Goal: Task Accomplishment & Management: Use online tool/utility

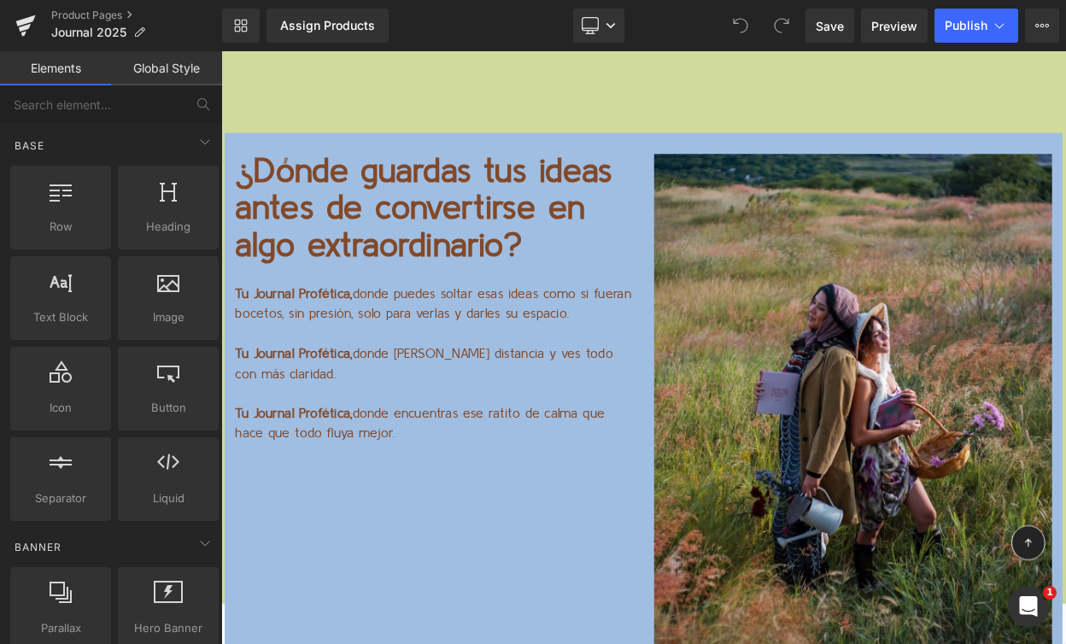
scroll to position [13352, 0]
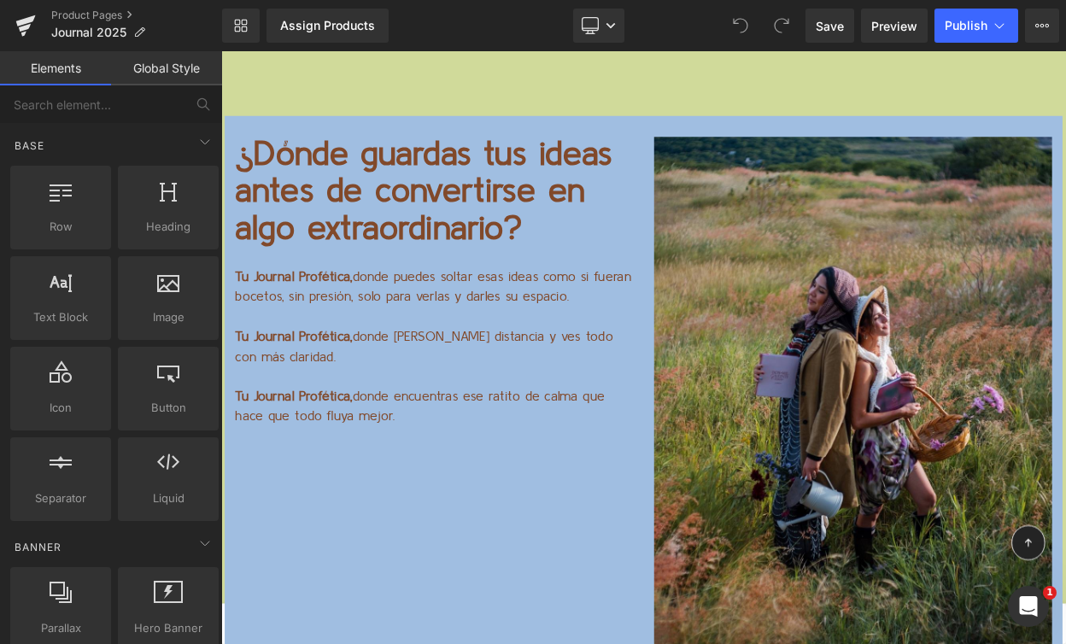
click at [583, 438] on p at bounding box center [481, 450] width 487 height 25
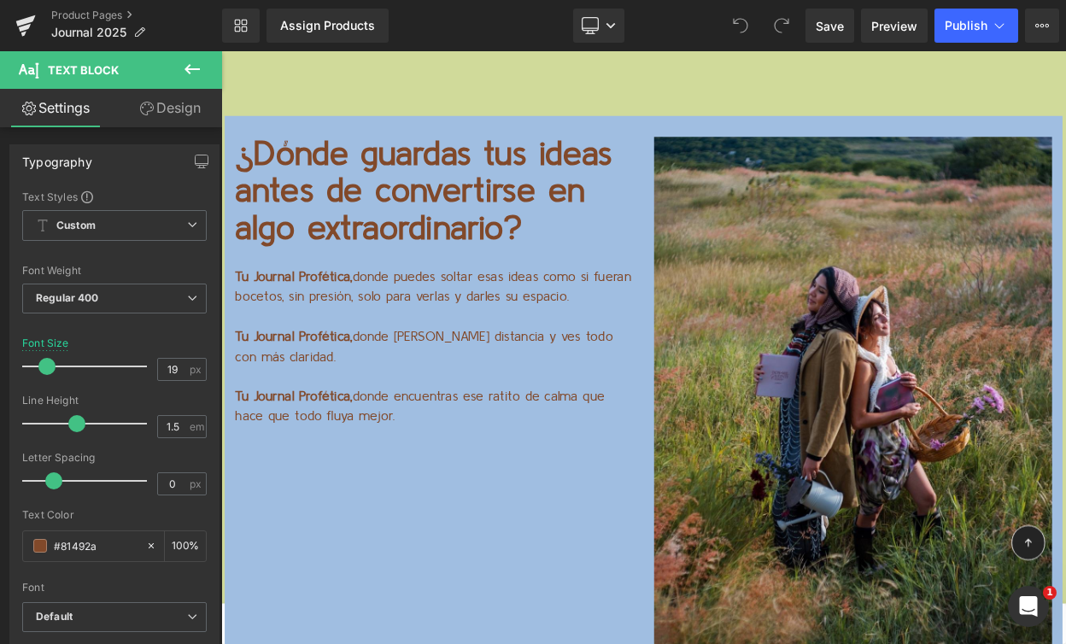
click at [168, 109] on link "Design" at bounding box center [169, 108] width 111 height 38
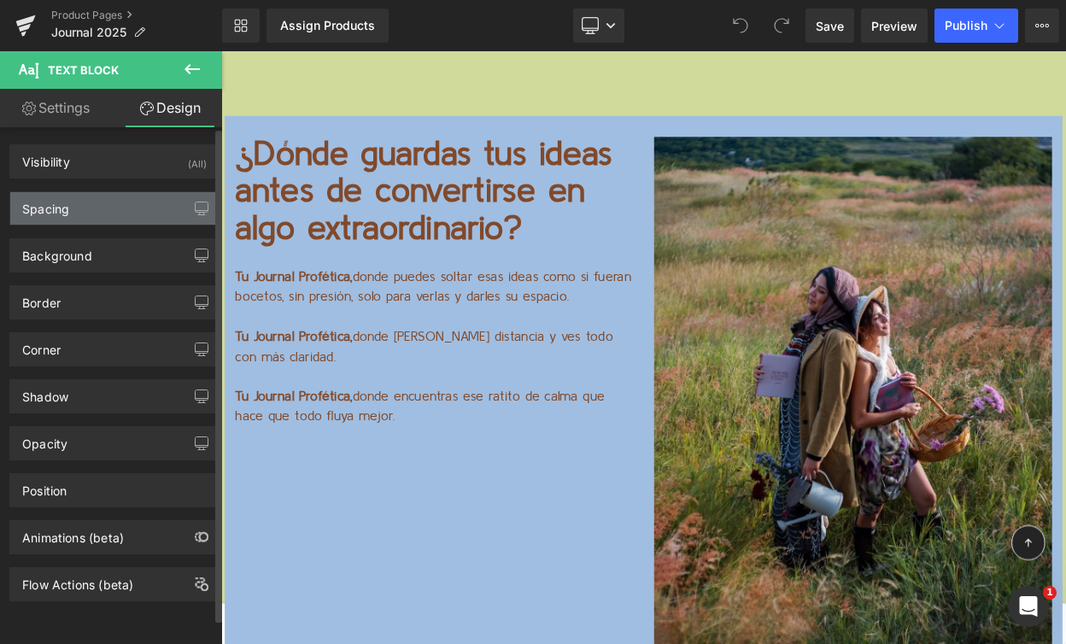
click at [127, 216] on div "Spacing" at bounding box center [114, 208] width 208 height 32
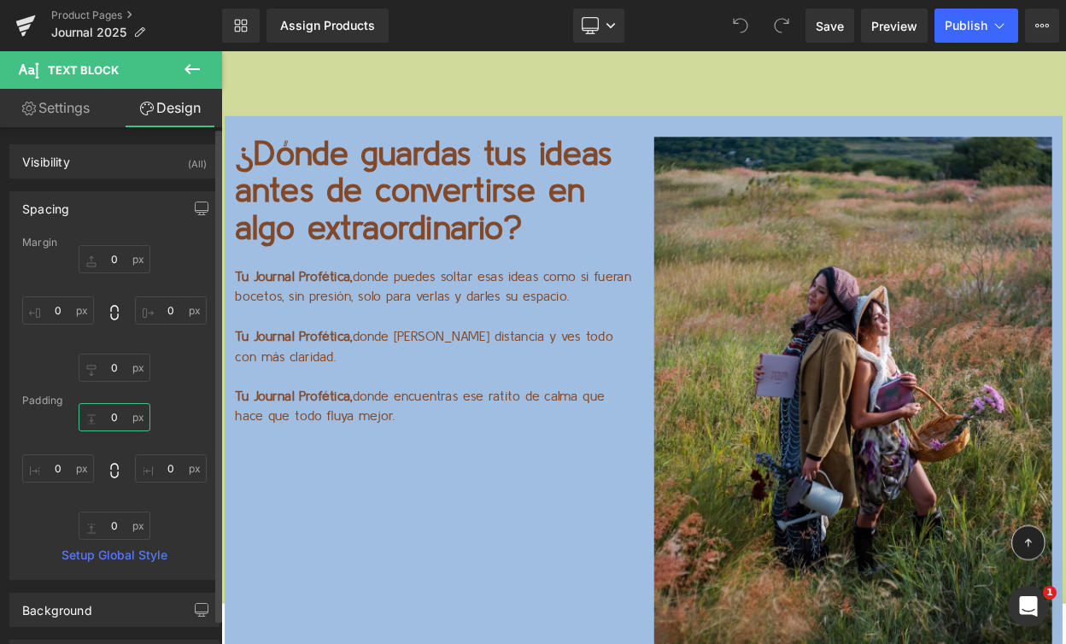
click at [109, 413] on input "0" at bounding box center [115, 417] width 72 height 28
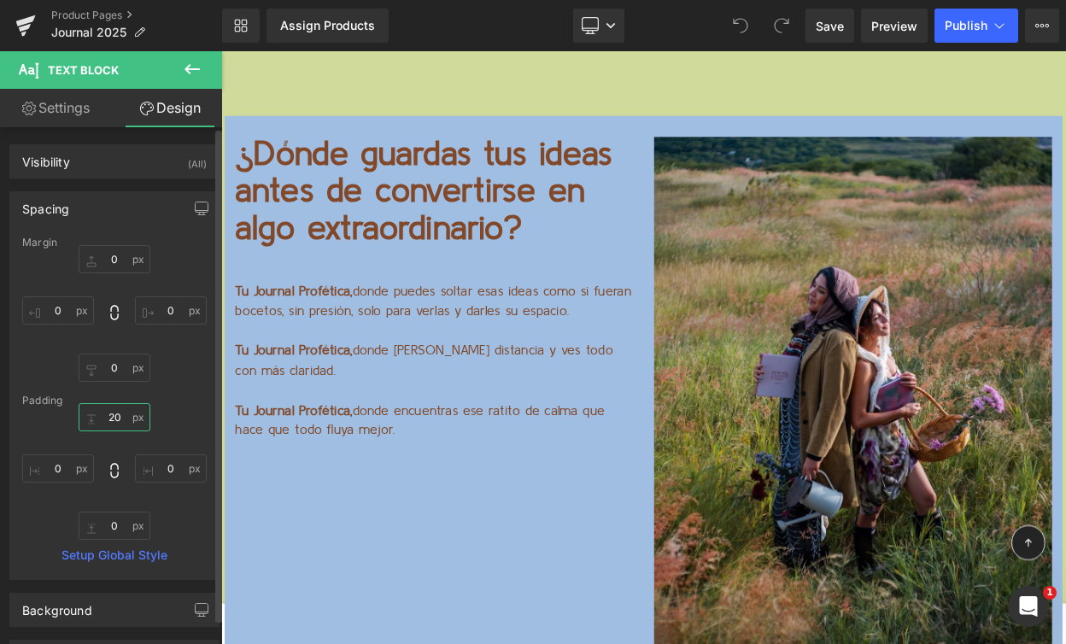
type input "2"
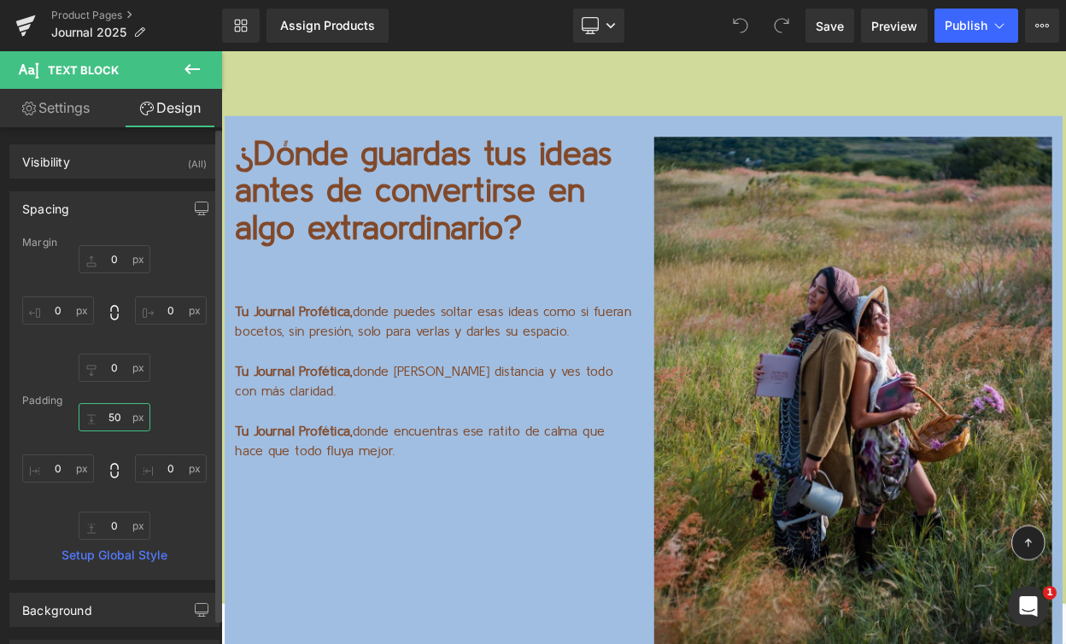
type input "5"
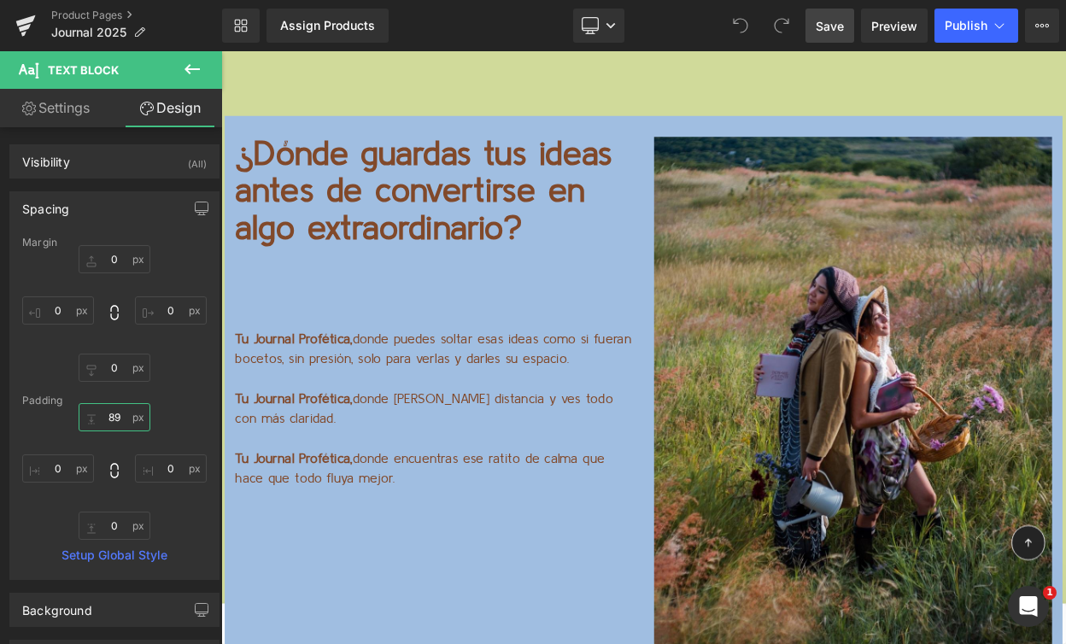
type input "89"
click at [840, 15] on link "Save" at bounding box center [829, 26] width 49 height 34
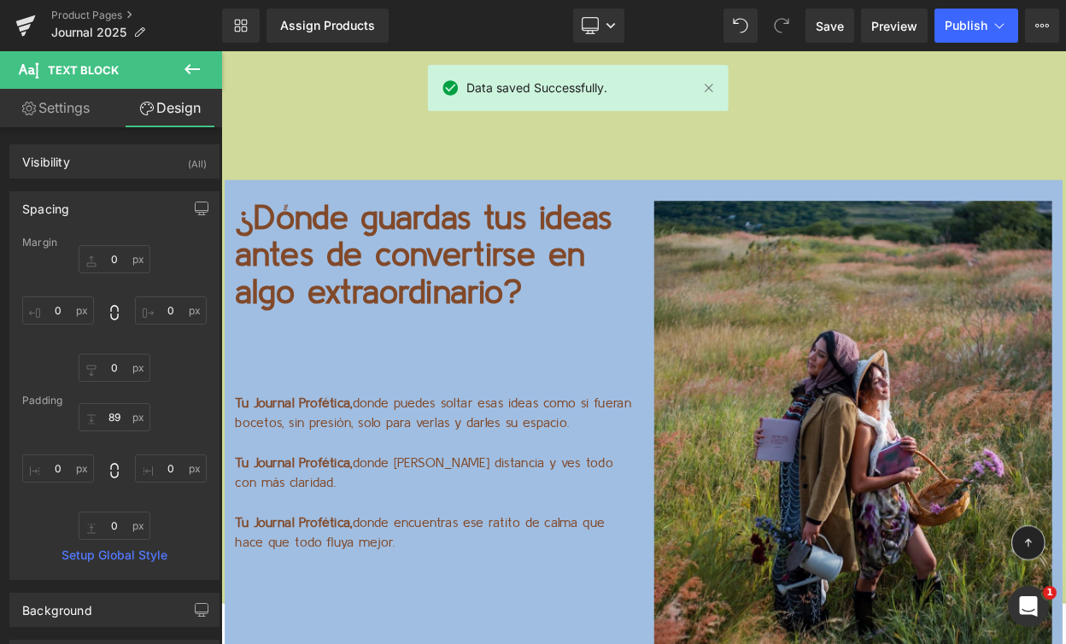
scroll to position [13153, 0]
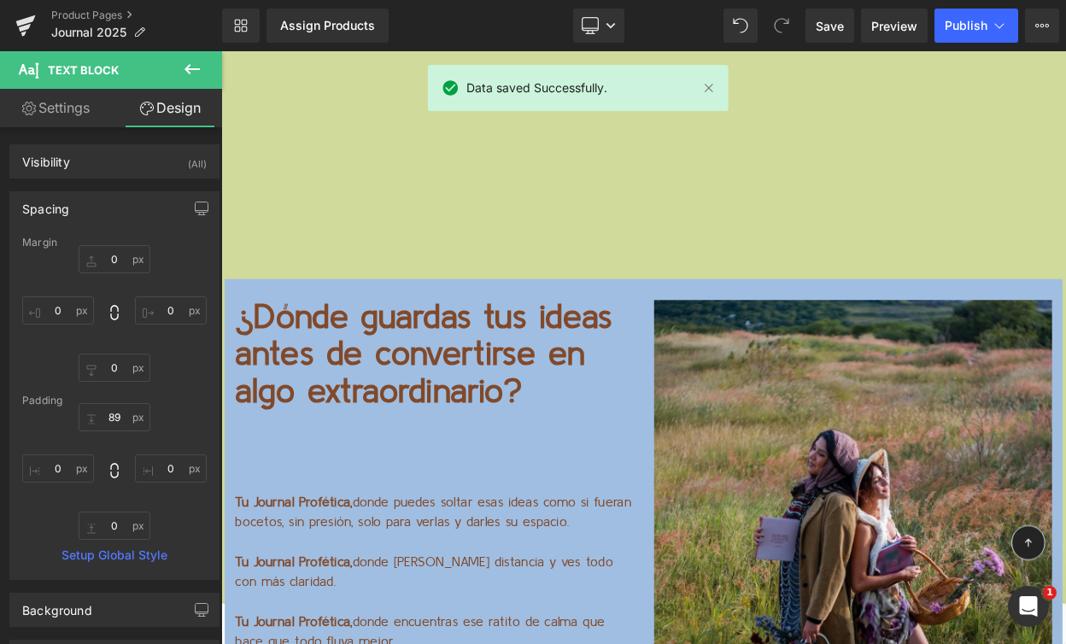
click at [313, 355] on p "¿Dónde guardas tus ideas antes de convertirse en algo extraordinario?" at bounding box center [481, 422] width 487 height 135
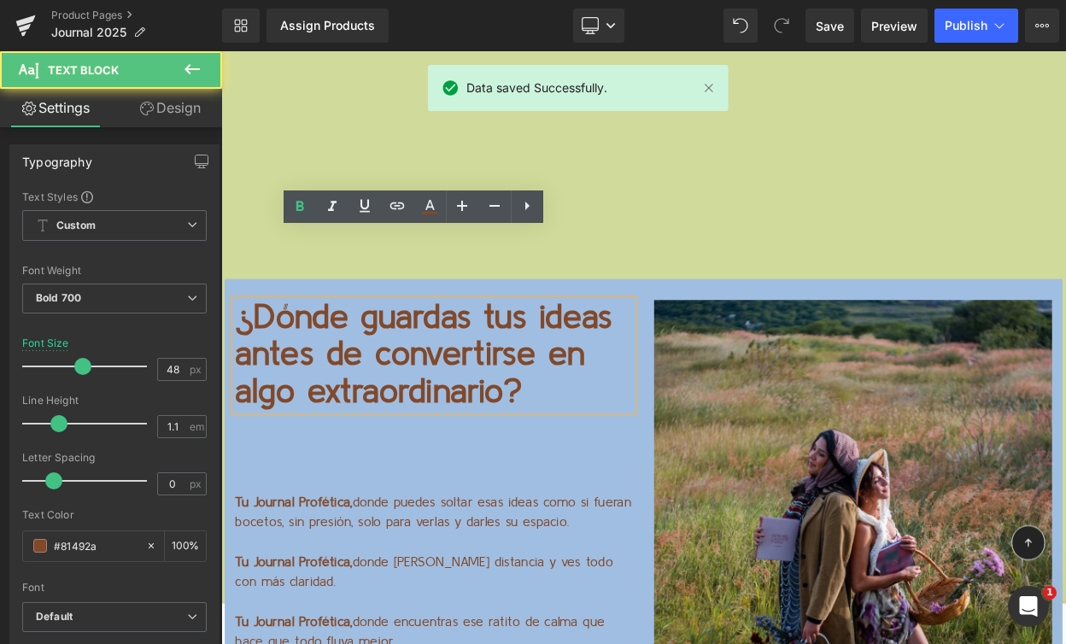
click at [251, 355] on p "¿Dónde guardas tus ideas antes de convertirse en algo extraordinario?" at bounding box center [481, 422] width 487 height 135
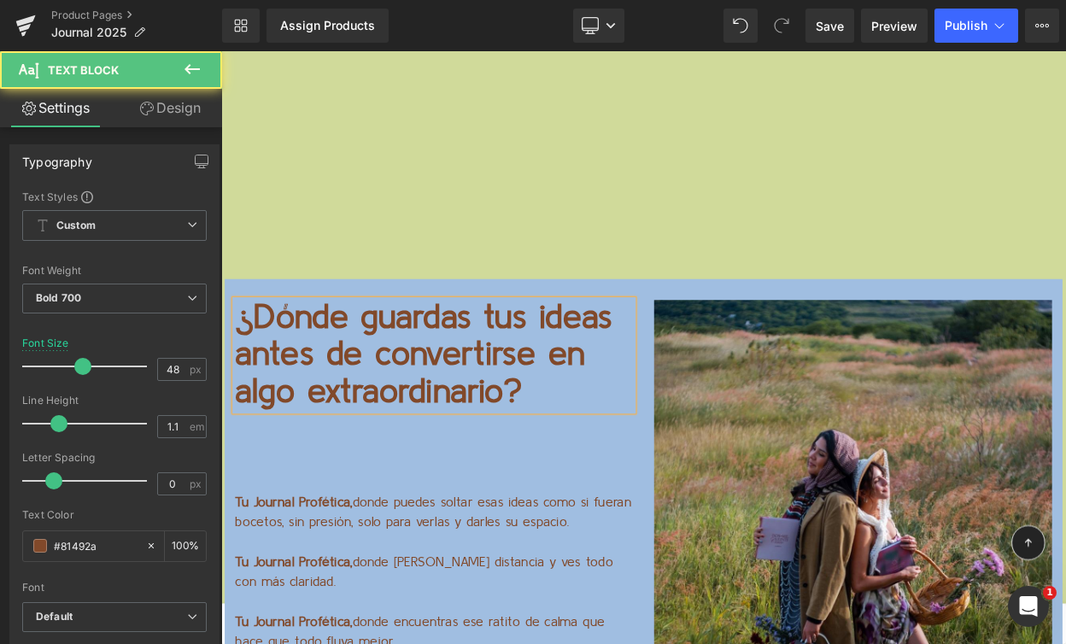
click at [290, 355] on p "¿Dónde guardas tus ideas antes de convertirse en algo extraordinario?" at bounding box center [481, 422] width 487 height 135
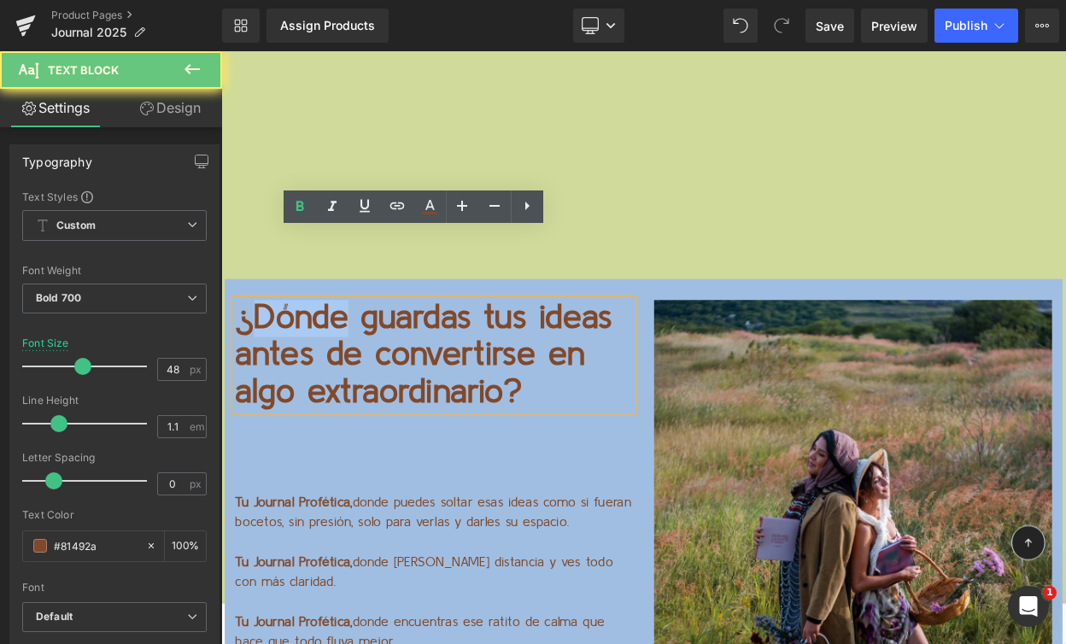
click at [290, 355] on p "¿Dónde guardas tus ideas antes de convertirse en algo extraordinario?" at bounding box center [481, 422] width 487 height 135
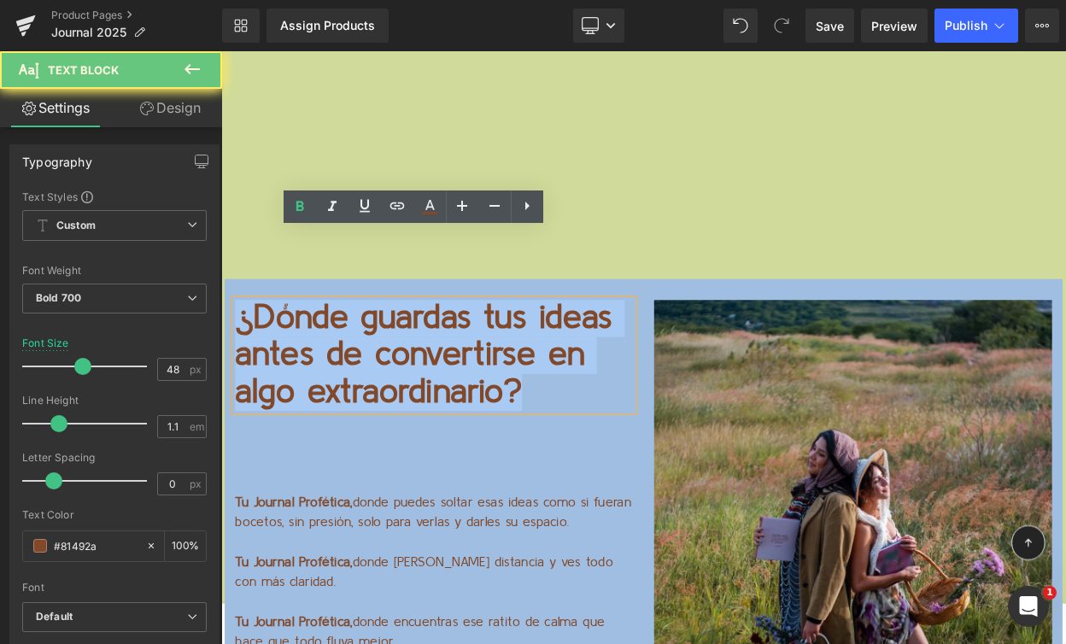
click at [290, 355] on p "¿Dónde guardas tus ideas antes de convertirse en algo extraordinario?" at bounding box center [481, 422] width 487 height 135
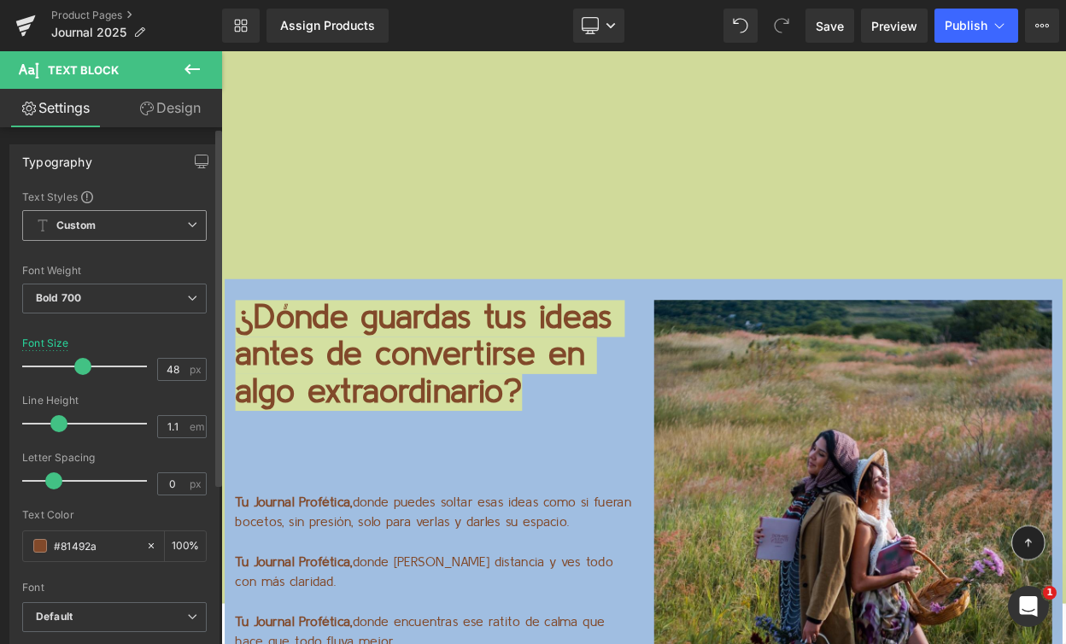
click at [167, 227] on span "Custom Setup Global Style" at bounding box center [114, 225] width 184 height 31
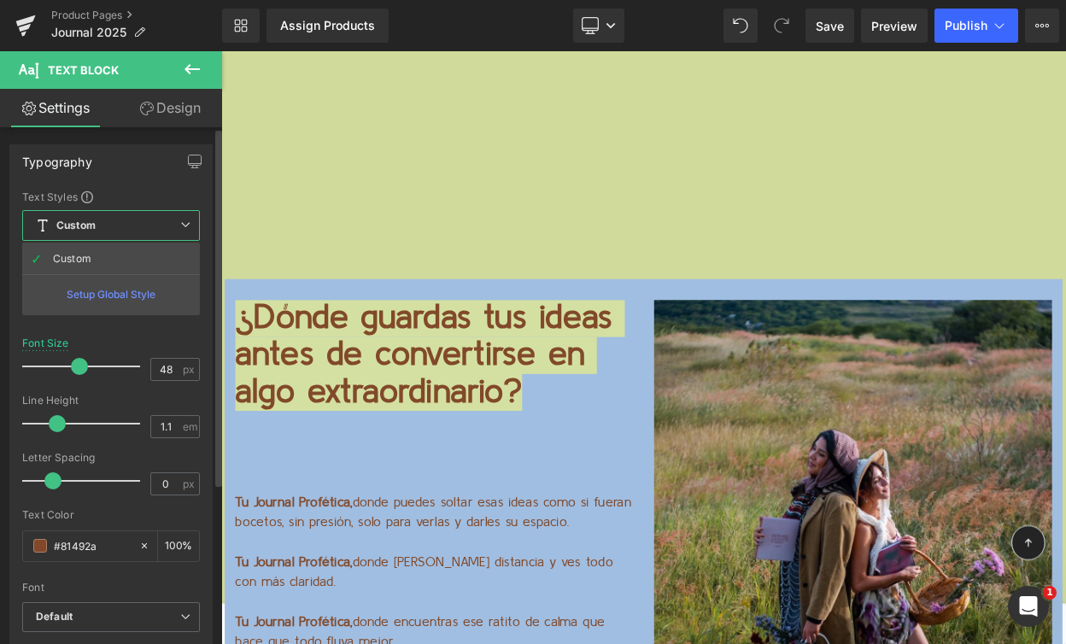
click at [134, 302] on div "Setup Global Style" at bounding box center [111, 294] width 178 height 40
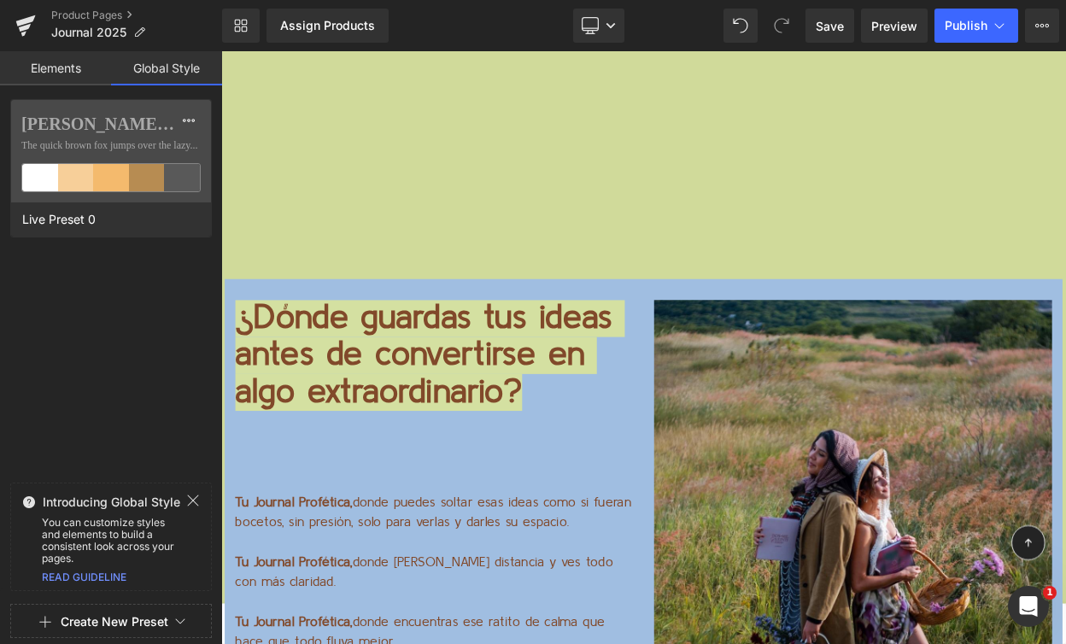
click at [56, 73] on link "Elements" at bounding box center [55, 68] width 111 height 34
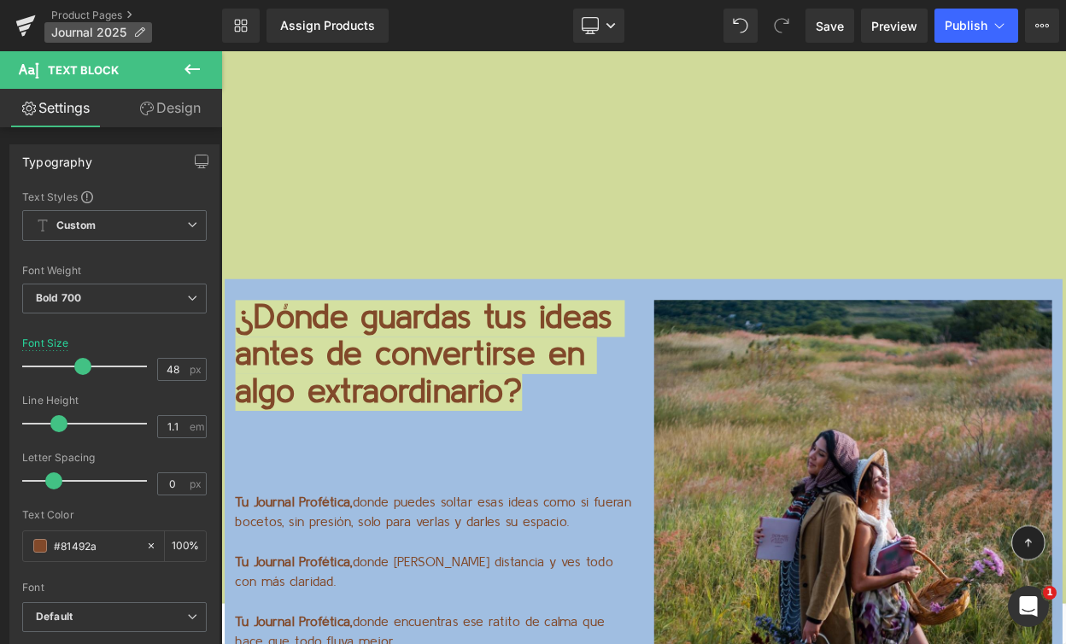
click at [102, 24] on p "Journal 2025" at bounding box center [98, 32] width 108 height 20
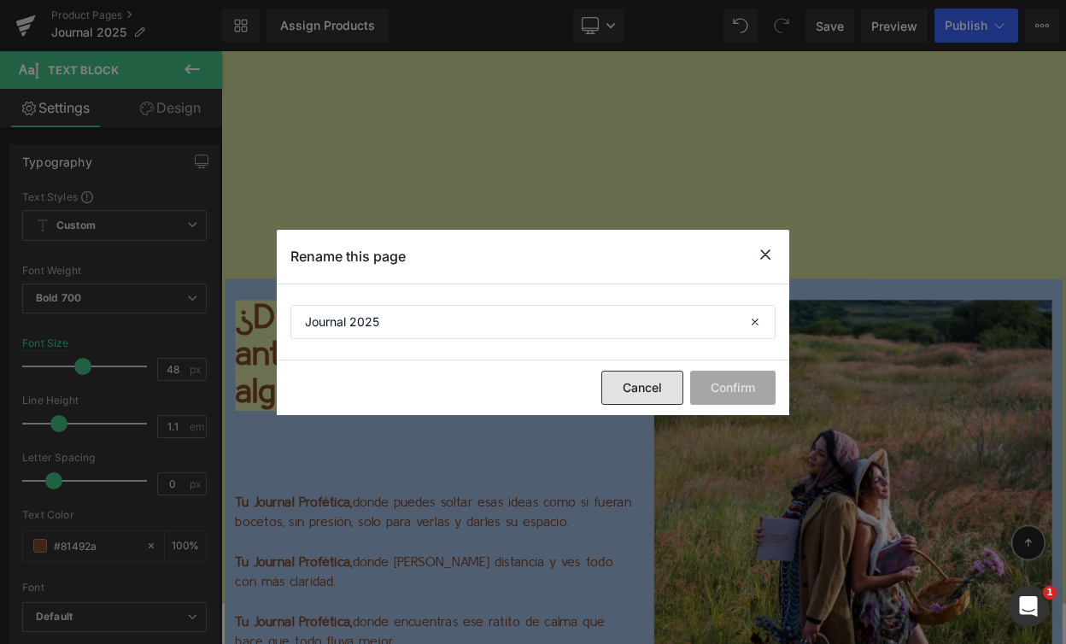
click at [655, 392] on button "Cancel" at bounding box center [642, 388] width 82 height 34
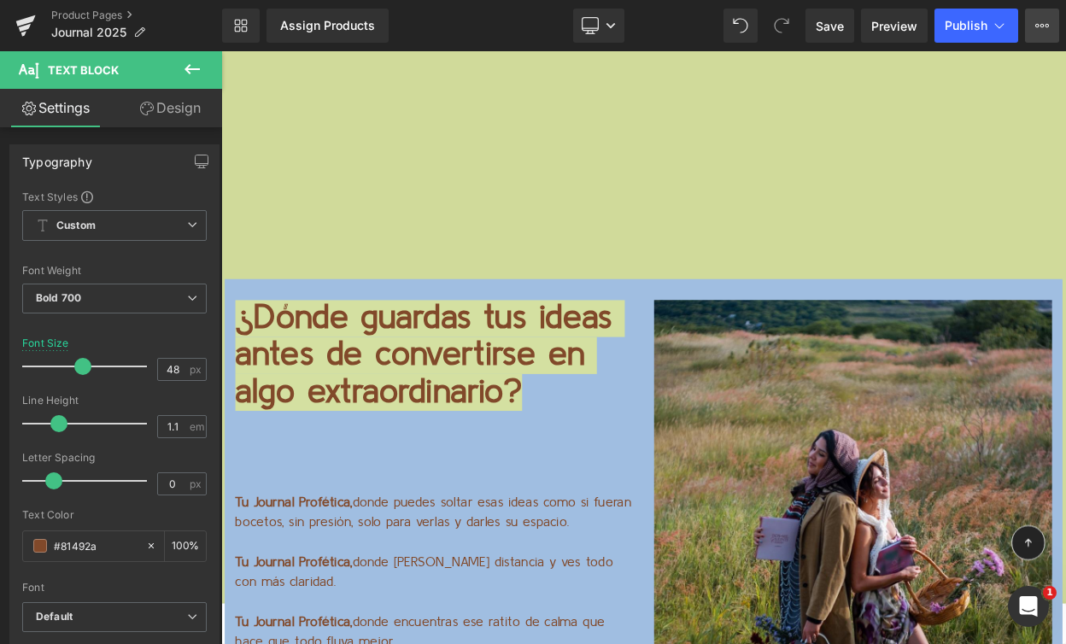
click at [1045, 23] on icon at bounding box center [1042, 26] width 14 height 14
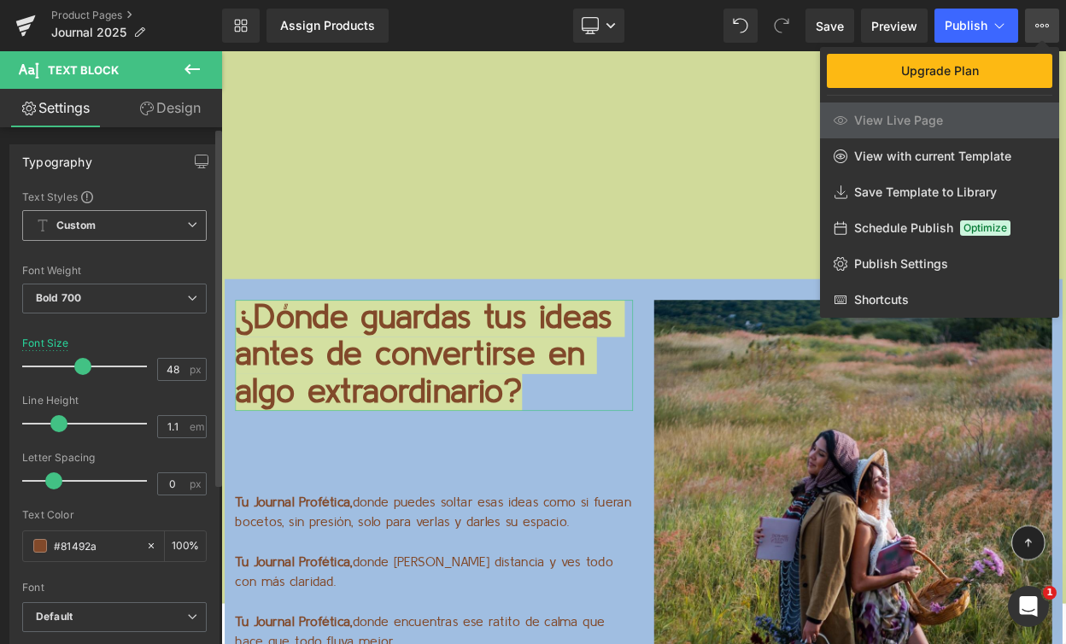
click at [122, 229] on span "Custom Setup Global Style" at bounding box center [114, 225] width 184 height 31
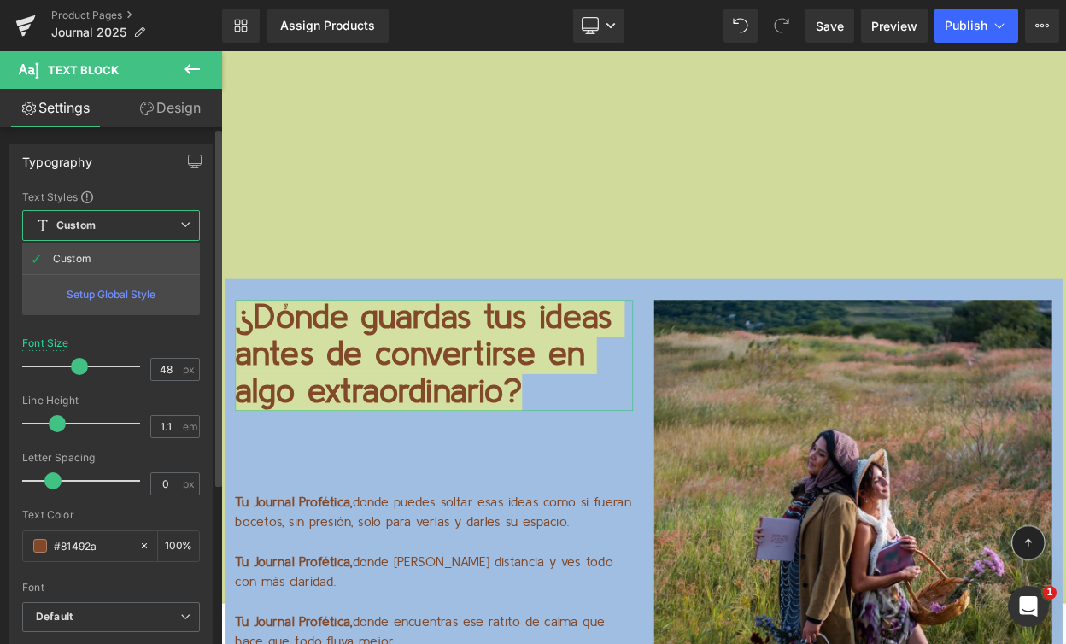
click at [143, 193] on div "Text Styles" at bounding box center [111, 197] width 178 height 14
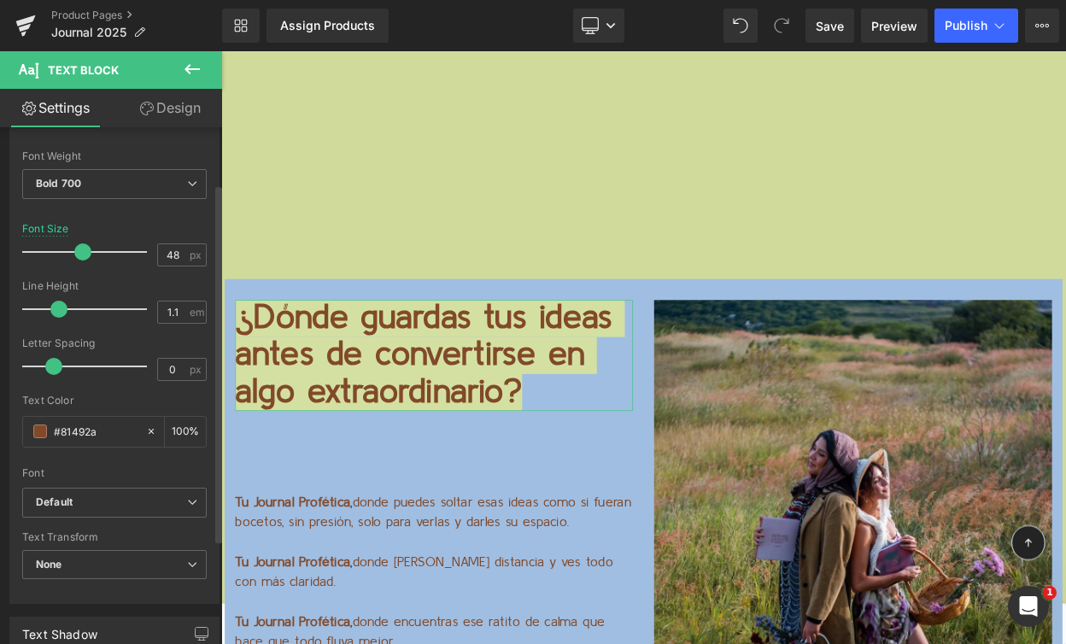
scroll to position [122, 0]
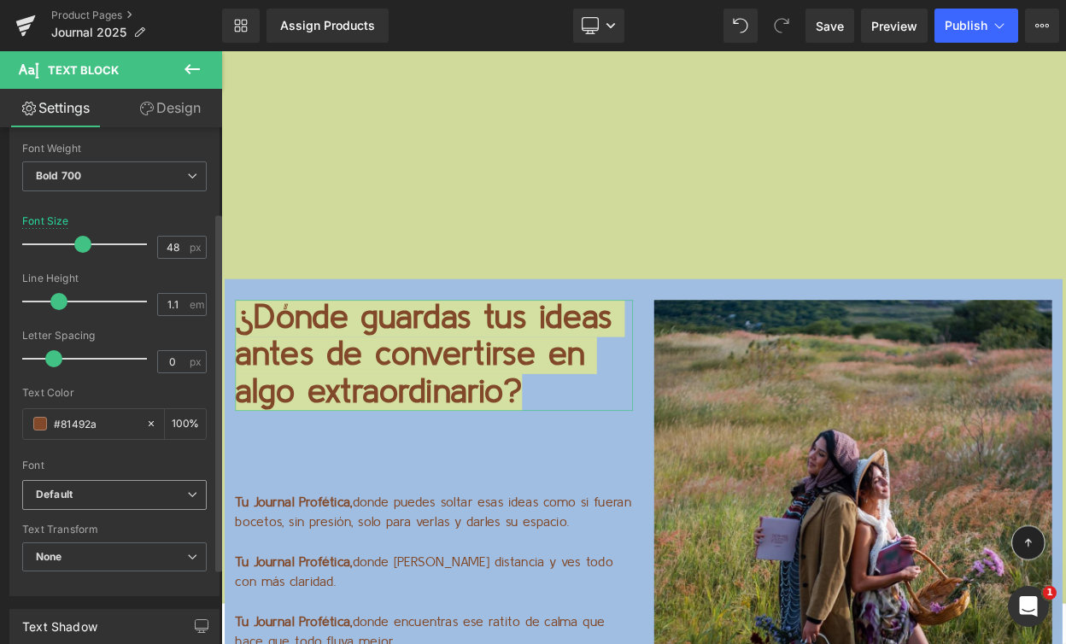
click at [95, 497] on b "Default" at bounding box center [111, 495] width 151 height 15
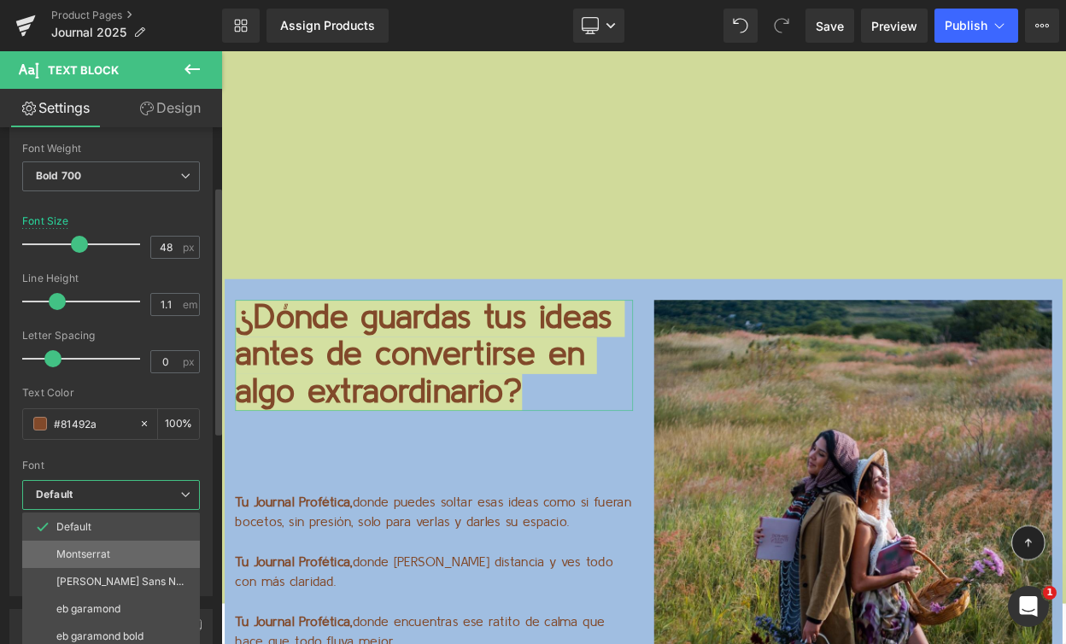
click at [92, 553] on p "Montserrat" at bounding box center [83, 554] width 54 height 12
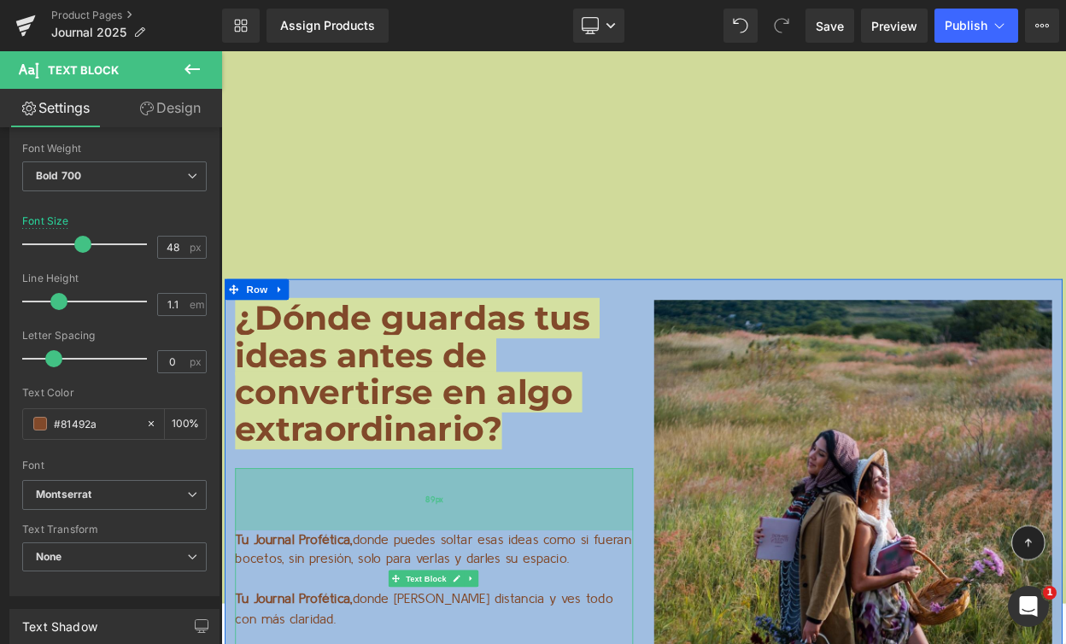
click at [428, 561] on div "89px" at bounding box center [481, 599] width 487 height 76
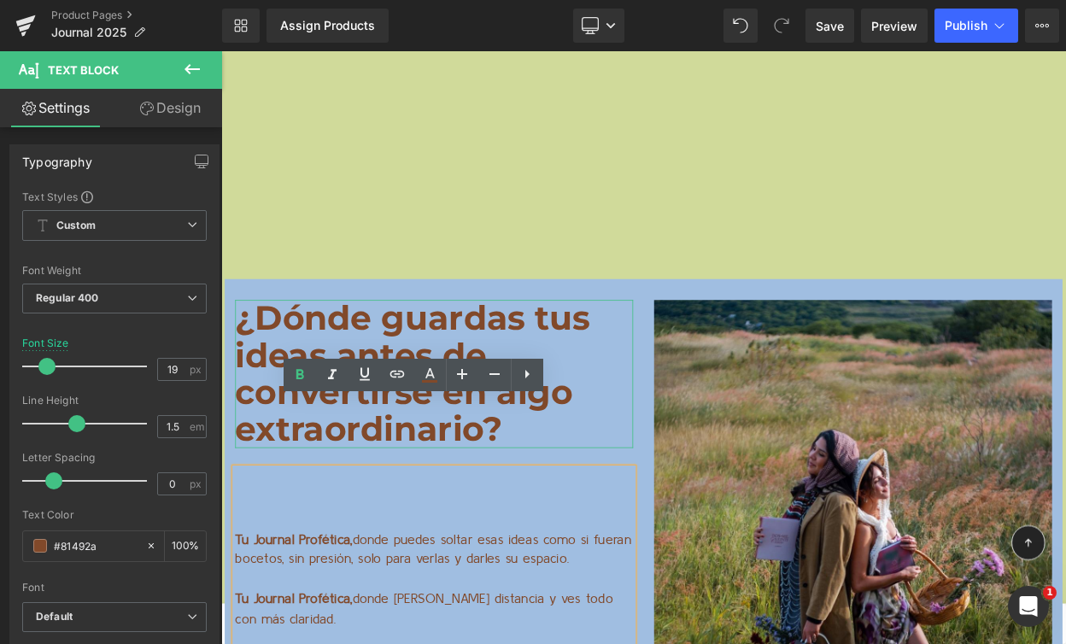
click at [648, 360] on p "¿Dónde guardas tus ideas antes de convertirse en algo extraordinario?" at bounding box center [481, 445] width 487 height 180
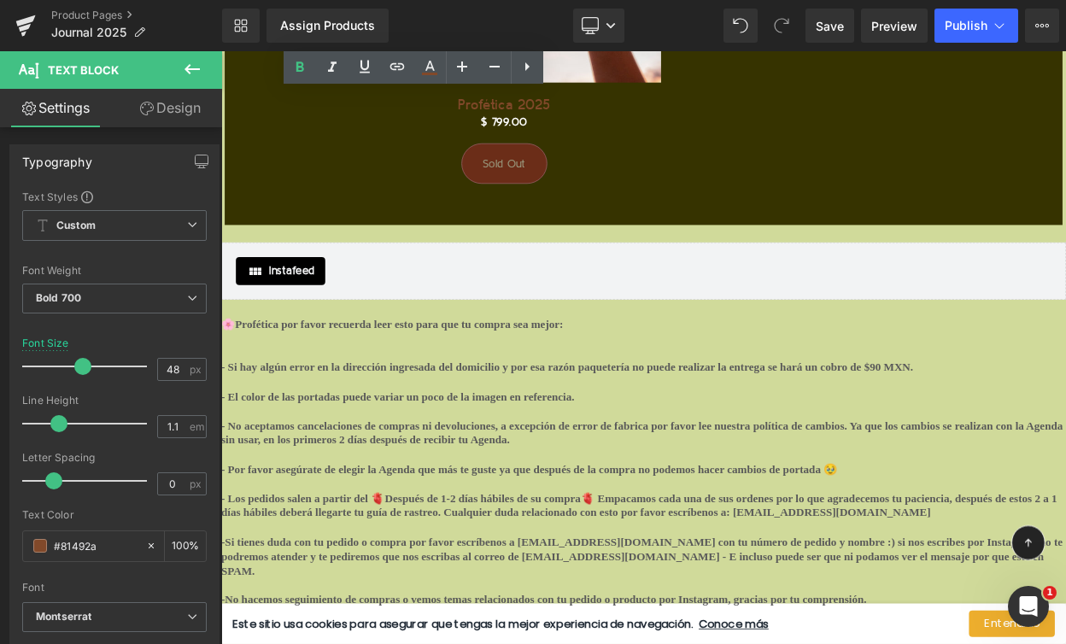
scroll to position [19553, 0]
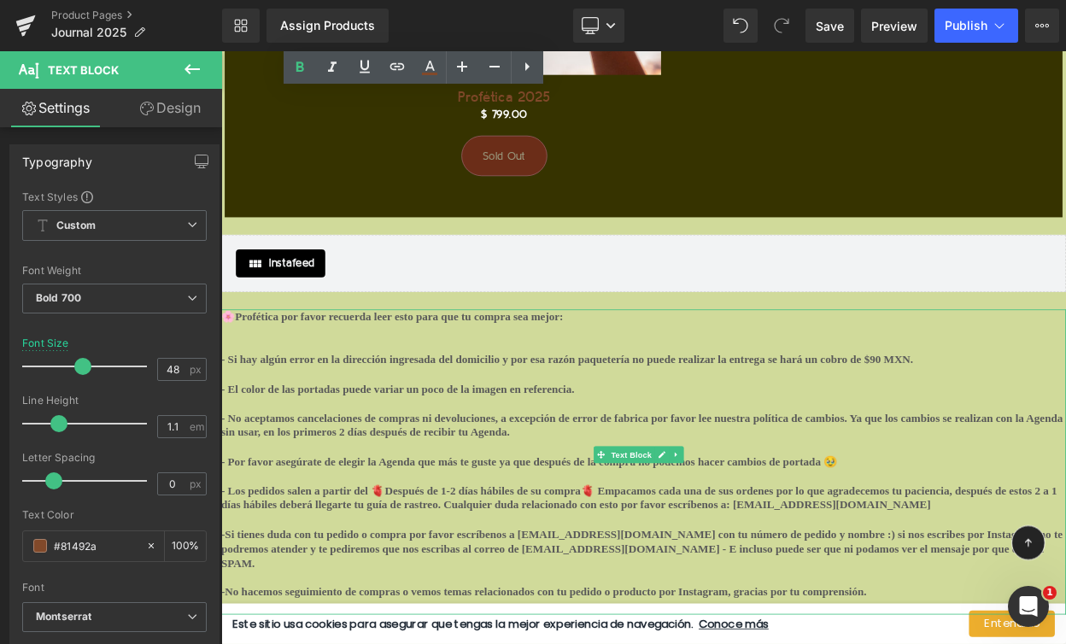
click at [421, 385] on p at bounding box center [737, 394] width 1033 height 18
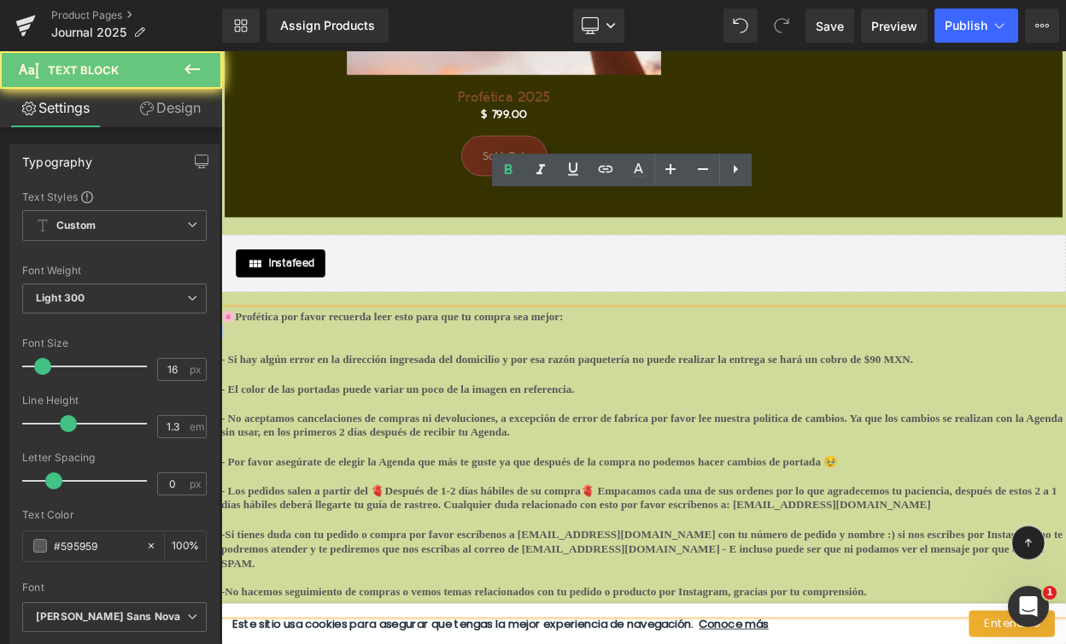
click at [421, 385] on p at bounding box center [737, 394] width 1033 height 18
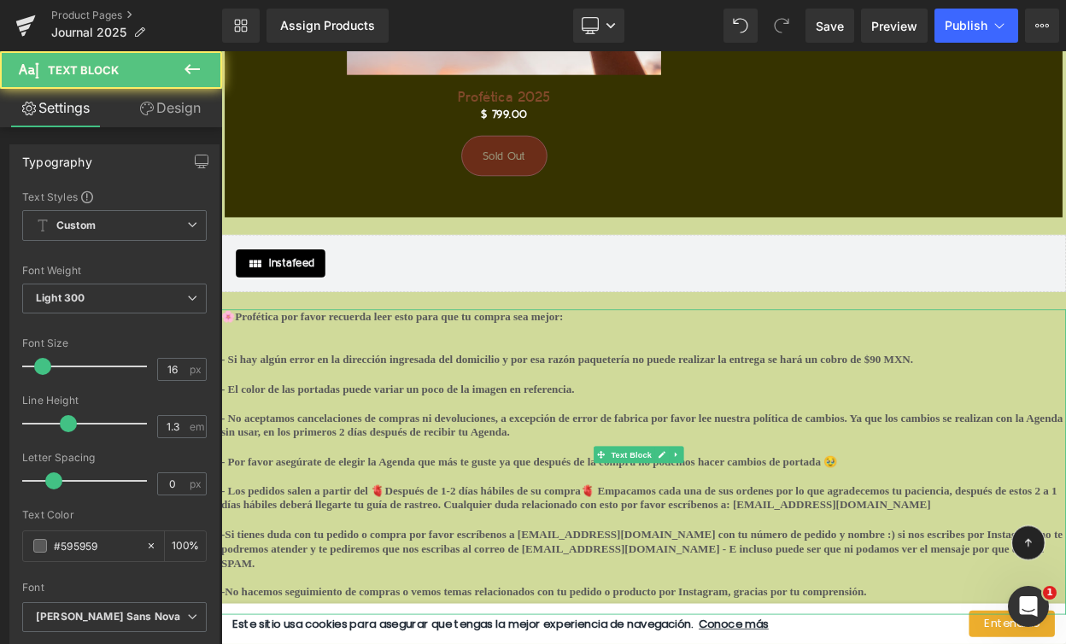
drag, startPoint x: 228, startPoint y: 237, endPoint x: 391, endPoint y: 498, distance: 308.1
click at [391, 498] on div "🌸Profética por favor recuerda leer esto para que tu compra sea mejor: - Si hay …" at bounding box center [737, 553] width 1033 height 373
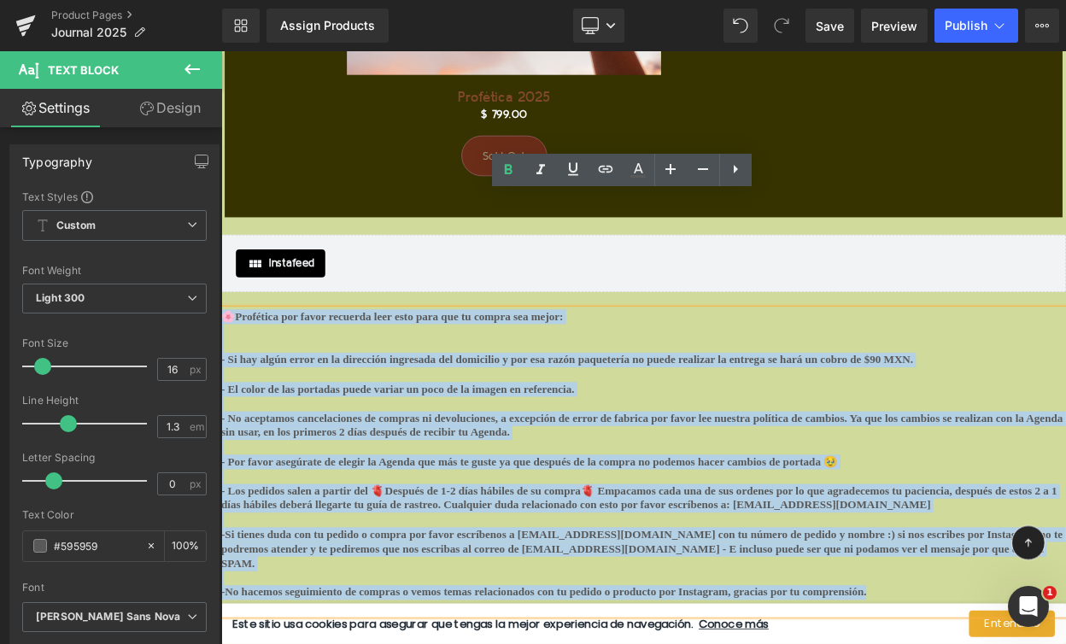
drag, startPoint x: 1020, startPoint y: 565, endPoint x: 222, endPoint y: 231, distance: 865.2
click at [222, 367] on div "🌸Profética por favor recuerda leer esto para que tu compra sea mejor: - Si hay …" at bounding box center [737, 553] width 1033 height 373
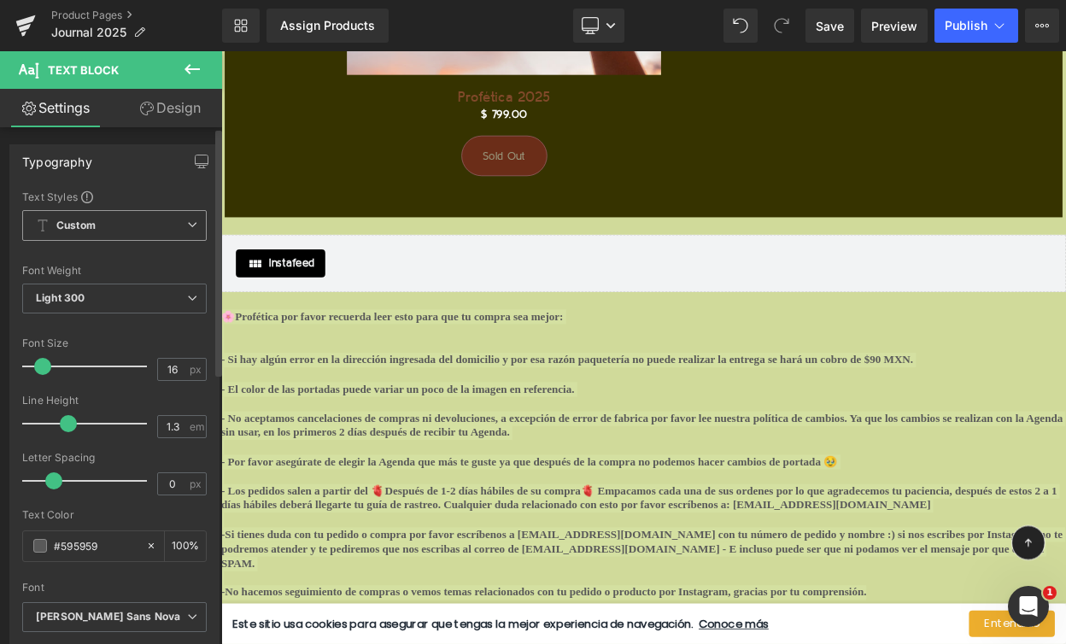
click at [134, 229] on span "Custom Setup Global Style" at bounding box center [114, 225] width 184 height 31
click at [108, 589] on div "Font" at bounding box center [114, 588] width 184 height 12
click at [103, 613] on icon "[PERSON_NAME] Sans Nova" at bounding box center [108, 617] width 144 height 15
click at [172, 571] on div at bounding box center [114, 576] width 184 height 11
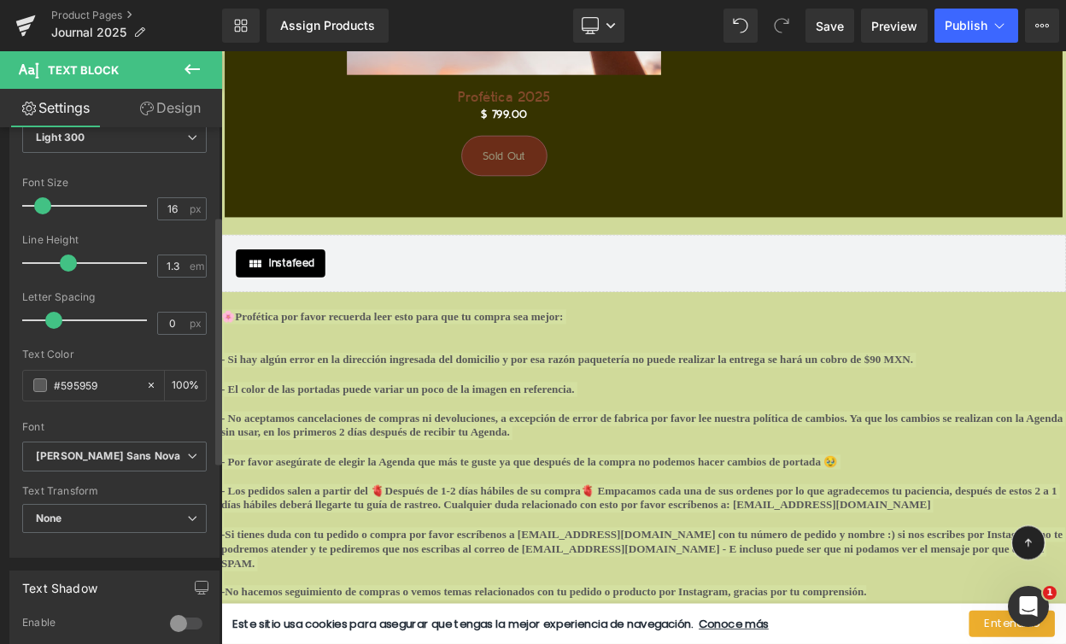
scroll to position [184, 0]
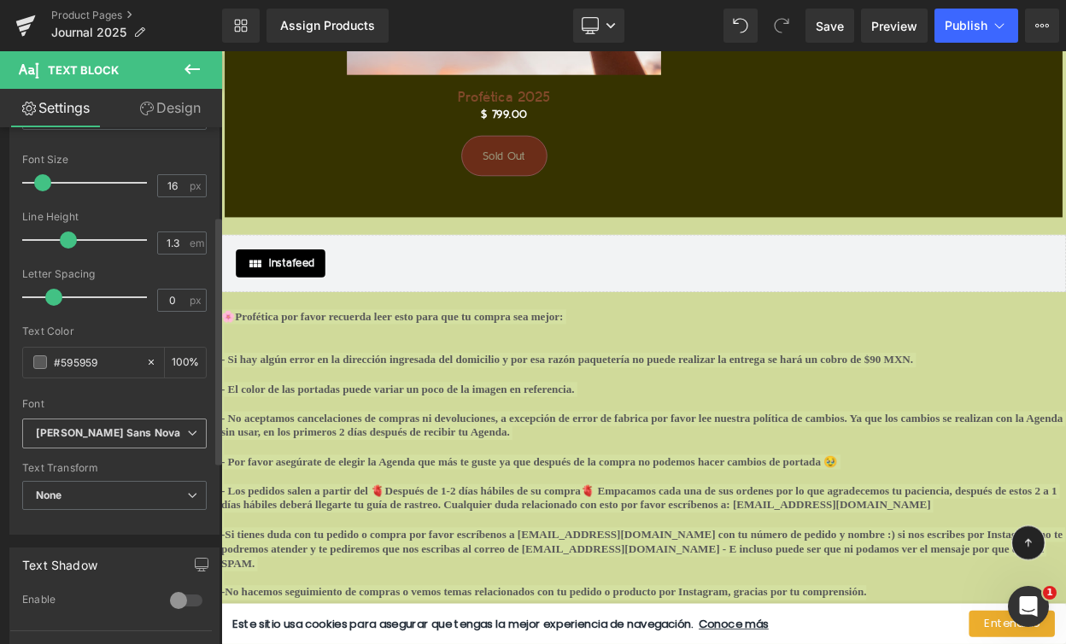
click at [145, 430] on b "[PERSON_NAME] Sans Nova" at bounding box center [111, 433] width 151 height 15
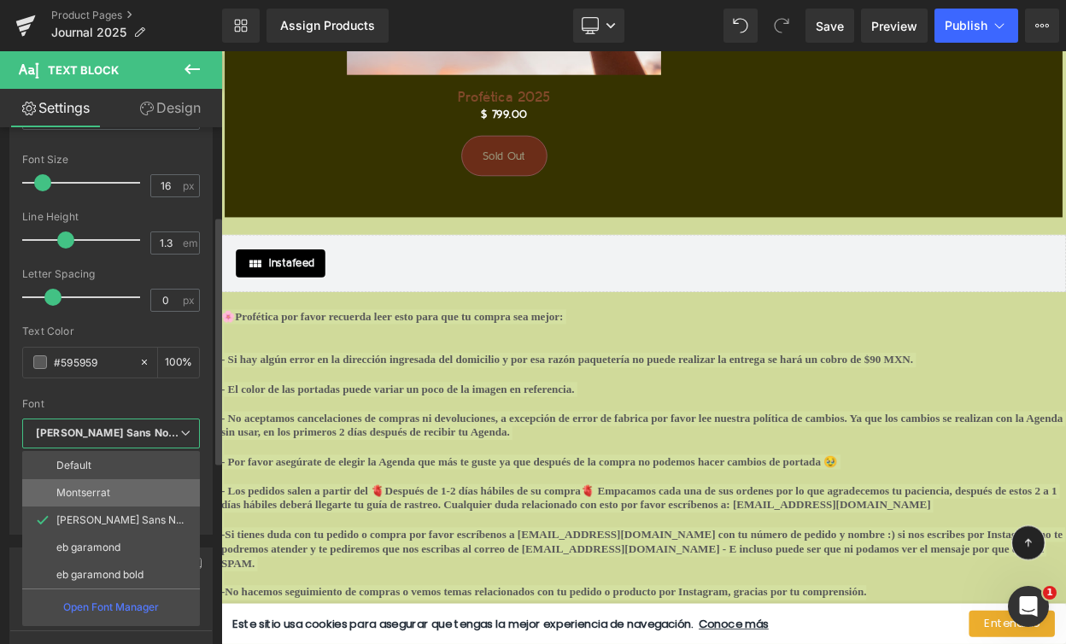
click at [130, 493] on li "Montserrat" at bounding box center [111, 492] width 178 height 27
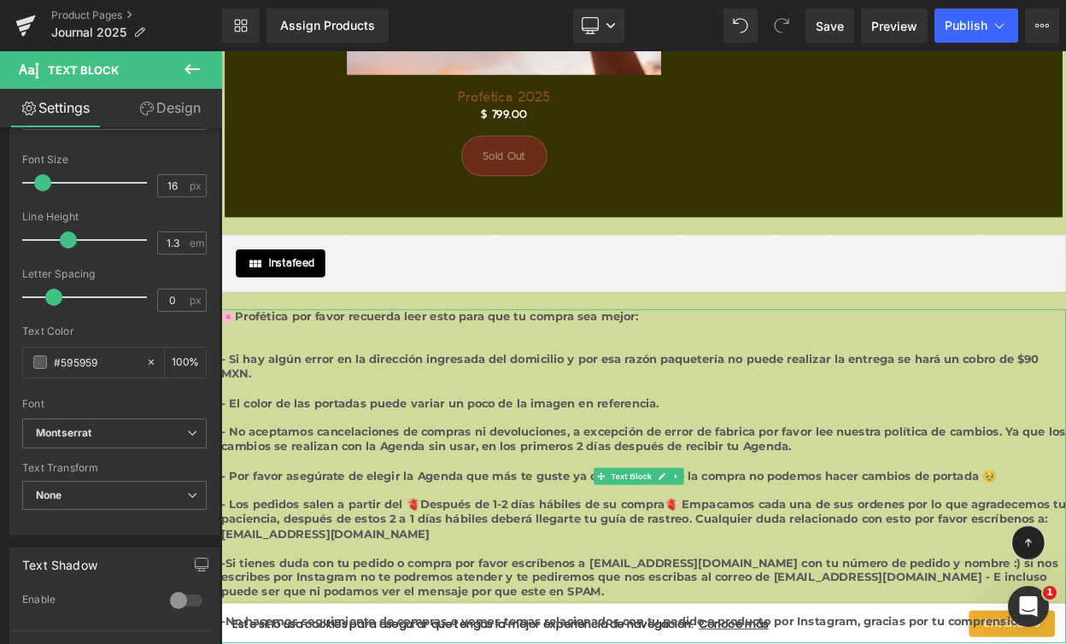
click at [376, 474] on b "- El color de las portadas puede variar un poco de la imagen en referencia." at bounding box center [489, 482] width 536 height 16
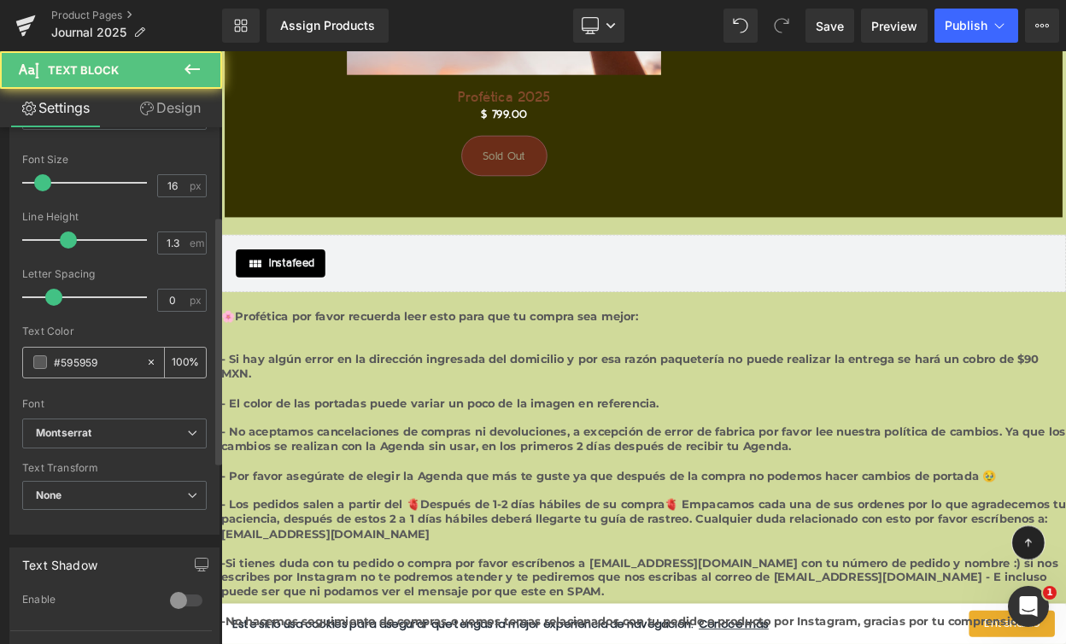
click at [97, 358] on input "#595959" at bounding box center [96, 362] width 84 height 19
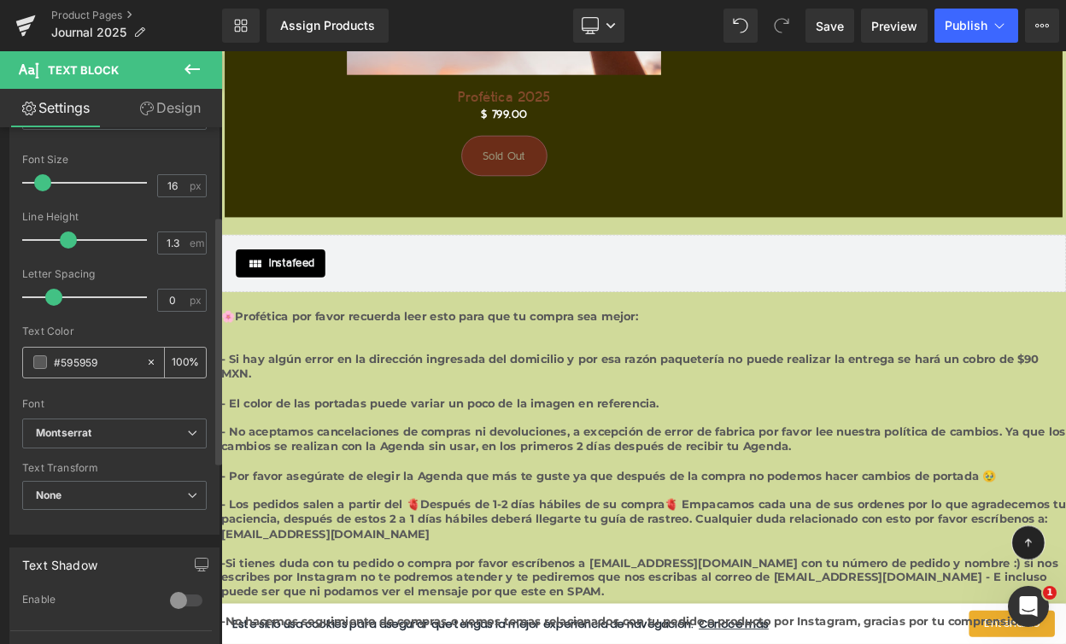
click at [97, 358] on input "#595959" at bounding box center [96, 362] width 84 height 19
paste input "81492A"
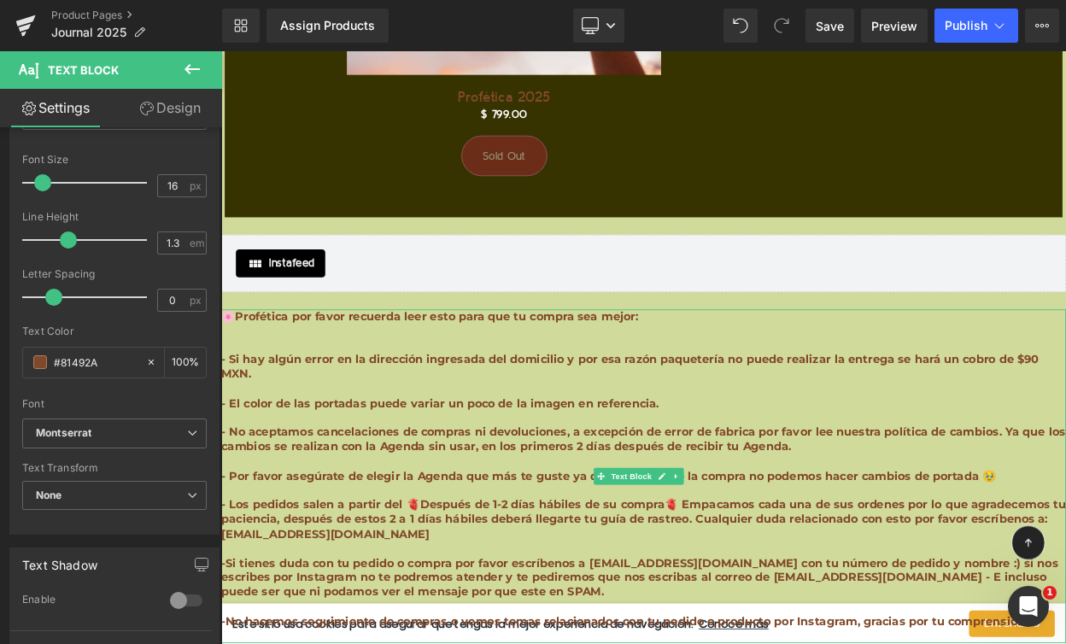
type input "#81492a"
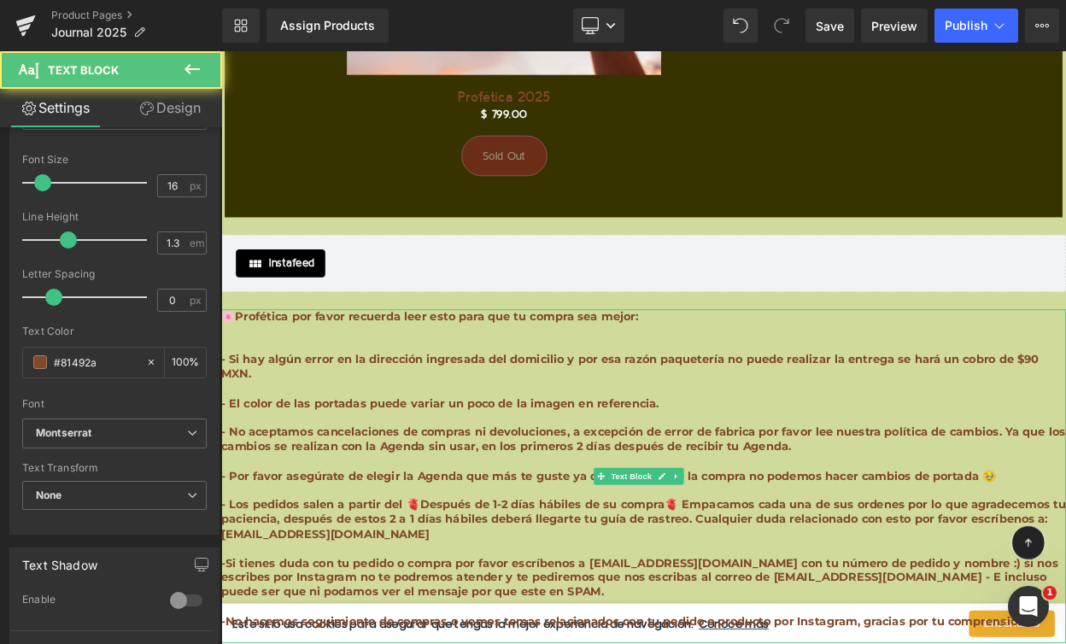
click at [1065, 403] on p at bounding box center [737, 412] width 1033 height 18
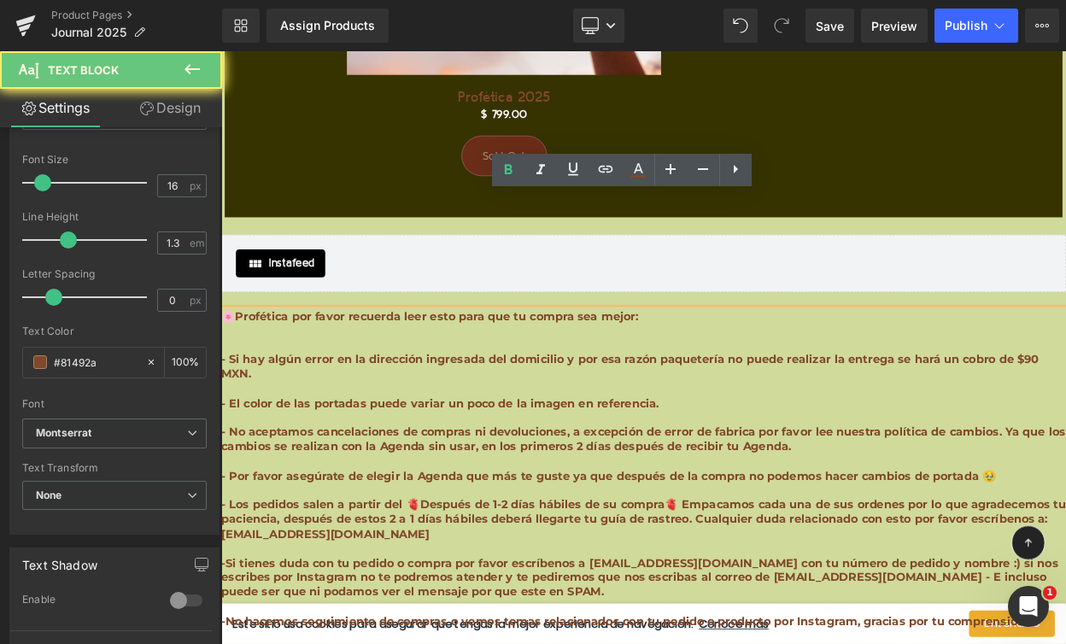
click at [1065, 420] on b "- Si hay algún error en la dirección ingresada del domicilio y por esa razón pa…" at bounding box center [721, 437] width 1000 height 34
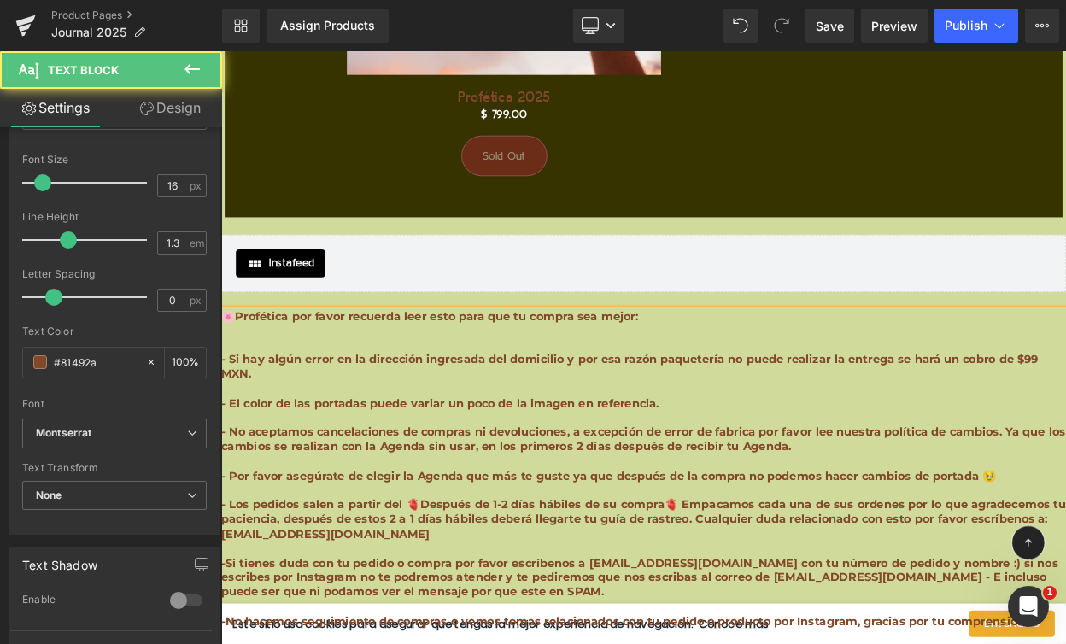
click at [327, 474] on b "- El color de las portadas puede variar un poco de la imagen en referencia." at bounding box center [489, 482] width 536 height 16
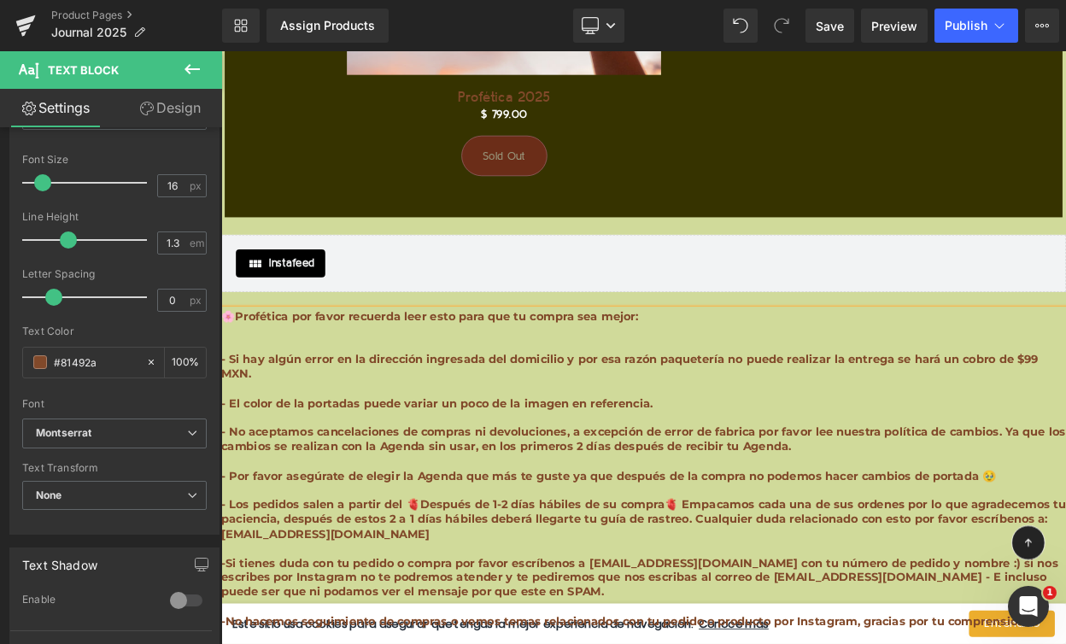
click at [390, 474] on b "- El color de la portadas puede variar un poco de la imagen en referencia." at bounding box center [485, 482] width 528 height 16
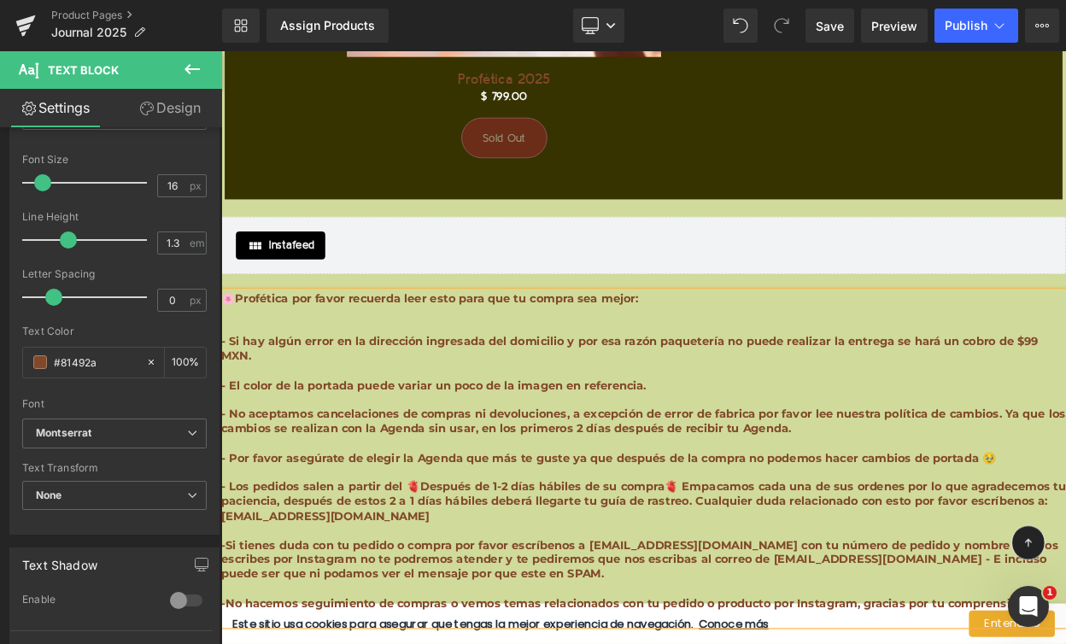
scroll to position [19578, 0]
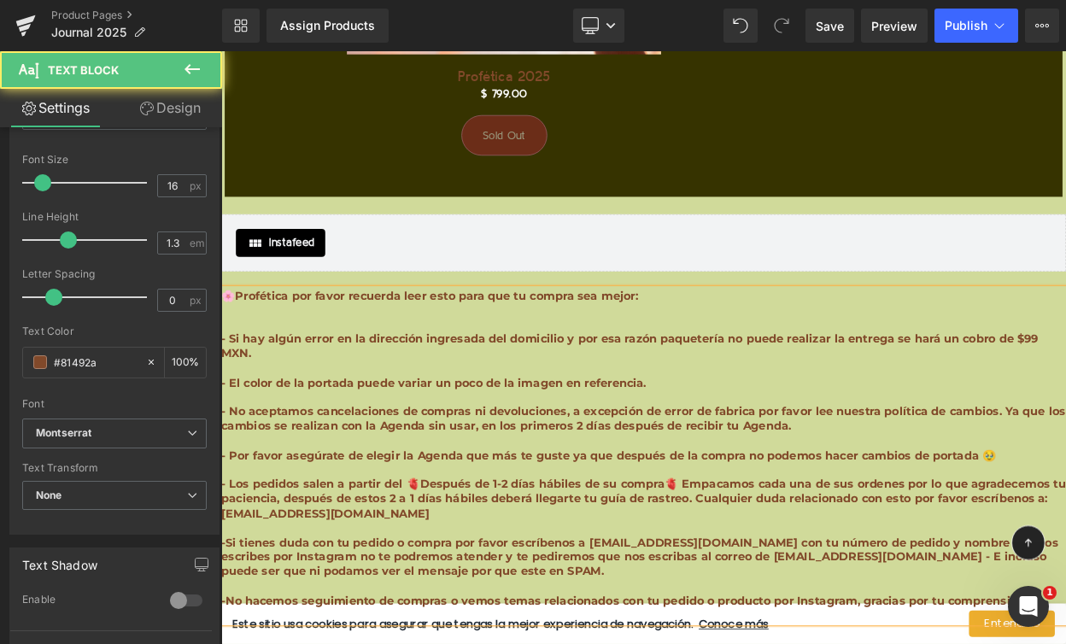
click at [461, 483] on b "- No aceptamos cancelaciones de compras ni devoluciones, a excepción de error d…" at bounding box center [737, 500] width 1033 height 34
click at [477, 537] on b "- Por favor asegúrate de elegir la Agenda que más te guste ya que después de la…" at bounding box center [695, 545] width 948 height 16
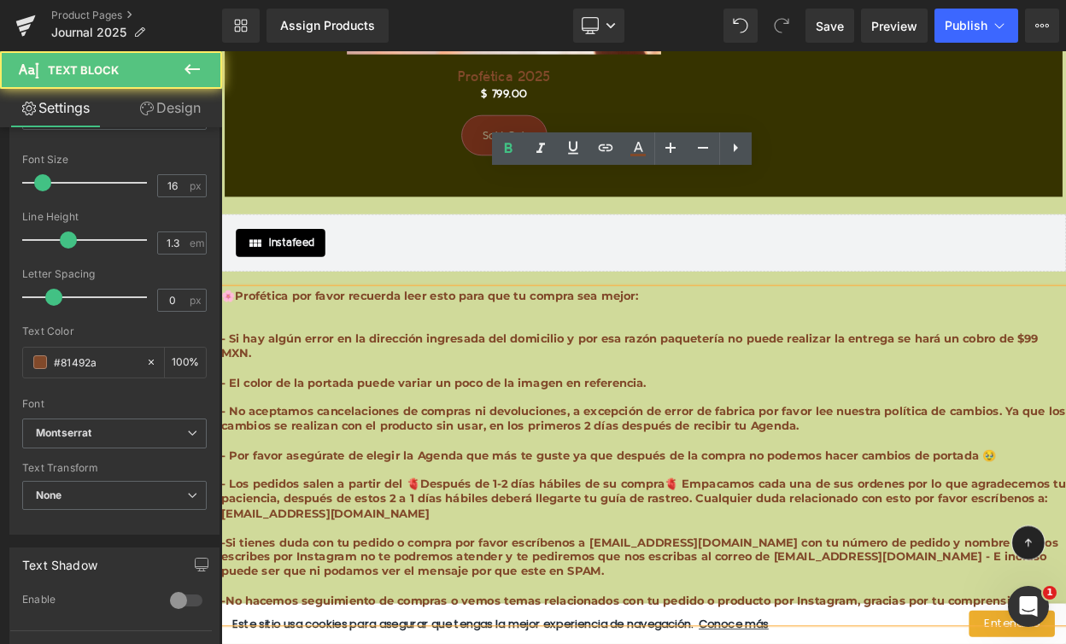
click at [477, 537] on b "- Por favor asegúrate de elegir la Agenda que más te guste ya que después de la…" at bounding box center [695, 545] width 948 height 16
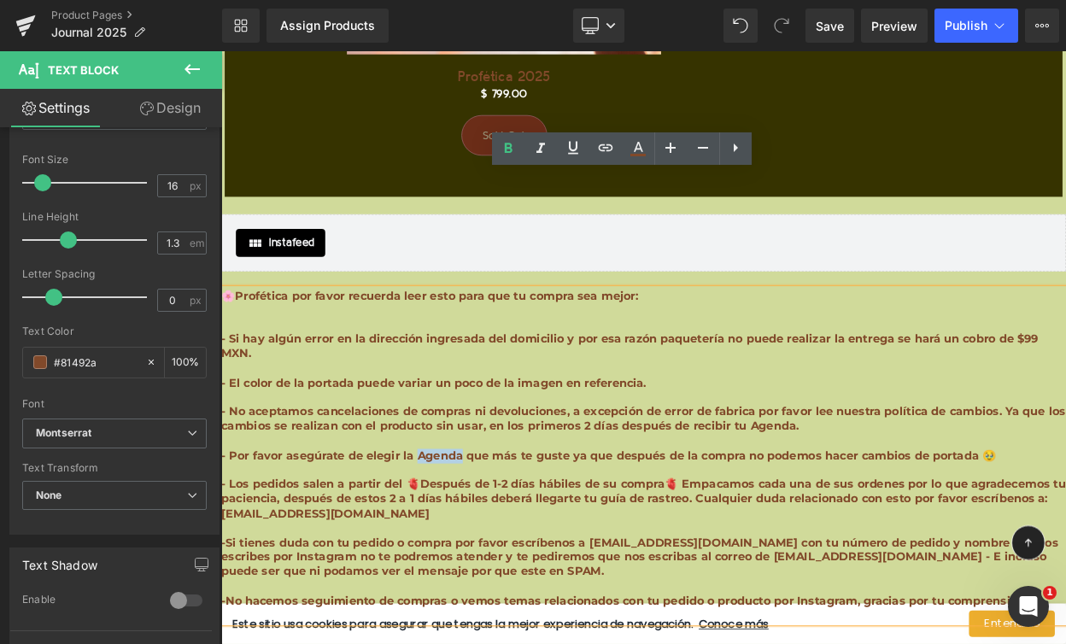
click at [477, 537] on b "- Por favor asegúrate de elegir la Agenda que más te guste ya que después de la…" at bounding box center [695, 545] width 948 height 16
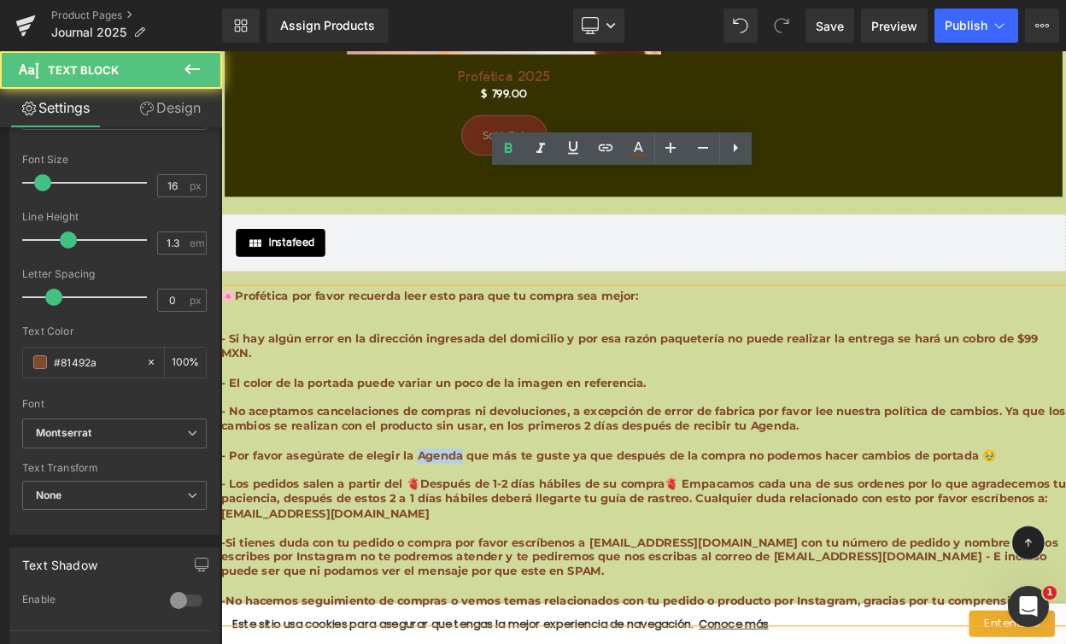
click at [477, 537] on b "- Por favor asegúrate de elegir la Agenda que más te guste ya que después de la…" at bounding box center [695, 545] width 948 height 16
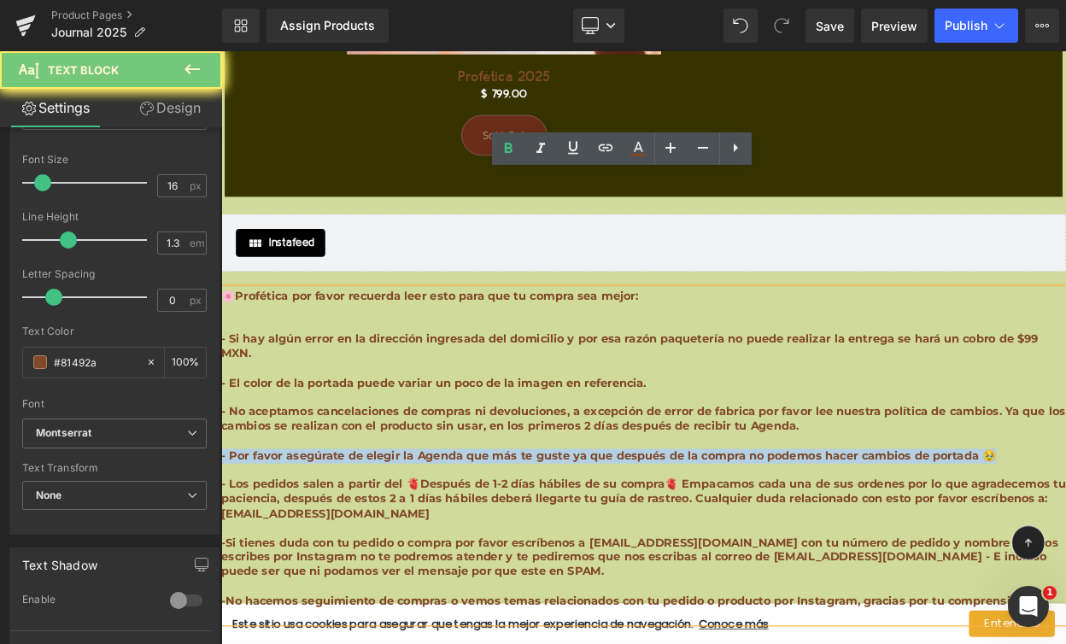
click at [477, 537] on b "- Por favor asegúrate de elegir la Agenda que más te guste ya que después de la…" at bounding box center [695, 545] width 948 height 16
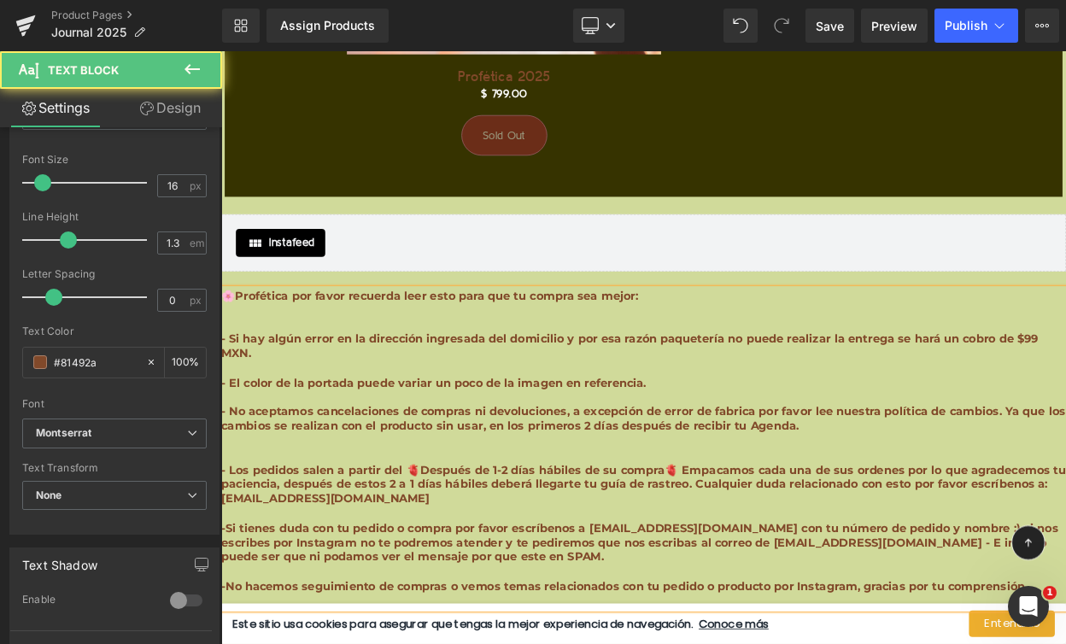
click at [447, 537] on p at bounding box center [737, 546] width 1033 height 18
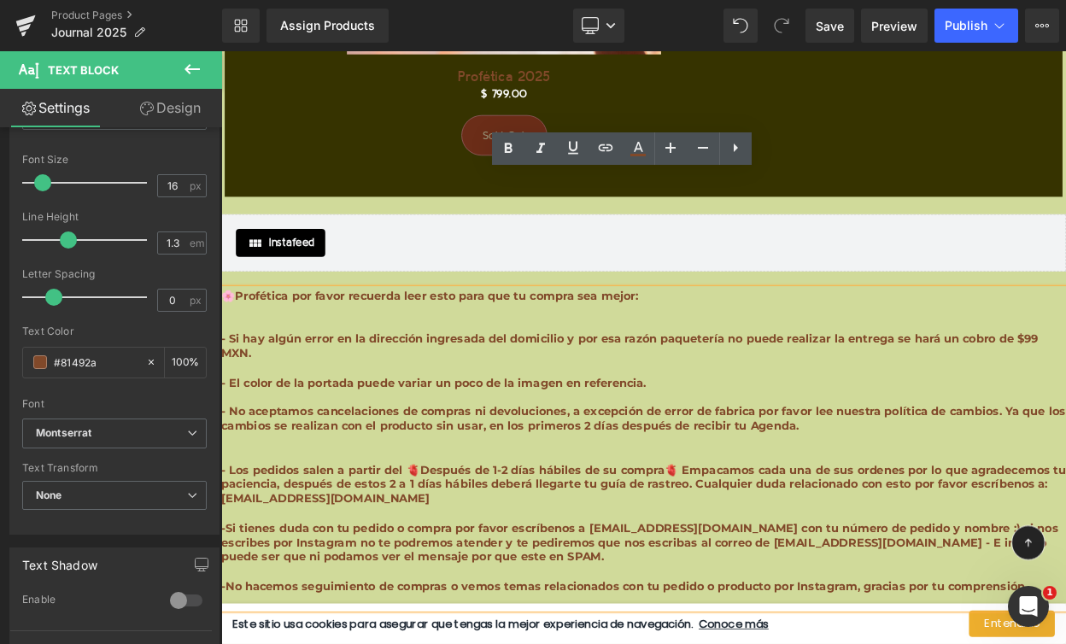
click at [528, 519] on p at bounding box center [737, 528] width 1033 height 18
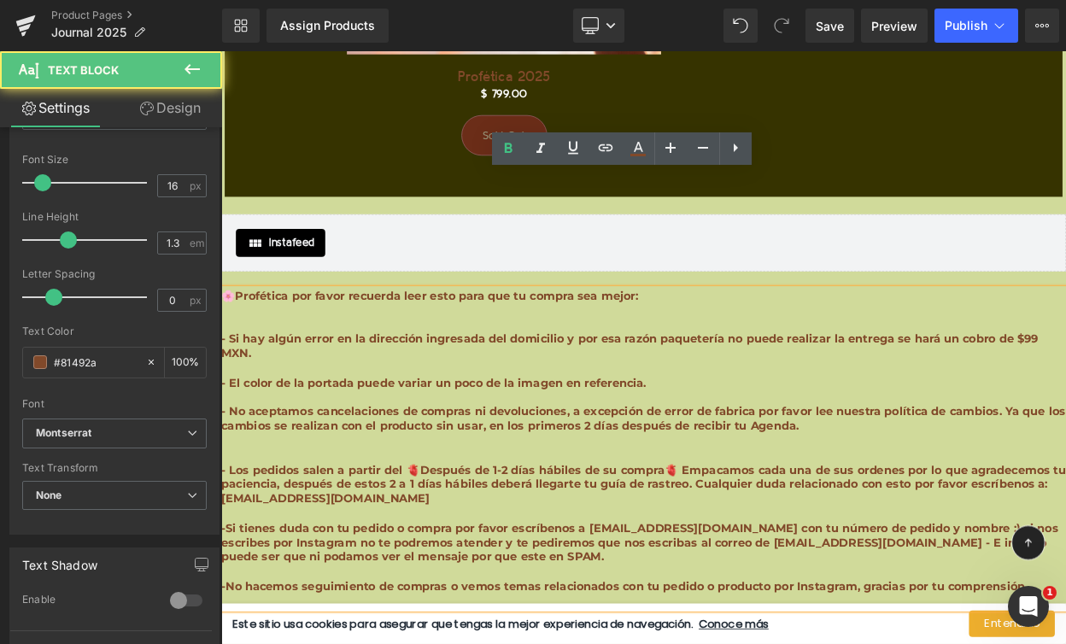
click at [511, 555] on b "- Los pedidos salen a partir del 🫀Después de 1-2 días hábiles de su compra🫀 Emp…" at bounding box center [737, 581] width 1033 height 52
click at [510, 537] on p at bounding box center [737, 546] width 1033 height 18
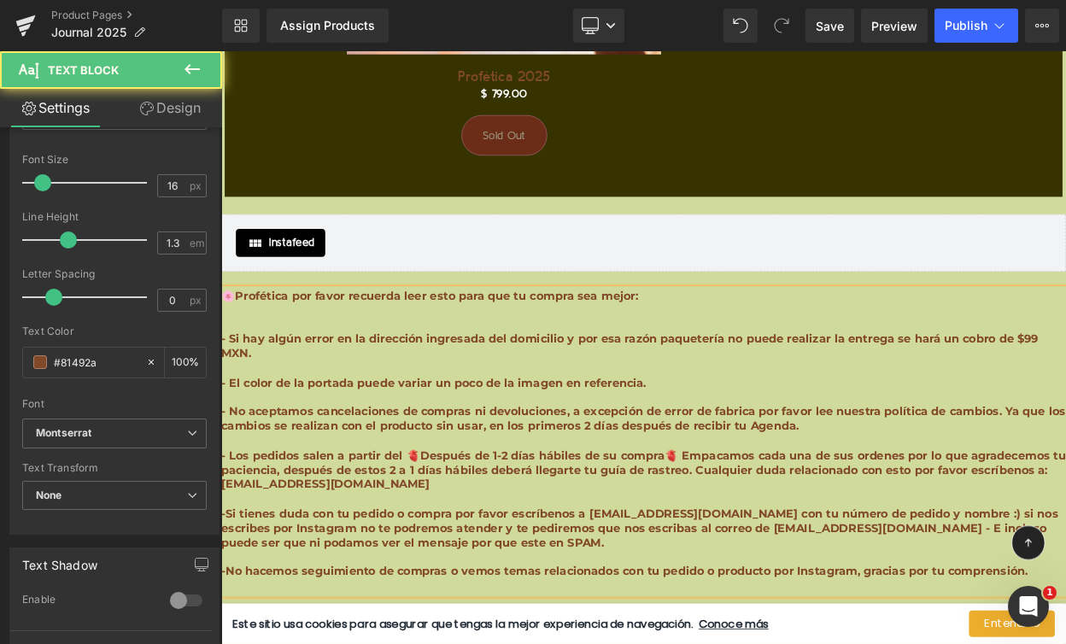
click at [453, 537] on b "- Los pedidos salen a partir del 🫀Después de 1-2 días hábiles de su compra🫀 Emp…" at bounding box center [737, 563] width 1033 height 52
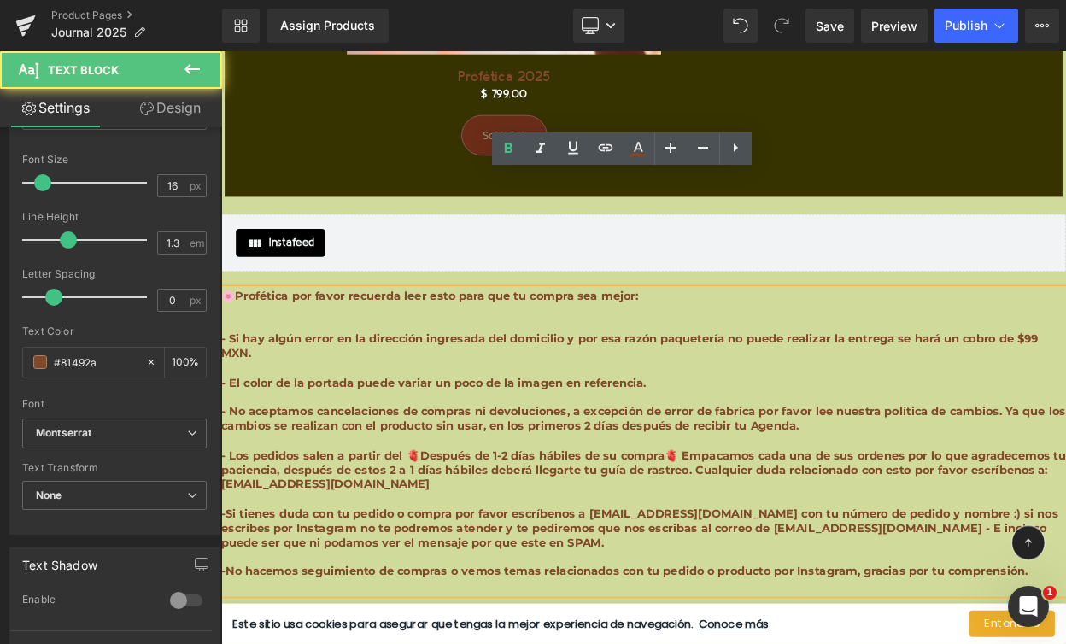
click at [462, 537] on b "- Los pedidos salen a partir del 🫀Después de 1-2 días hábiles de su compra🫀 Emp…" at bounding box center [737, 563] width 1033 height 52
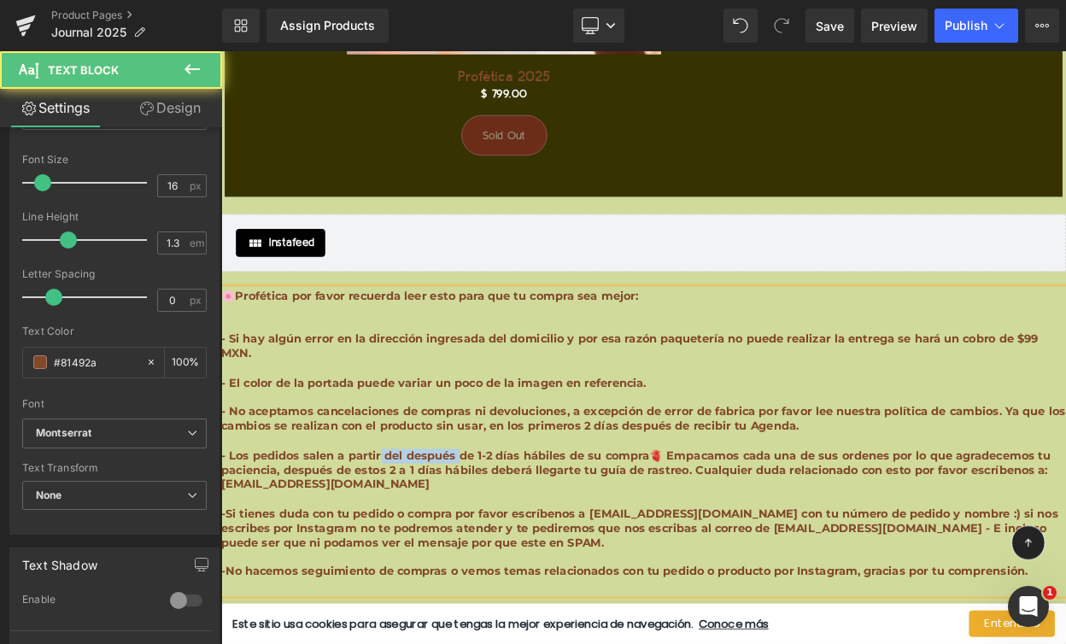
drag, startPoint x: 414, startPoint y: 407, endPoint x: 507, endPoint y: 405, distance: 93.1
click at [507, 537] on b "- Los pedidos salen a partir del después de 1-2 días hábiles de su compra🫀 Empa…" at bounding box center [728, 563] width 1015 height 52
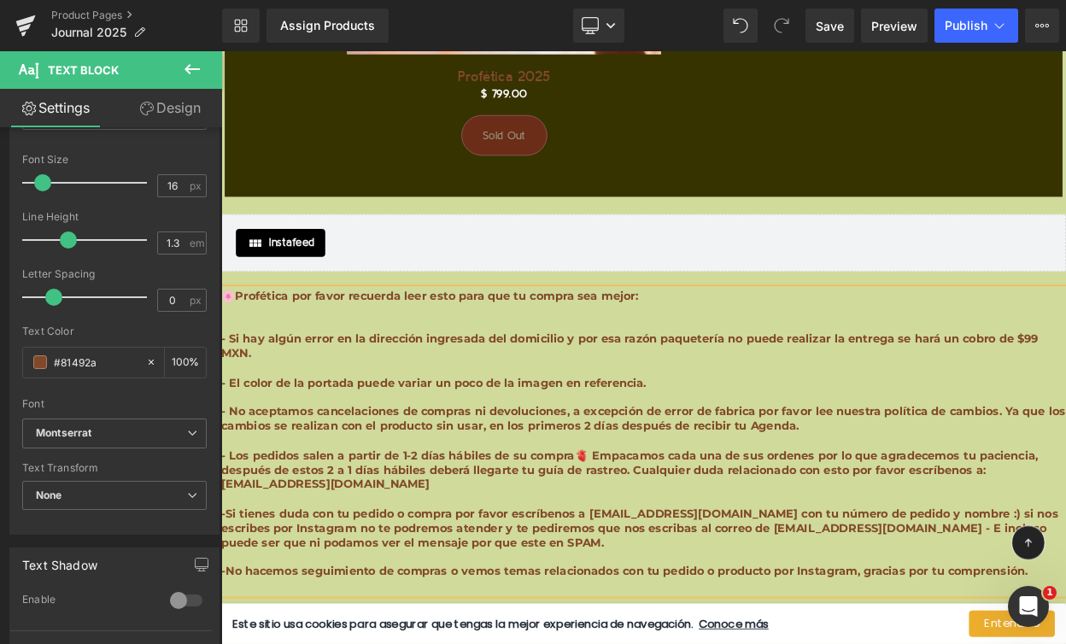
click at [650, 537] on b "- Los pedidos salen a partir de 1-2 días hábiles de su compra🫀 Empacamos cada u…" at bounding box center [720, 563] width 999 height 52
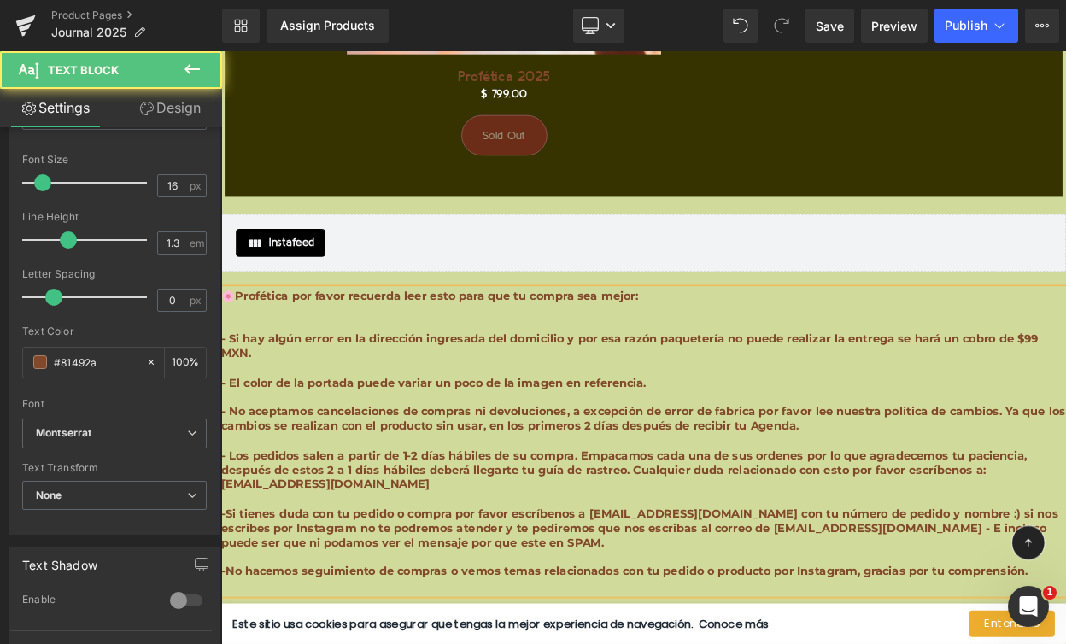
drag, startPoint x: 360, startPoint y: 407, endPoint x: 430, endPoint y: 401, distance: 71.1
click at [430, 537] on b "- Los pedidos salen a partir de 1-2 días hábiles de su compra. Empacamos cada u…" at bounding box center [714, 563] width 986 height 52
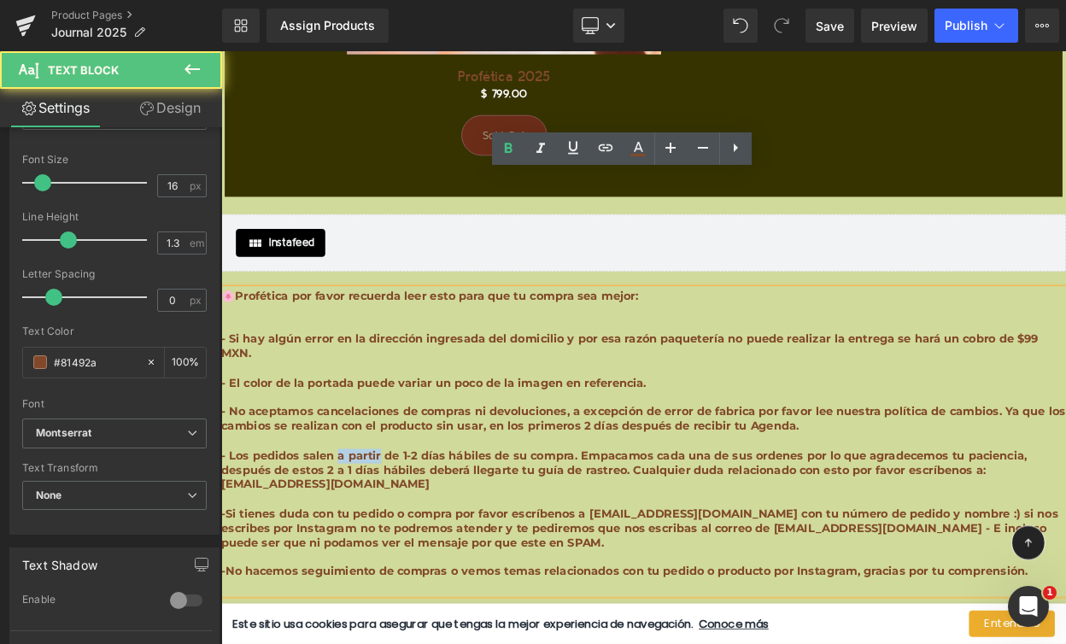
drag, startPoint x: 414, startPoint y: 404, endPoint x: 364, endPoint y: 402, distance: 50.4
click at [364, 537] on b "- Los pedidos salen a partir de 1-2 días hábiles de su compra. Empacamos cada u…" at bounding box center [714, 563] width 986 height 52
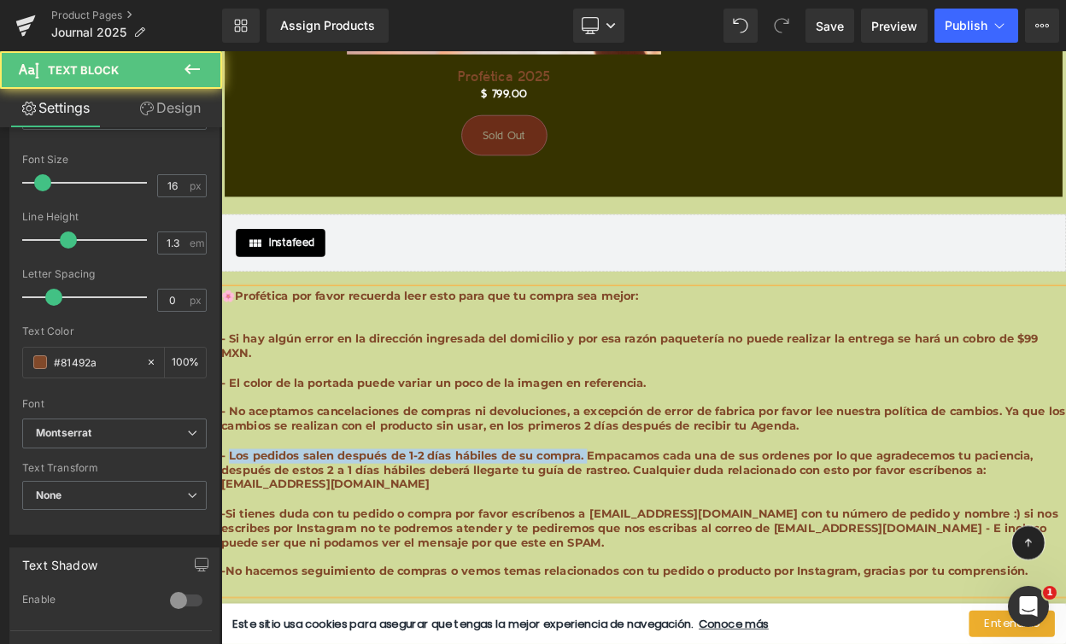
drag, startPoint x: 663, startPoint y: 404, endPoint x: 232, endPoint y: 405, distance: 430.5
click at [232, 537] on b "- Los pedidos salen después de 1-2 días hábiles de su compra. Empacamos cada un…" at bounding box center [717, 563] width 993 height 52
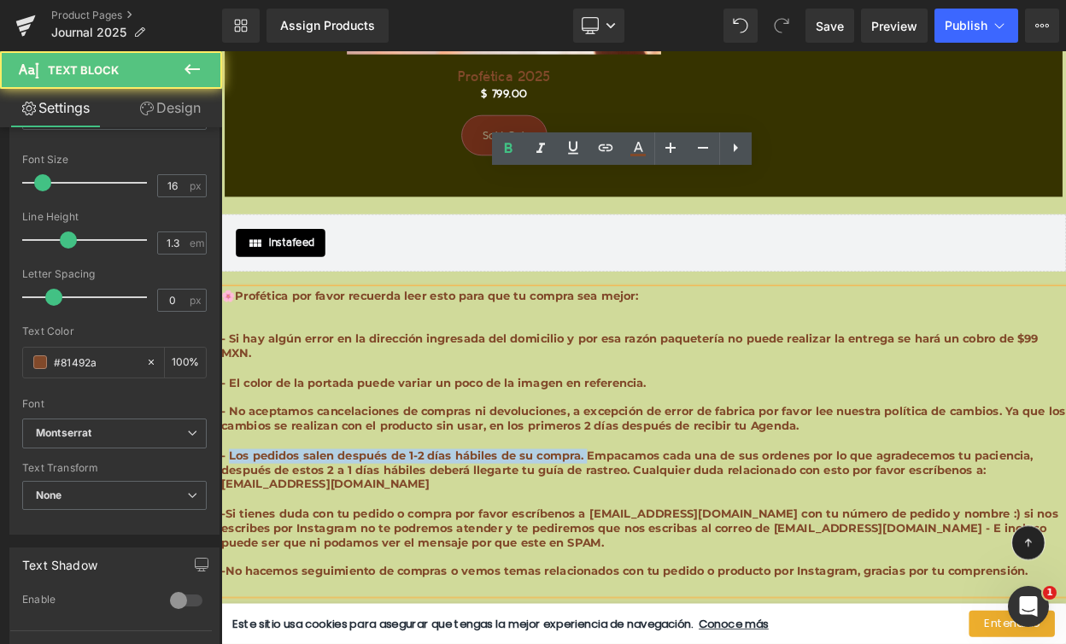
copy b "Los pedidos salen después de 1-2 días hábiles de su compra."
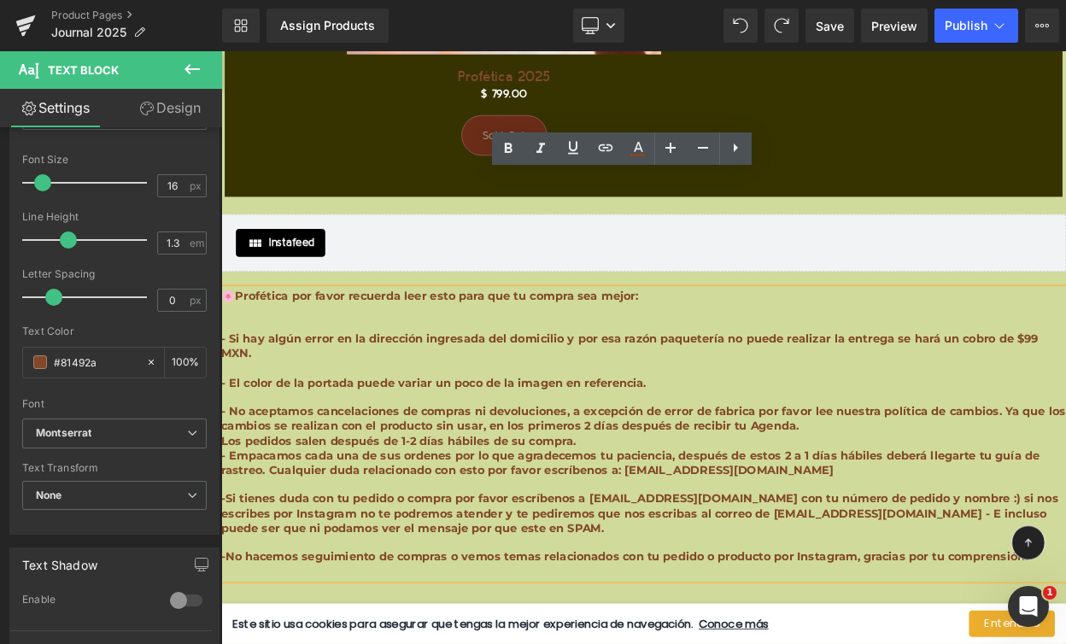
click at [612, 572] on p at bounding box center [737, 581] width 1033 height 18
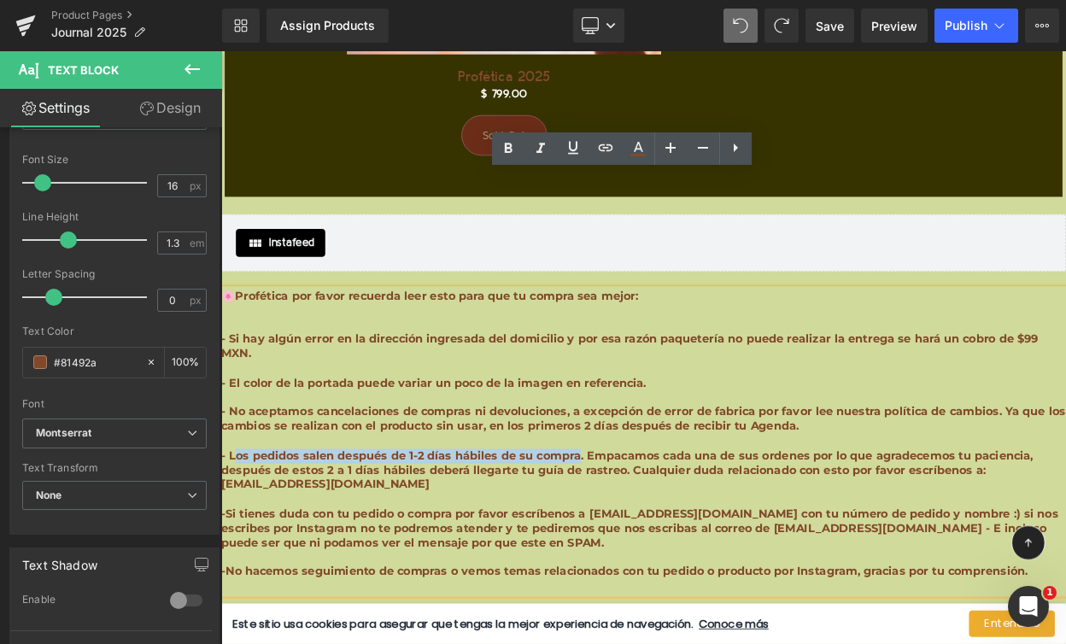
drag, startPoint x: 652, startPoint y: 407, endPoint x: 235, endPoint y: 405, distance: 416.8
click at [235, 537] on b "- Los pedidos salen después de 1-2 días hábiles de su compra. Empacamos cada un…" at bounding box center [717, 563] width 993 height 52
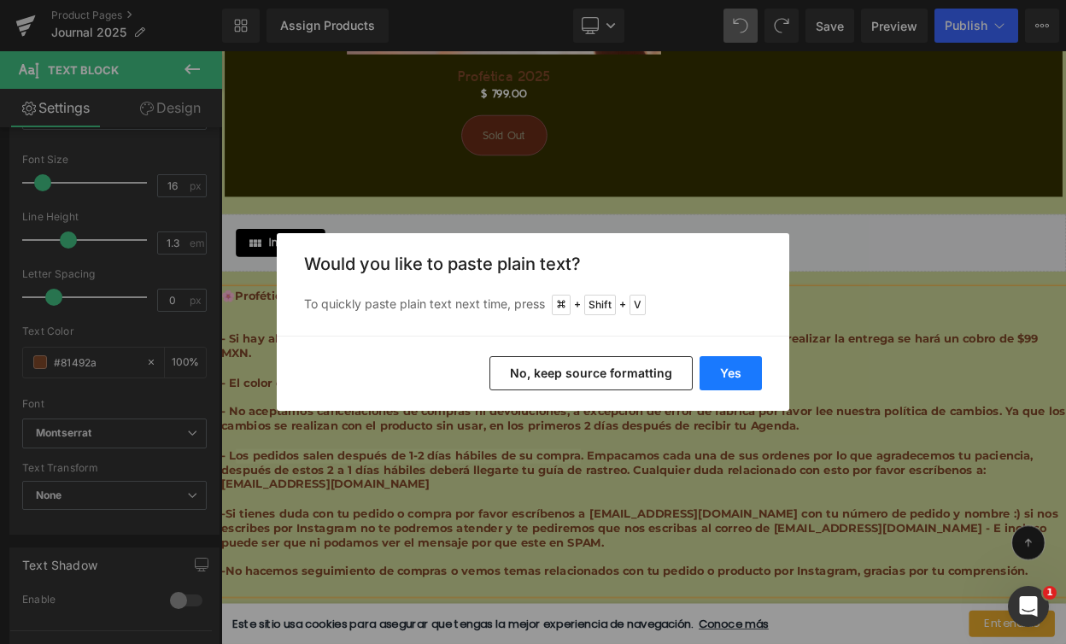
click at [725, 381] on button "Yes" at bounding box center [731, 373] width 62 height 34
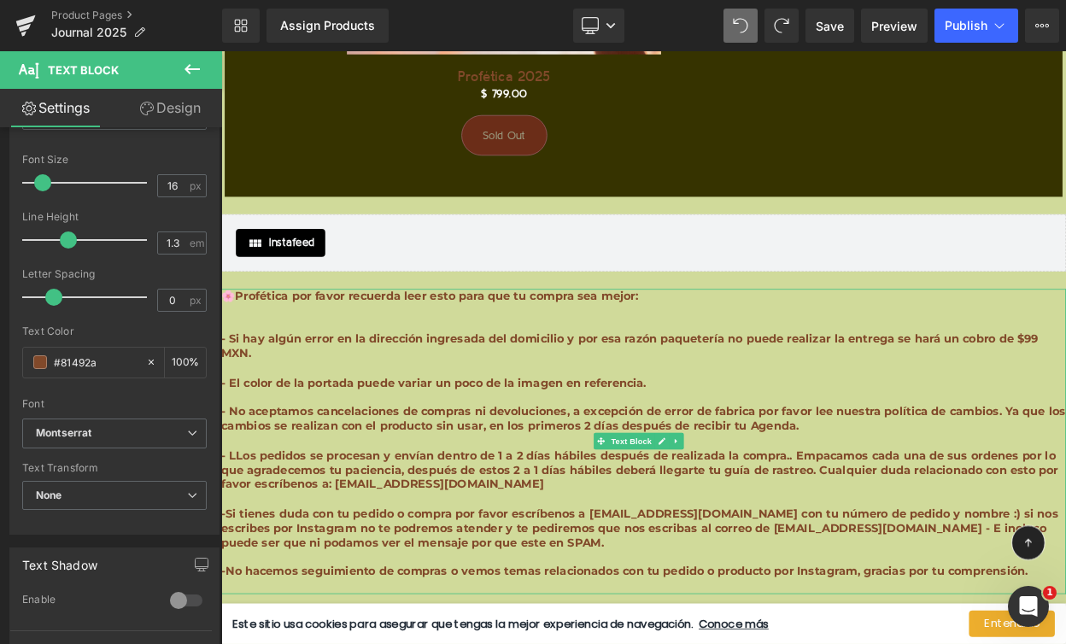
click at [245, 537] on b "- LLos pedidos se procesan y envían dentro de 1 a 2 días hábiles después de rea…" at bounding box center [733, 563] width 1024 height 52
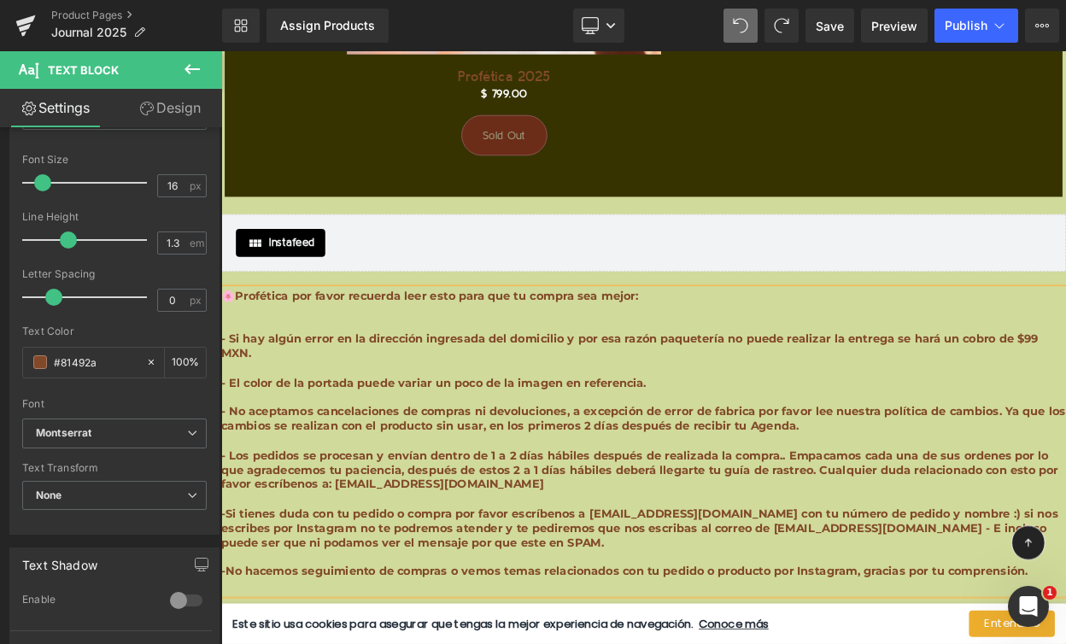
click at [903, 537] on b "- Los pedidos se procesan y envían dentro de 1 a 2 días hábiles después de real…" at bounding box center [733, 563] width 1024 height 52
click at [449, 537] on b "- Los pedidos se procesan y envían dentro de 1 a 2 días hábiles después de real…" at bounding box center [733, 563] width 1024 height 52
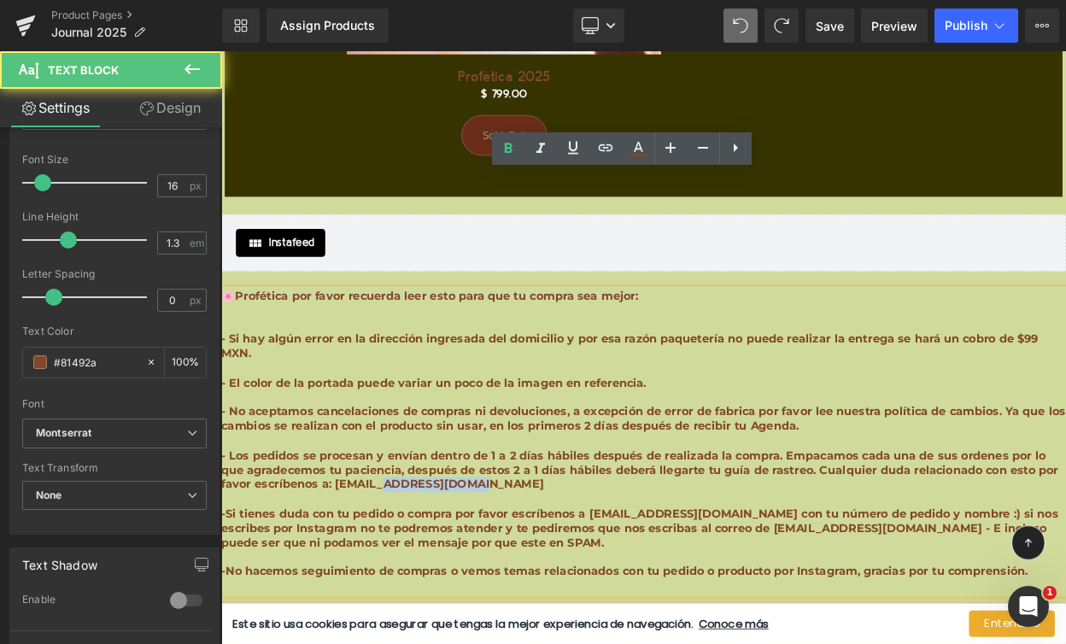
click at [449, 537] on b "- Los pedidos se procesan y envían dentro de 1 a 2 días hábiles después de real…" at bounding box center [733, 563] width 1024 height 52
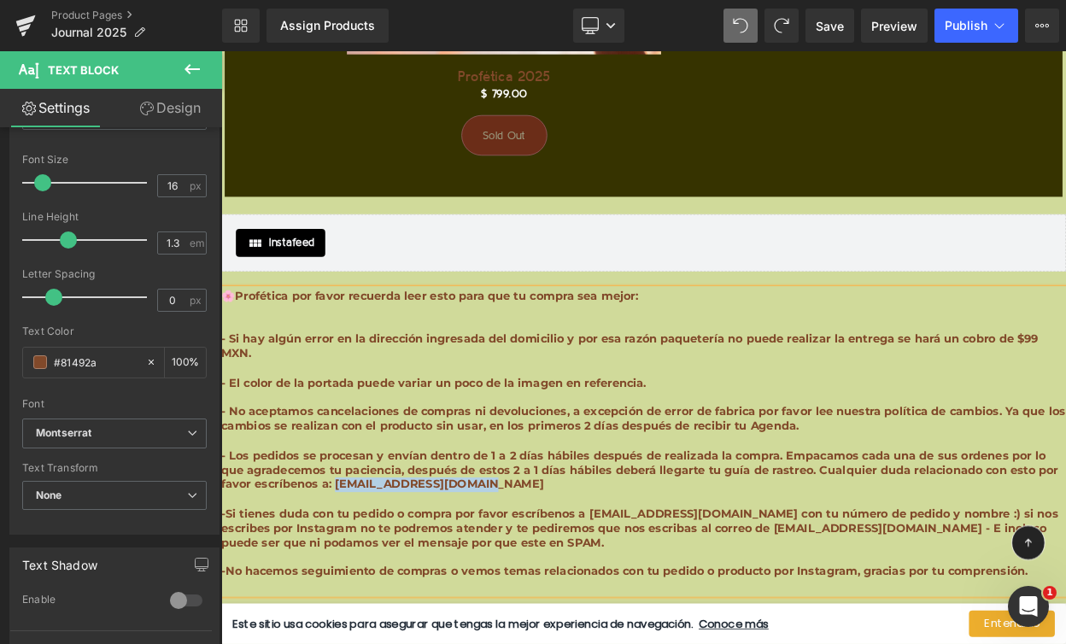
drag, startPoint x: 569, startPoint y: 436, endPoint x: 358, endPoint y: 444, distance: 211.1
click at [358, 537] on p "- Los pedidos se procesan y envían dentro de 1 a 2 días hábiles después de real…" at bounding box center [737, 563] width 1033 height 53
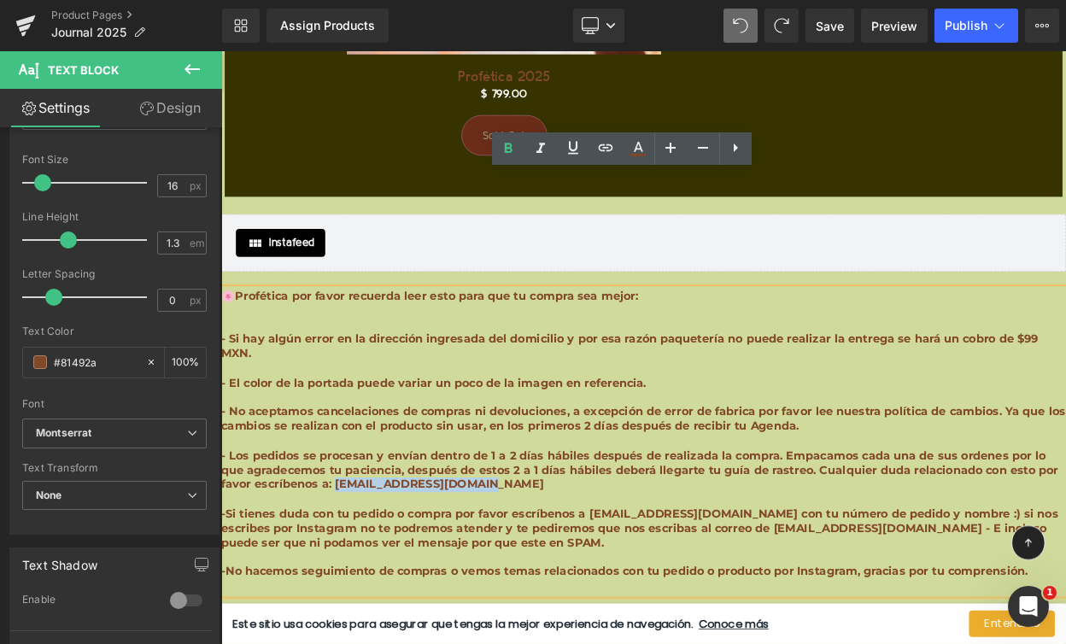
copy b "[EMAIL_ADDRESS][DOMAIN_NAME]"
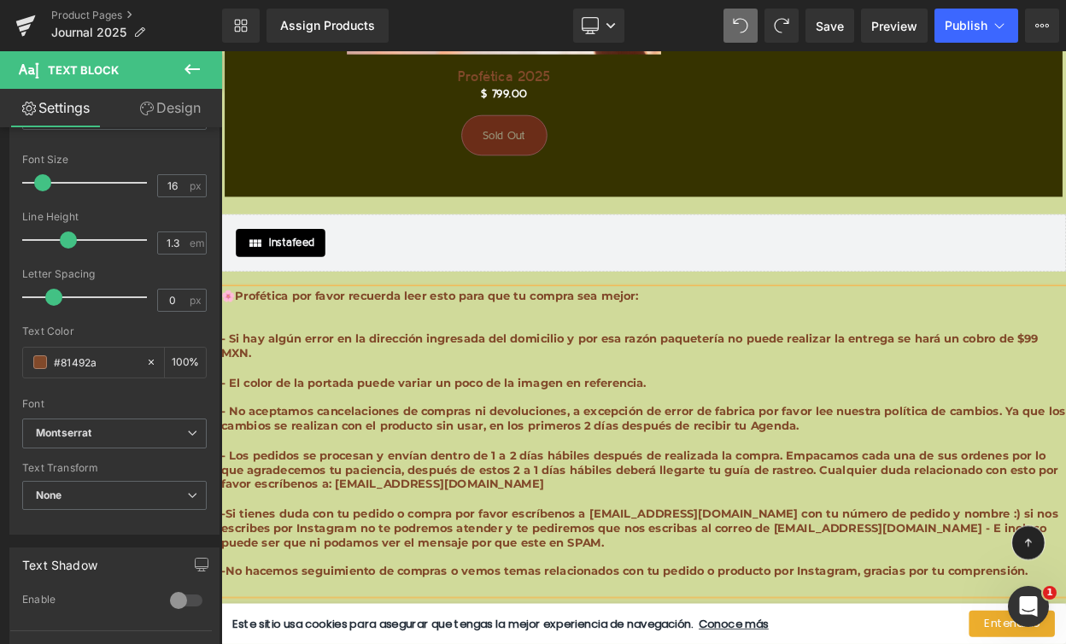
click at [696, 608] on b "-Si tienes duda con tu pedido o compra por favor escríbenos a [EMAIL_ADDRESS][D…" at bounding box center [733, 634] width 1024 height 52
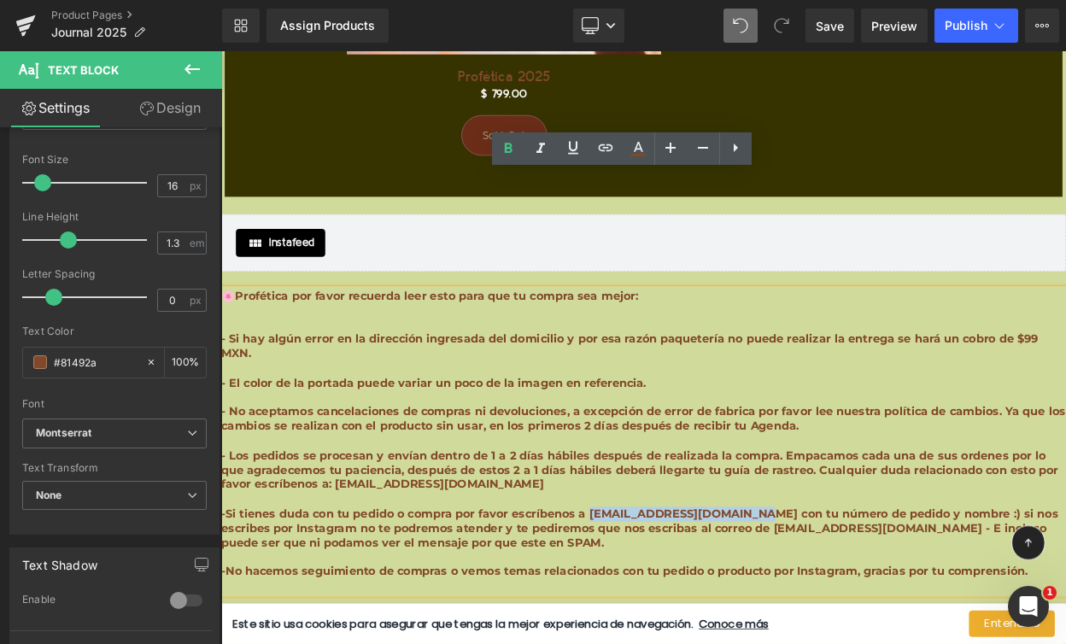
drag, startPoint x: 864, startPoint y: 478, endPoint x: 671, endPoint y: 477, distance: 193.0
click at [671, 608] on b "-Si tienes duda con tu pedido o compra por favor escríbenos a [EMAIL_ADDRESS][D…" at bounding box center [733, 634] width 1024 height 52
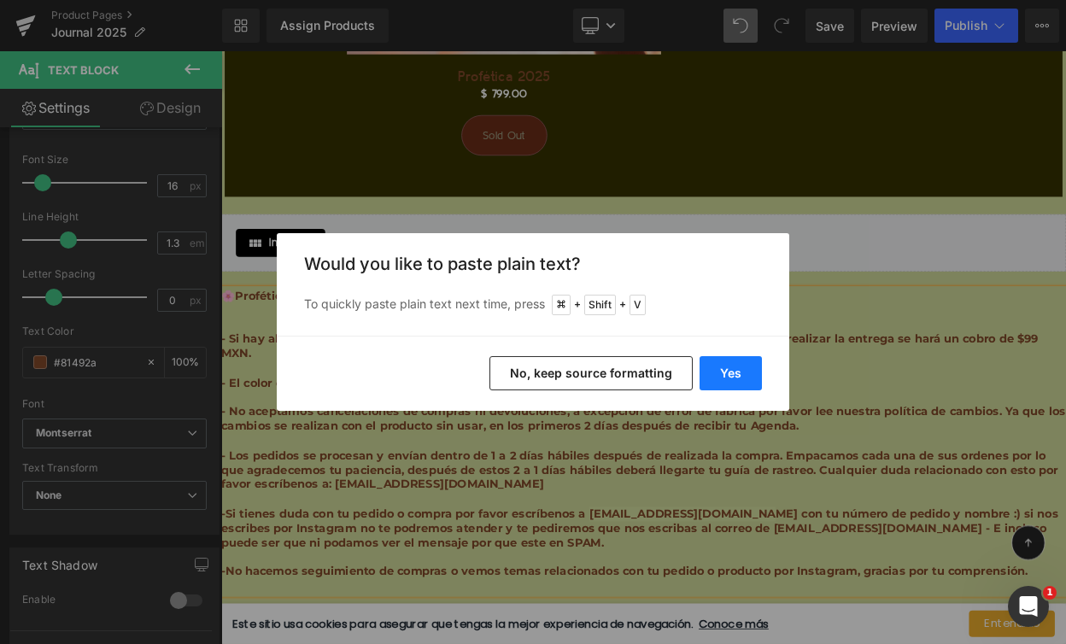
click at [722, 375] on button "Yes" at bounding box center [731, 373] width 62 height 34
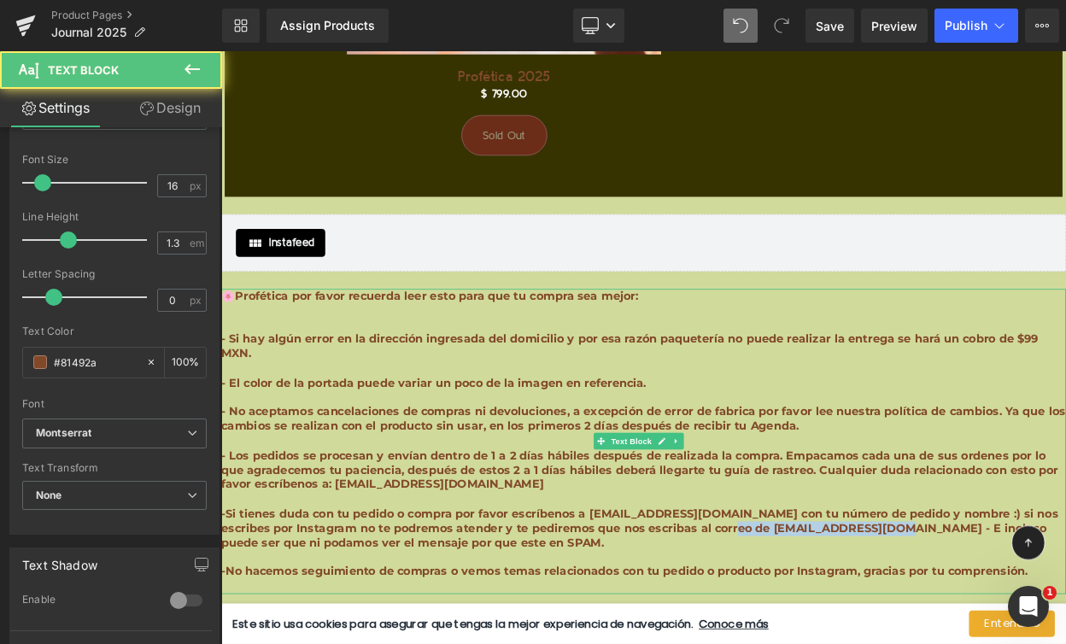
drag, startPoint x: 828, startPoint y: 492, endPoint x: 1030, endPoint y: 500, distance: 201.7
click at [1030, 608] on b "-Si tienes duda con tu pedido o compra por favor escríbenos a [EMAIL_ADDRESS][D…" at bounding box center [733, 634] width 1024 height 52
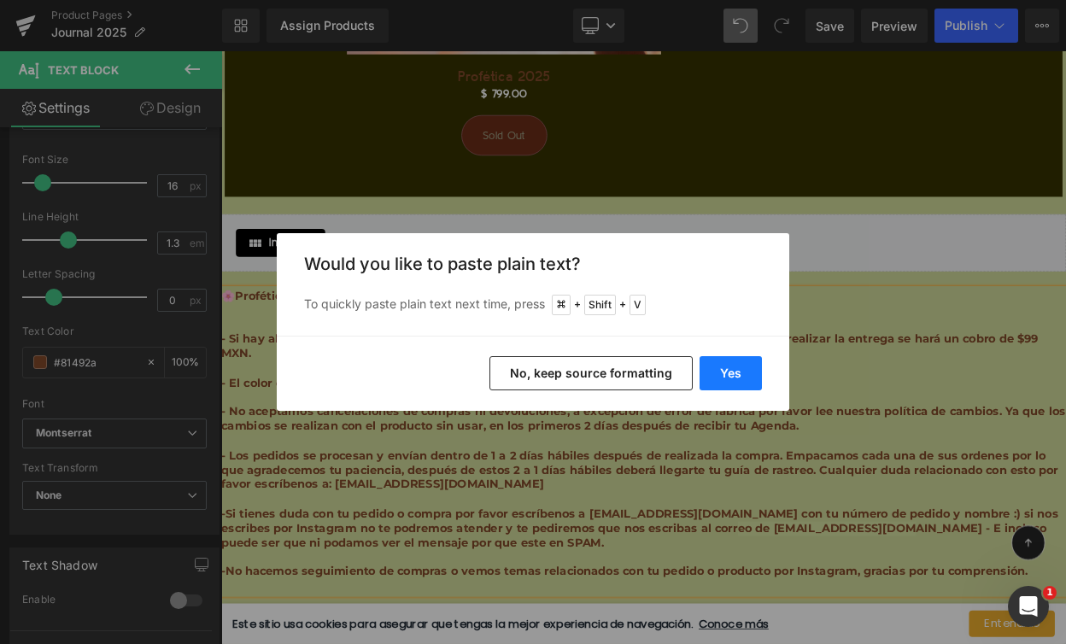
click at [742, 370] on button "Yes" at bounding box center [731, 373] width 62 height 34
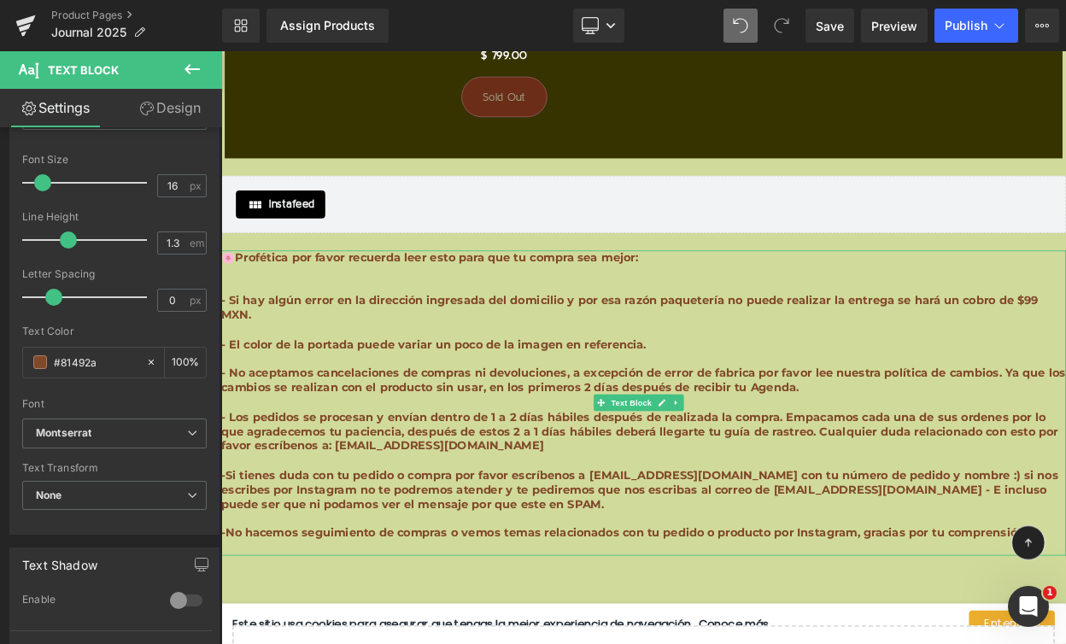
scroll to position [19627, 0]
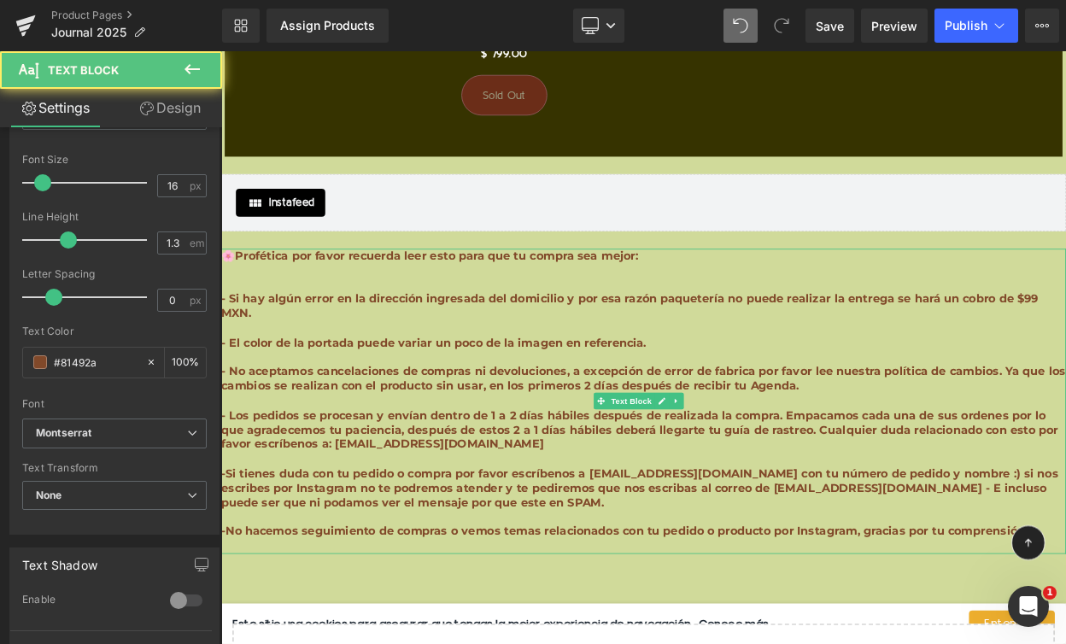
click at [1065, 630] on p "-No hacemos seguimiento de compras o vemos temas relacionados con tu pedido o p…" at bounding box center [737, 639] width 1033 height 18
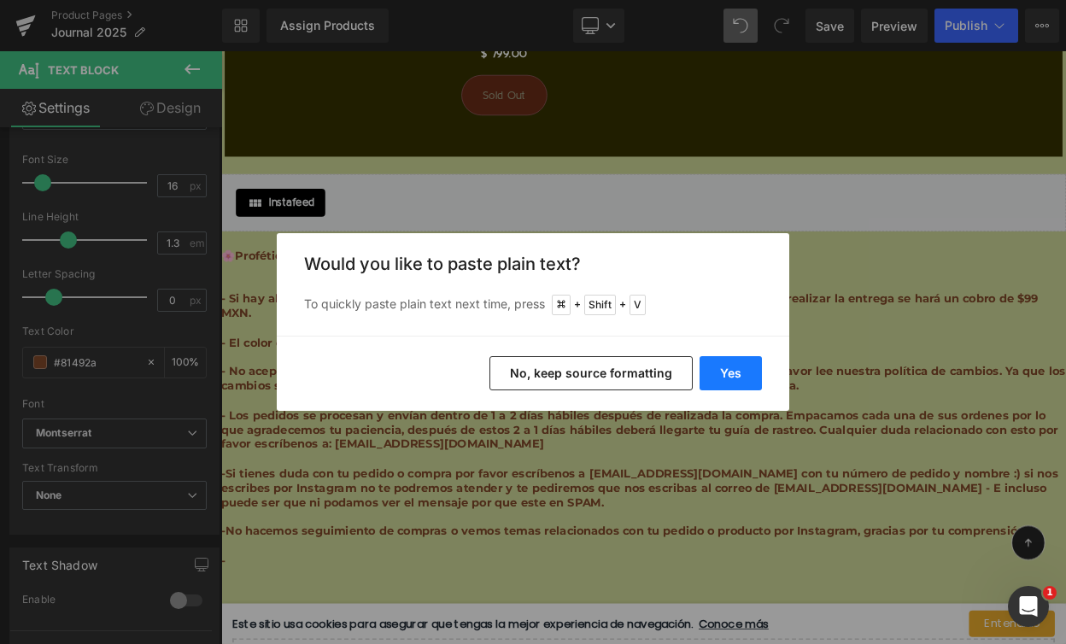
click at [723, 379] on button "Yes" at bounding box center [731, 373] width 62 height 34
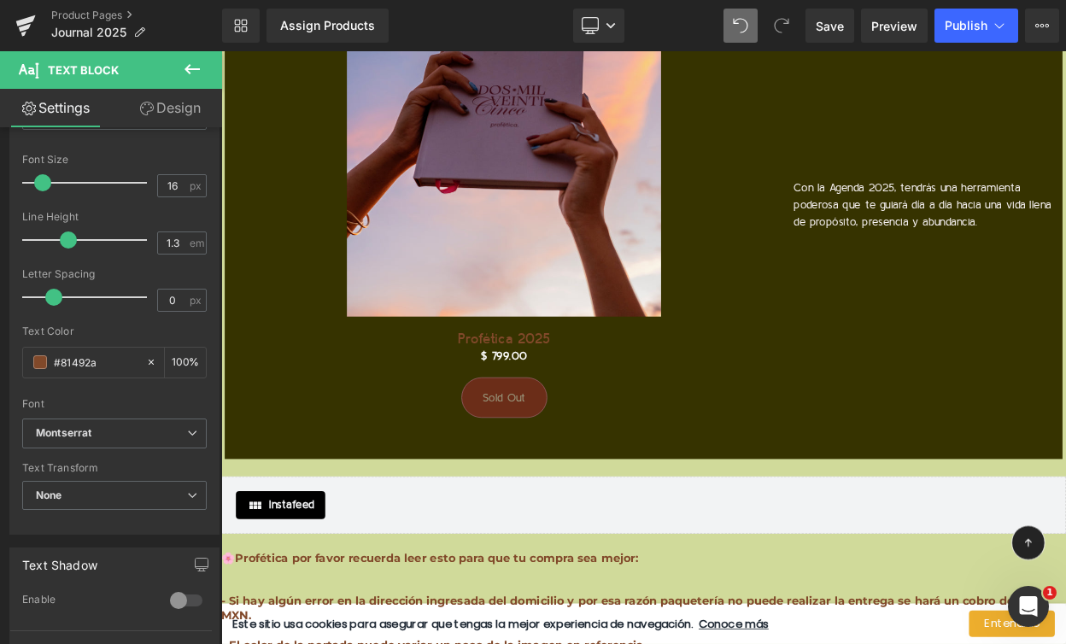
scroll to position [19134, 0]
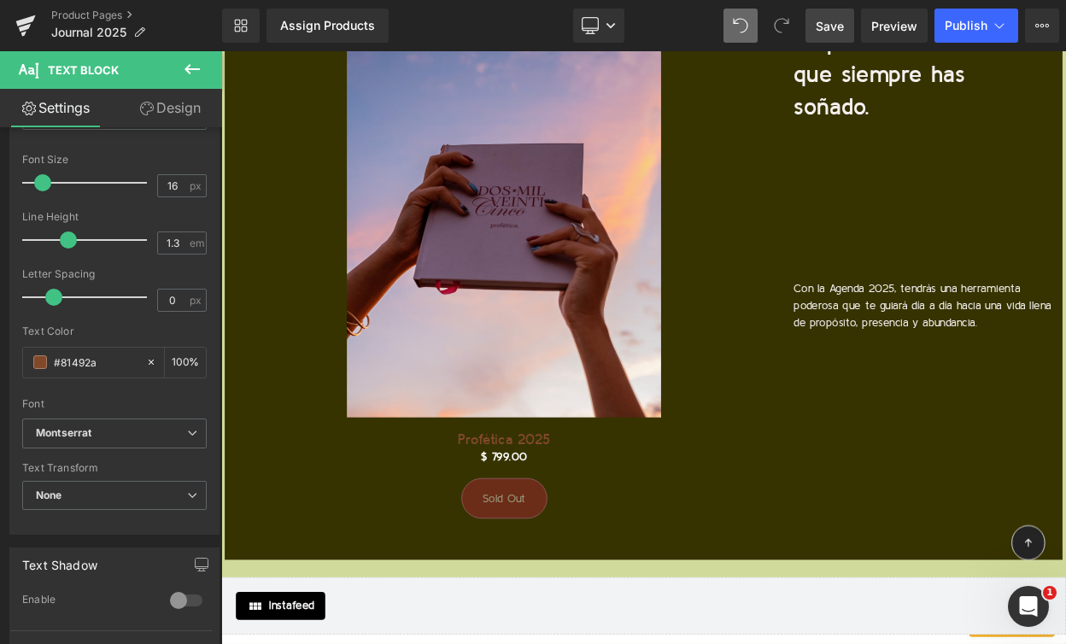
click at [828, 25] on span "Save" at bounding box center [830, 26] width 28 height 18
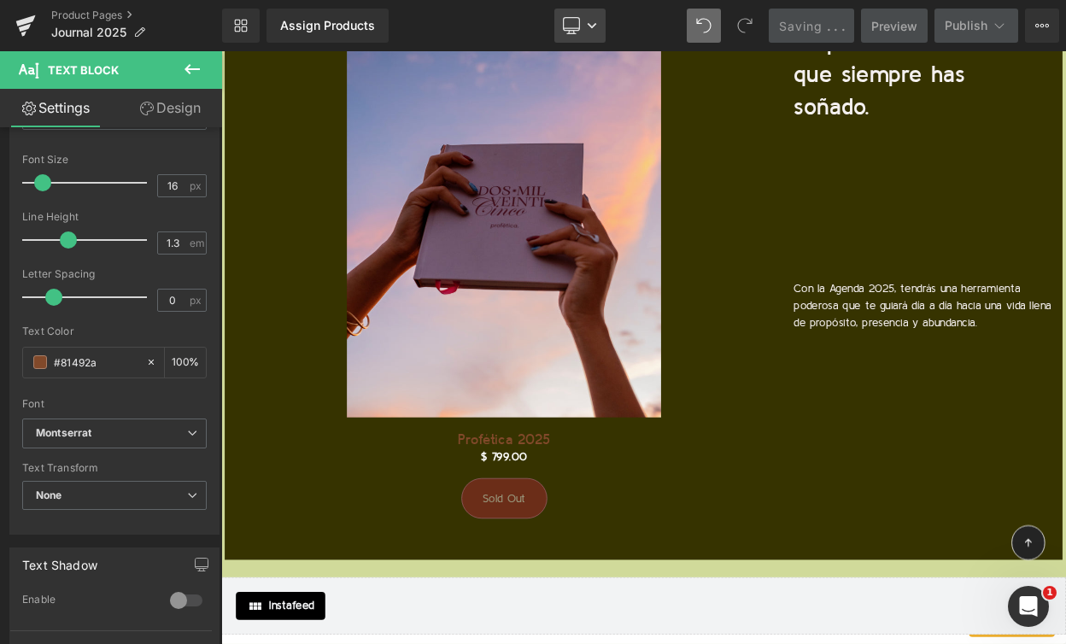
click at [583, 33] on link "Desktop" at bounding box center [579, 26] width 51 height 34
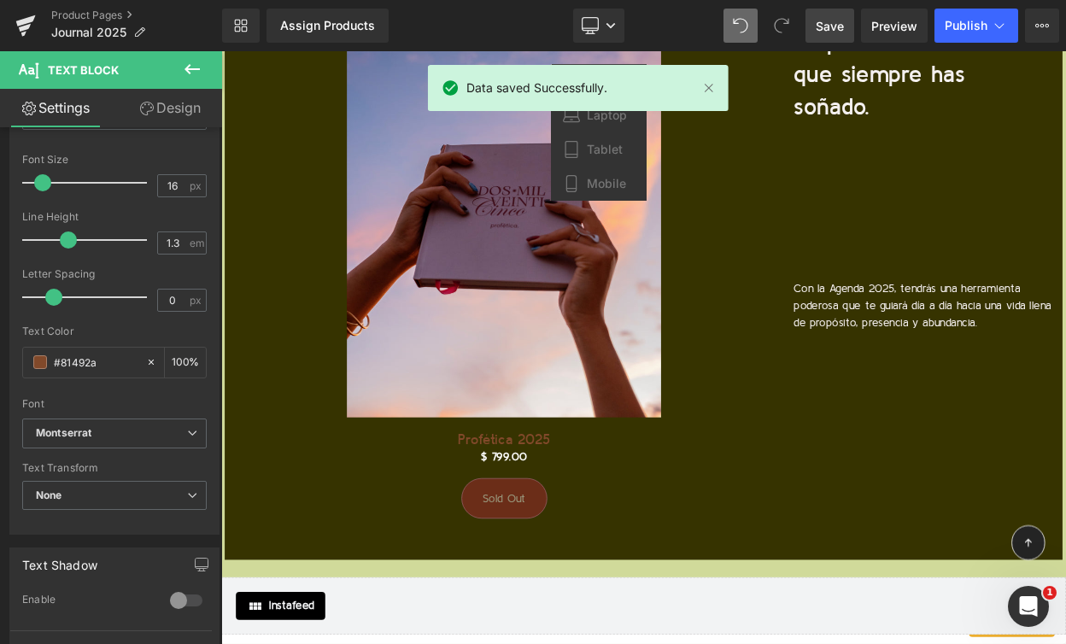
click at [871, 192] on div "Sale Off" at bounding box center [567, 210] width 641 height 577
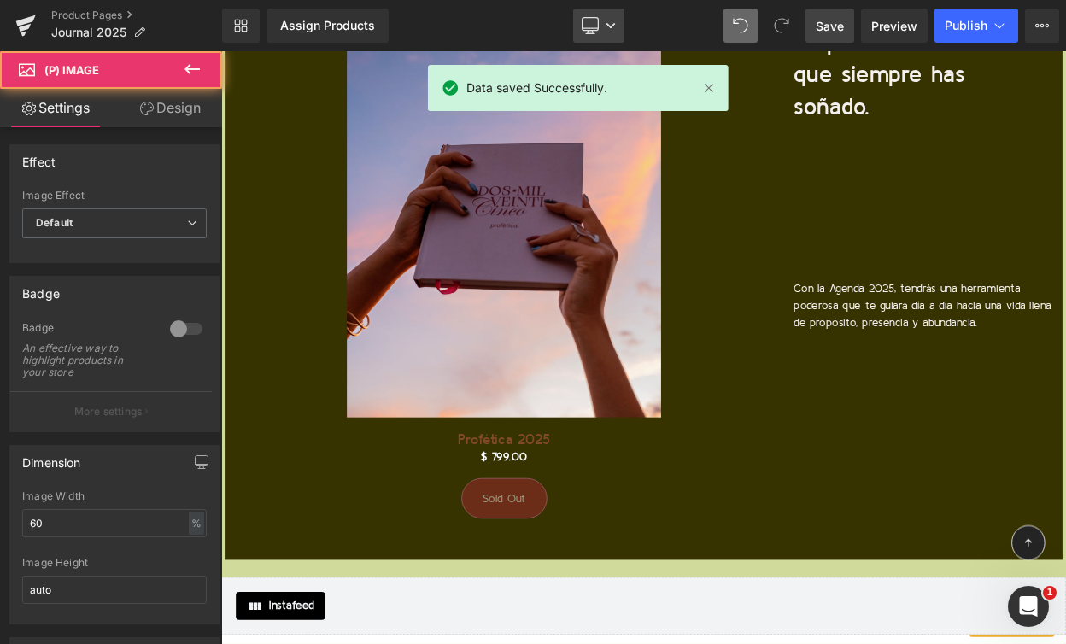
click at [617, 24] on link "Desktop" at bounding box center [598, 26] width 51 height 34
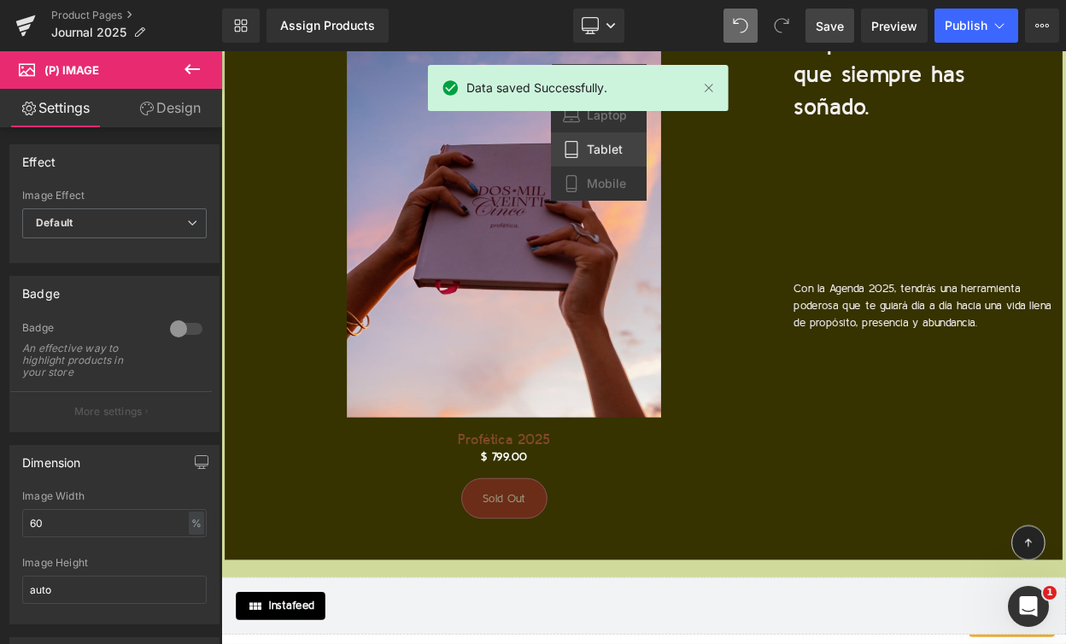
click at [606, 155] on span "Tablet" at bounding box center [605, 149] width 36 height 15
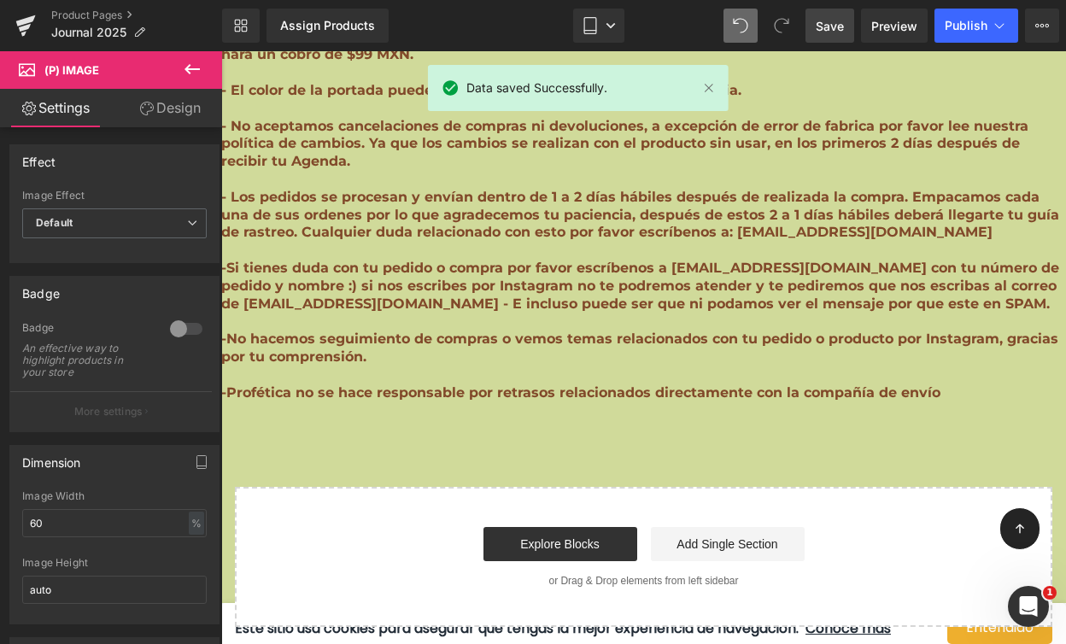
scroll to position [16921, 0]
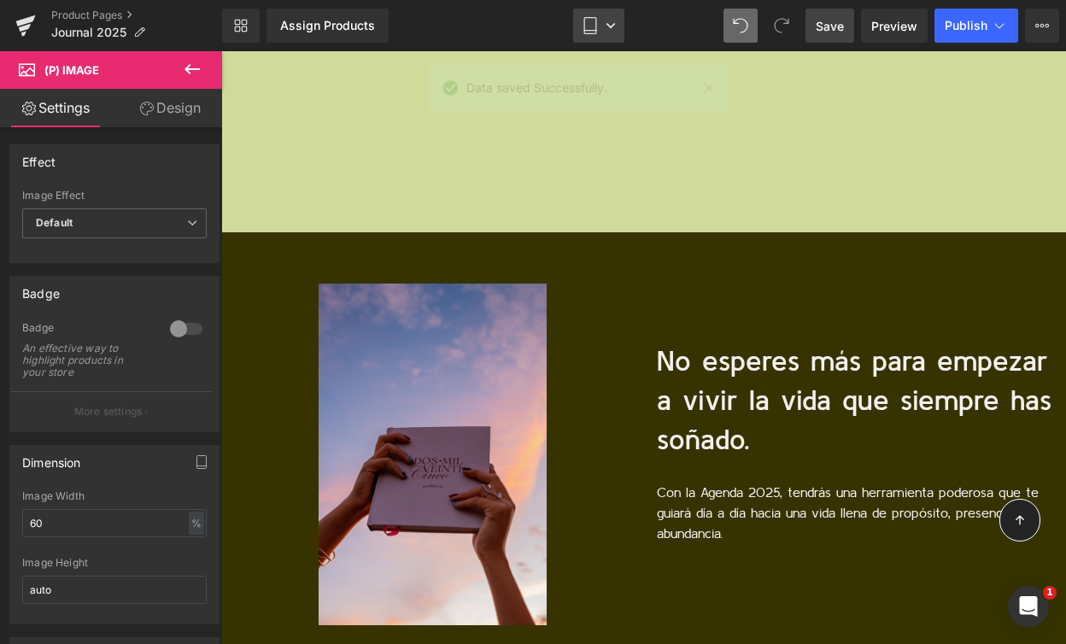
click at [603, 32] on link "Tablet" at bounding box center [598, 26] width 51 height 34
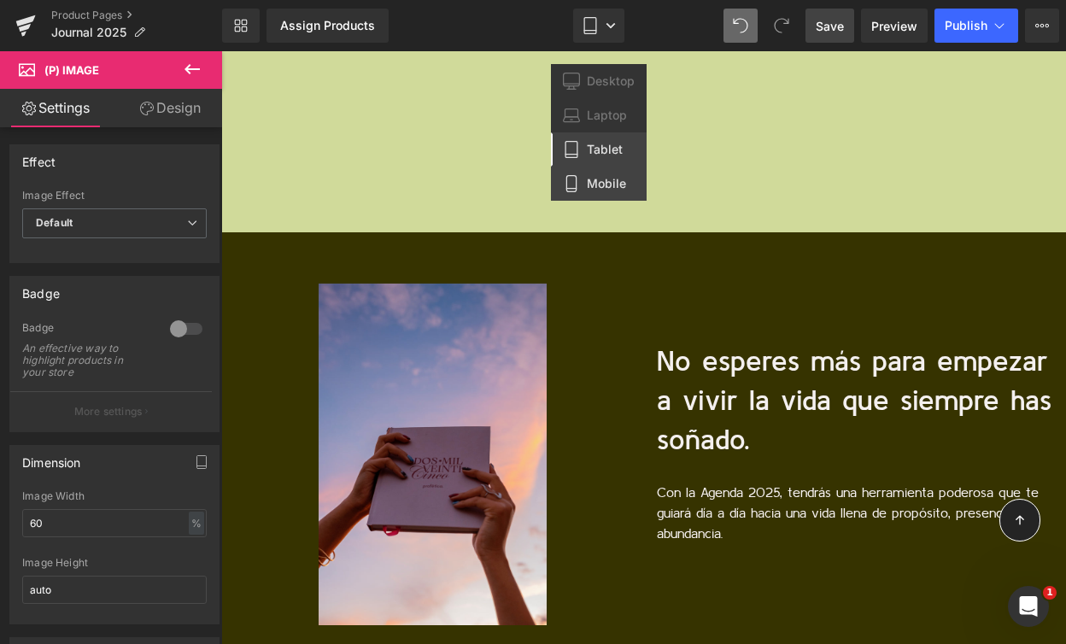
click at [604, 180] on span "Mobile" at bounding box center [606, 183] width 39 height 15
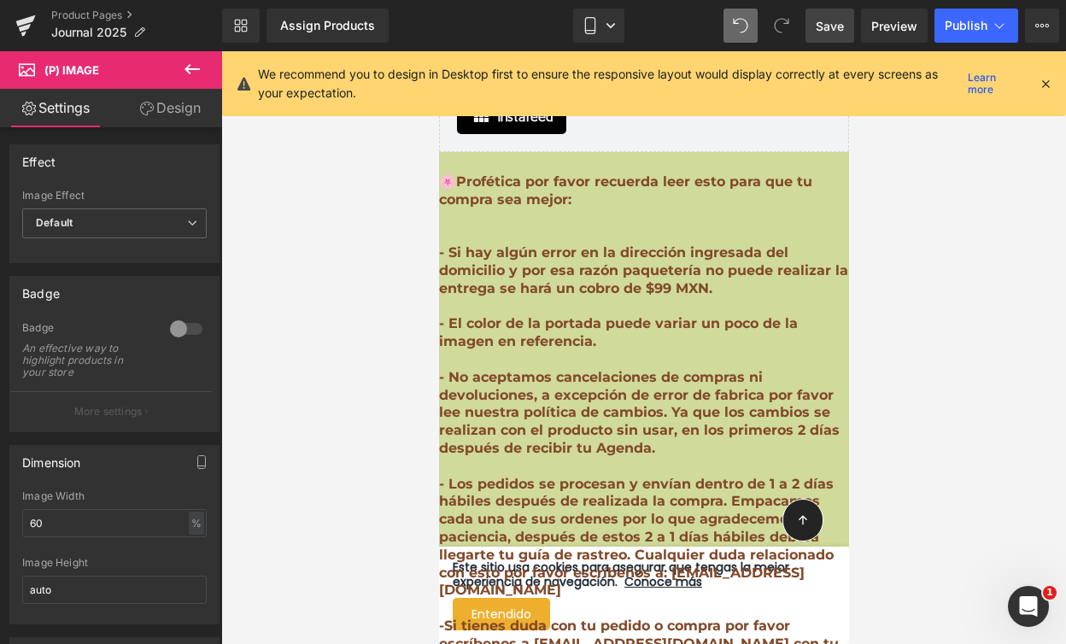
scroll to position [13575, 0]
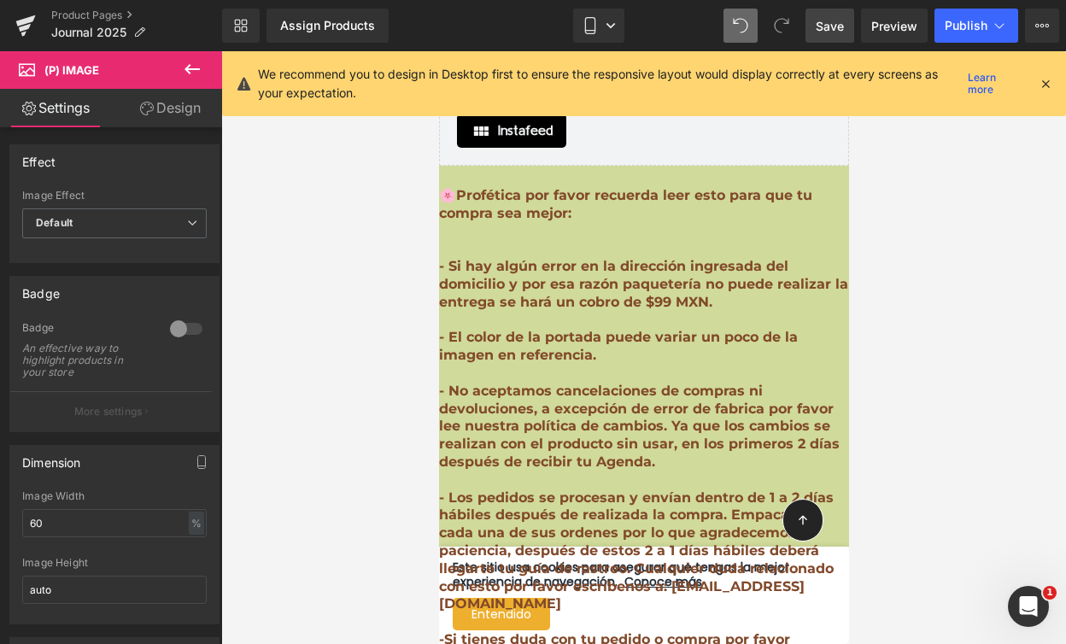
click at [173, 122] on link "Design" at bounding box center [169, 108] width 111 height 38
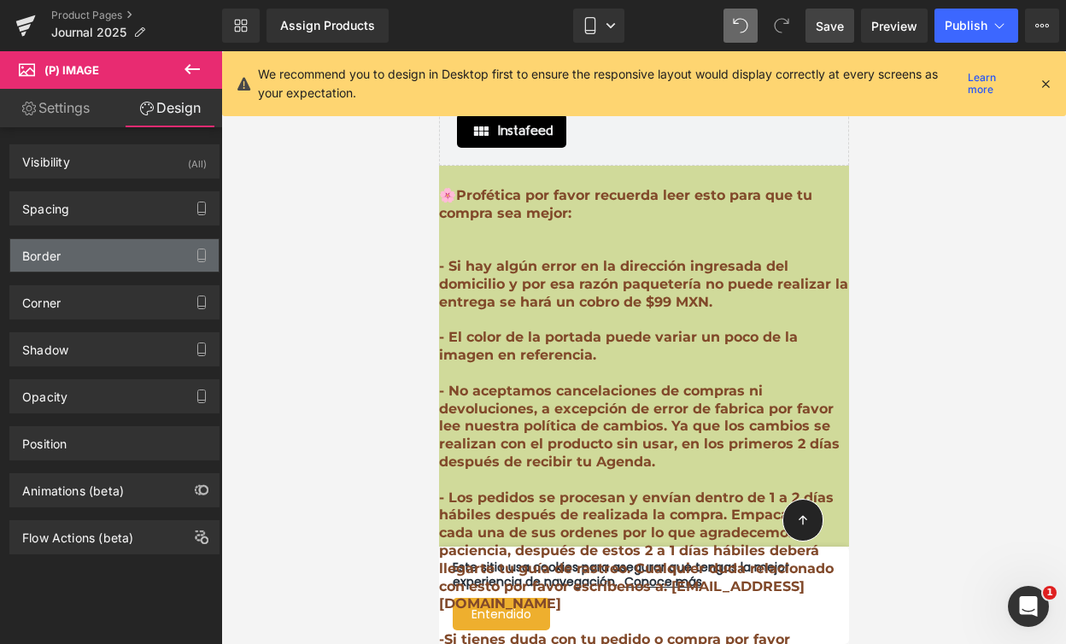
click at [123, 243] on div "Border" at bounding box center [114, 255] width 208 height 32
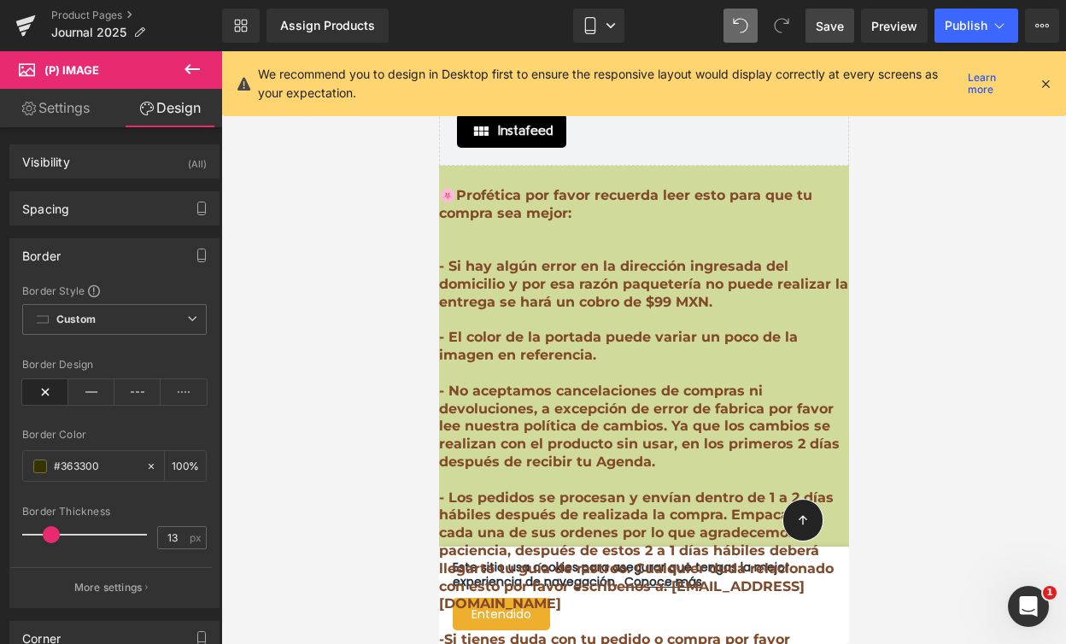
type input "12"
drag, startPoint x: 33, startPoint y: 533, endPoint x: 46, endPoint y: 533, distance: 12.8
click at [46, 533] on span at bounding box center [51, 534] width 17 height 17
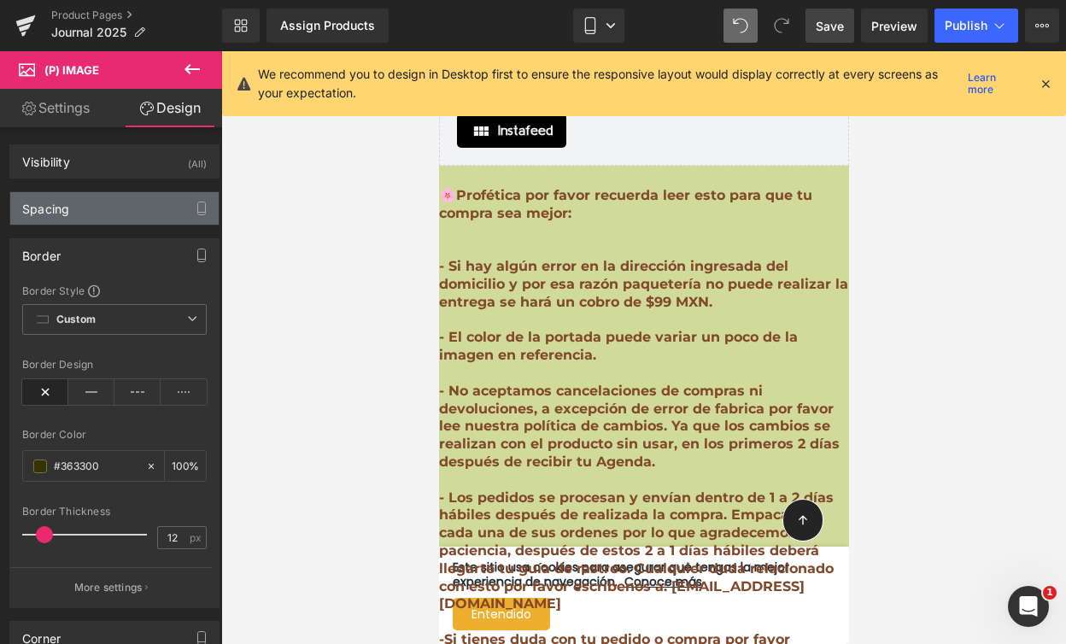
click at [108, 217] on div "Spacing" at bounding box center [114, 208] width 208 height 32
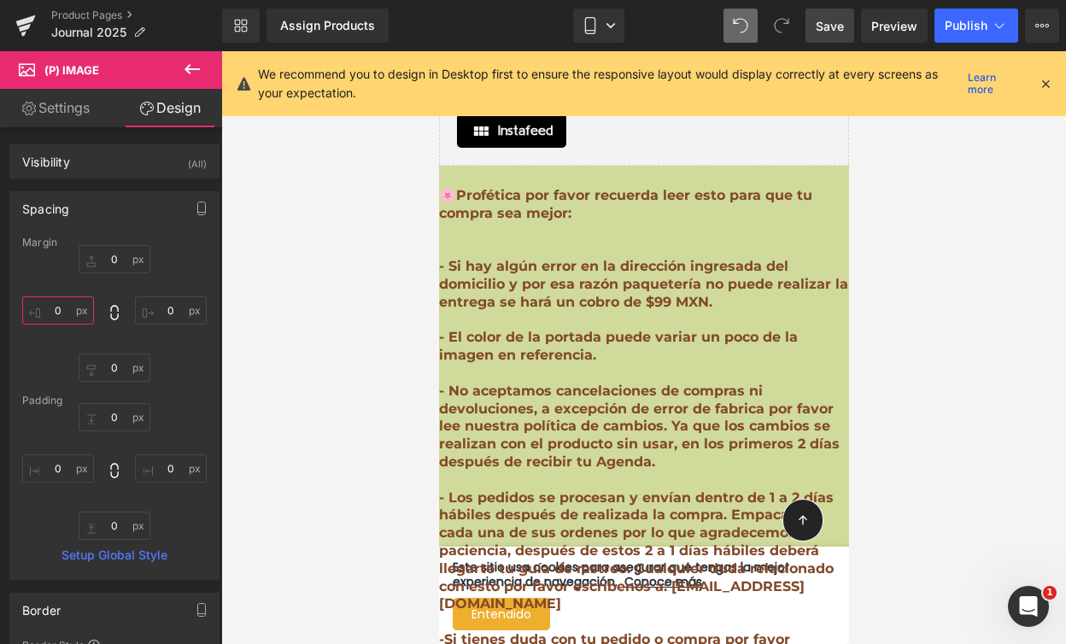
click at [66, 311] on input "0" at bounding box center [58, 310] width 72 height 28
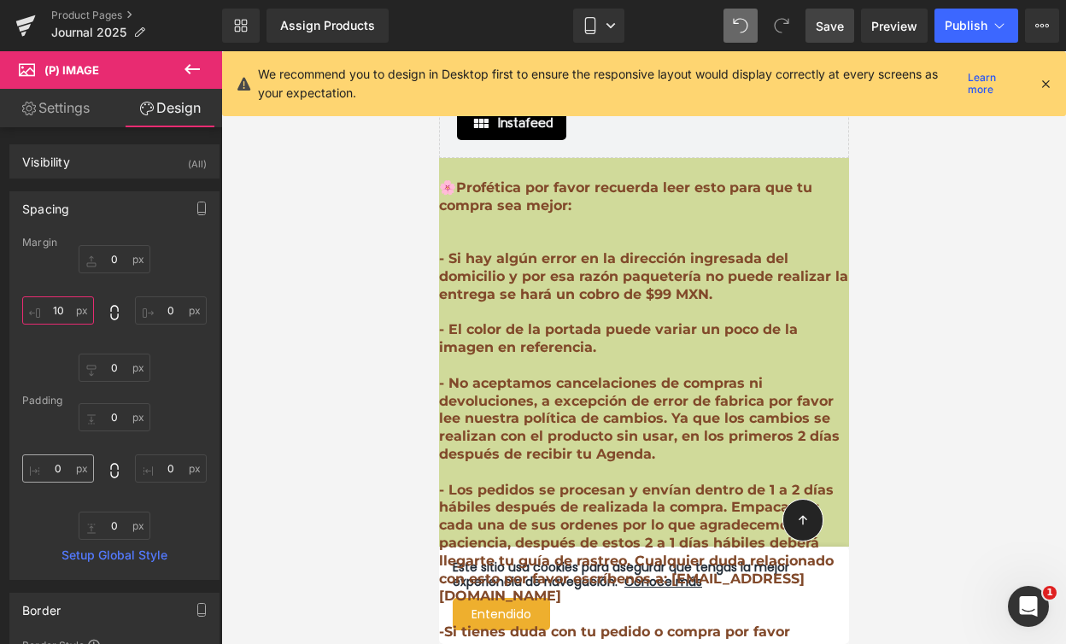
type input "10"
click at [57, 458] on input "0" at bounding box center [58, 468] width 72 height 28
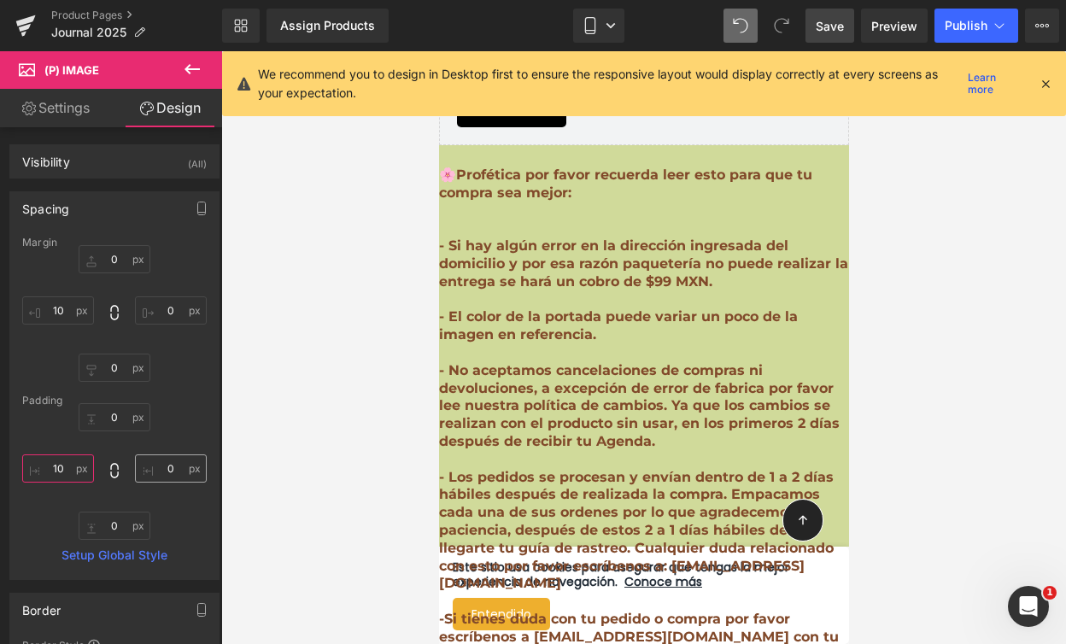
type input "10"
click at [167, 472] on input "0" at bounding box center [171, 468] width 72 height 28
type input "10"
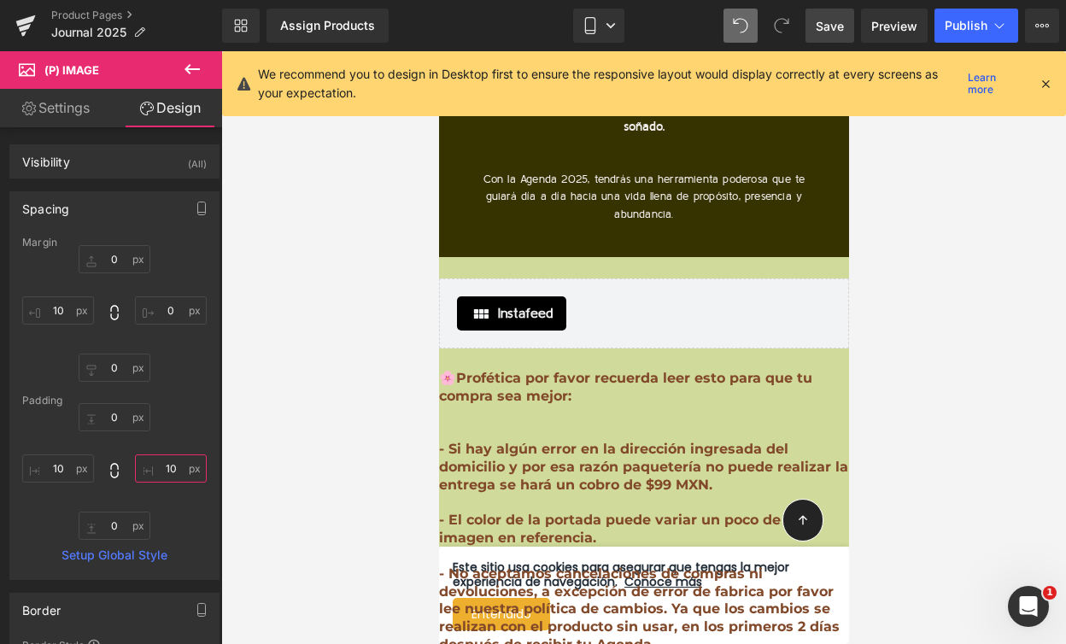
scroll to position [13364, 0]
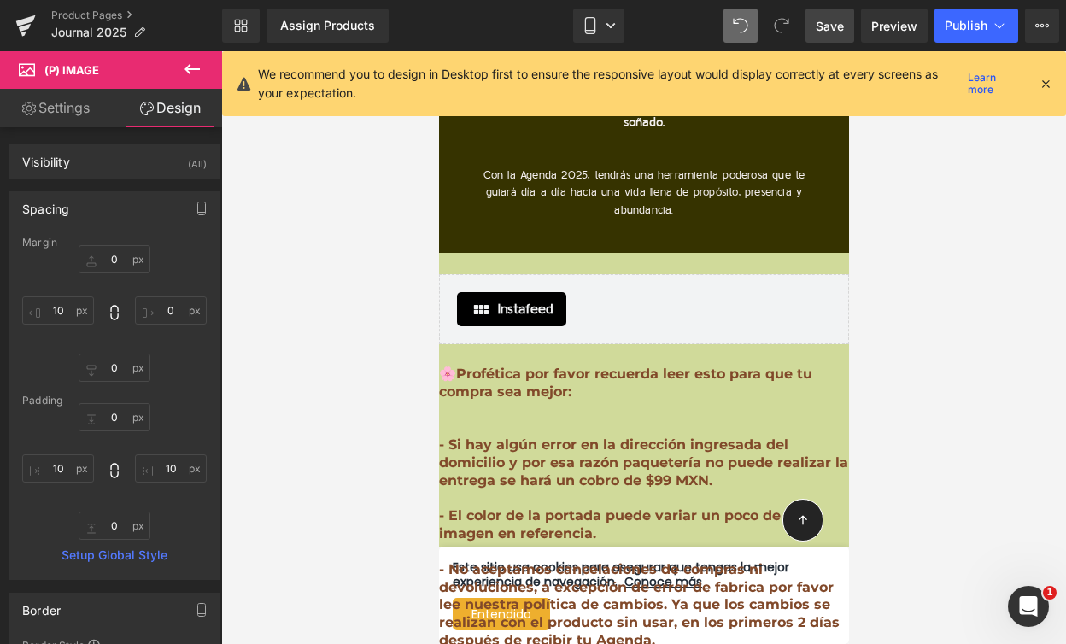
click at [554, 561] on b "- No aceptamos cancelaciones de compras ni devoluciones, a excepción de error d…" at bounding box center [638, 604] width 401 height 87
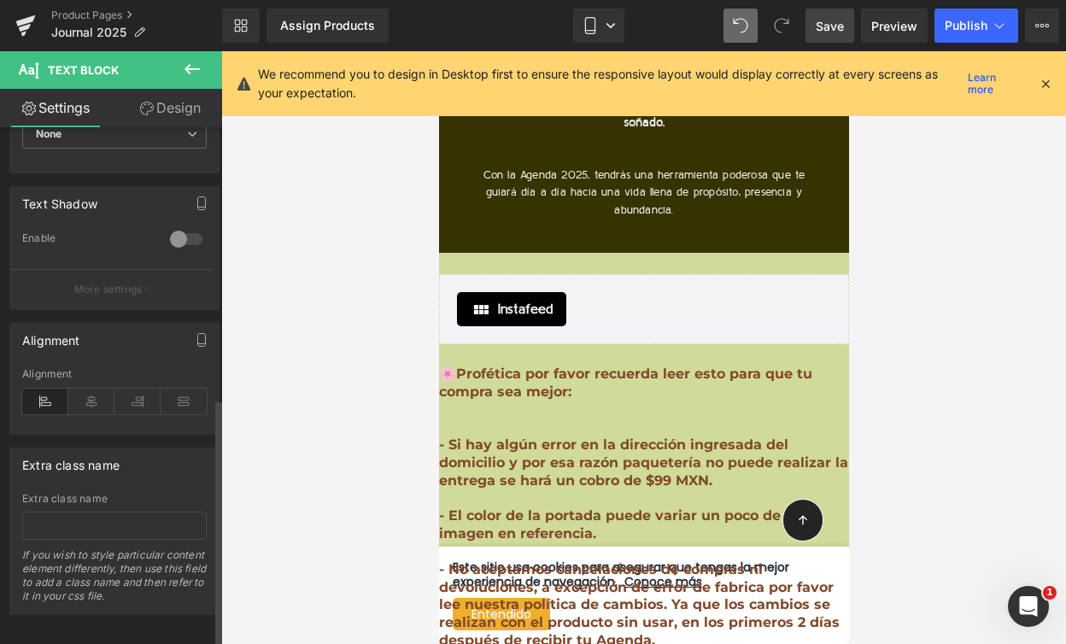
scroll to position [564, 0]
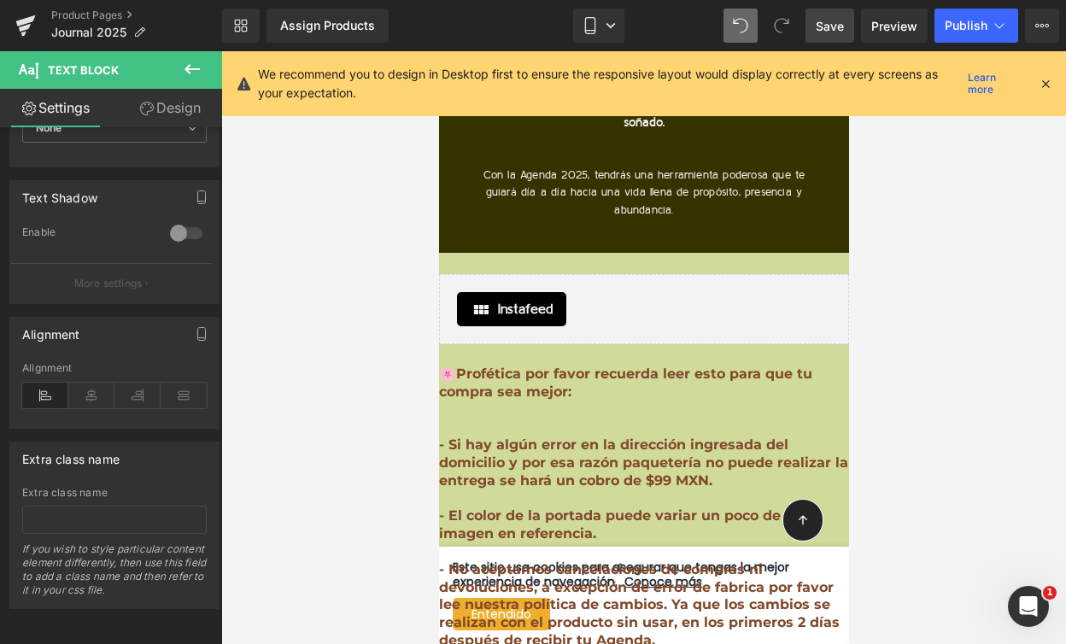
click at [169, 114] on link "Design" at bounding box center [169, 108] width 111 height 38
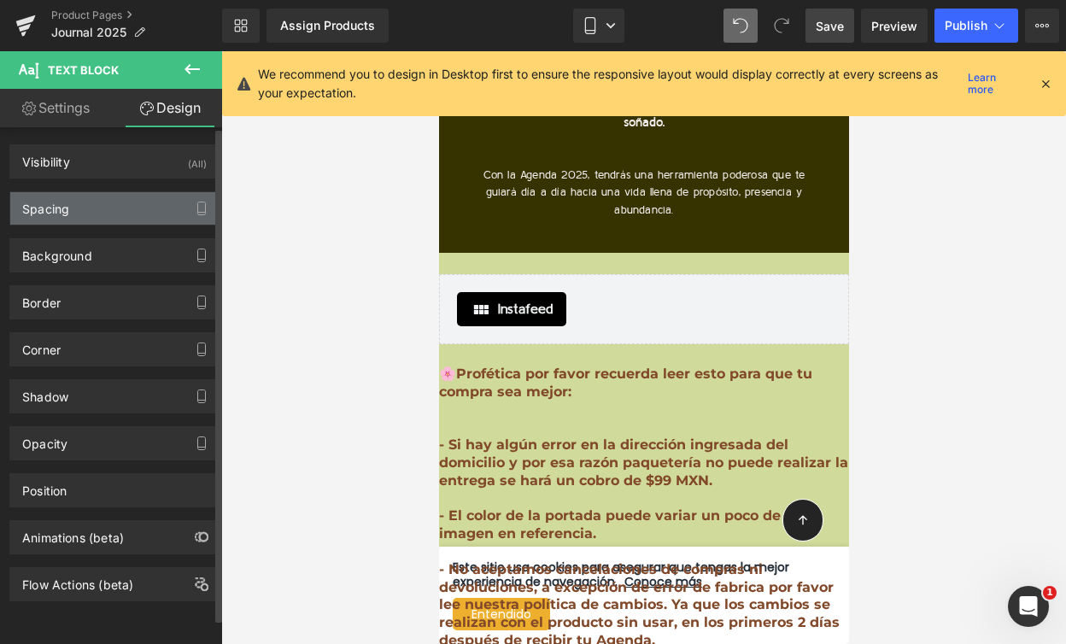
click at [124, 204] on div "Spacing" at bounding box center [114, 208] width 208 height 32
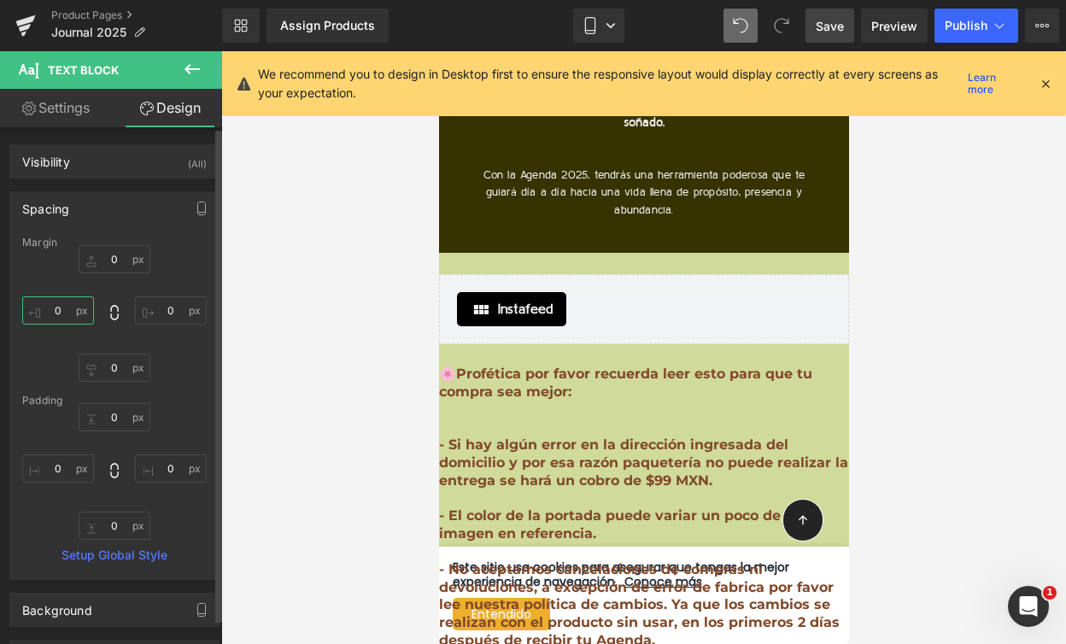
click at [69, 308] on input "0" at bounding box center [58, 310] width 72 height 28
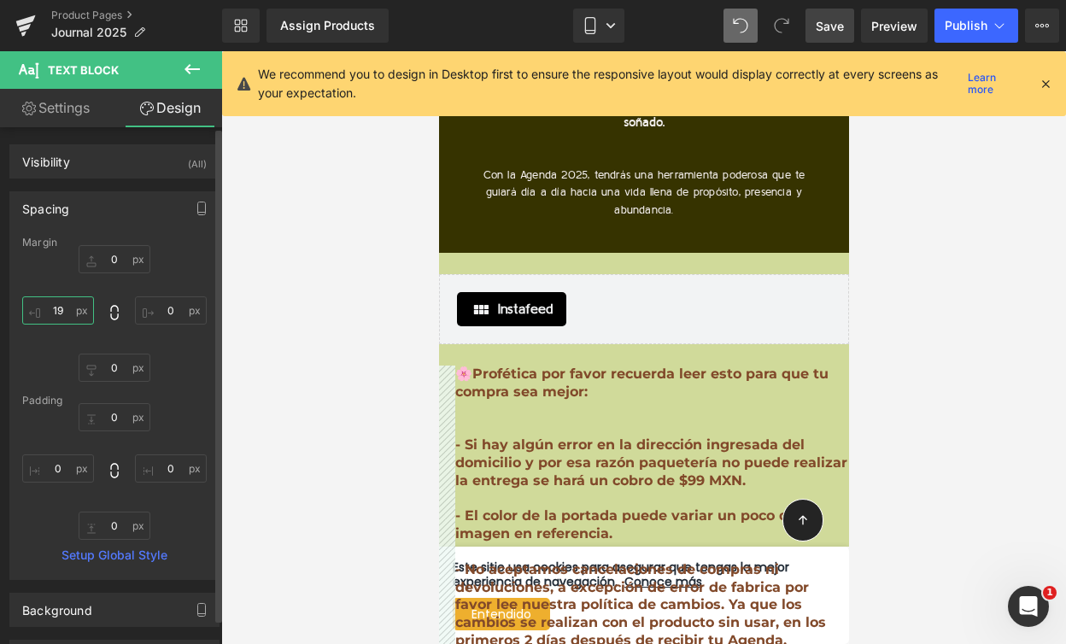
type input "1"
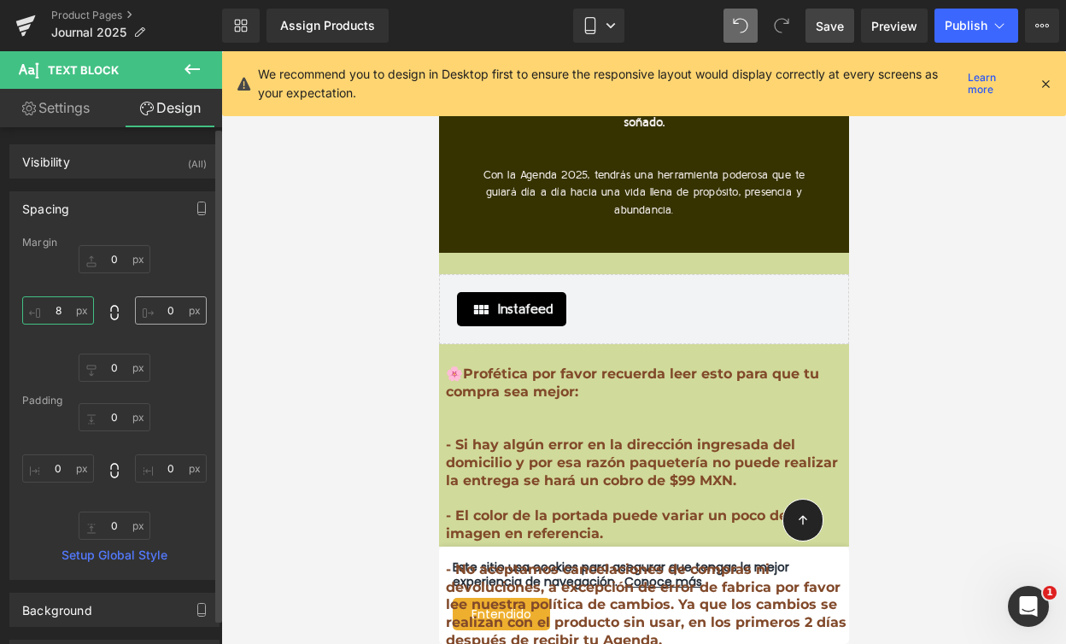
type input "8"
click at [158, 314] on input "0" at bounding box center [171, 310] width 72 height 28
click at [163, 313] on input "0" at bounding box center [171, 310] width 72 height 28
type input "8"
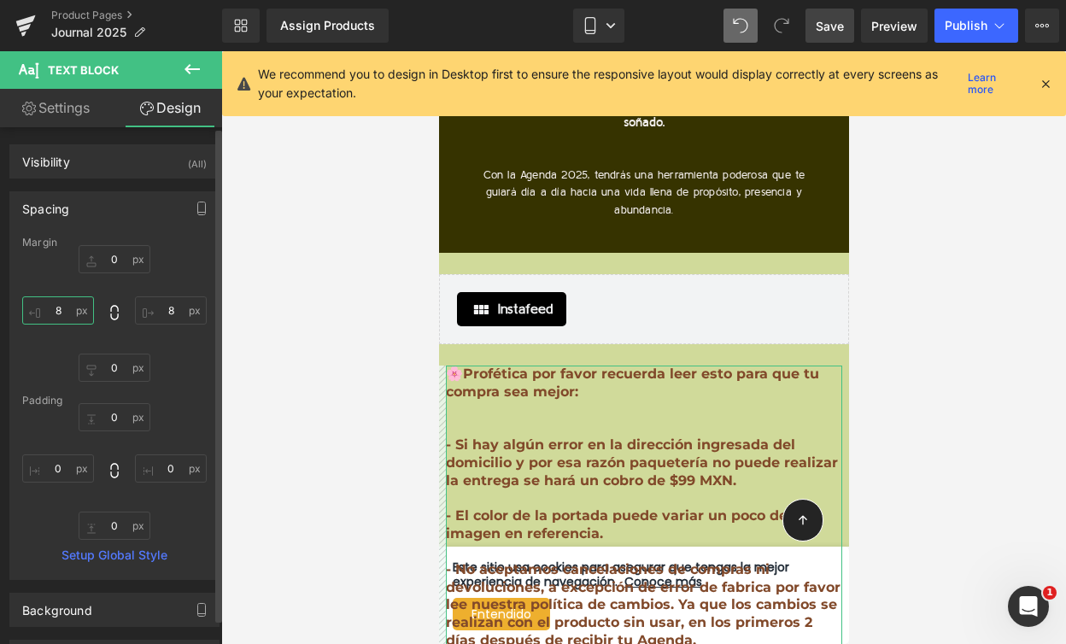
click at [62, 305] on input "8" at bounding box center [58, 310] width 72 height 28
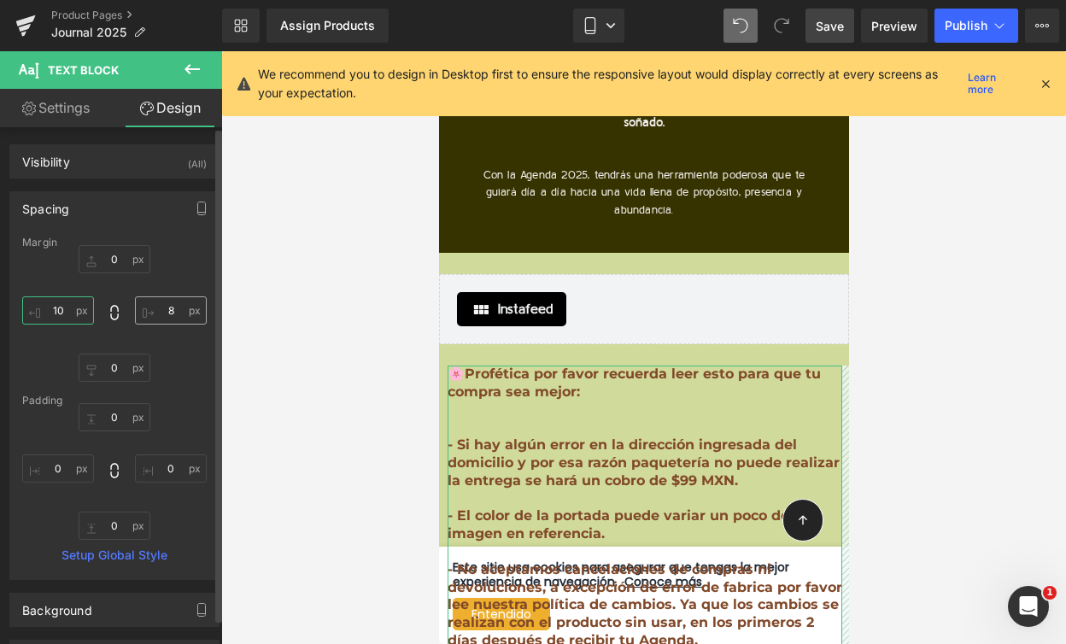
type input "10"
click at [165, 315] on input "8" at bounding box center [171, 310] width 72 height 28
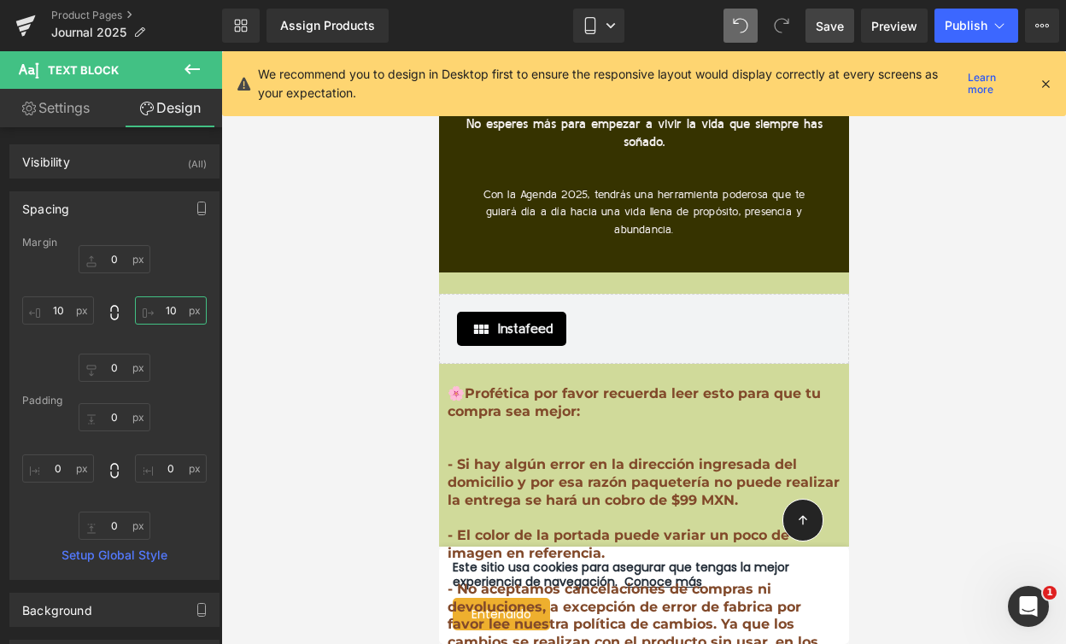
scroll to position [13338, 0]
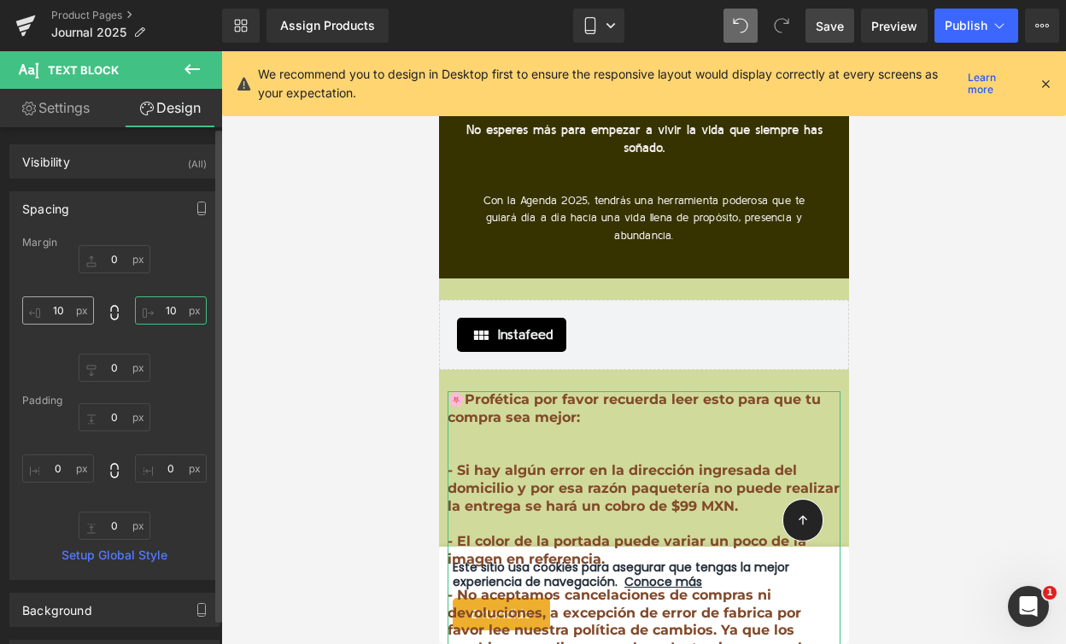
type input "10"
click at [68, 308] on input "10" at bounding box center [58, 310] width 72 height 28
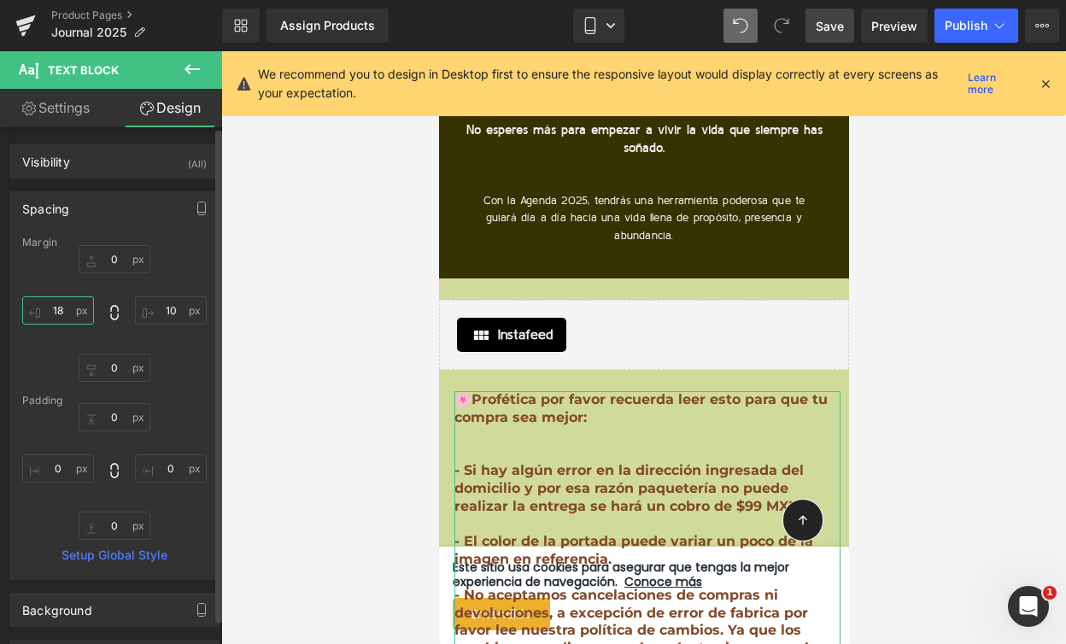
type input "18"
click at [202, 385] on div "Margin 0px 0 10 10 0px 0 18 18 [GEOGRAPHIC_DATA] 0px 0 0px 0 0px 0 0px 0 Setup …" at bounding box center [114, 408] width 208 height 343
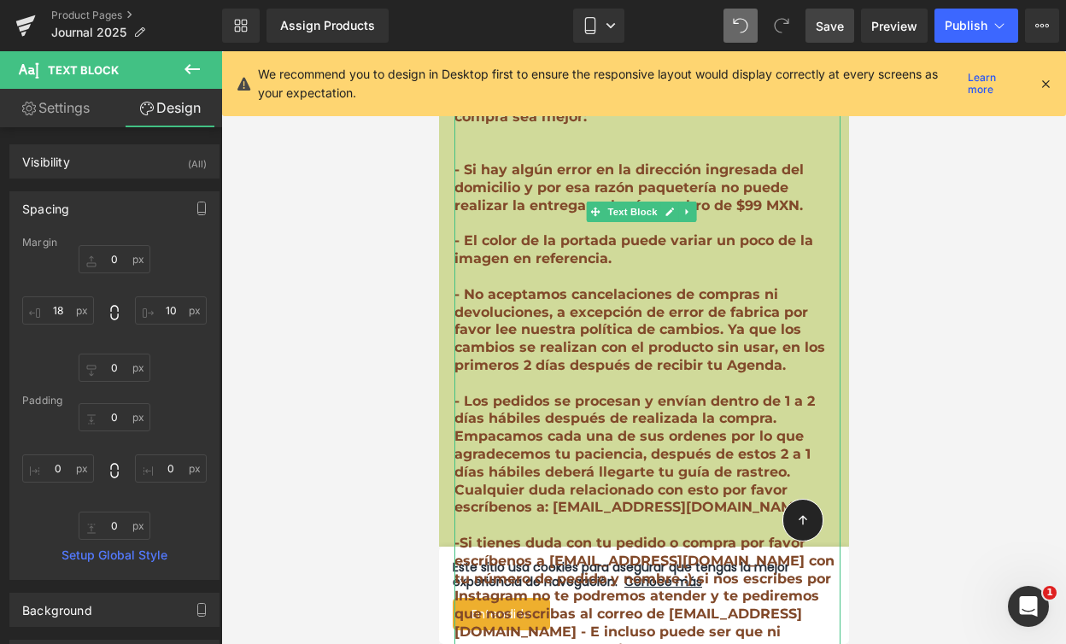
scroll to position [13651, 0]
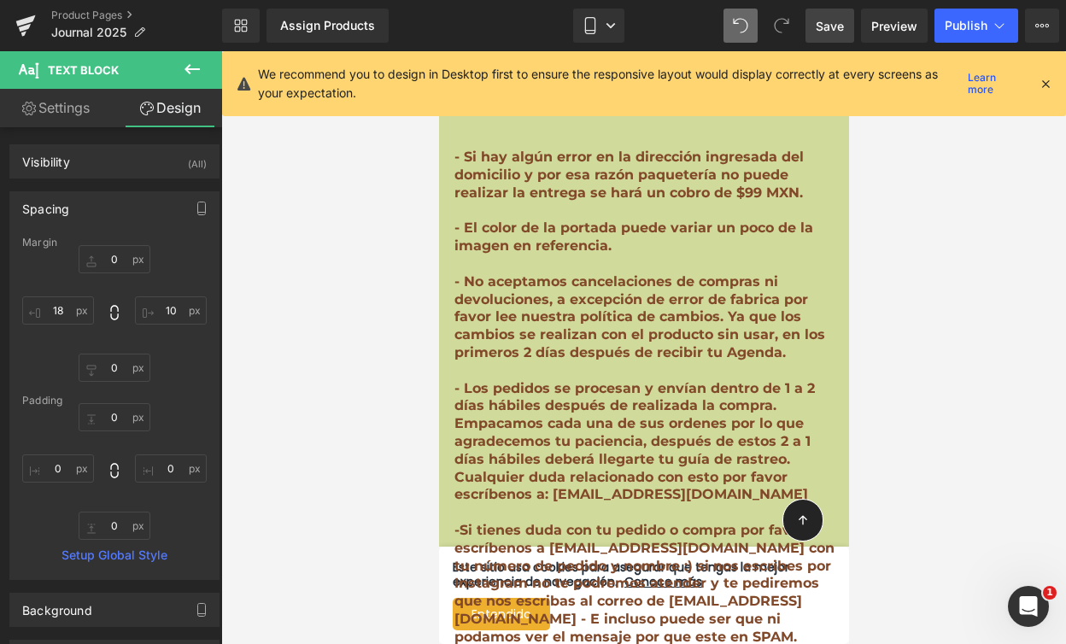
click at [806, 28] on link "Save" at bounding box center [829, 26] width 49 height 34
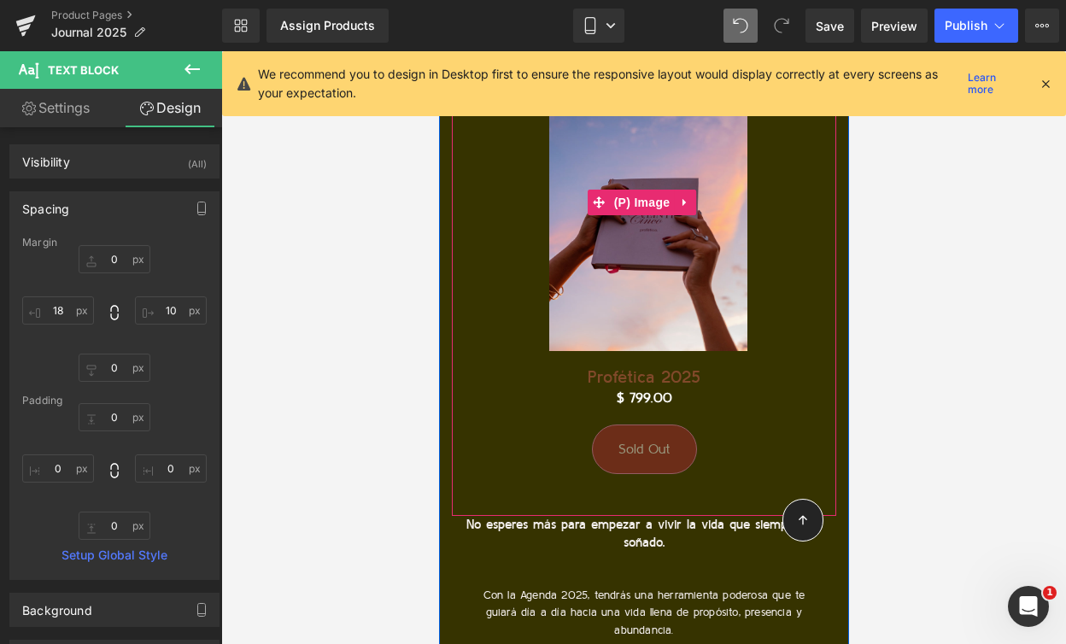
scroll to position [12974, 0]
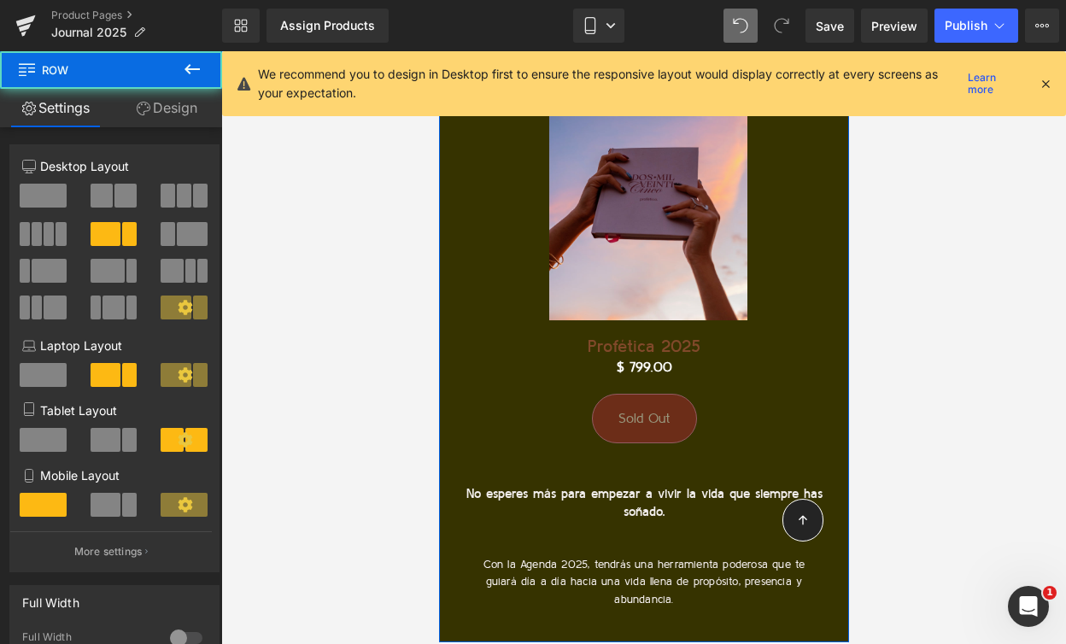
click at [811, 485] on div "No esperes más para empezar a vivir la vida que siempre has soñado. Heading Con…" at bounding box center [643, 559] width 410 height 149
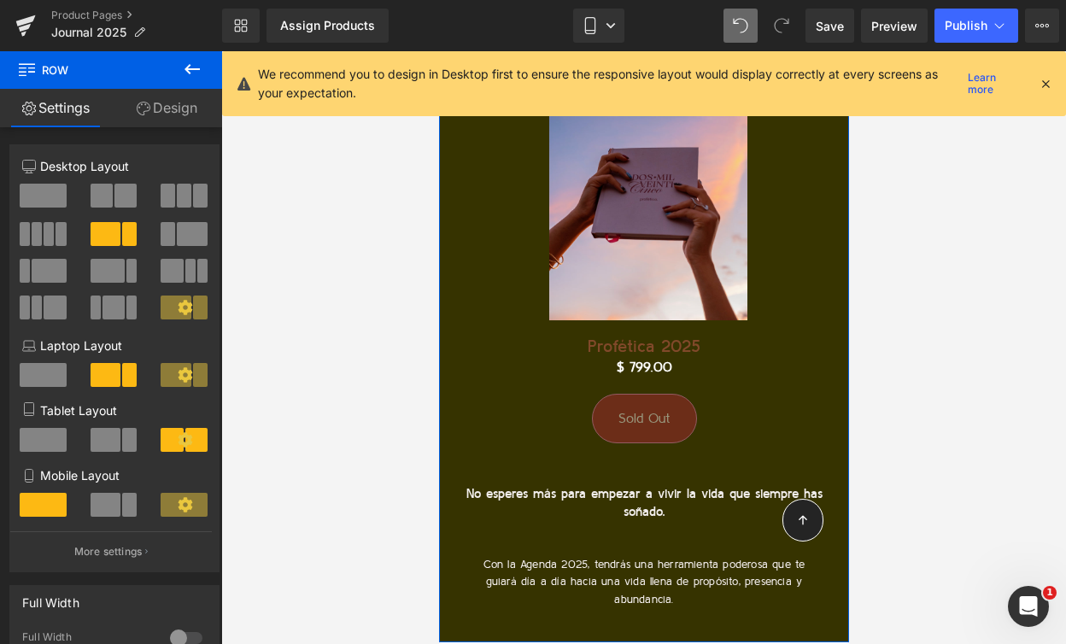
click at [167, 111] on link "Design" at bounding box center [166, 108] width 111 height 38
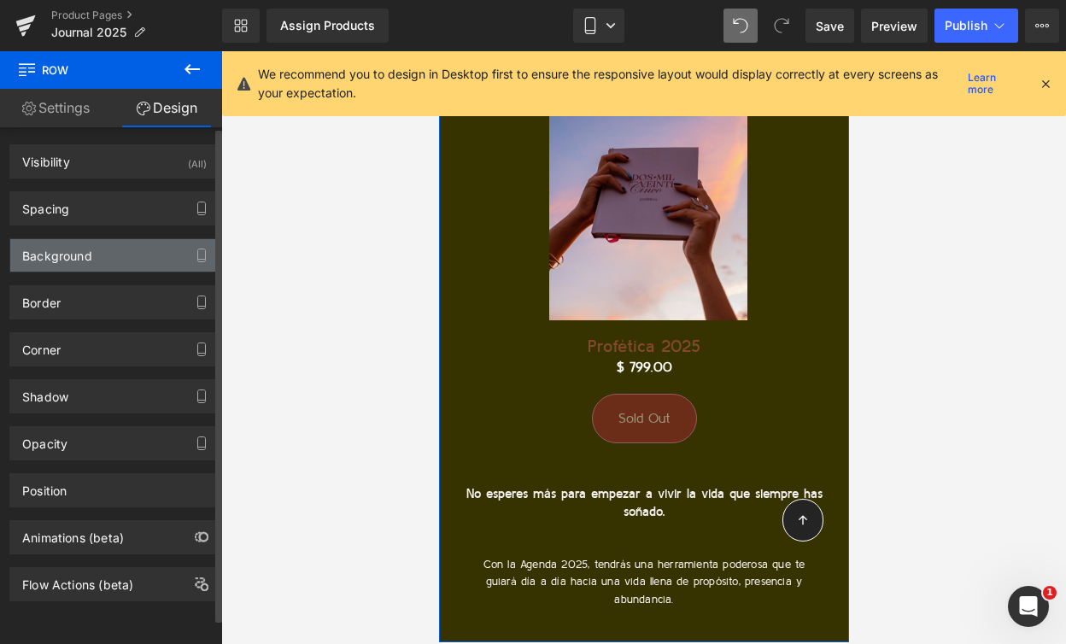
click at [83, 265] on div "Background" at bounding box center [114, 255] width 208 height 32
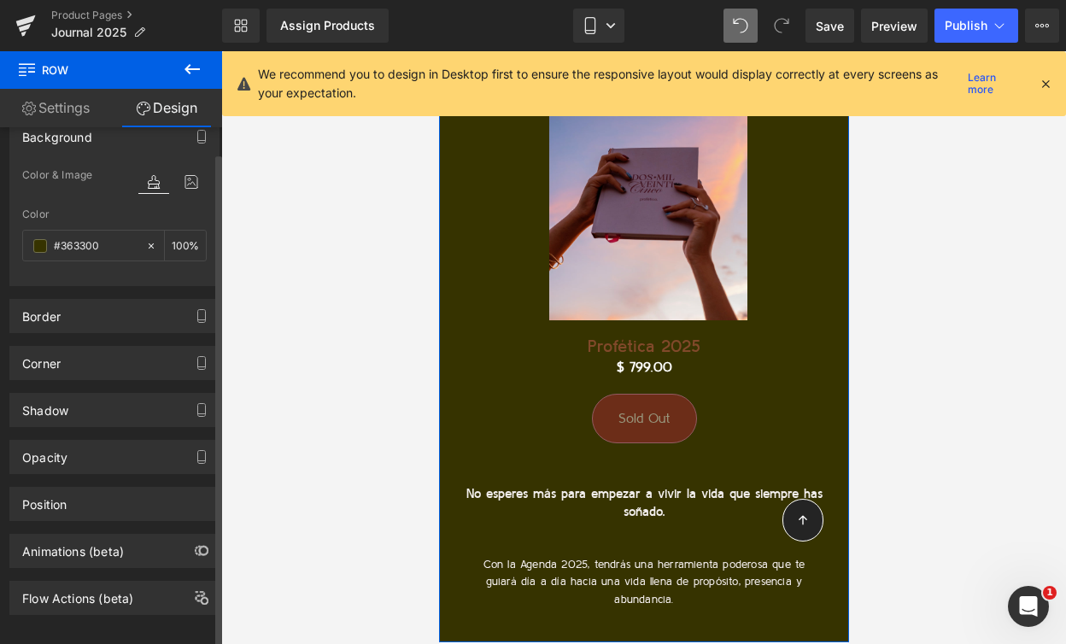
scroll to position [138, 0]
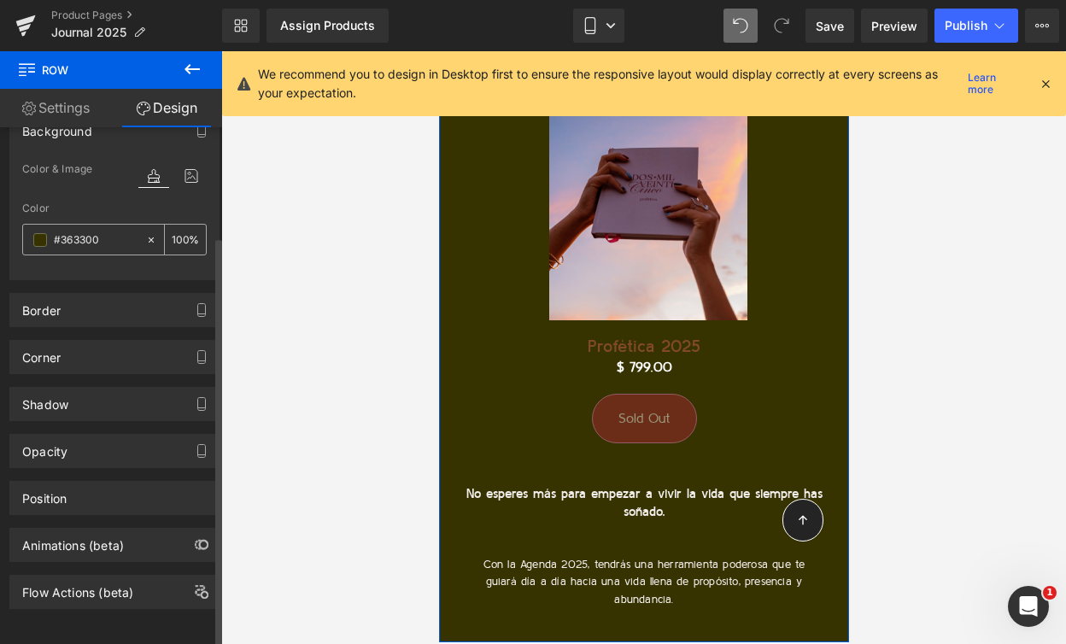
click at [78, 231] on input "#363300" at bounding box center [96, 240] width 84 height 19
paste input "EF84C4"
type input "#EF84C4"
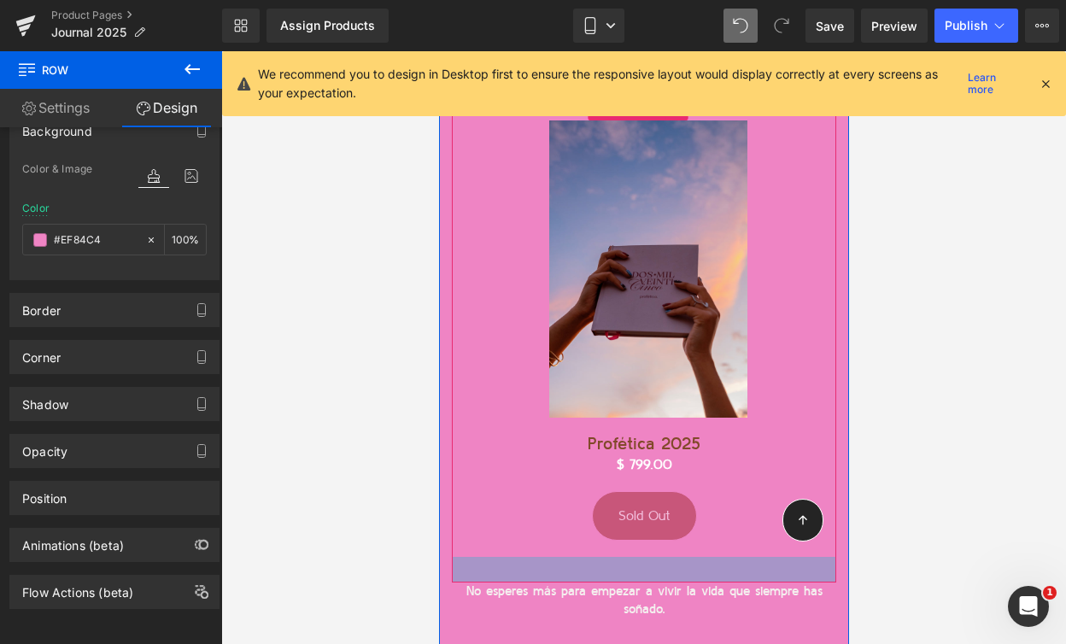
scroll to position [12871, 0]
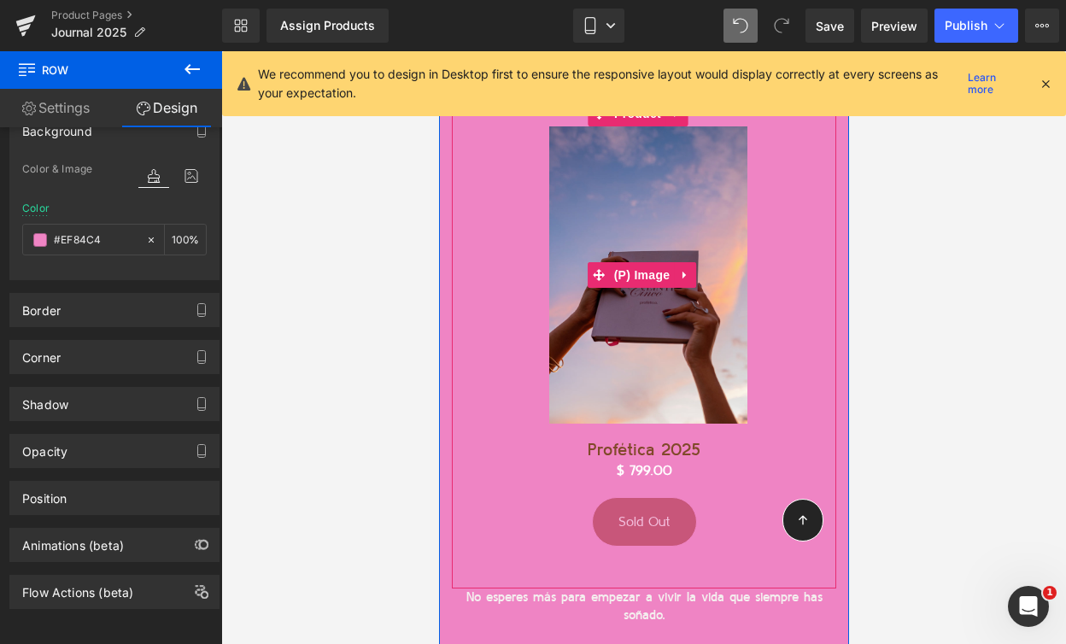
click at [639, 203] on img at bounding box center [647, 274] width 215 height 297
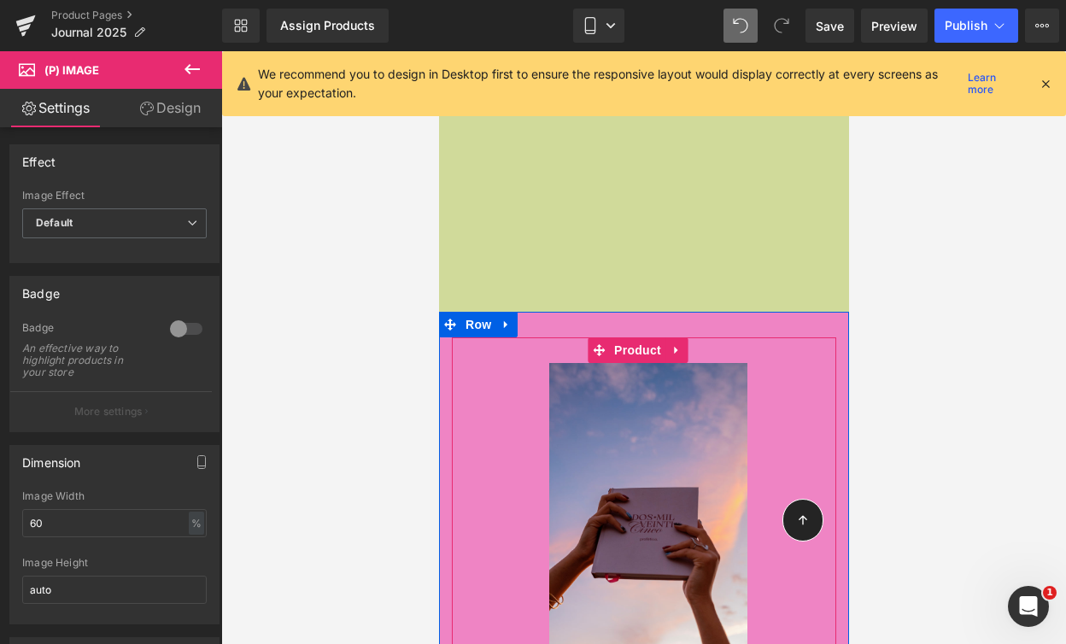
scroll to position [12628, 0]
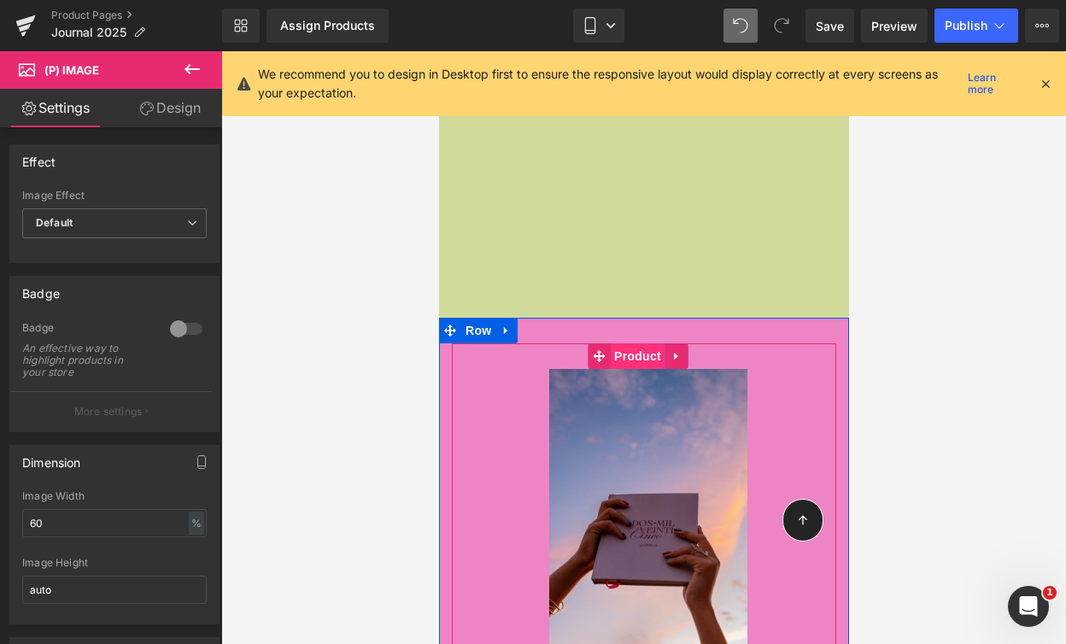
click at [635, 343] on span "Product" at bounding box center [637, 356] width 56 height 26
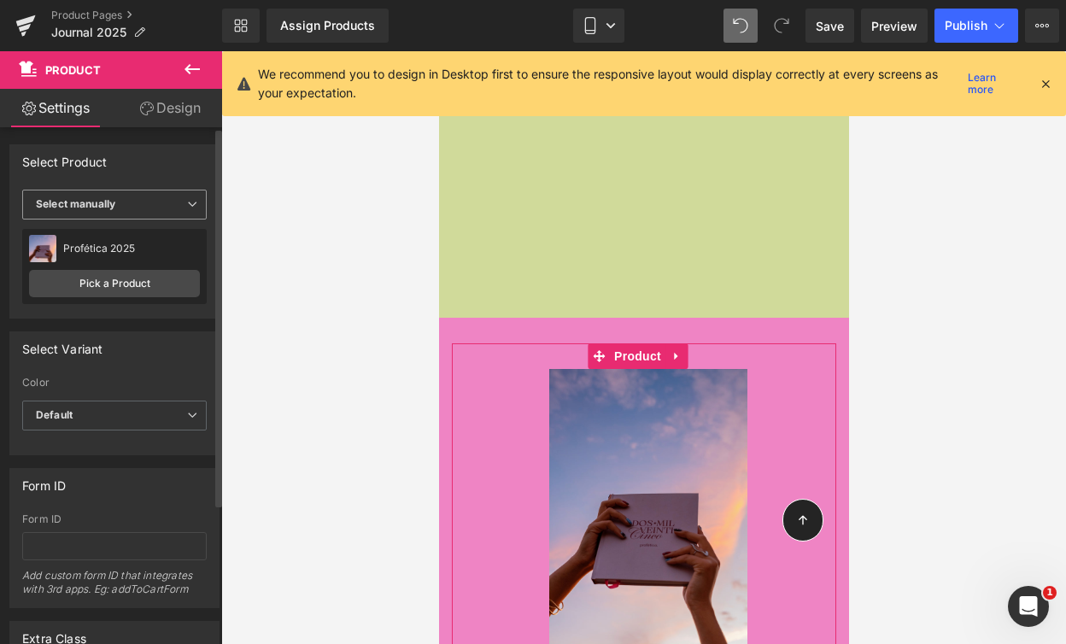
click at [106, 211] on span "Select manually" at bounding box center [114, 205] width 184 height 30
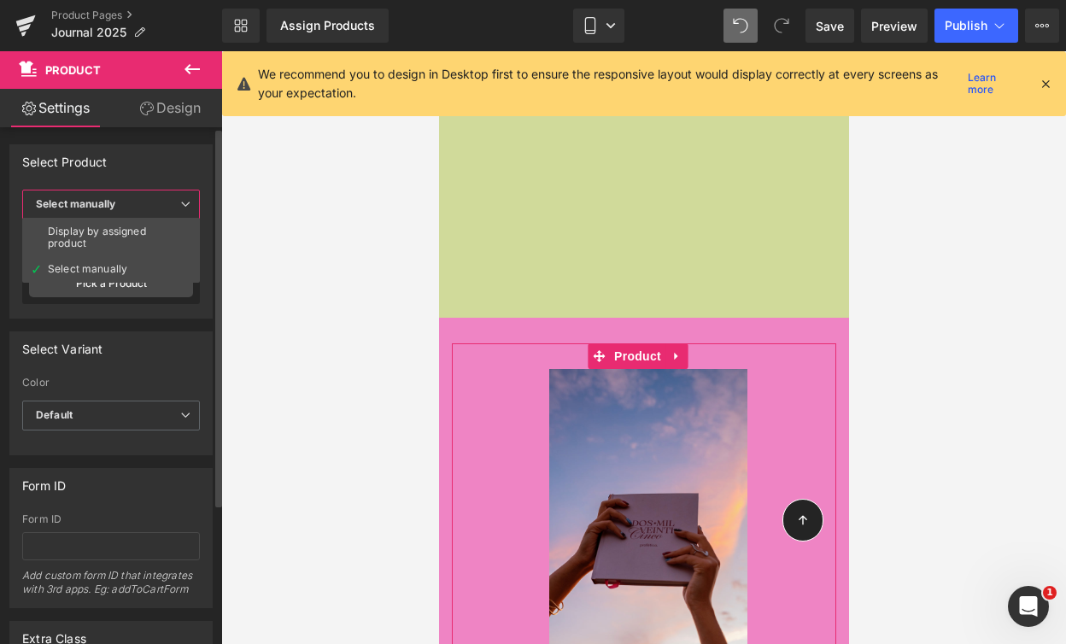
click at [101, 325] on div "Select Variant auto Color Default [PERSON_NAME] Default Default [PERSON_NAME]" at bounding box center [111, 387] width 223 height 137
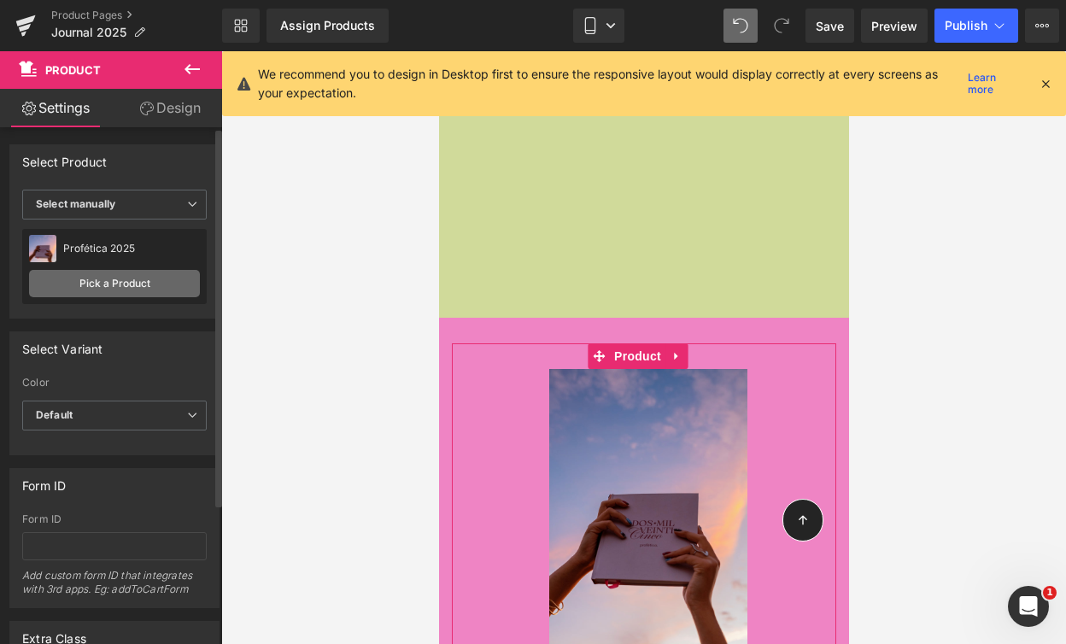
click at [101, 296] on link "Pick a Product" at bounding box center [114, 283] width 171 height 27
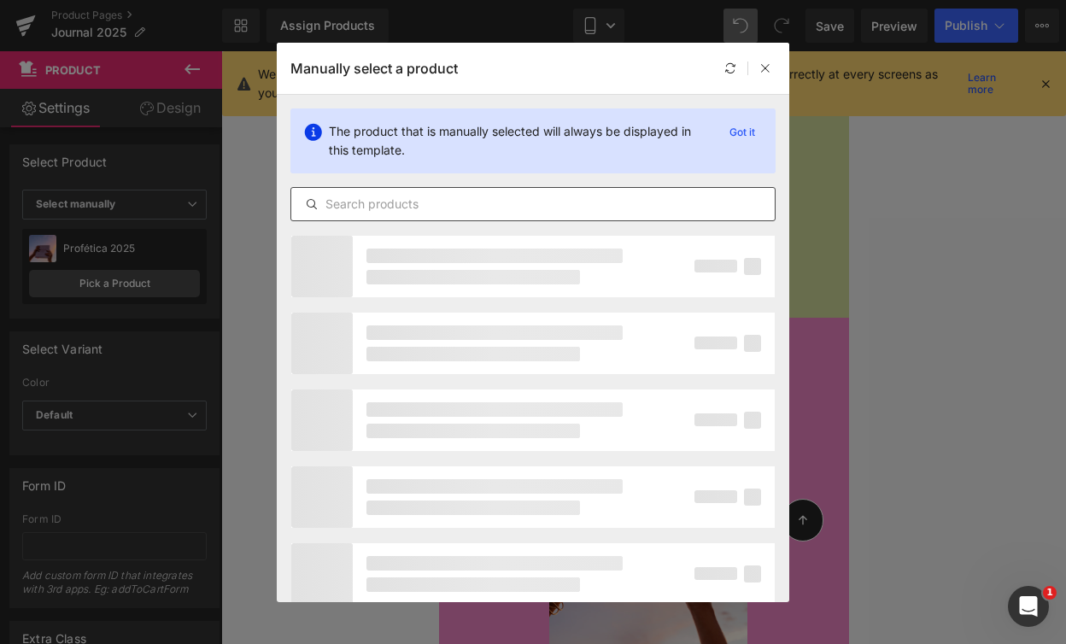
click at [407, 204] on input "text" at bounding box center [532, 204] width 483 height 20
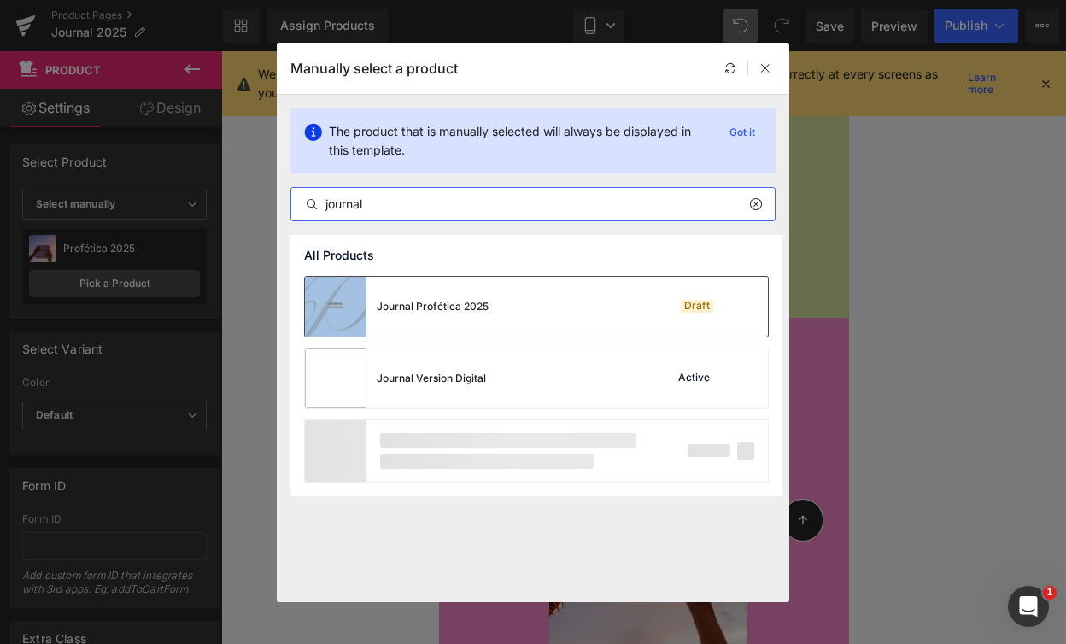
type input "journal"
click at [527, 303] on div "Journal Profética 2025 Draft" at bounding box center [536, 307] width 463 height 60
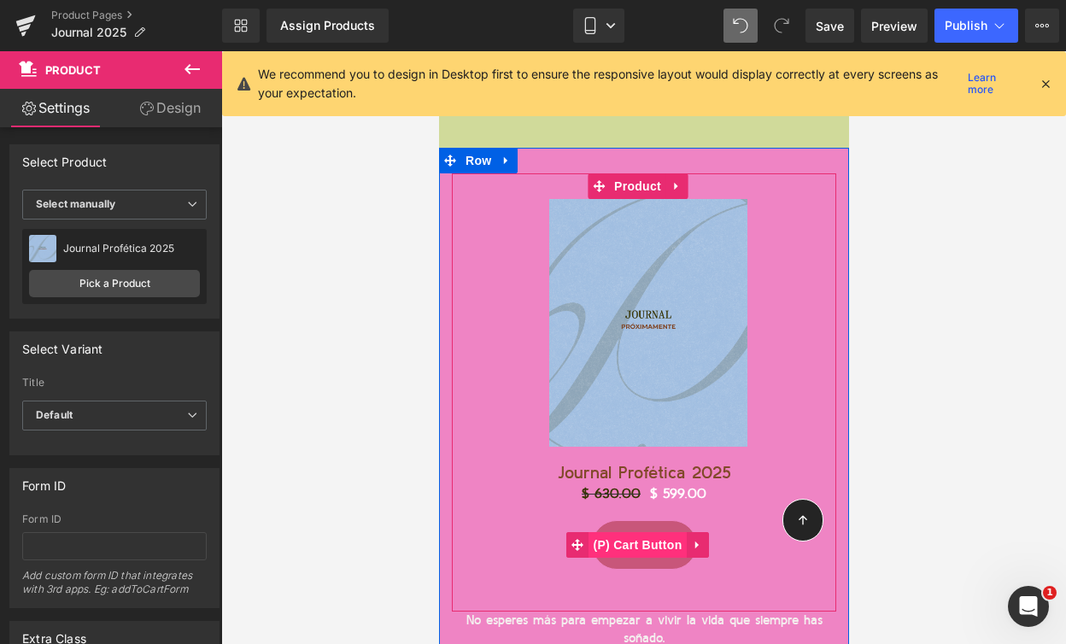
scroll to position [12840, 0]
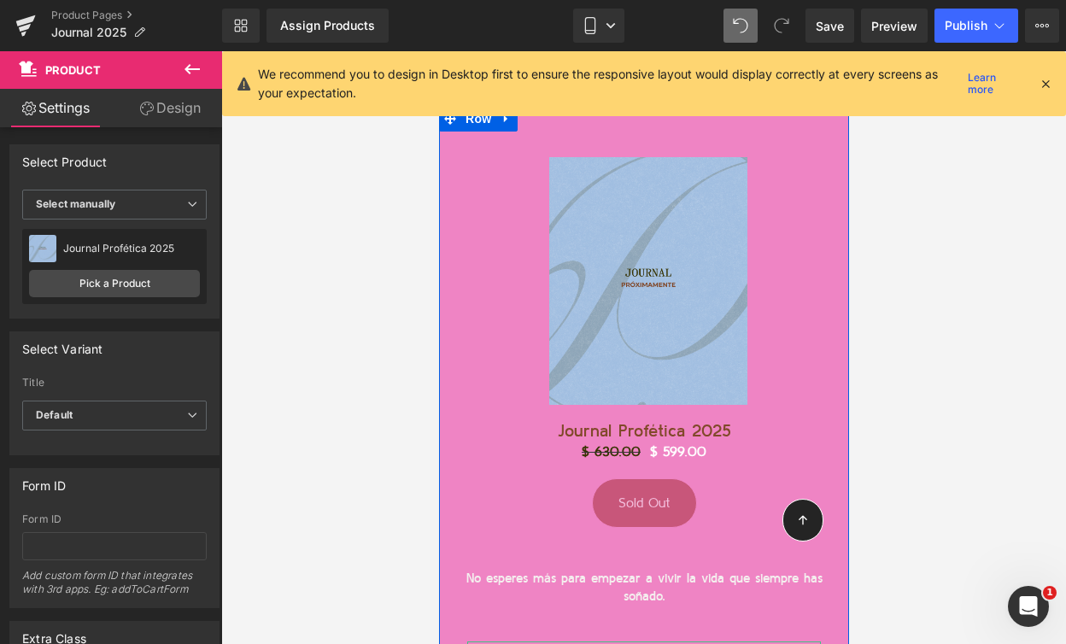
click at [625, 606] on div at bounding box center [643, 616] width 357 height 20
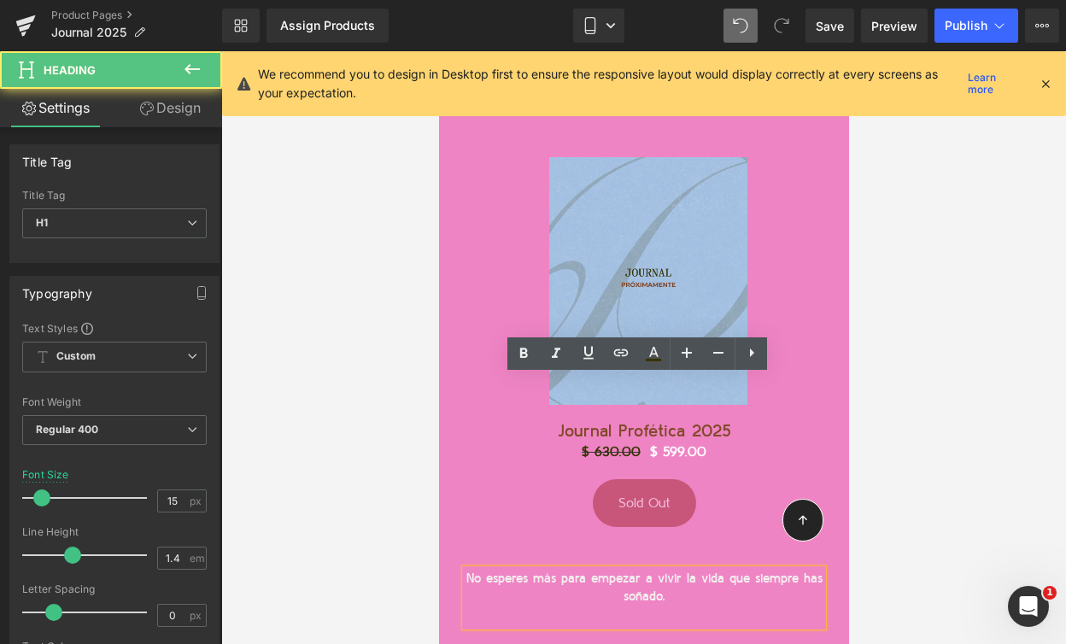
click at [625, 572] on span "No esperes más para empezar a vivir la vida que siempre has soñado." at bounding box center [643, 587] width 356 height 31
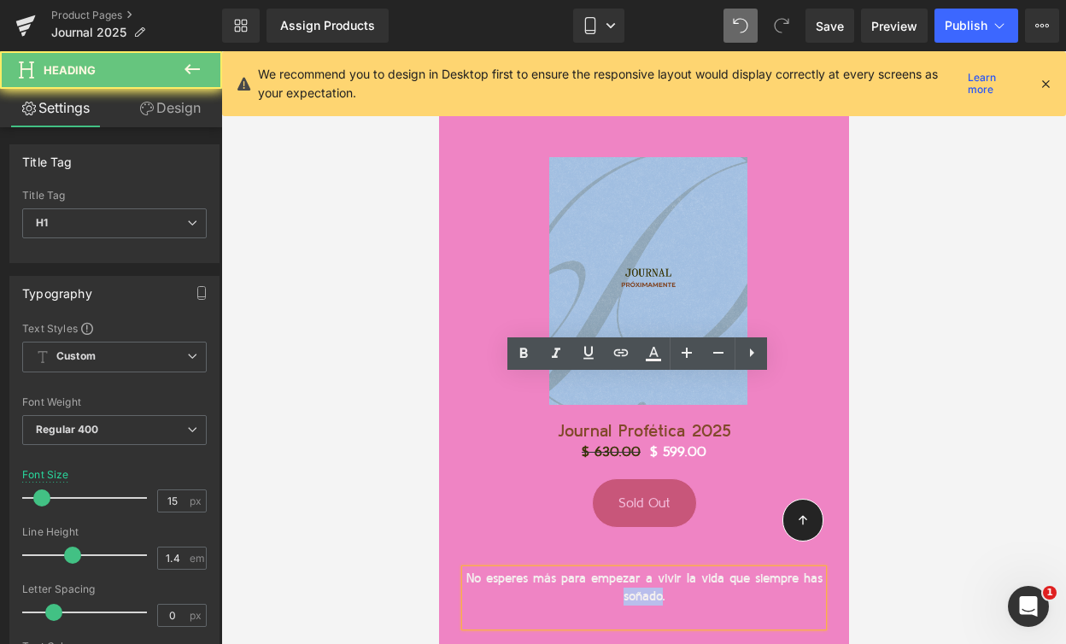
click at [625, 572] on span "No esperes más para empezar a vivir la vida que siempre has soñado." at bounding box center [643, 587] width 356 height 31
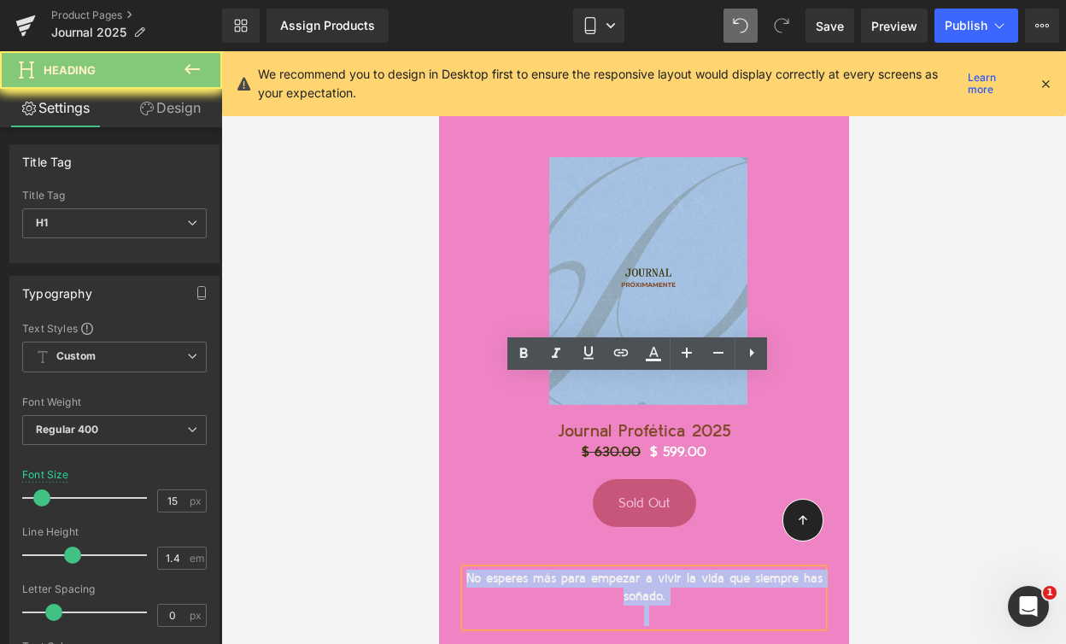
click at [625, 572] on span "No esperes más para empezar a vivir la vida que siempre has soñado." at bounding box center [643, 587] width 356 height 31
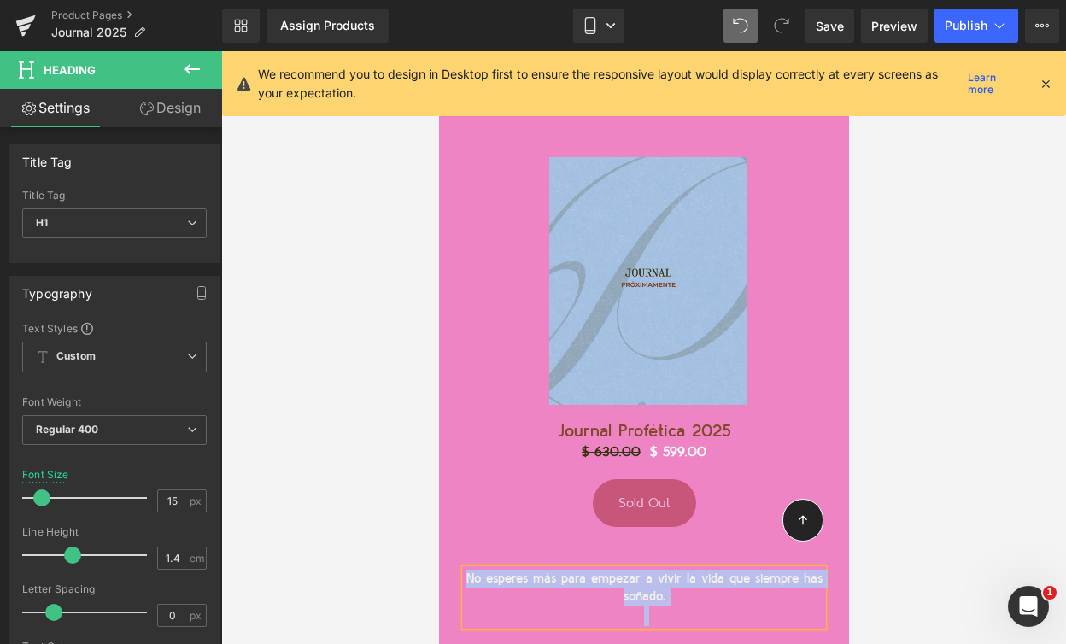
paste div
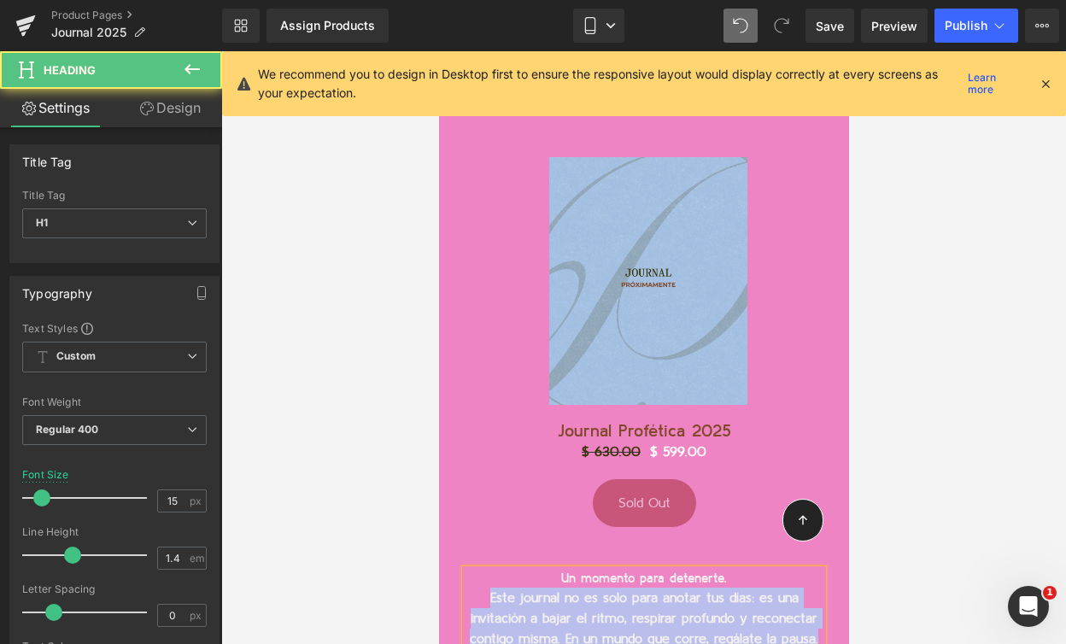
drag, startPoint x: 483, startPoint y: 398, endPoint x: 700, endPoint y: 470, distance: 229.3
click at [701, 588] on div "Este journal no es solo para anotar tus días: es una invitación a bajar el ritm…" at bounding box center [643, 618] width 357 height 61
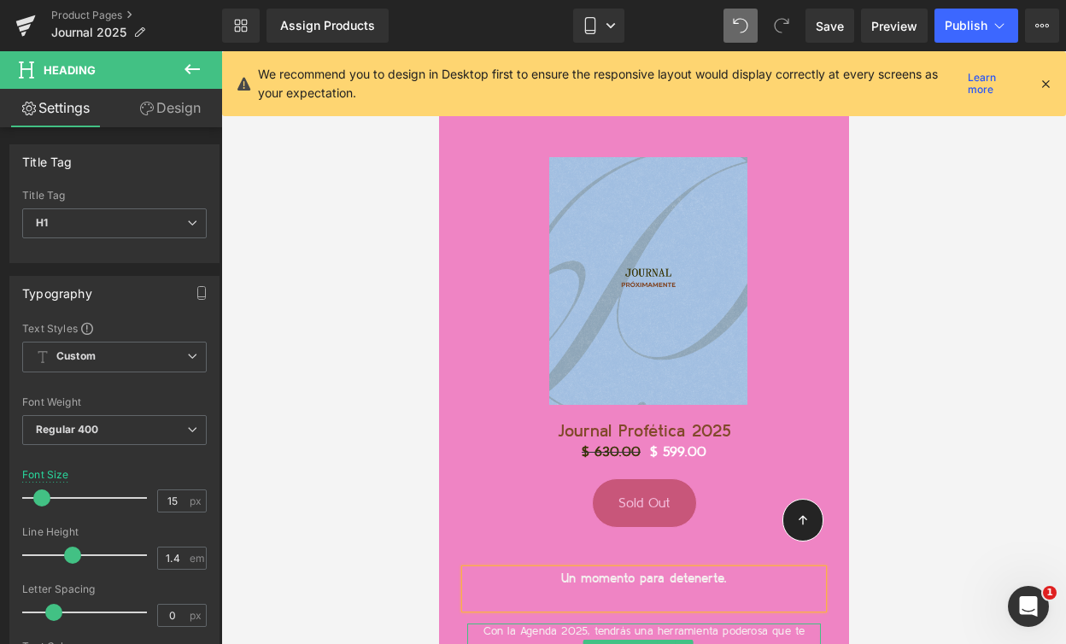
click at [672, 624] on p "Con la Agenda 2025, tendrás una herramienta poderosa que te guiará día a día ha…" at bounding box center [643, 650] width 354 height 53
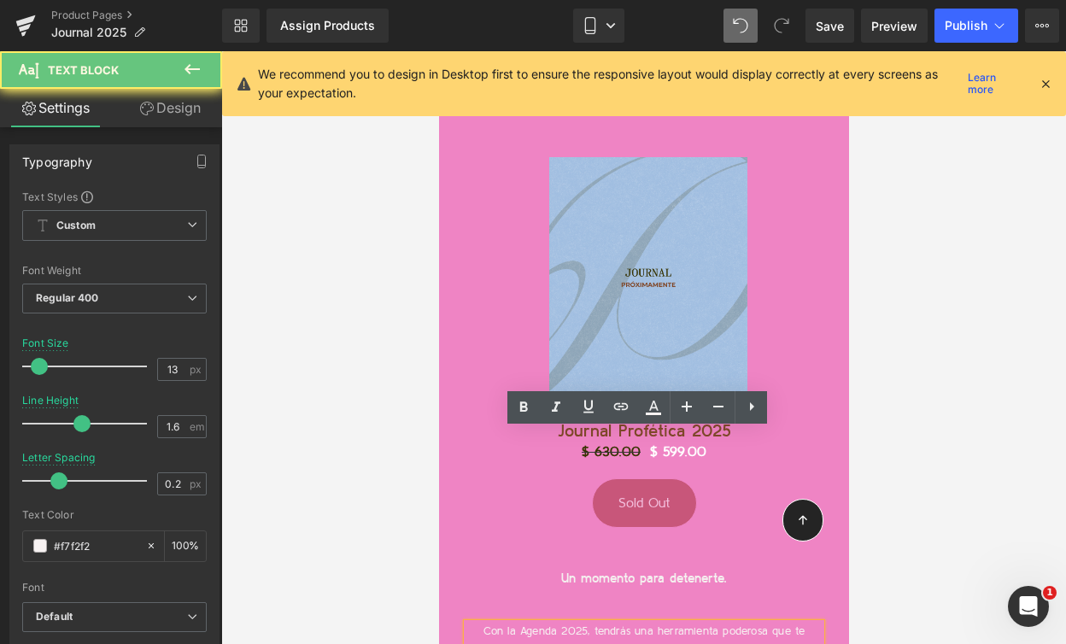
click at [602, 624] on p "Con la Agenda 2025, tendrás una herramienta poderosa que te guiará día a día ha…" at bounding box center [643, 650] width 354 height 53
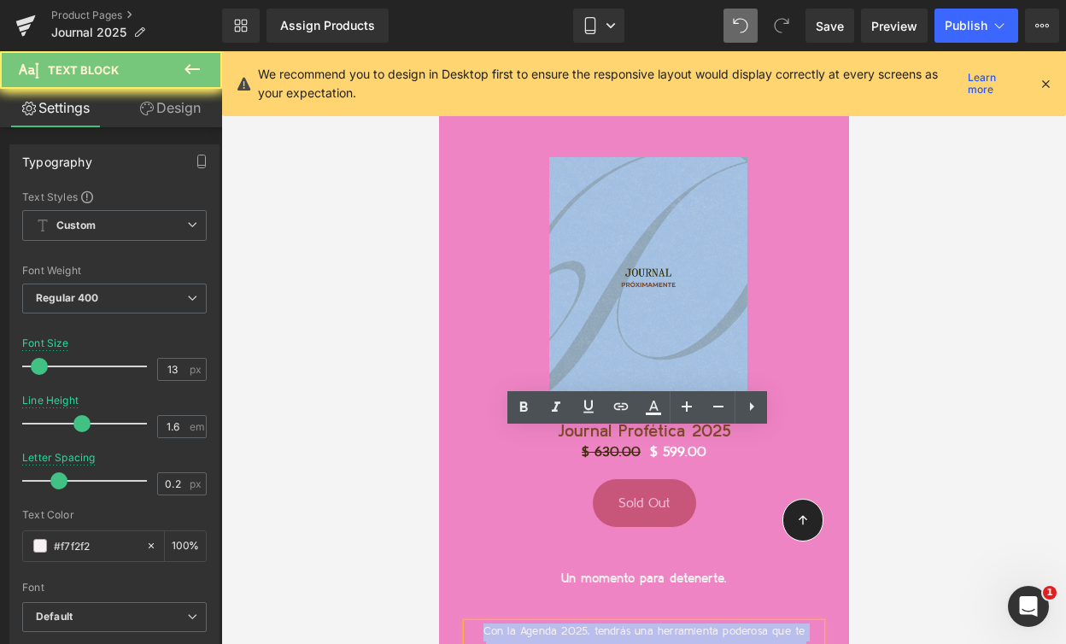
click at [602, 624] on p "Con la Agenda 2025, tendrás una herramienta poderosa que te guiará día a día ha…" at bounding box center [643, 650] width 354 height 53
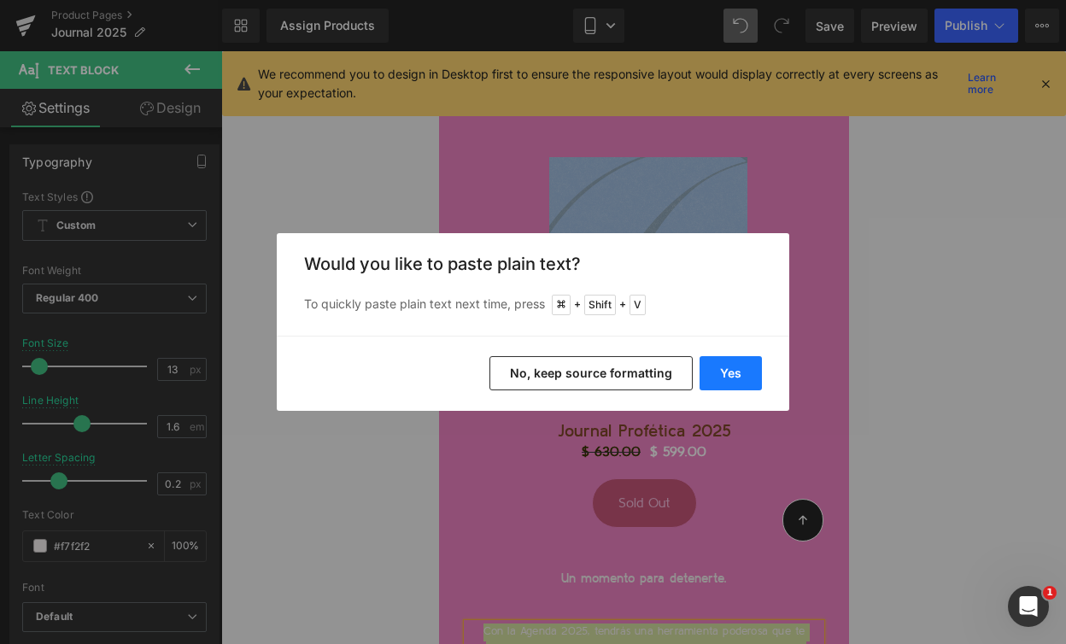
click at [732, 378] on button "Yes" at bounding box center [731, 373] width 62 height 34
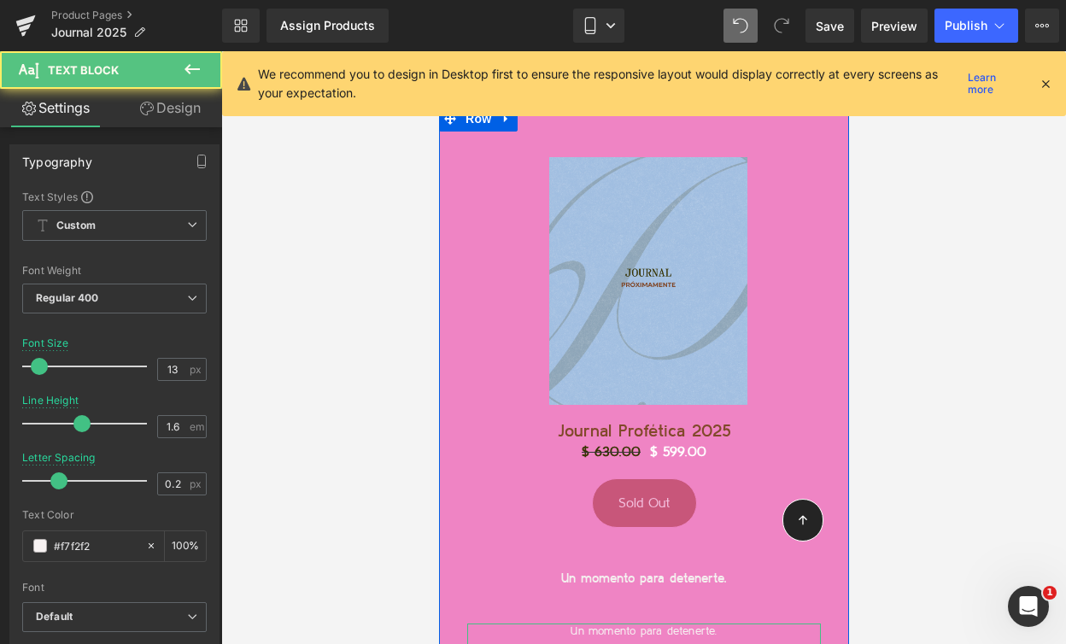
click at [672, 624] on p "Un momento para detenerte." at bounding box center [643, 633] width 354 height 18
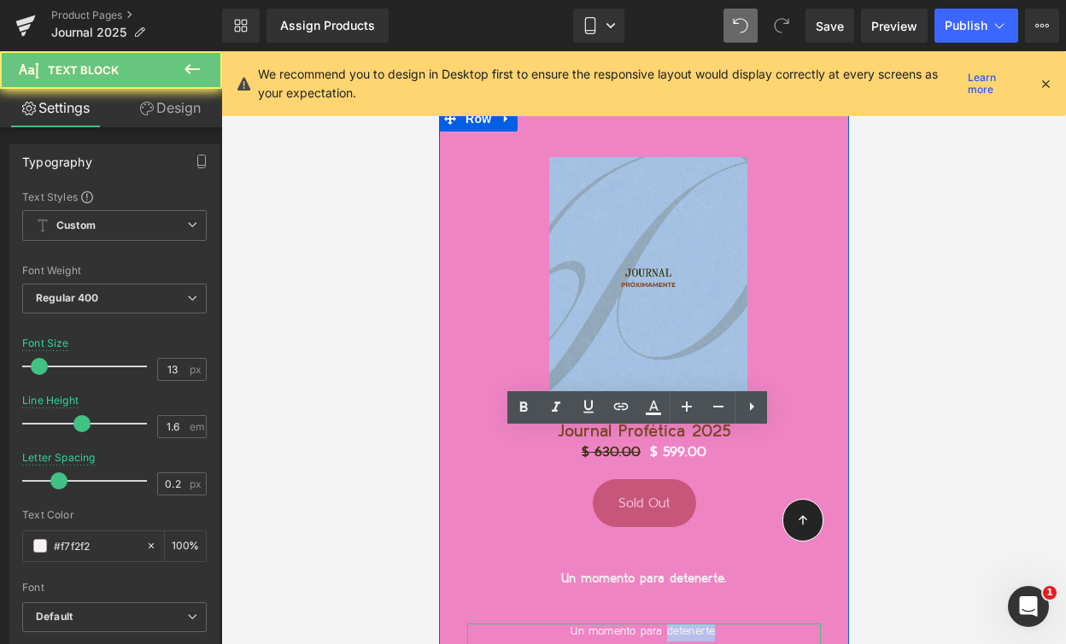
click at [672, 624] on p "Un momento para detenerte." at bounding box center [643, 633] width 354 height 18
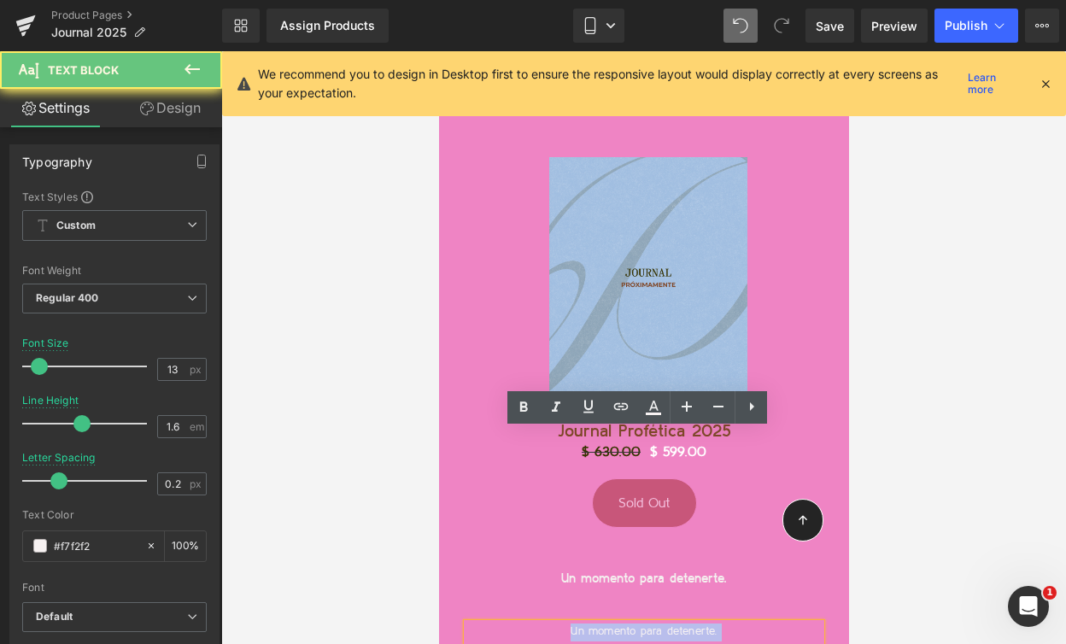
click at [672, 624] on p "Un momento para detenerte." at bounding box center [643, 633] width 354 height 18
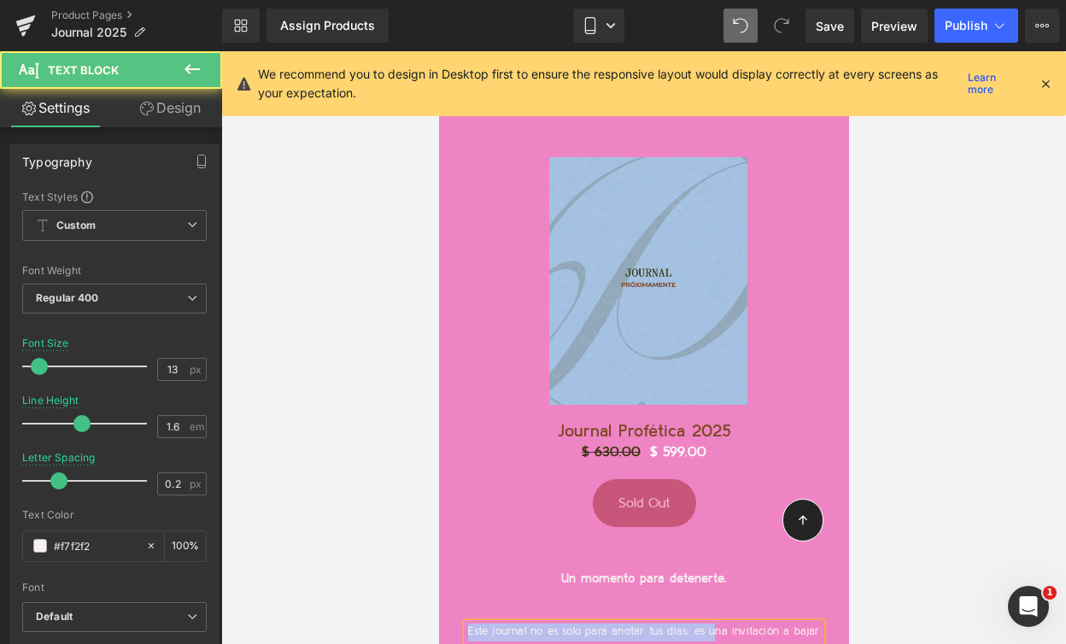
drag, startPoint x: 725, startPoint y: 438, endPoint x: 354, endPoint y: 434, distance: 370.7
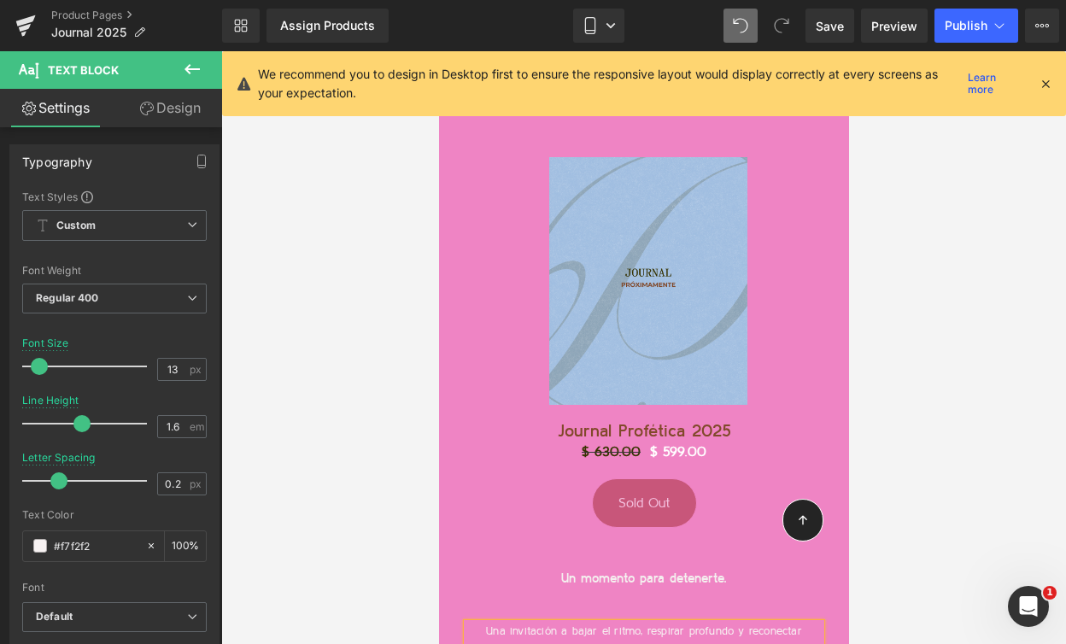
click at [591, 626] on span "Una invitación a bajar el ritmo, respirar profundo y reconectar contigo misma. …" at bounding box center [643, 640] width 316 height 29
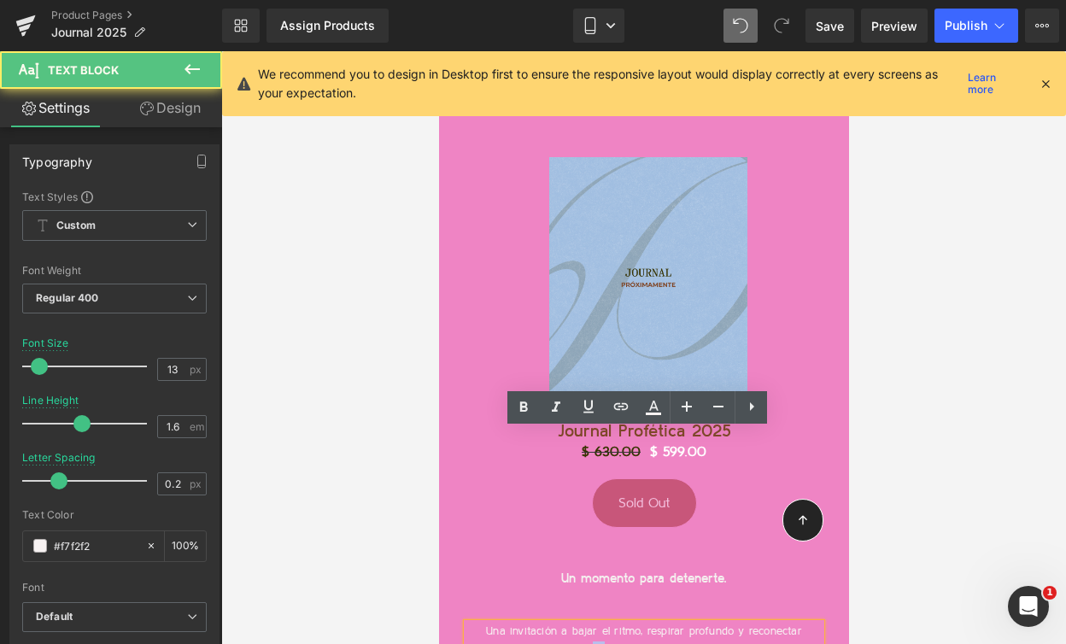
click at [591, 626] on span "Una invitación a bajar el ritmo, respirar profundo y reconectar contigo misma. …" at bounding box center [643, 640] width 316 height 29
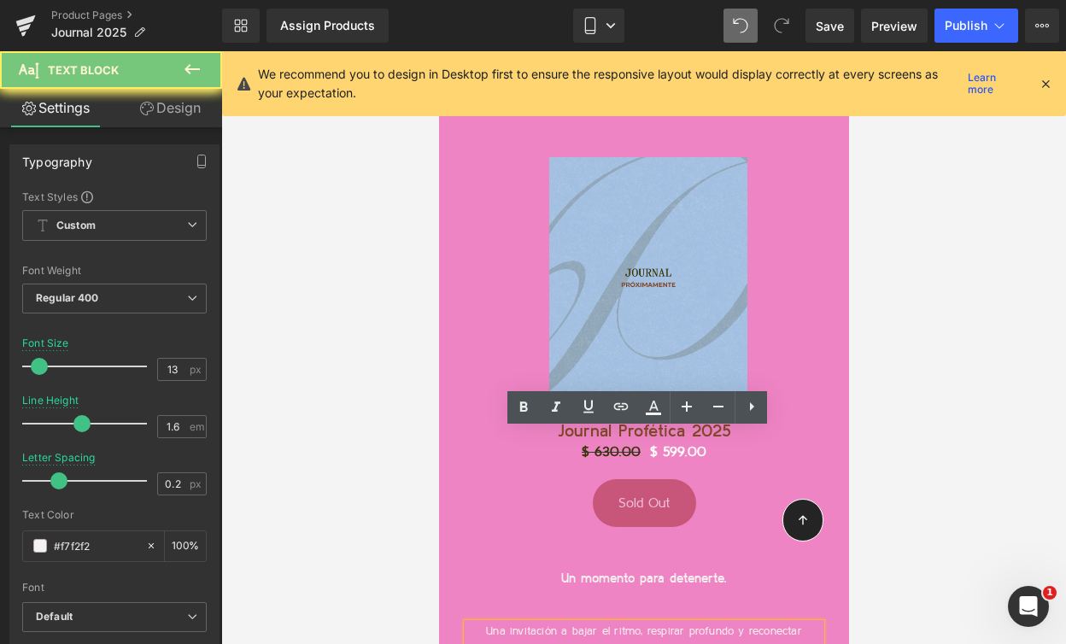
click at [569, 626] on span "Una invitación a bajar el ritmo, respirar profundo y reconectar contigo misma. …" at bounding box center [643, 640] width 316 height 29
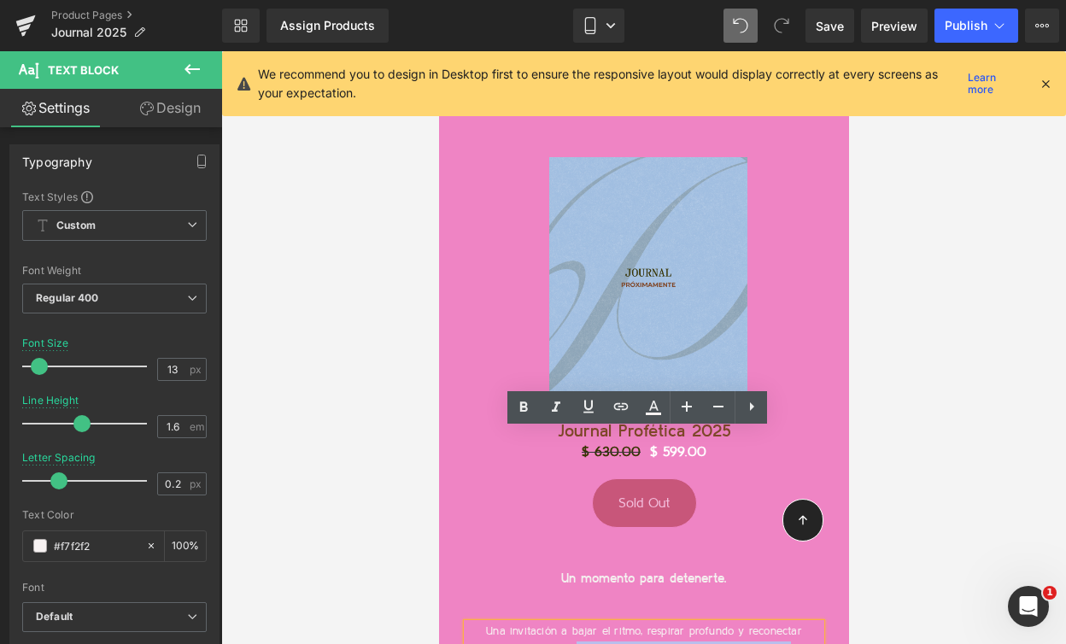
drag, startPoint x: 571, startPoint y: 457, endPoint x: 801, endPoint y: 449, distance: 229.9
click at [801, 624] on p "Una invitación a bajar el ritmo, respirar profundo y reconectar contigo misma. …" at bounding box center [643, 642] width 354 height 36
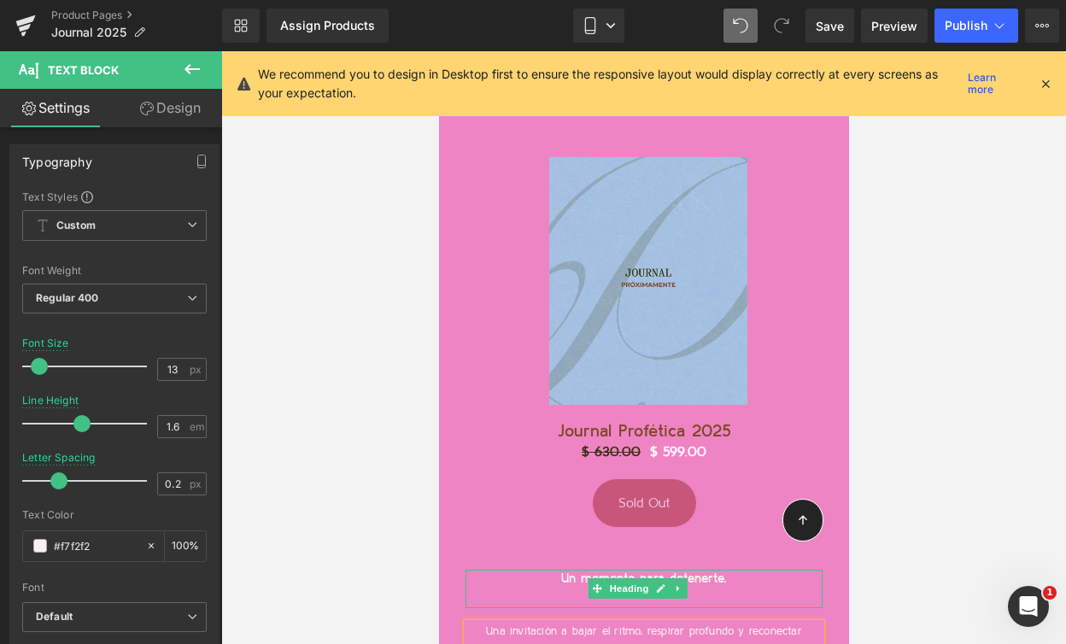
click at [702, 572] on font "Un momento para detenerte." at bounding box center [643, 578] width 166 height 13
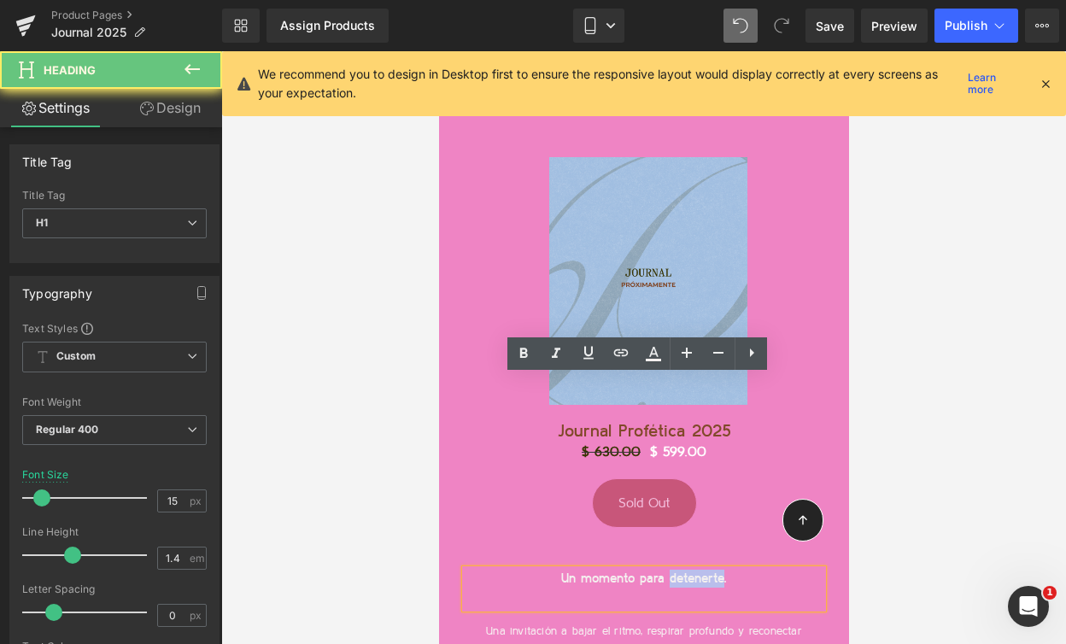
click at [702, 572] on font "Un momento para detenerte." at bounding box center [643, 578] width 166 height 13
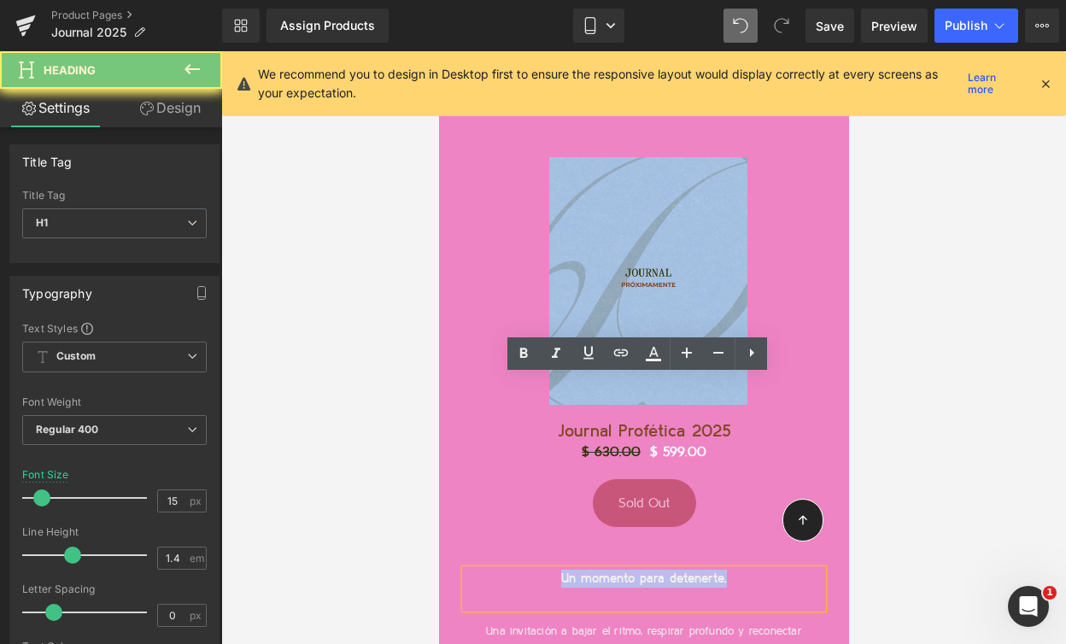
click at [702, 572] on font "Un momento para detenerte." at bounding box center [643, 578] width 166 height 13
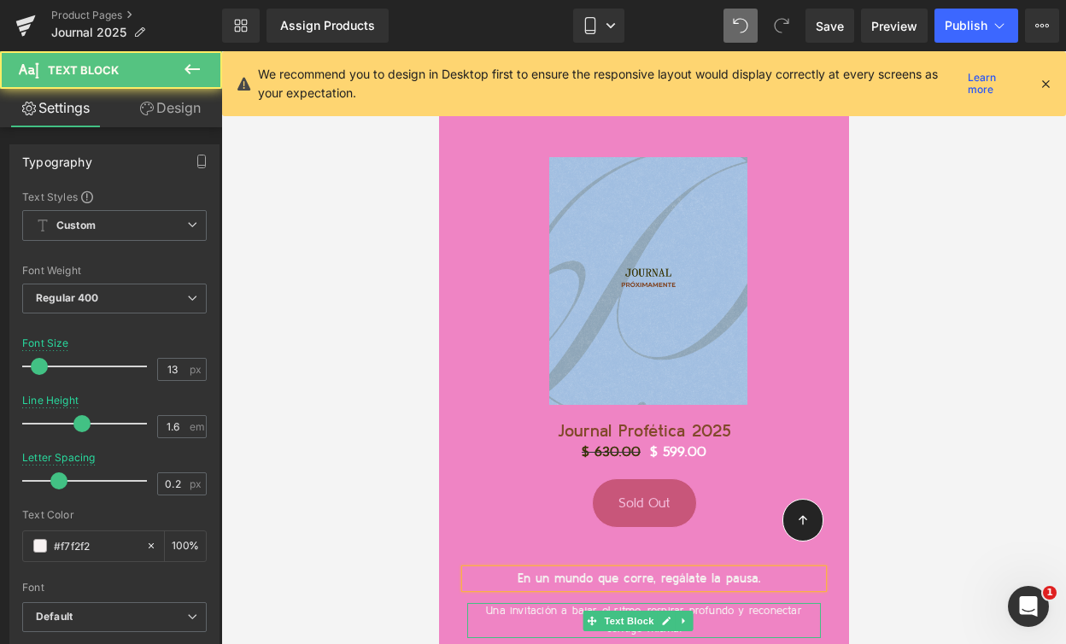
click at [759, 603] on p "Una invitación a bajar el ritmo, respirar profundo y reconectar contigo misma." at bounding box center [643, 621] width 354 height 36
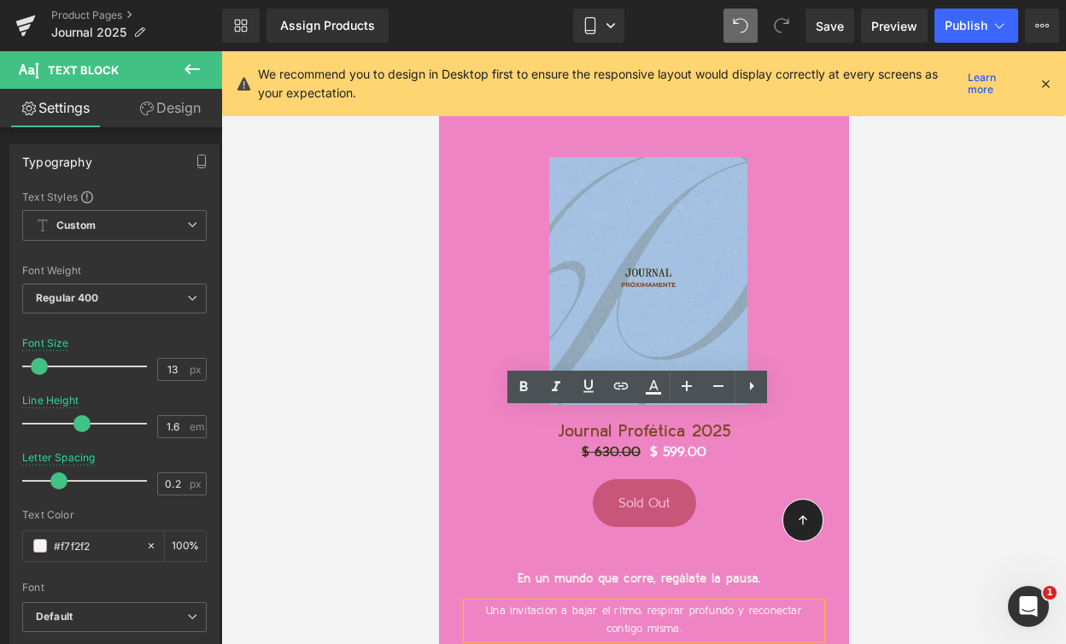
click at [488, 606] on span "Una invitación a bajar el ritmo, respirar profundo y reconectar contigo misma." at bounding box center [643, 620] width 316 height 29
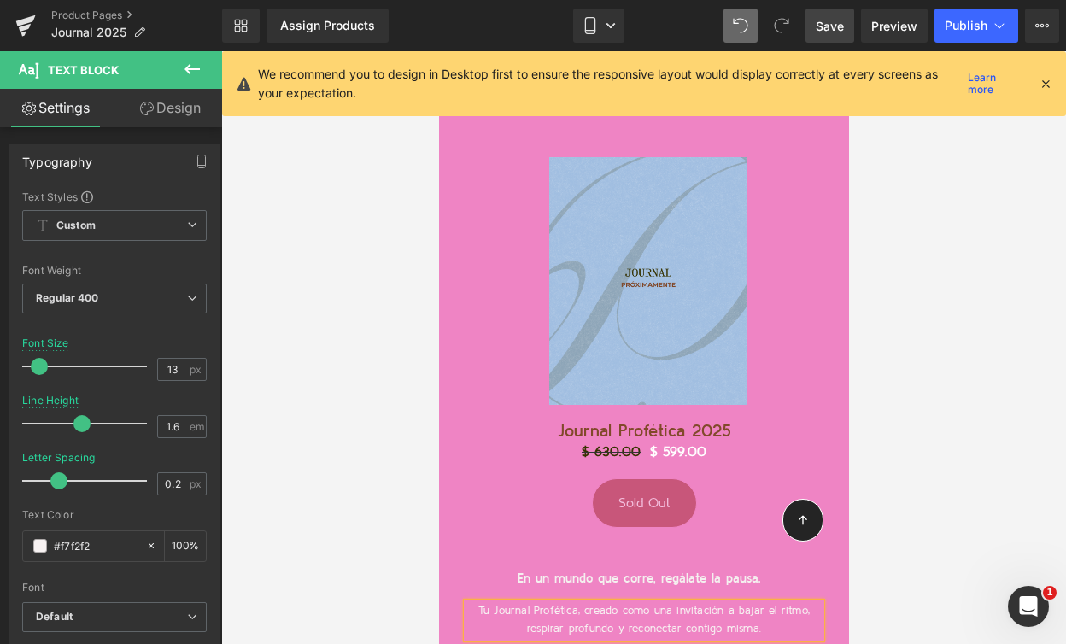
click at [835, 37] on link "Save" at bounding box center [829, 26] width 49 height 34
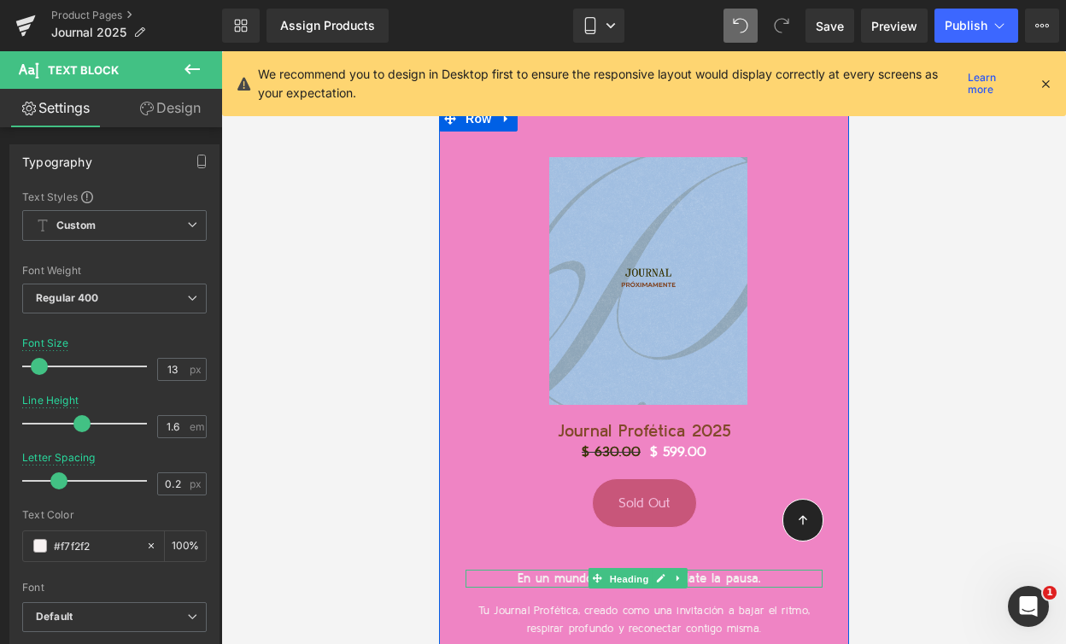
click at [645, 569] on span "Heading" at bounding box center [628, 579] width 46 height 20
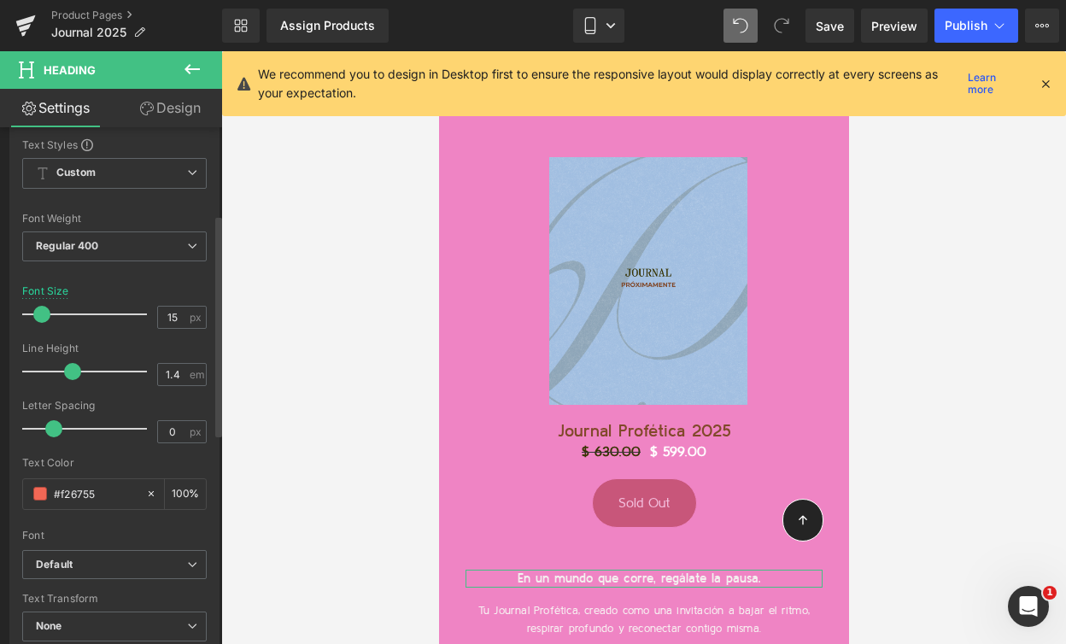
scroll to position [325, 0]
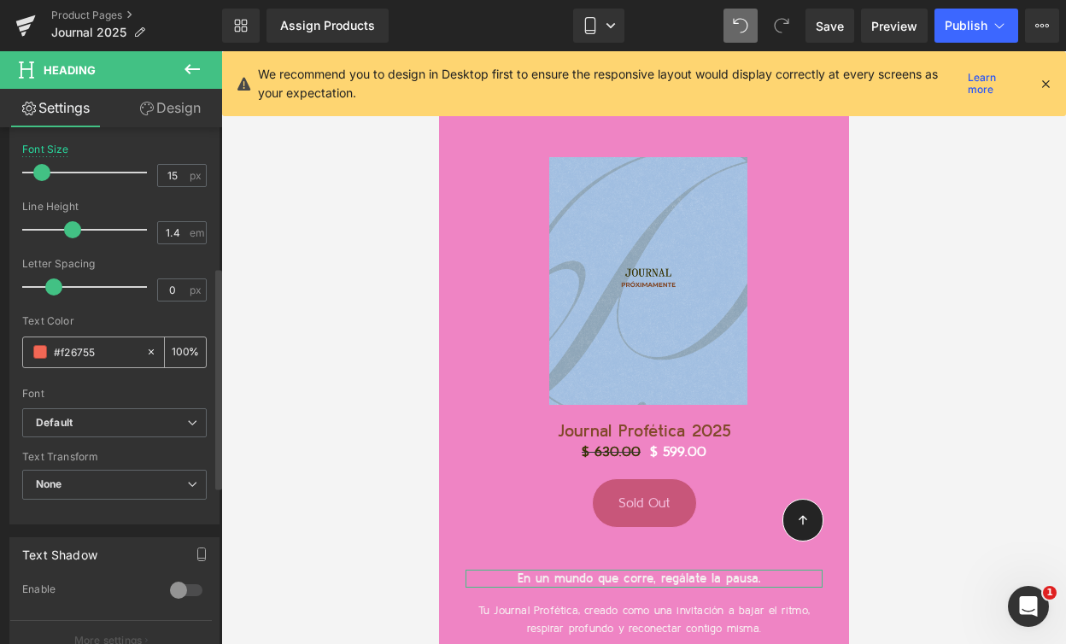
click at [65, 354] on input "#f26755" at bounding box center [96, 352] width 84 height 19
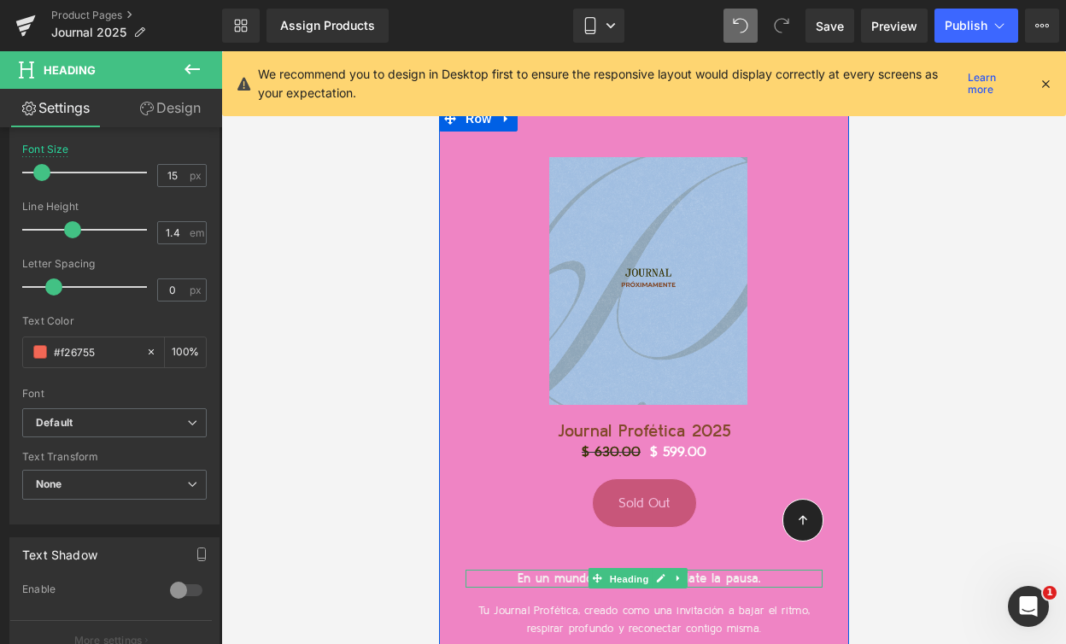
click at [611, 569] on span "Heading" at bounding box center [628, 579] width 46 height 20
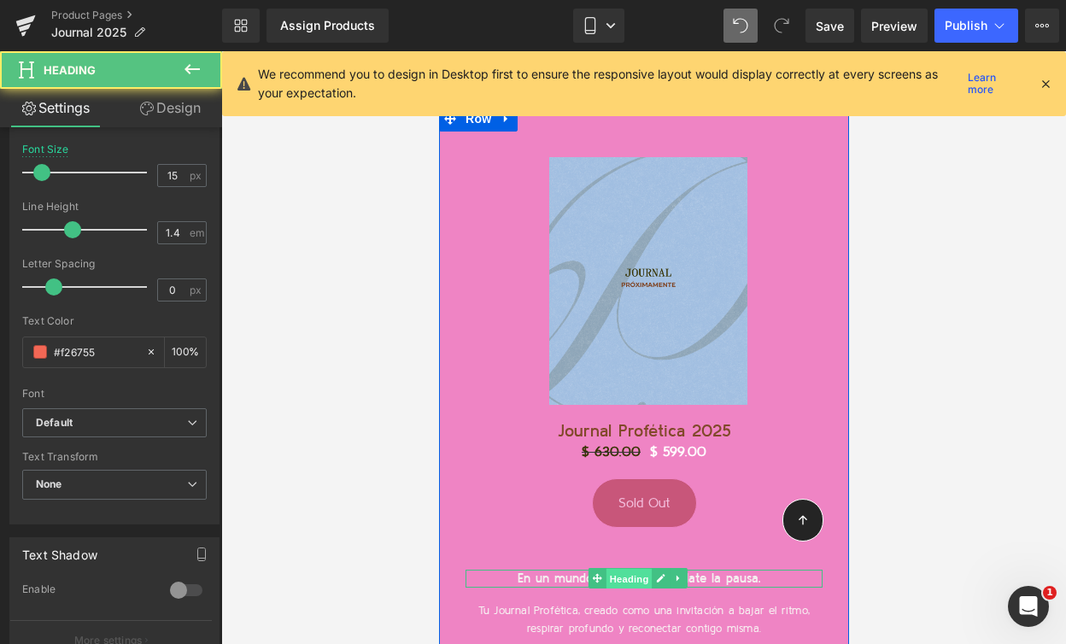
click at [612, 569] on span "Heading" at bounding box center [628, 579] width 46 height 20
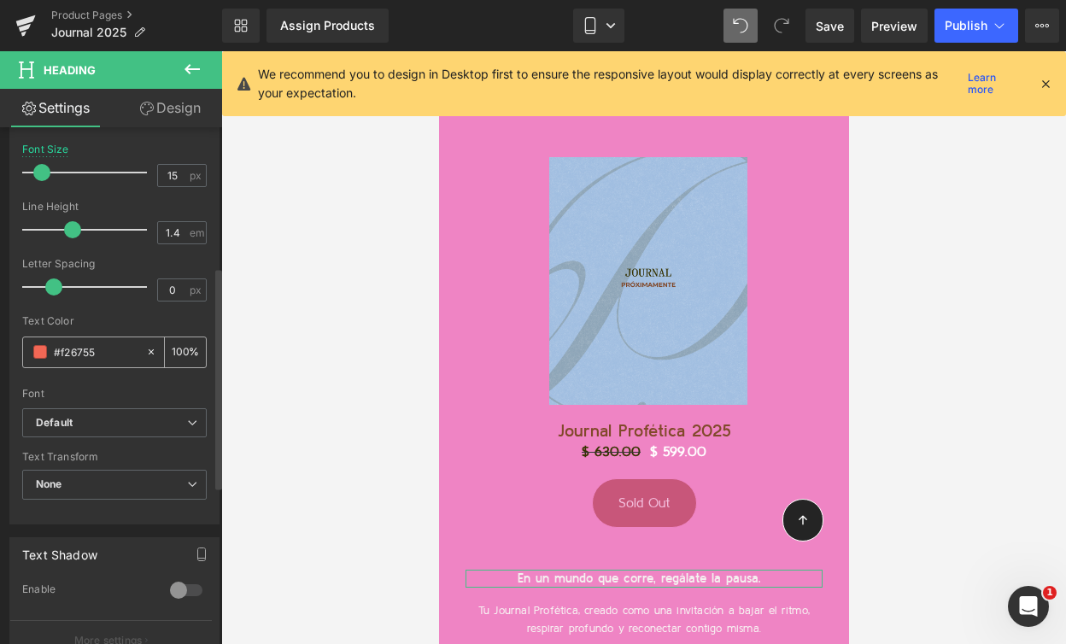
click at [68, 355] on input "#f26755" at bounding box center [96, 352] width 84 height 19
paste input "D0DA9A"
type input "#d0da9a"
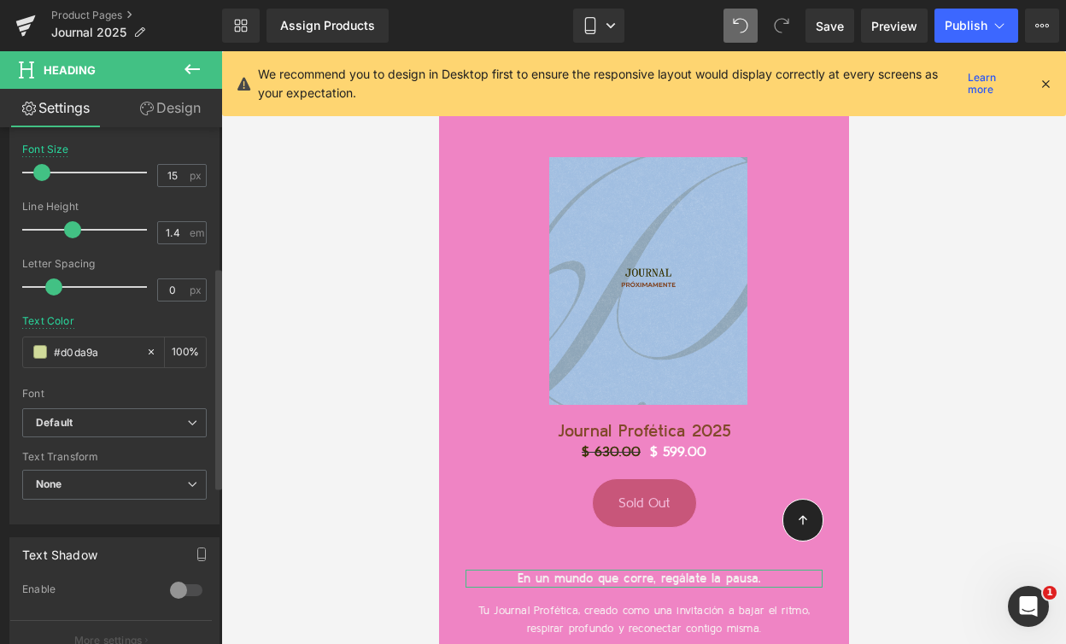
click at [80, 384] on div at bounding box center [114, 382] width 184 height 11
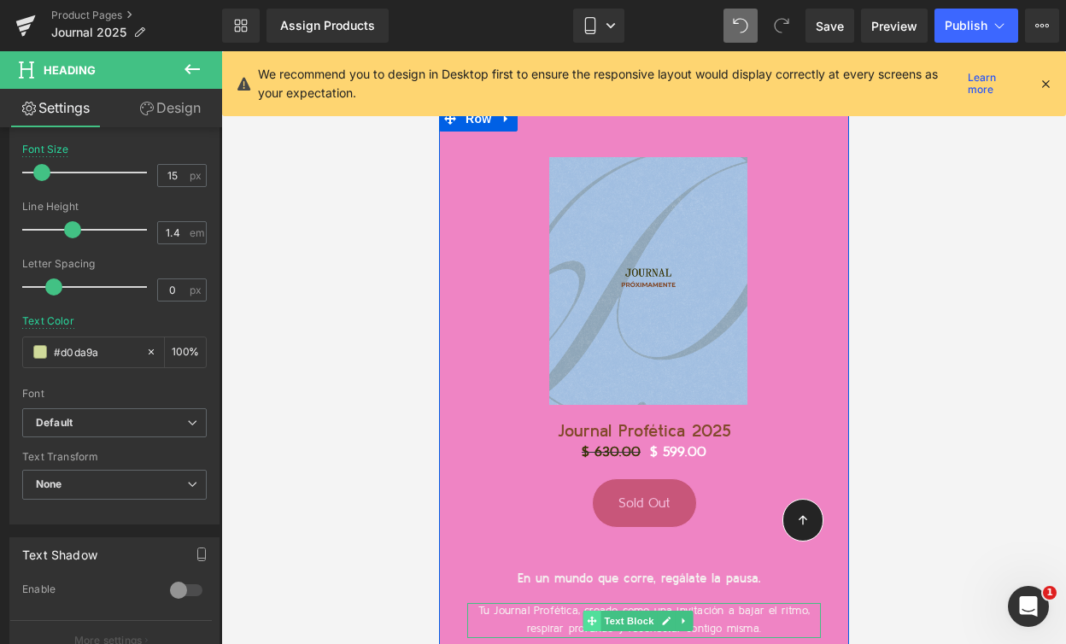
click at [591, 616] on icon at bounding box center [590, 620] width 9 height 9
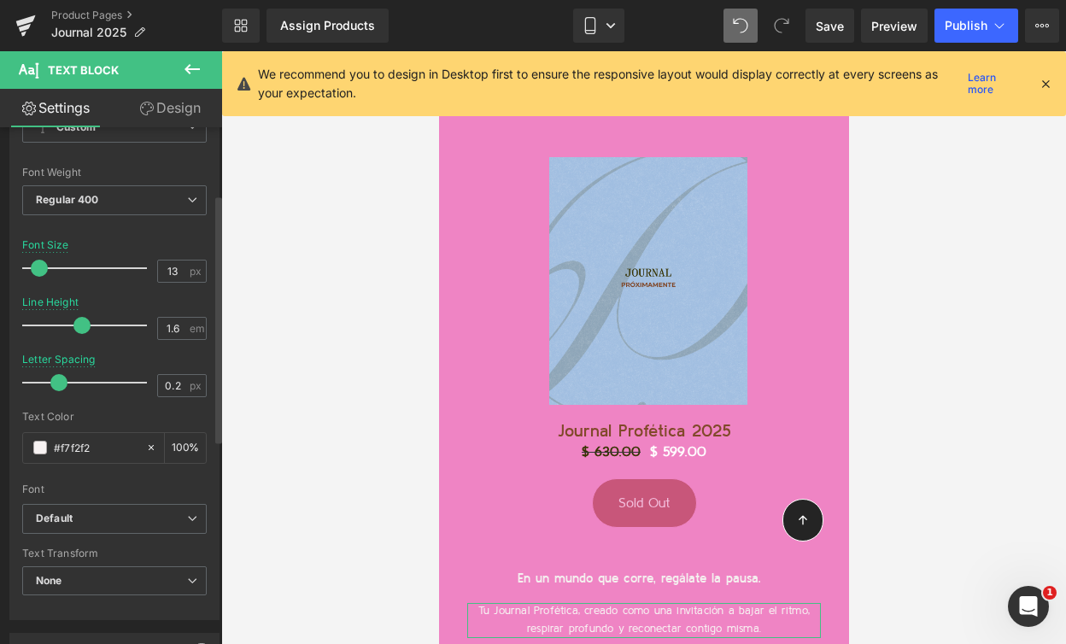
scroll to position [226, 0]
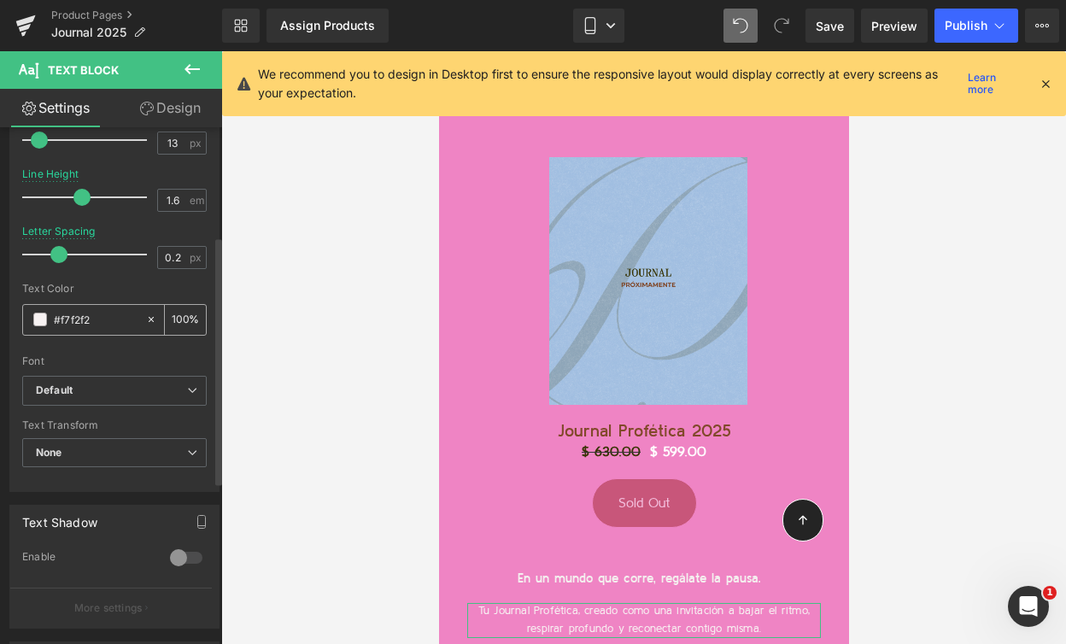
click at [72, 320] on input "#f7f2f2" at bounding box center [96, 319] width 84 height 19
paste input "D0DA9A"
type input "#D0DA9A"
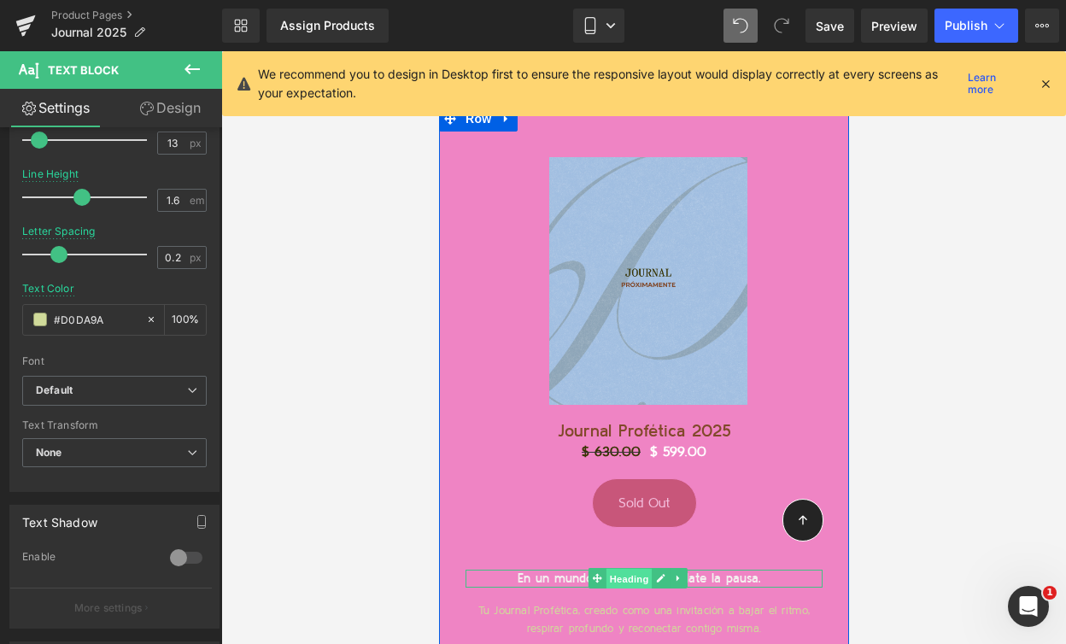
click at [630, 569] on span "Heading" at bounding box center [628, 579] width 46 height 20
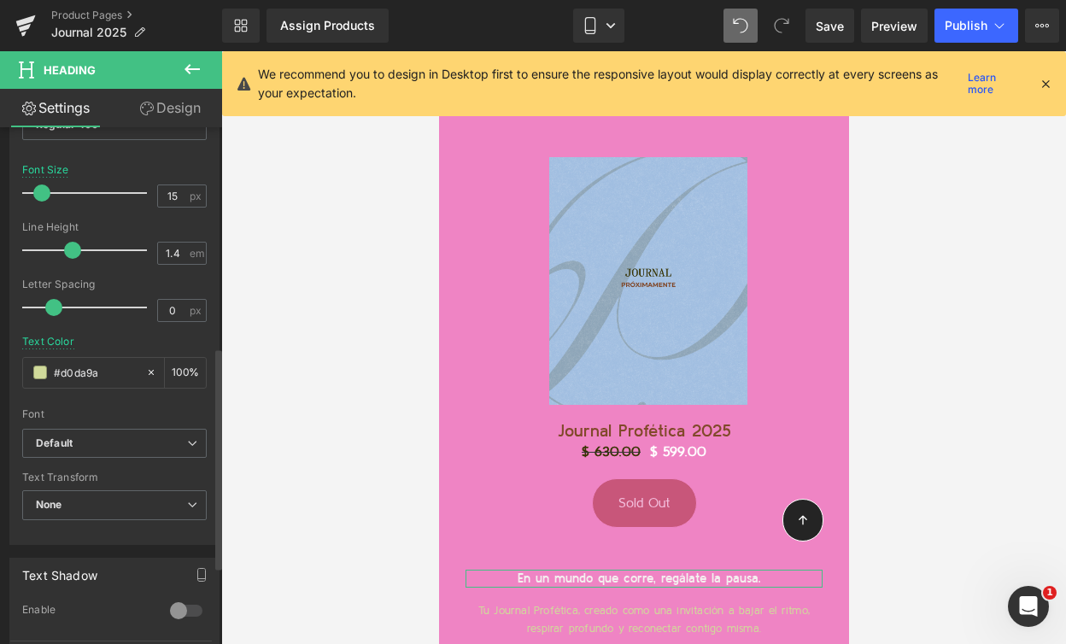
scroll to position [0, 0]
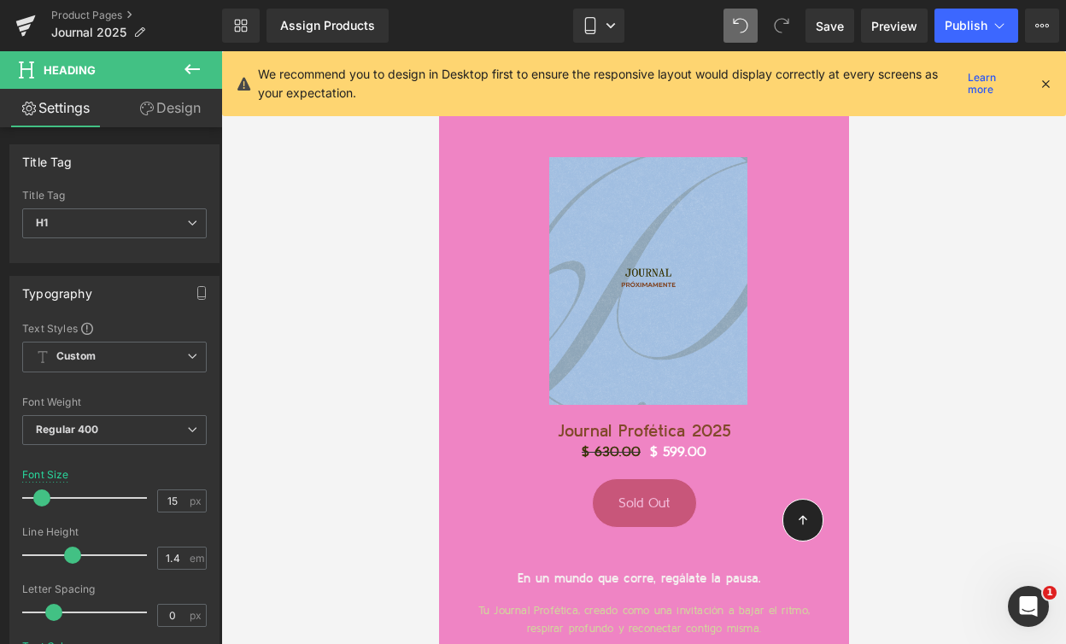
click at [406, 419] on div at bounding box center [643, 347] width 845 height 593
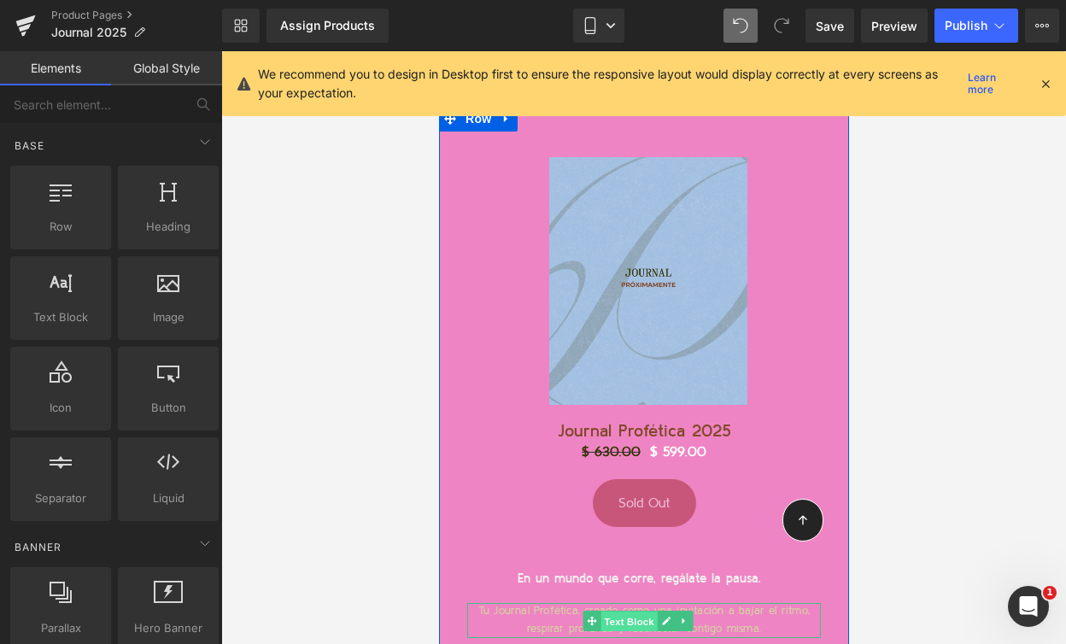
click at [629, 611] on span "Text Block" at bounding box center [628, 621] width 56 height 20
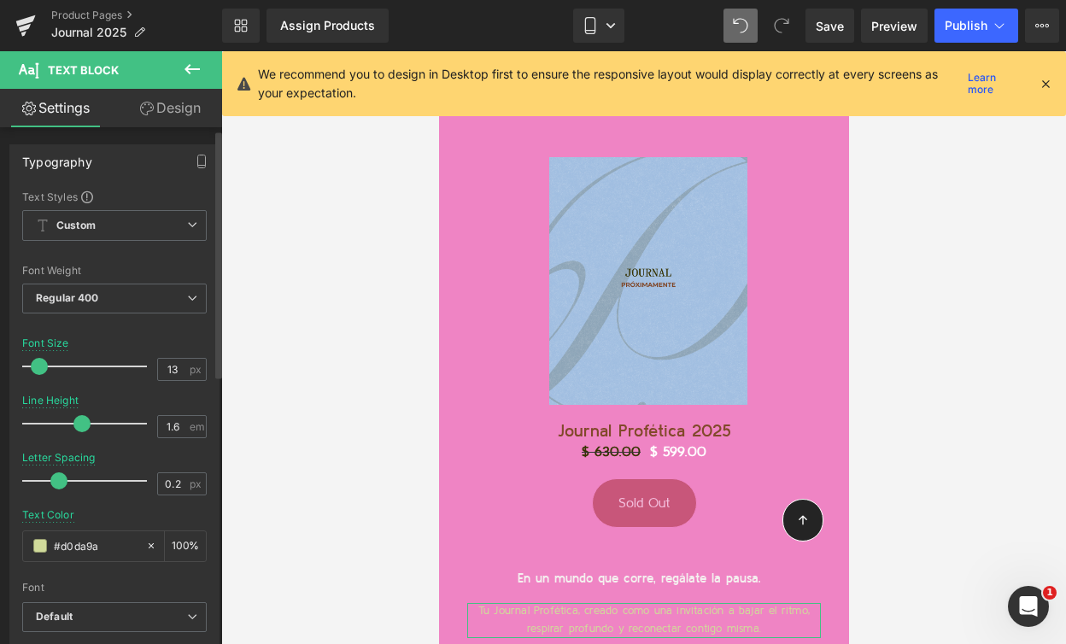
scroll to position [29, 0]
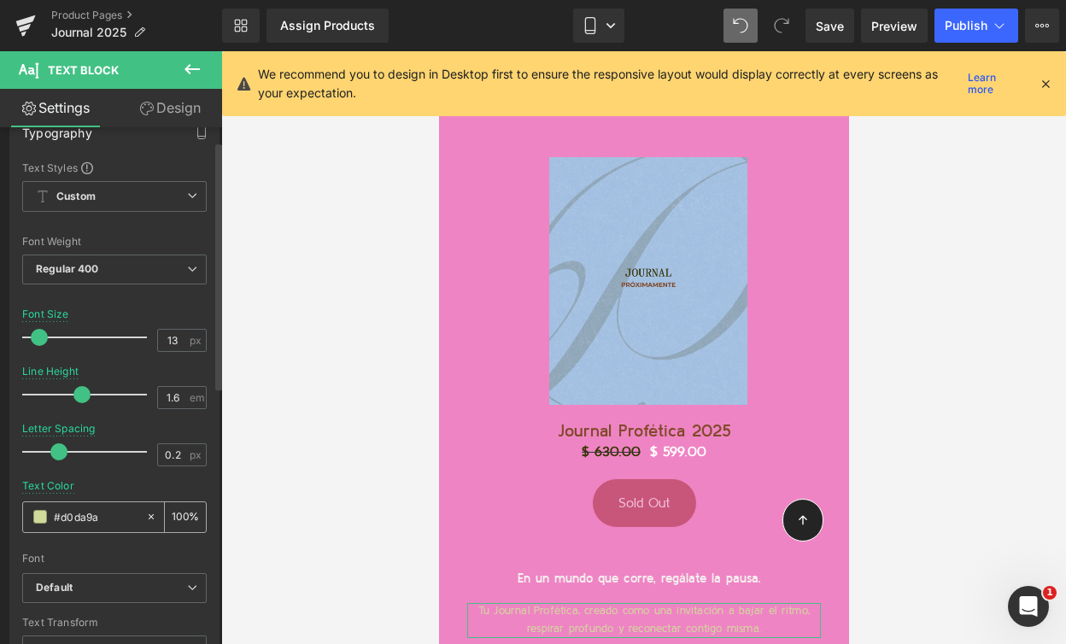
click at [63, 513] on input "#d0da9a" at bounding box center [96, 516] width 84 height 19
paste input "81492A"
type input "#81492A"
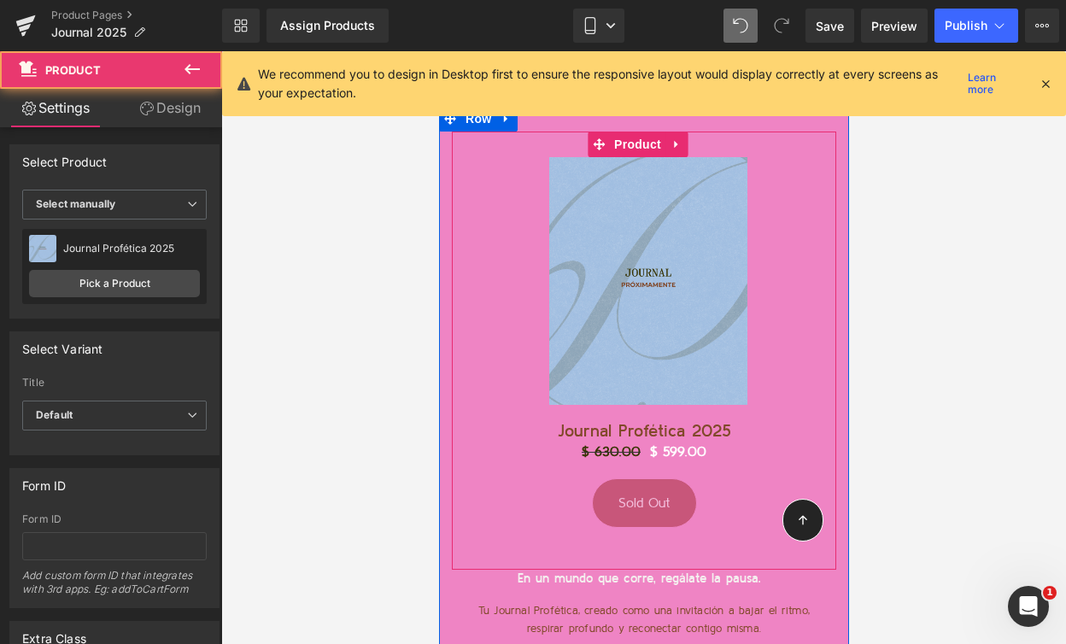
click at [458, 324] on div "Sale Off (P) Image Journal Profética 2025 (P) Title $ 630.00 $ 599.00 (P) Price…" at bounding box center [643, 351] width 384 height 438
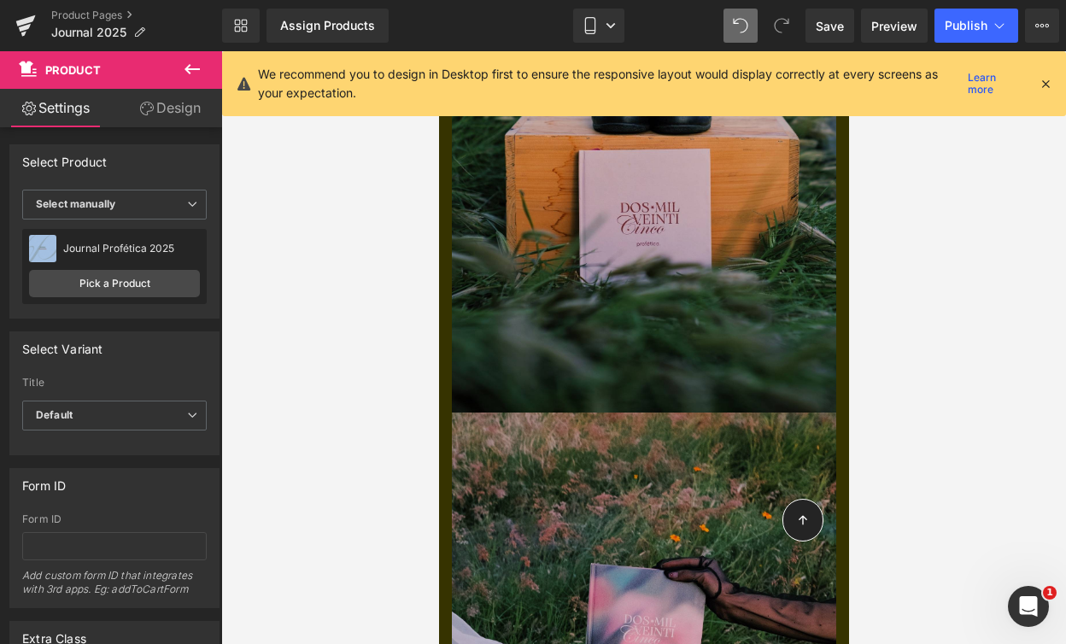
scroll to position [11502, 0]
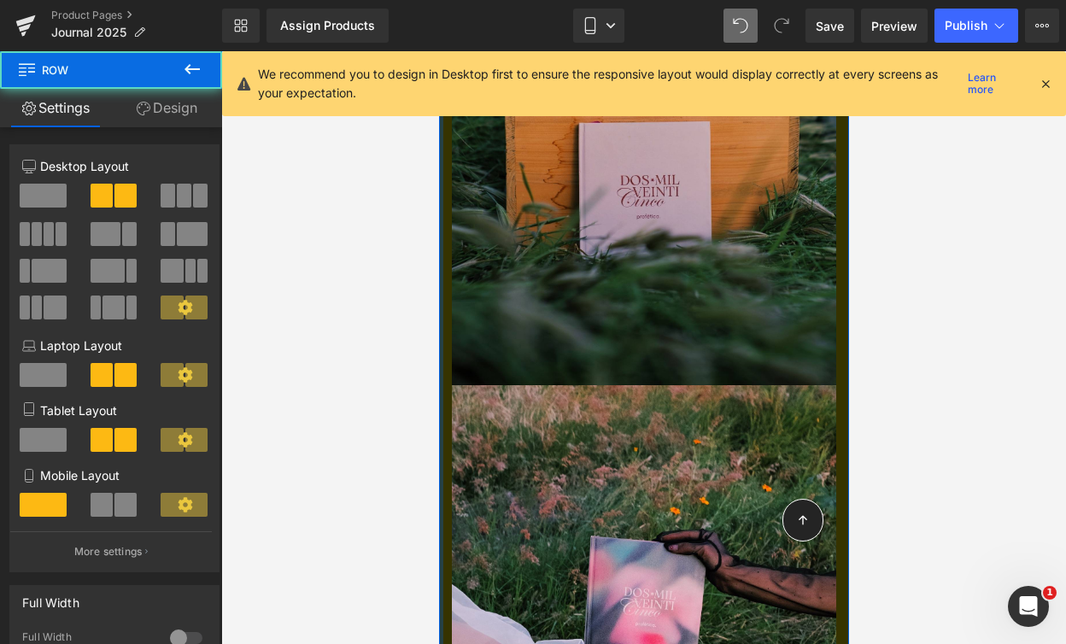
click at [442, 349] on div "Image Image Row" at bounding box center [643, 375] width 410 height 1187
click at [168, 113] on link "Design" at bounding box center [166, 108] width 111 height 38
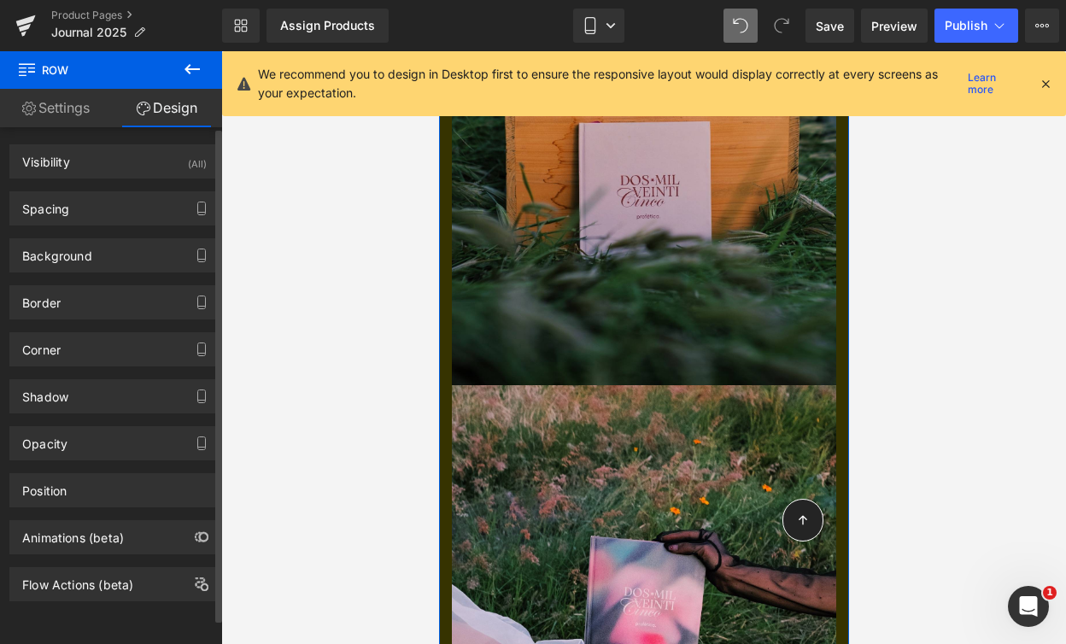
click at [85, 272] on div "Border Border Style Custom Custom Setup Global Style Custom Setup Global Style …" at bounding box center [115, 295] width 230 height 47
click at [85, 259] on div "Background" at bounding box center [57, 251] width 70 height 24
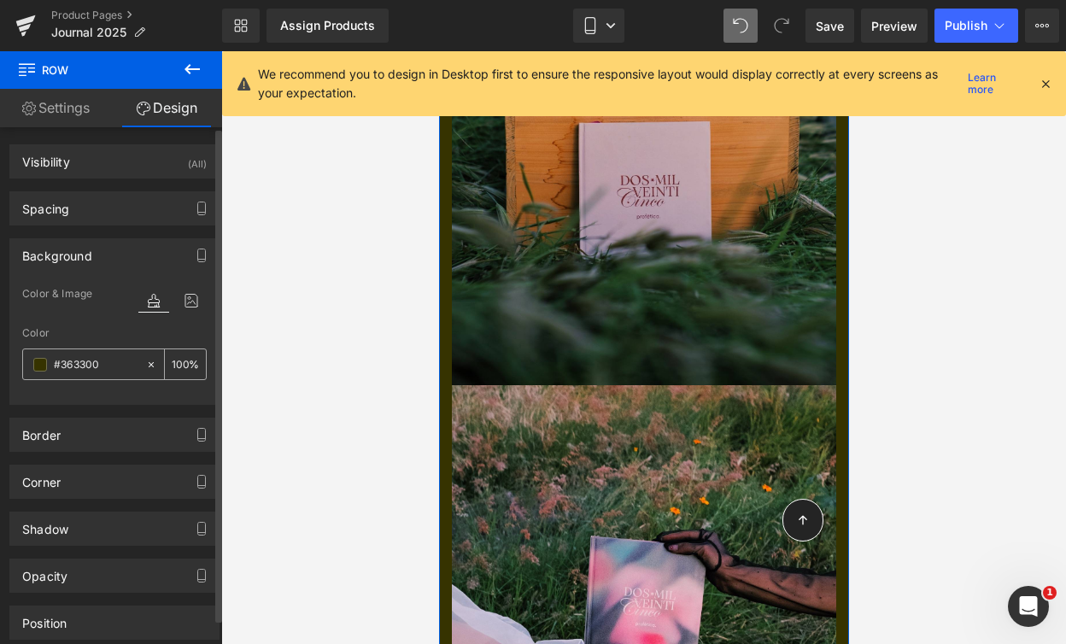
click at [74, 357] on input "#363300" at bounding box center [96, 364] width 84 height 19
paste input "81492A"
type input "#81492A"
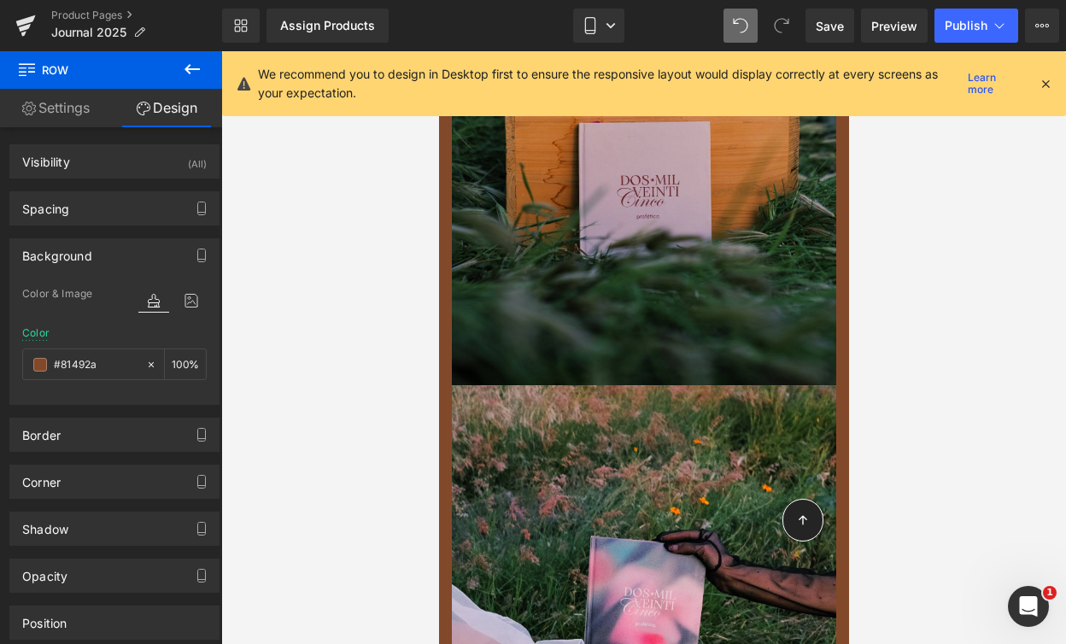
click at [327, 279] on div at bounding box center [643, 347] width 845 height 593
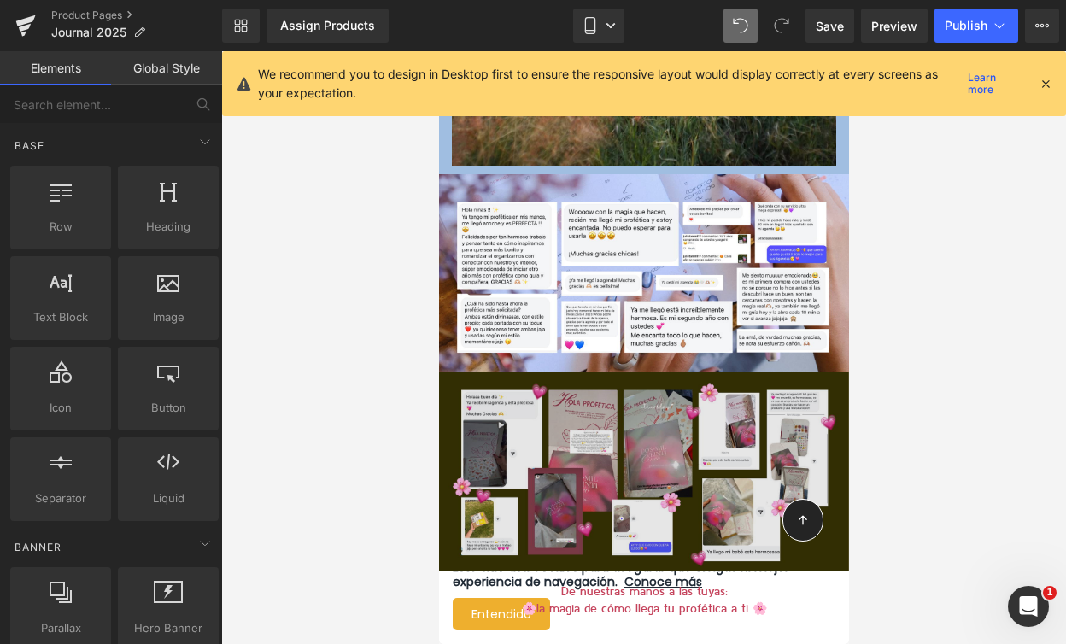
scroll to position [9940, 0]
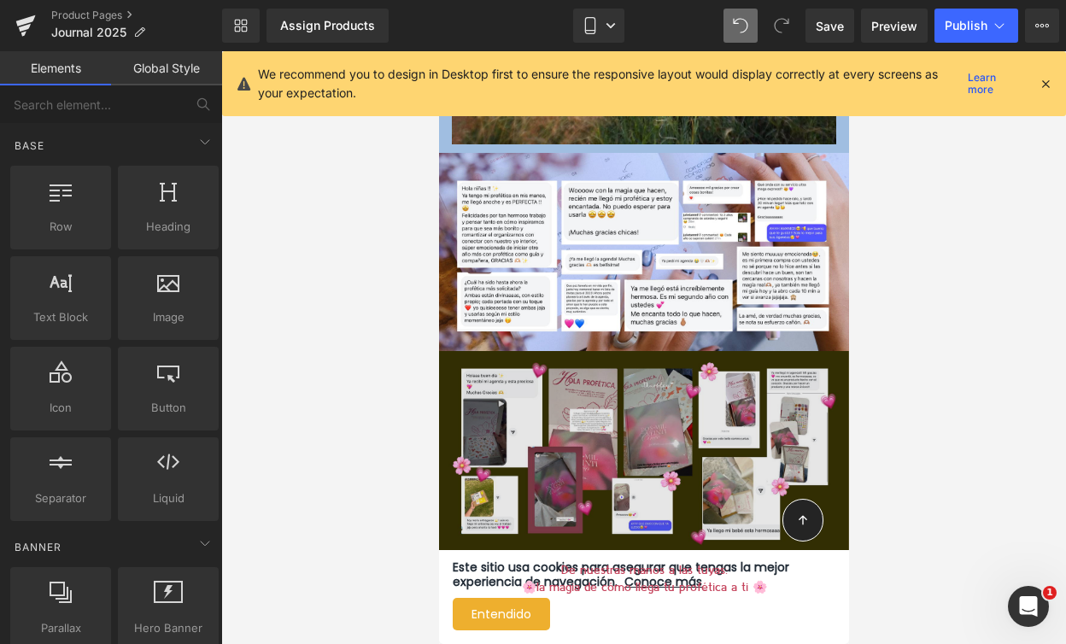
click at [530, 351] on img at bounding box center [643, 450] width 410 height 199
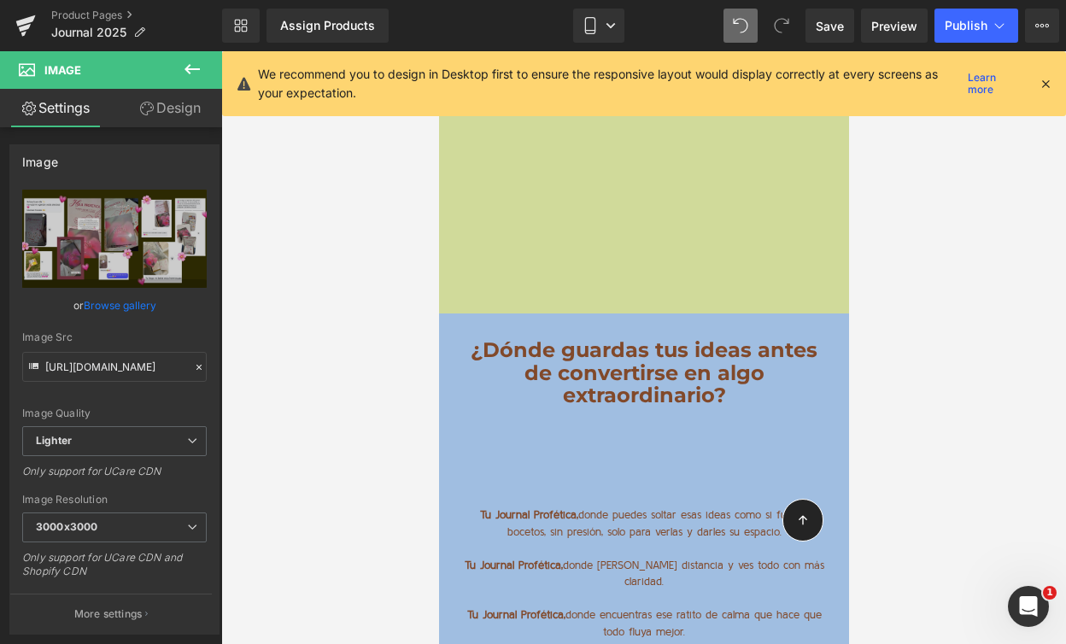
scroll to position [8907, 0]
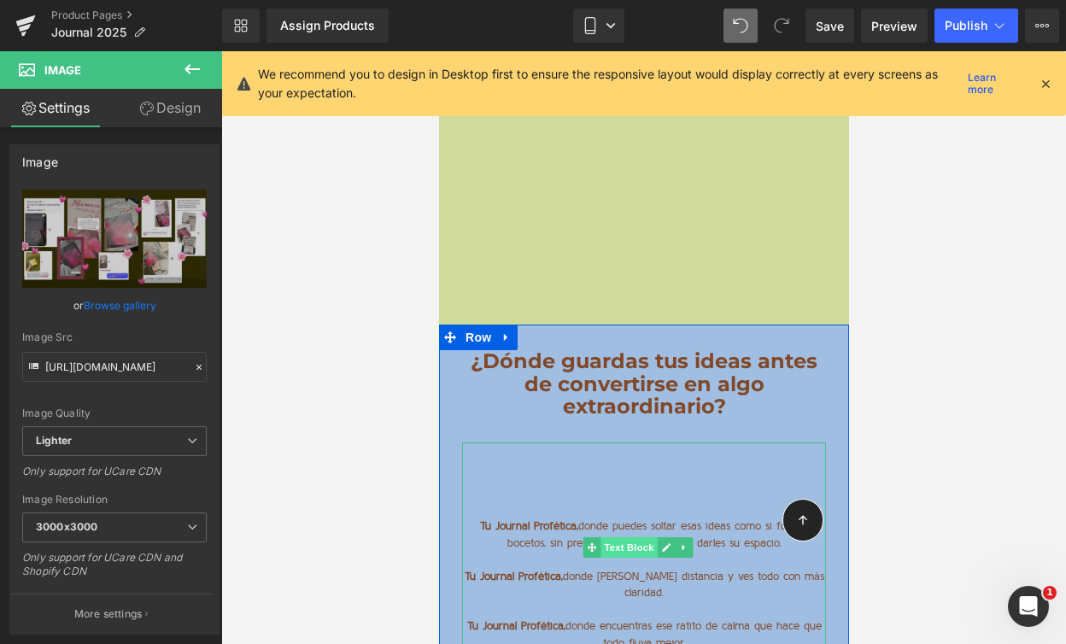
click at [634, 537] on span "Text Block" at bounding box center [628, 547] width 56 height 20
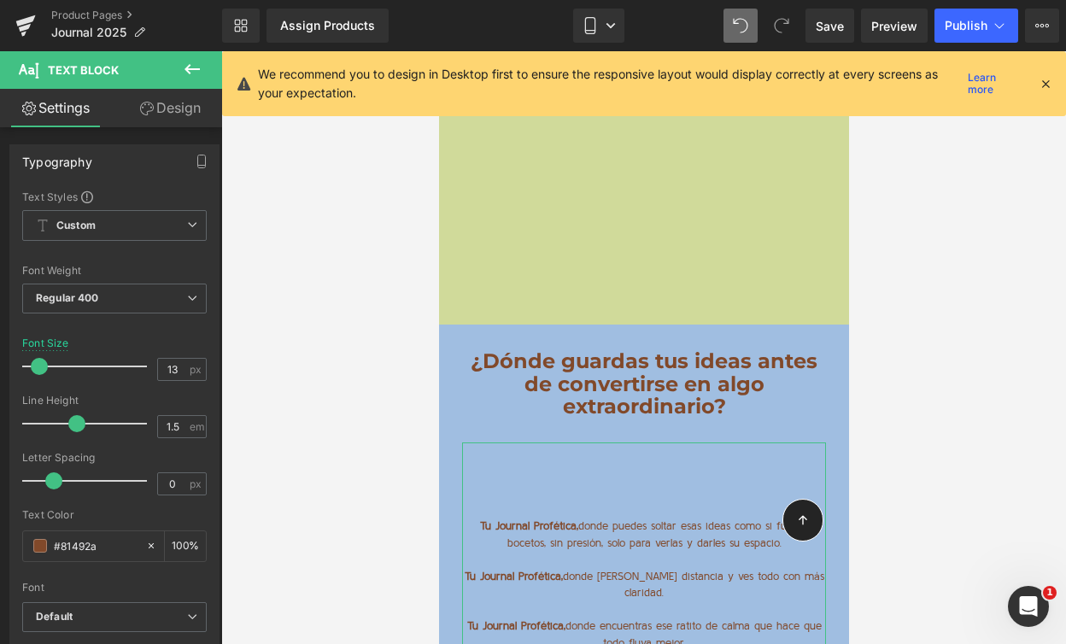
click at [160, 117] on link "Design" at bounding box center [169, 108] width 111 height 38
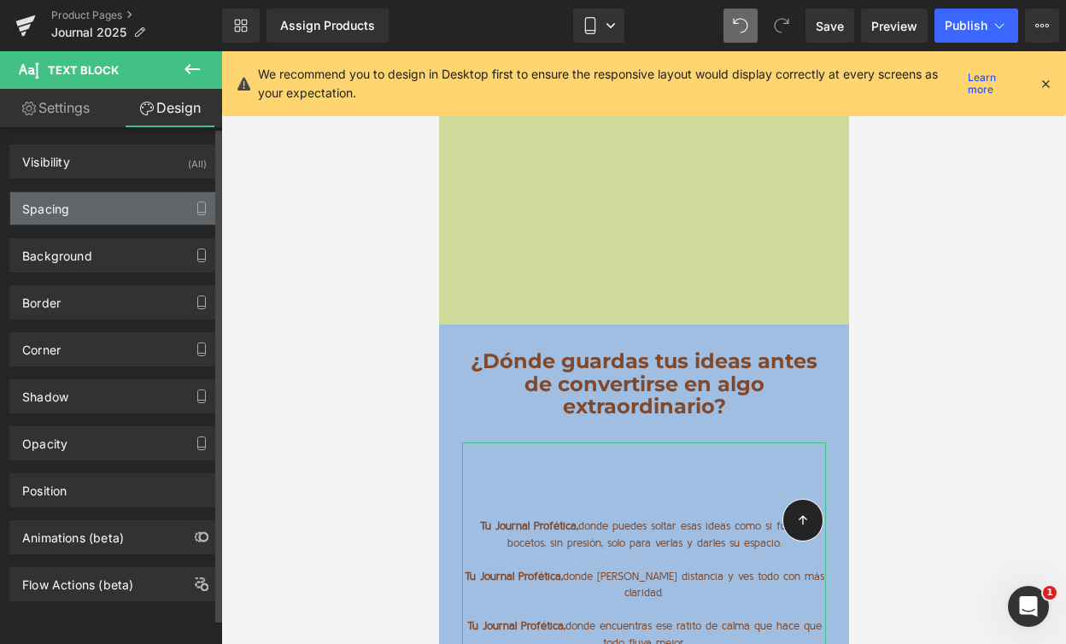
click at [111, 220] on div "Spacing" at bounding box center [114, 208] width 208 height 32
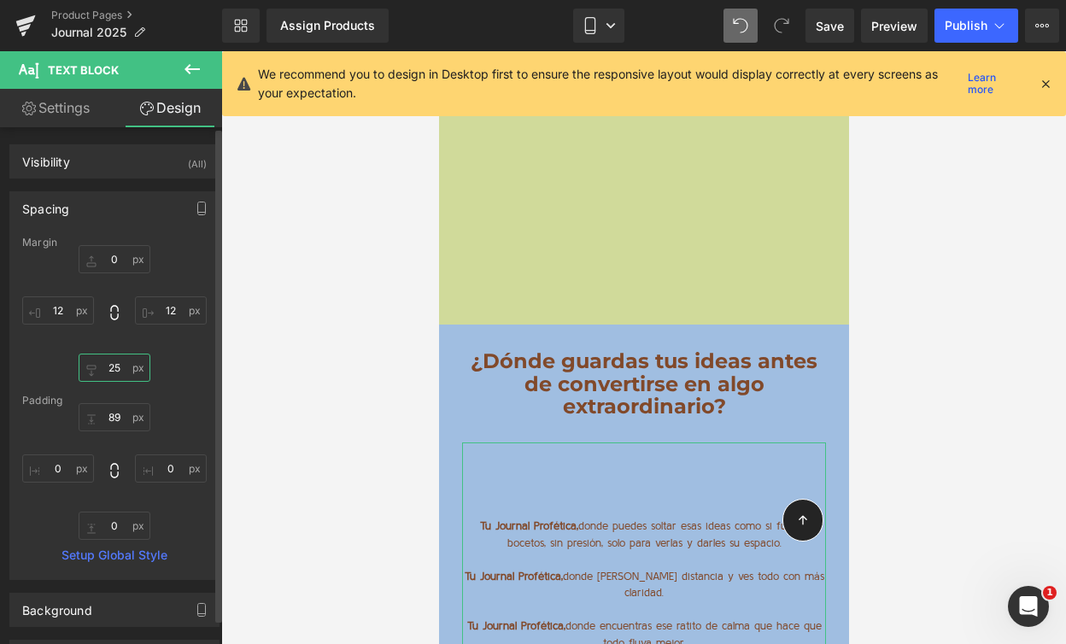
click at [111, 368] on input "25" at bounding box center [115, 368] width 72 height 28
type input "5"
type input "20"
click at [109, 258] on input "0" at bounding box center [115, 259] width 72 height 28
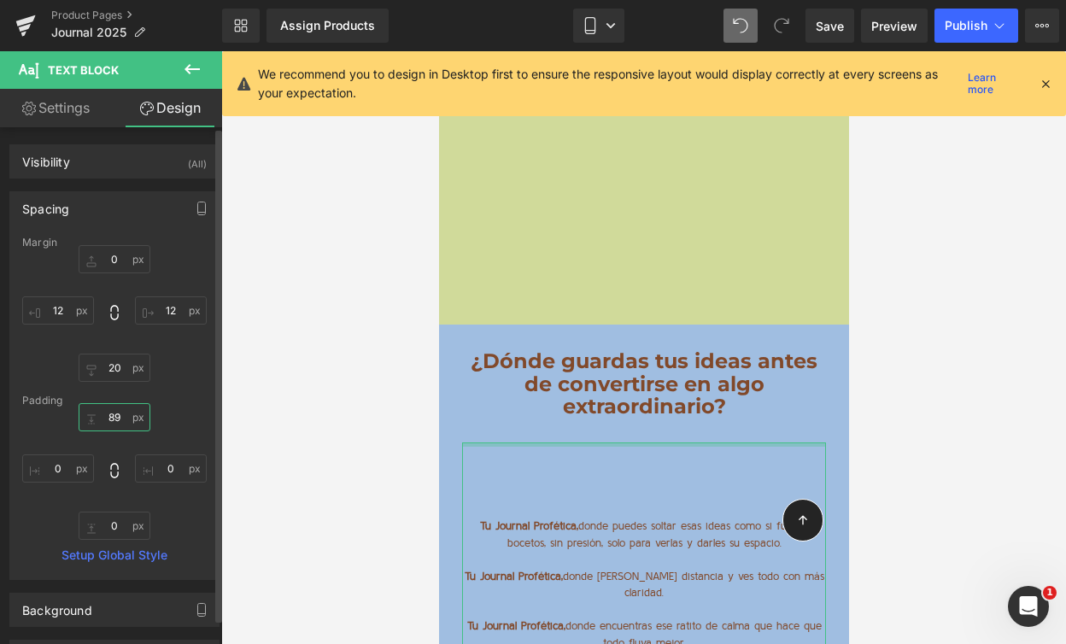
click at [112, 423] on input "89" at bounding box center [115, 417] width 72 height 28
click at [112, 422] on input "89" at bounding box center [115, 417] width 72 height 28
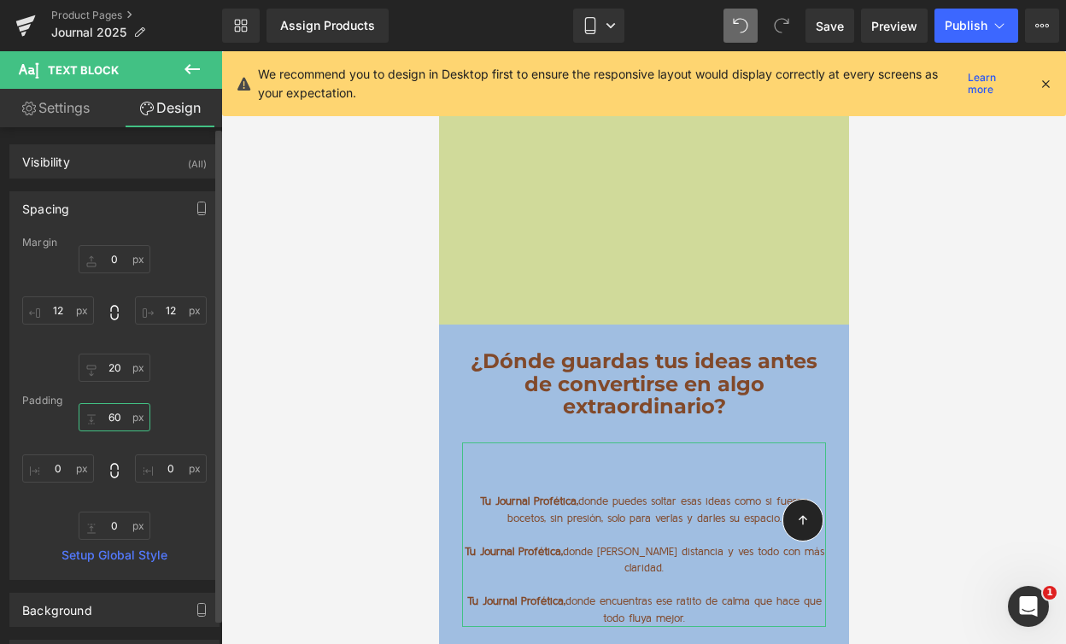
type input "6"
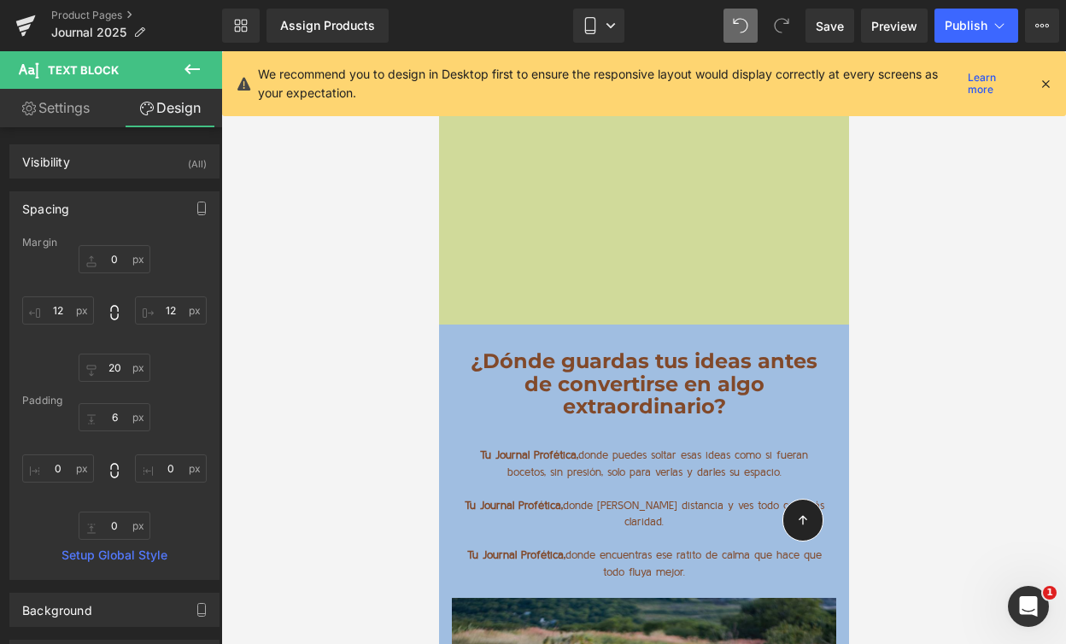
click at [255, 477] on div at bounding box center [643, 347] width 845 height 593
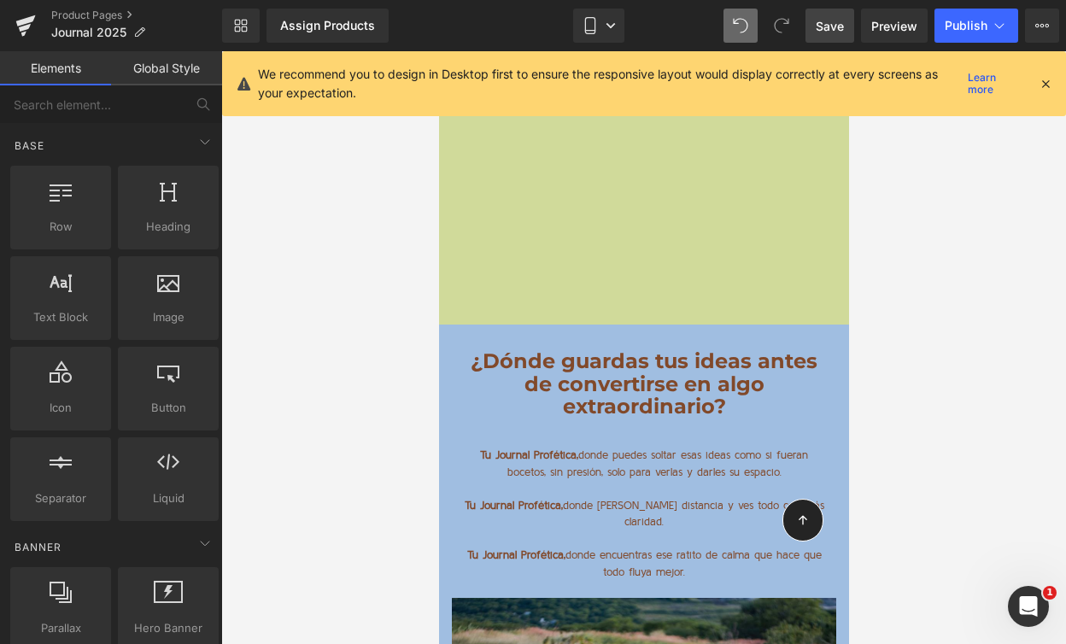
click at [834, 20] on span "Save" at bounding box center [830, 26] width 28 height 18
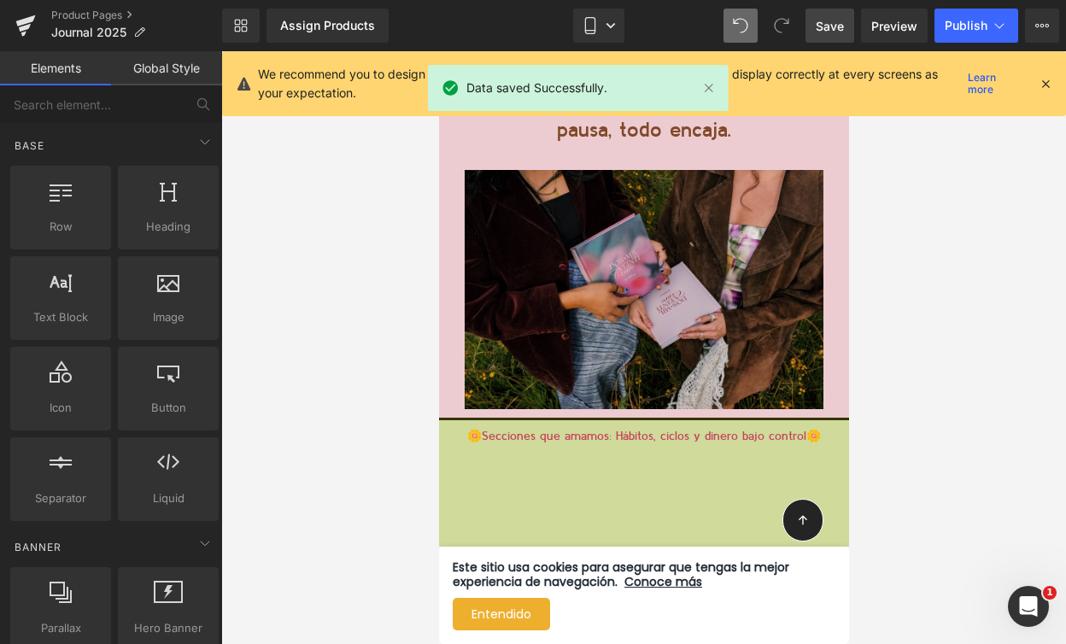
scroll to position [7790, 0]
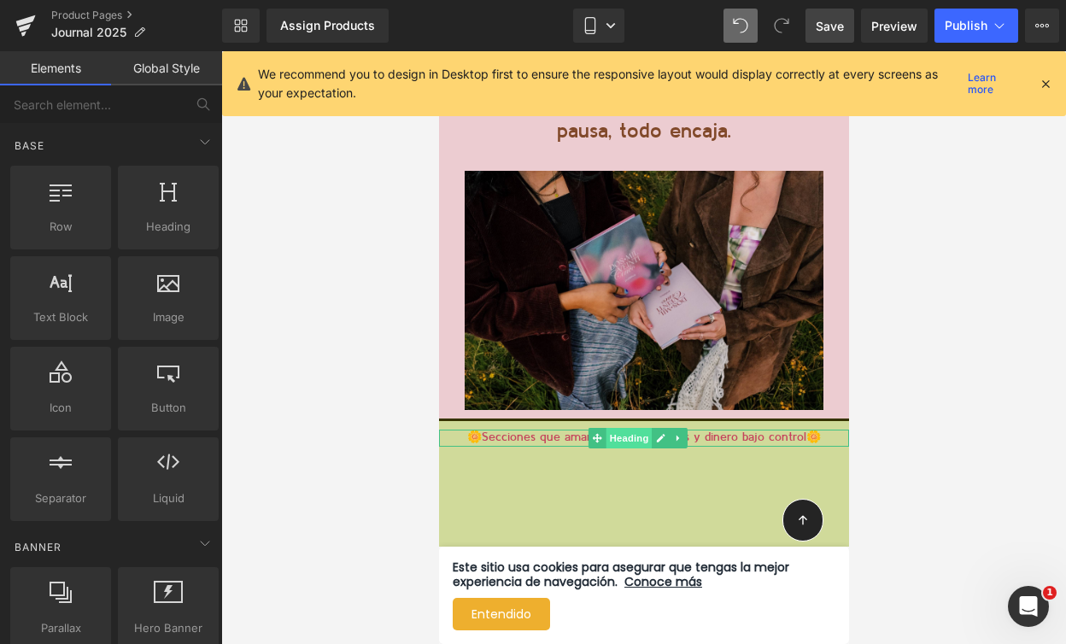
click at [637, 428] on span "Heading" at bounding box center [628, 438] width 46 height 20
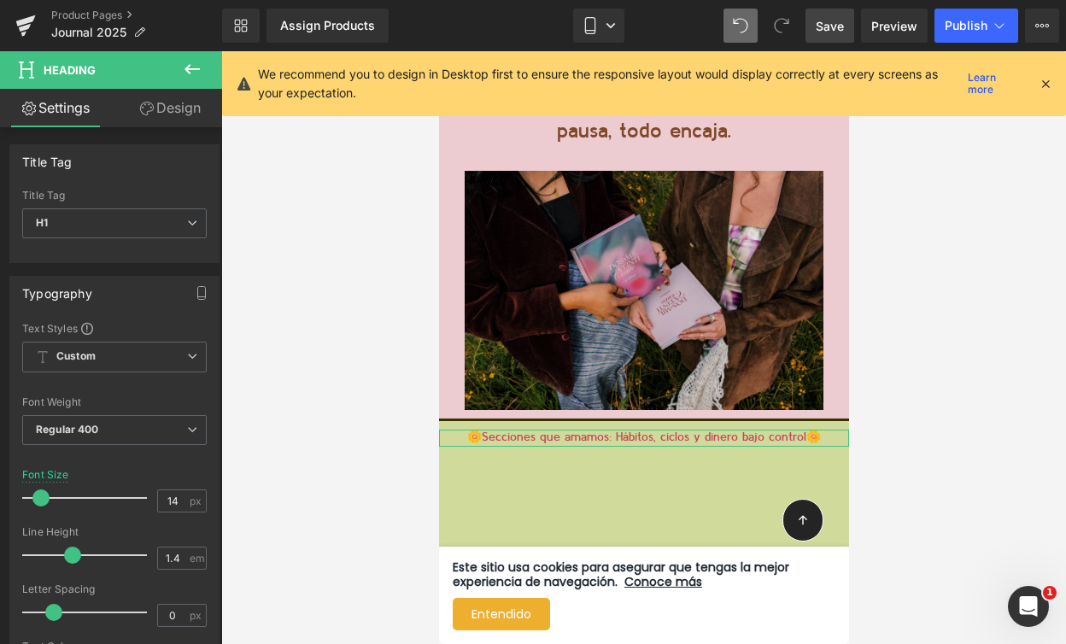
click at [149, 108] on icon at bounding box center [147, 109] width 14 height 14
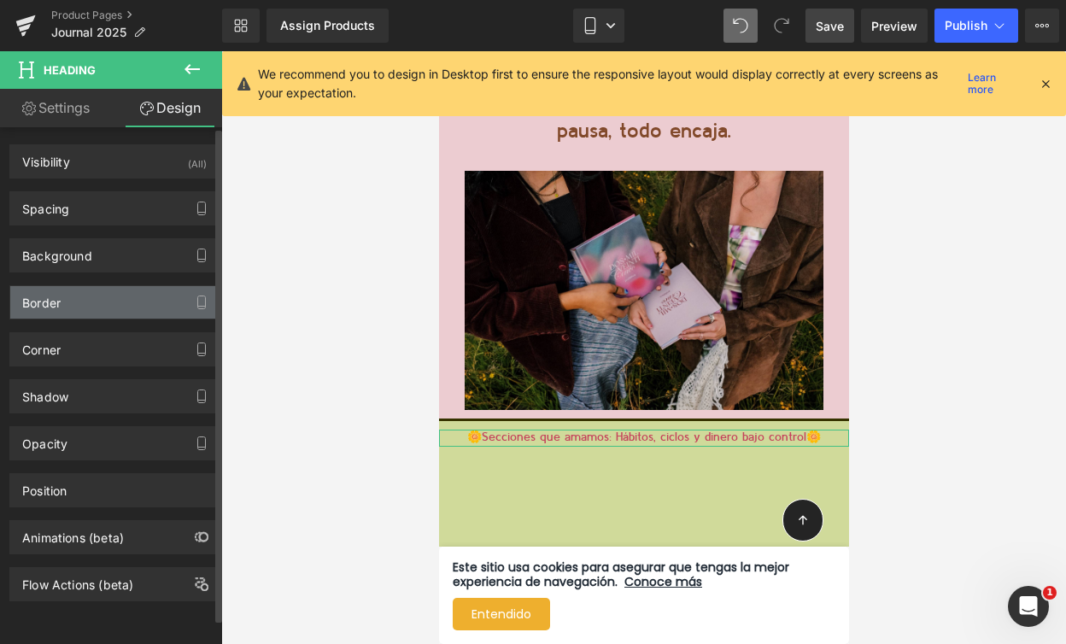
type input "10"
type input "0"
type input "10"
type input "0"
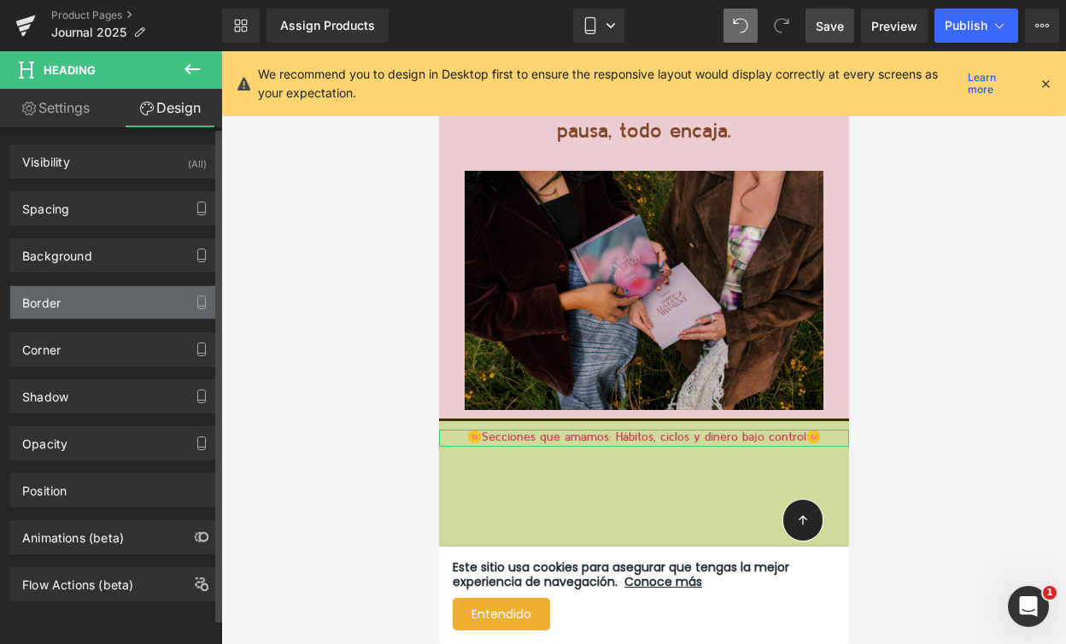
type input "0"
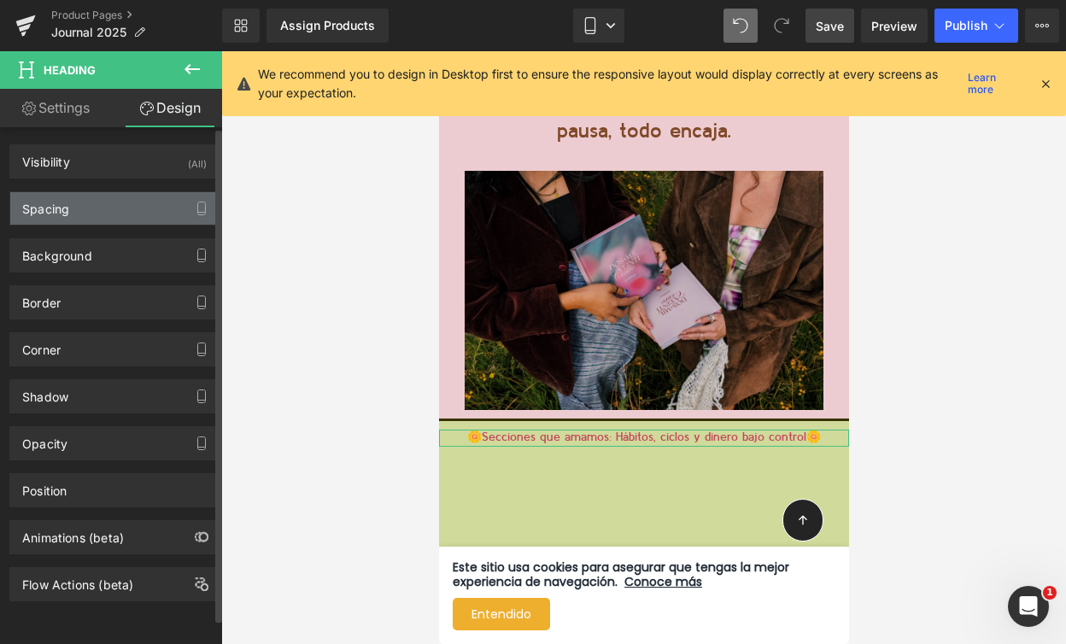
click at [116, 214] on div "Spacing" at bounding box center [114, 208] width 208 height 32
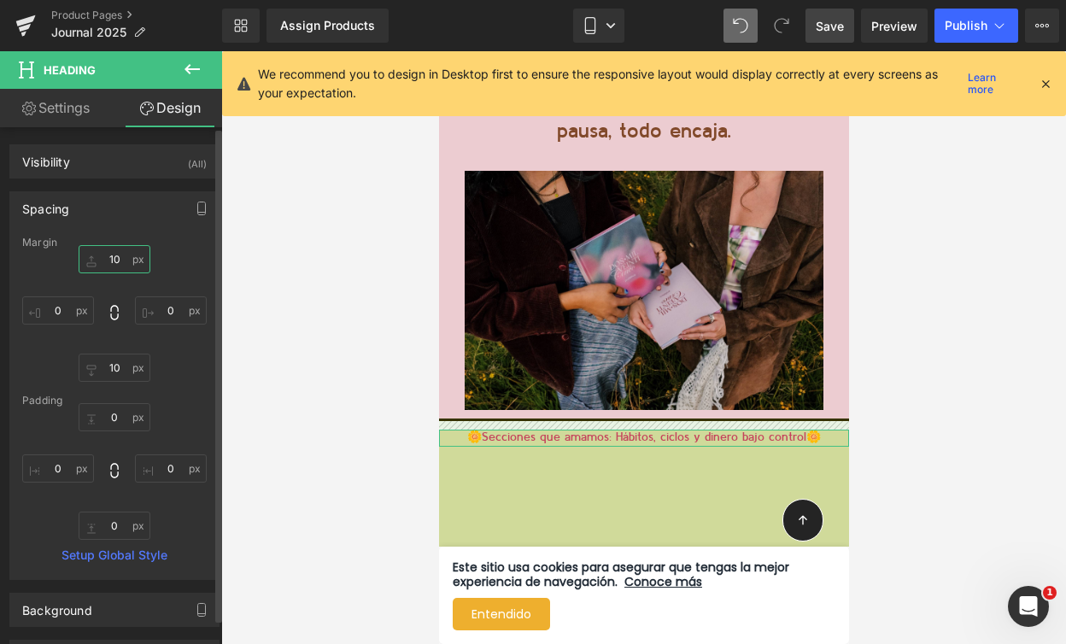
click at [114, 261] on input "10" at bounding box center [115, 259] width 72 height 28
type input "0"
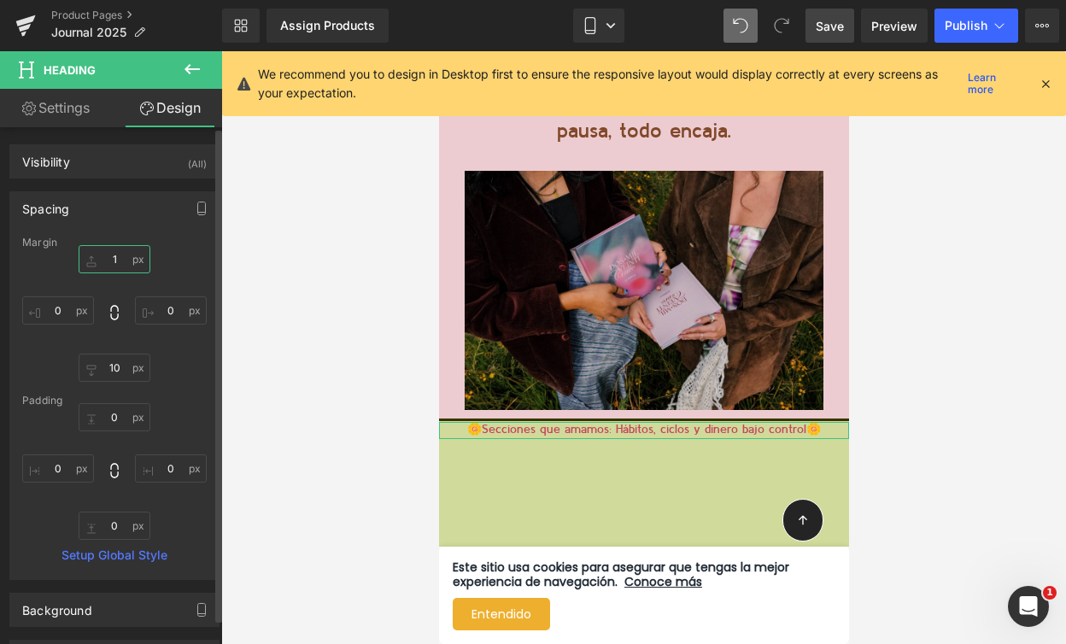
type input "10"
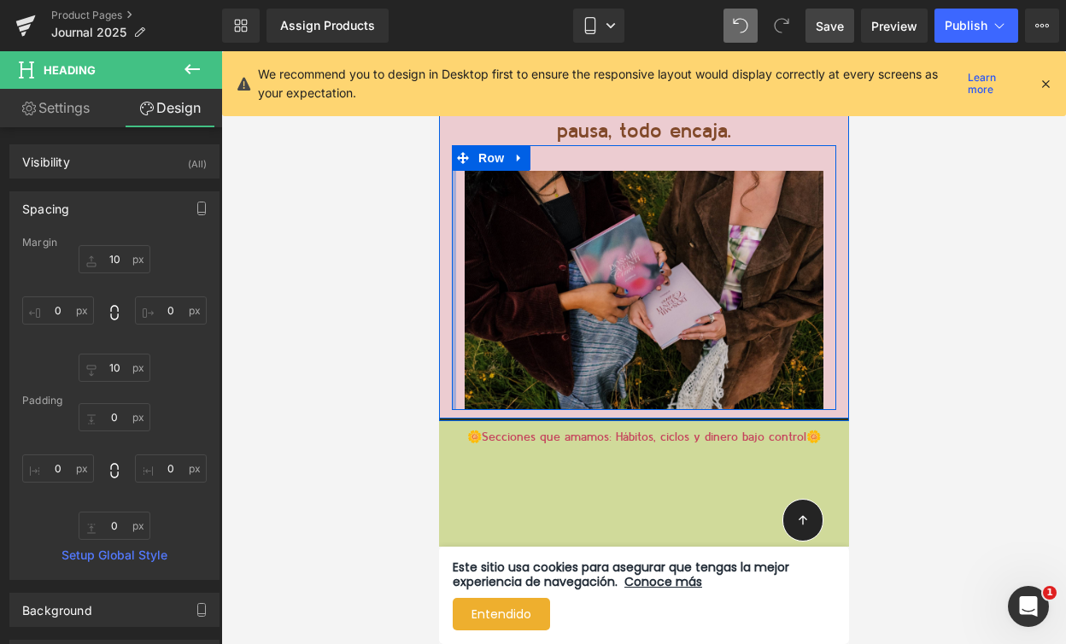
click at [451, 313] on div at bounding box center [453, 277] width 4 height 265
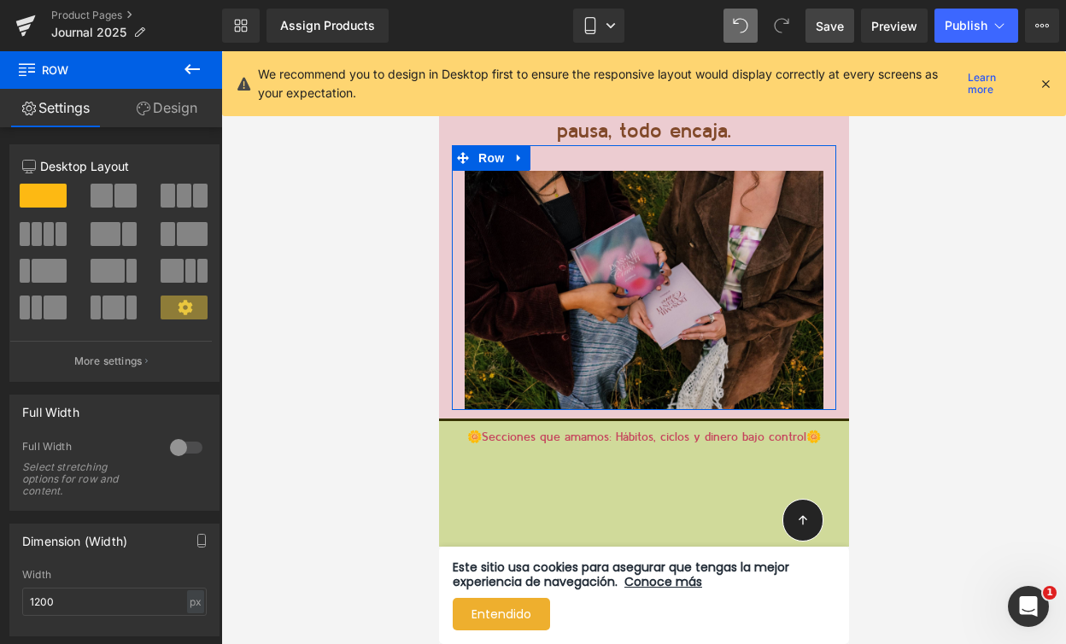
click at [154, 107] on link "Design" at bounding box center [166, 108] width 111 height 38
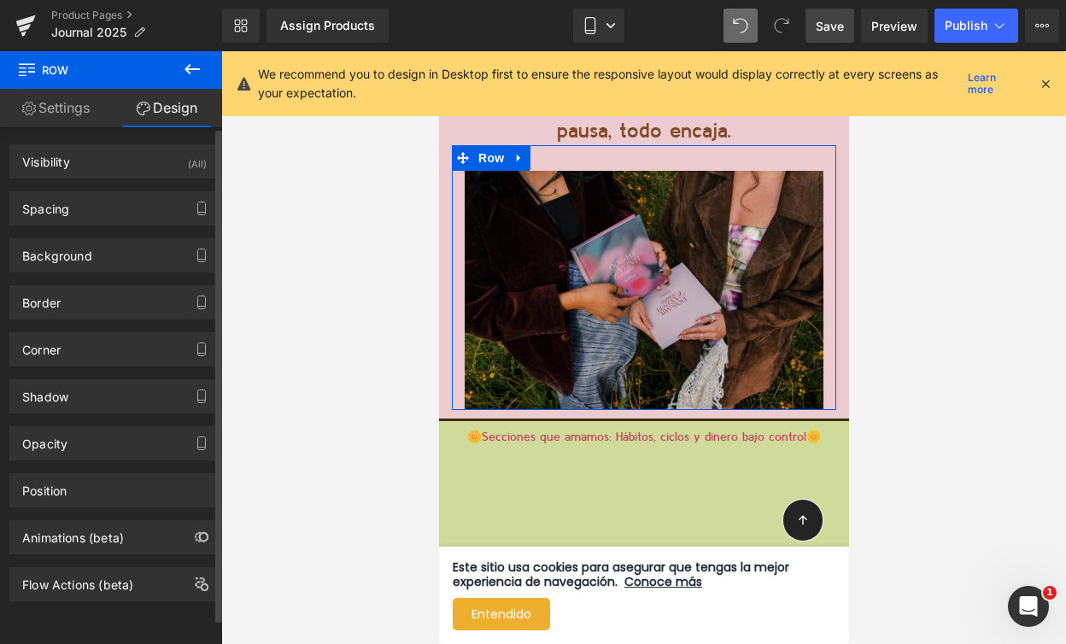
click at [108, 278] on div "Border Border Style Custom Custom Setup Global Style Custom Setup Global Style …" at bounding box center [115, 295] width 230 height 47
click at [108, 217] on div "Spacing" at bounding box center [114, 208] width 208 height 32
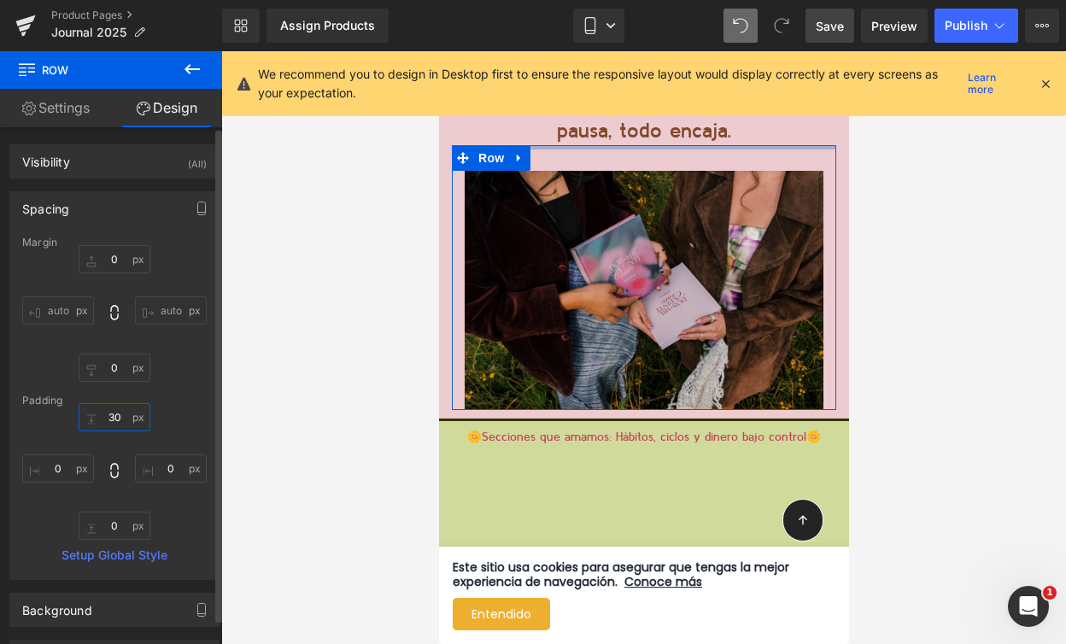
click at [110, 414] on input "30" at bounding box center [115, 417] width 72 height 28
type input "0"
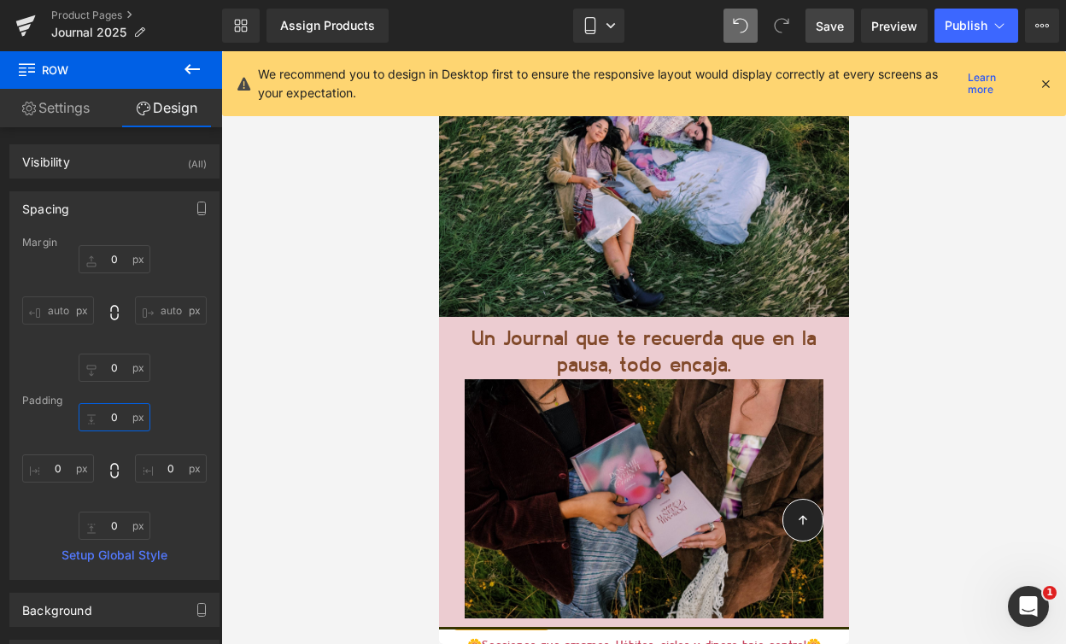
scroll to position [7586, 0]
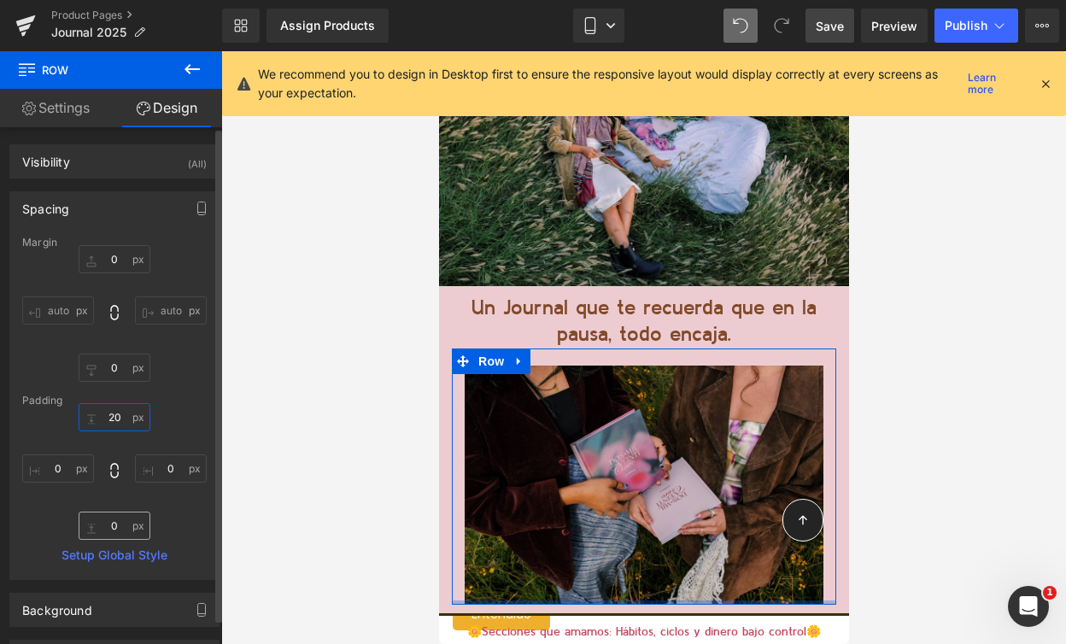
type input "20"
click at [106, 532] on input "0" at bounding box center [115, 526] width 72 height 28
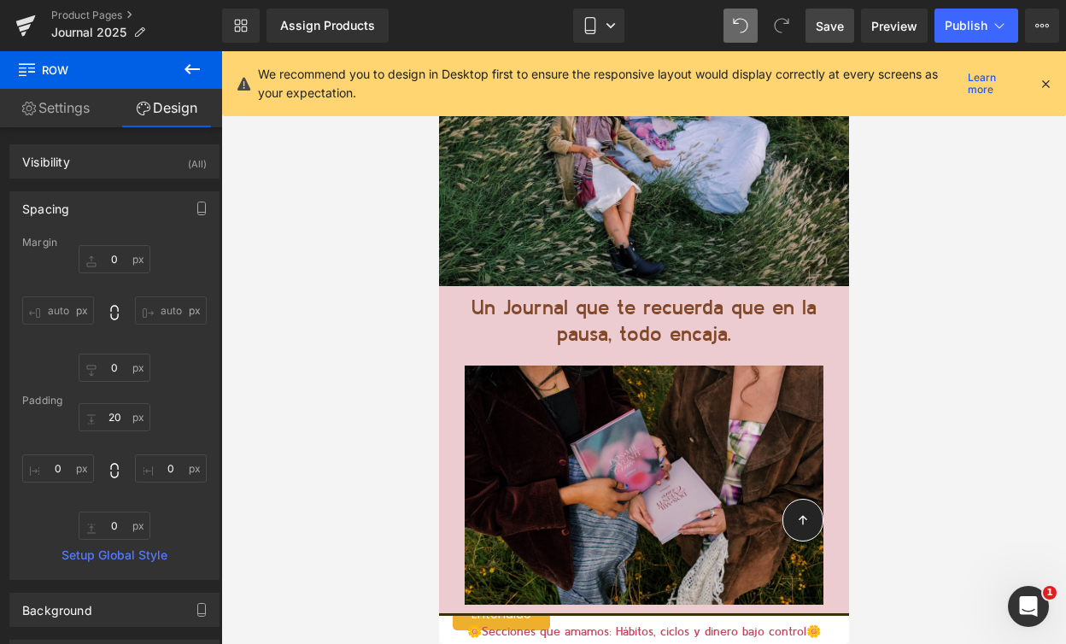
click at [297, 431] on div at bounding box center [643, 347] width 845 height 593
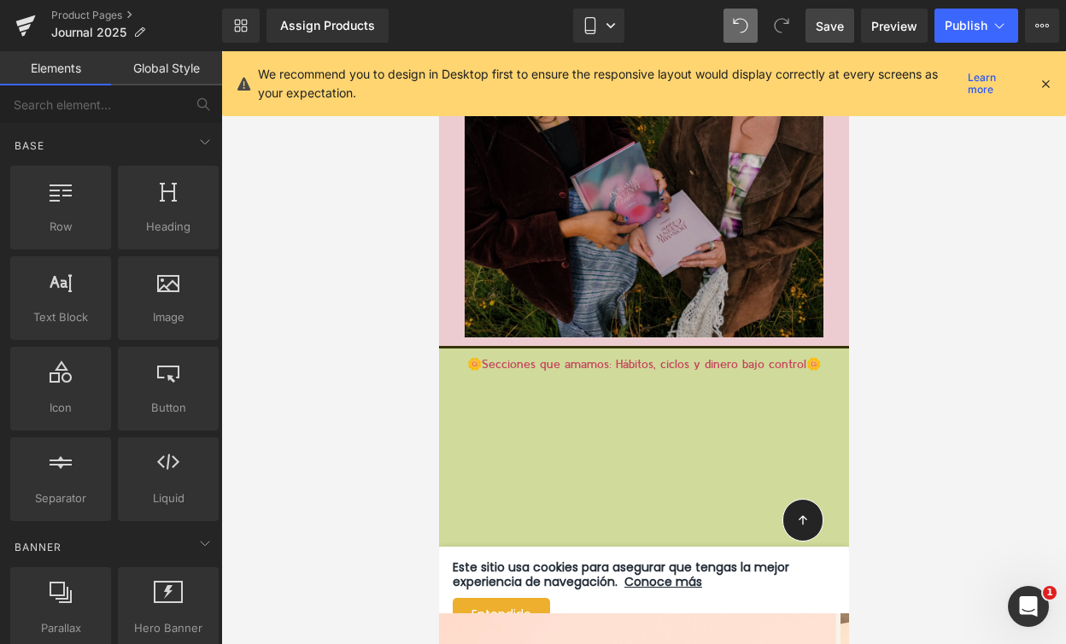
scroll to position [7854, 0]
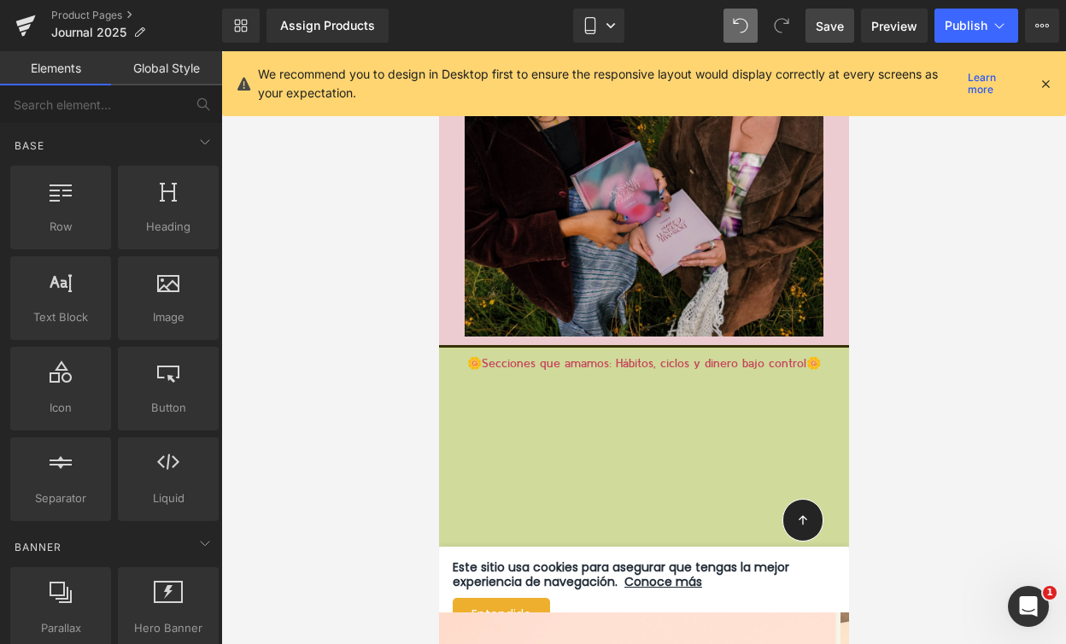
click at [438, 51] on div at bounding box center [438, 51] width 0 height 0
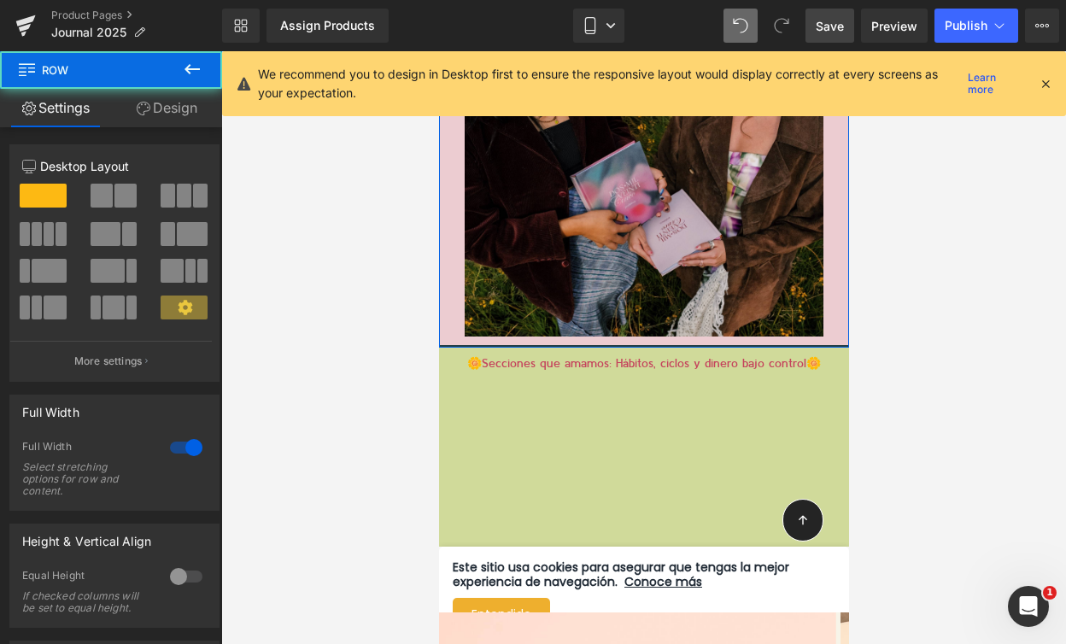
click at [657, 345] on div at bounding box center [643, 346] width 410 height 3
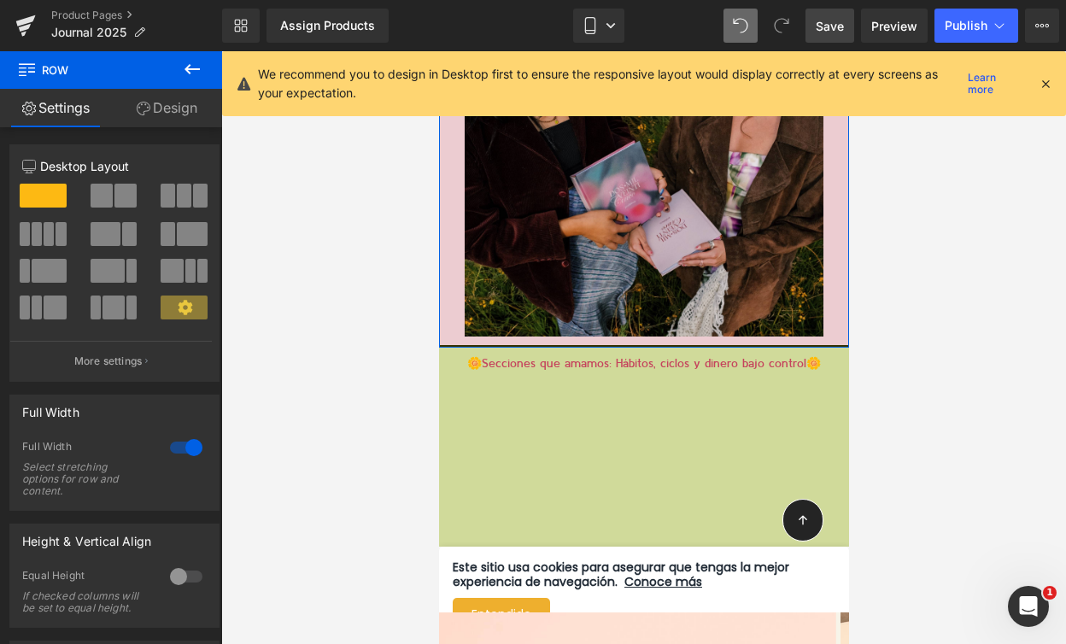
click at [174, 442] on div at bounding box center [186, 447] width 41 height 27
click at [171, 109] on link "Design" at bounding box center [166, 108] width 111 height 38
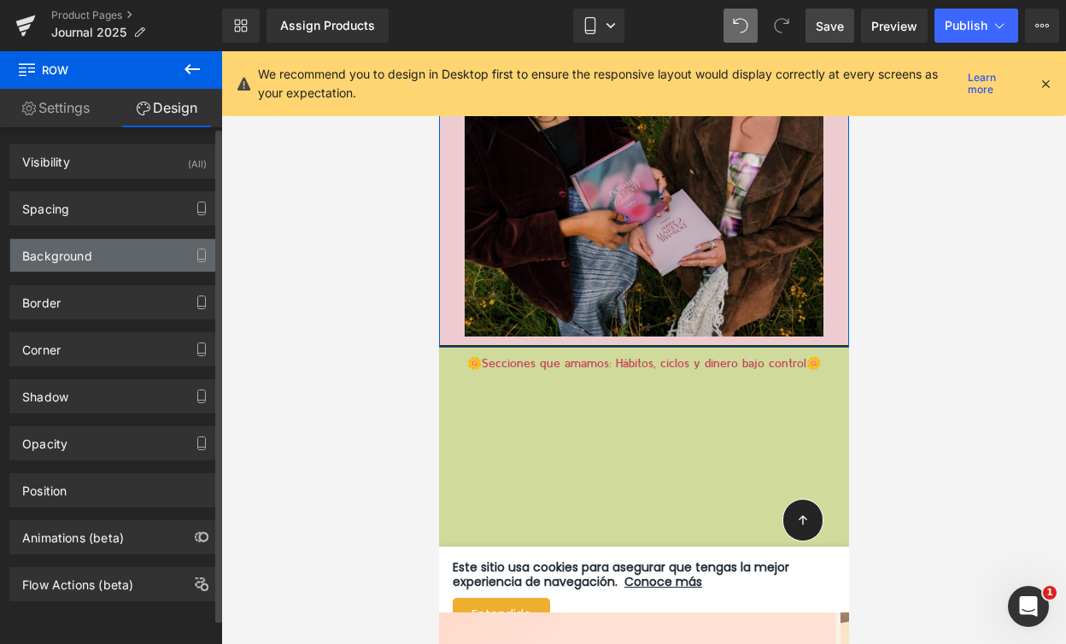
click at [96, 256] on div "Background" at bounding box center [114, 255] width 208 height 32
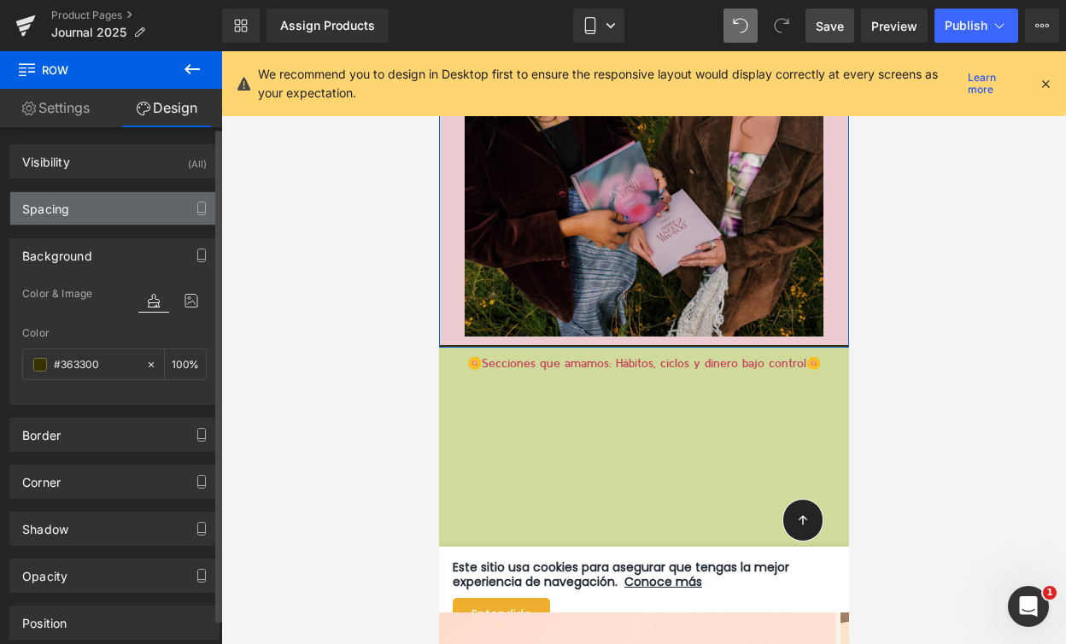
click at [98, 205] on div "Spacing" at bounding box center [114, 208] width 208 height 32
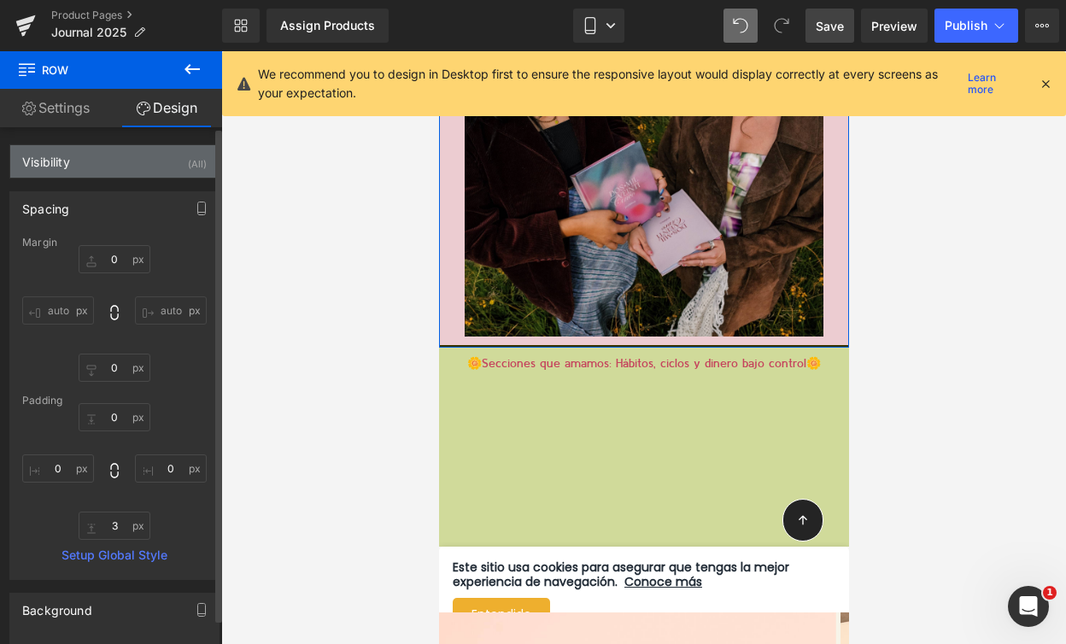
click at [102, 170] on div "Visibility (All)" at bounding box center [114, 161] width 208 height 32
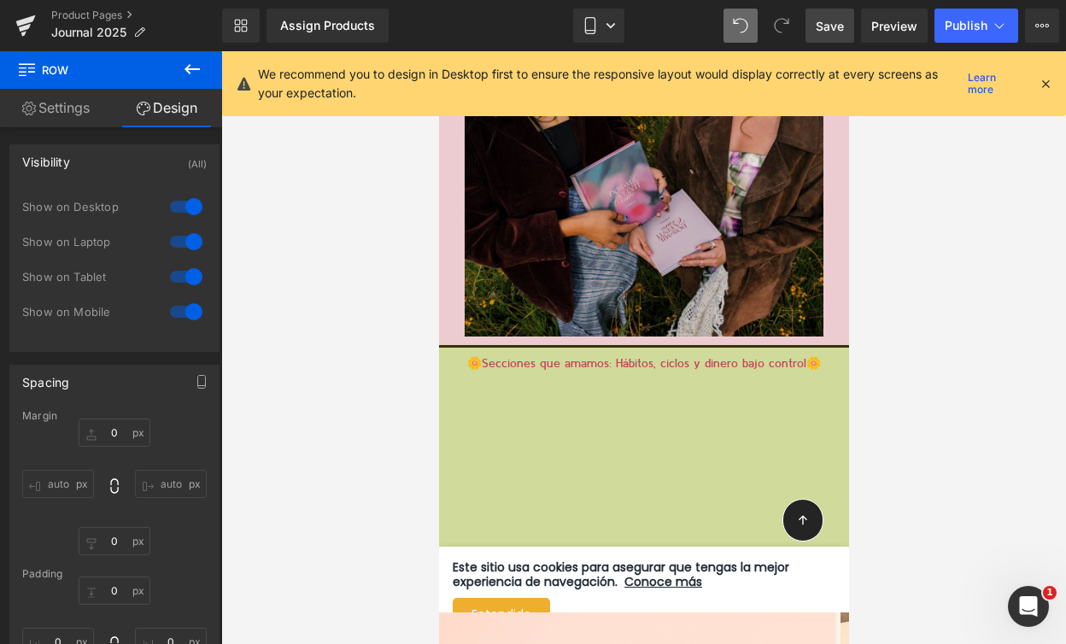
click at [809, 32] on link "Save" at bounding box center [829, 26] width 49 height 34
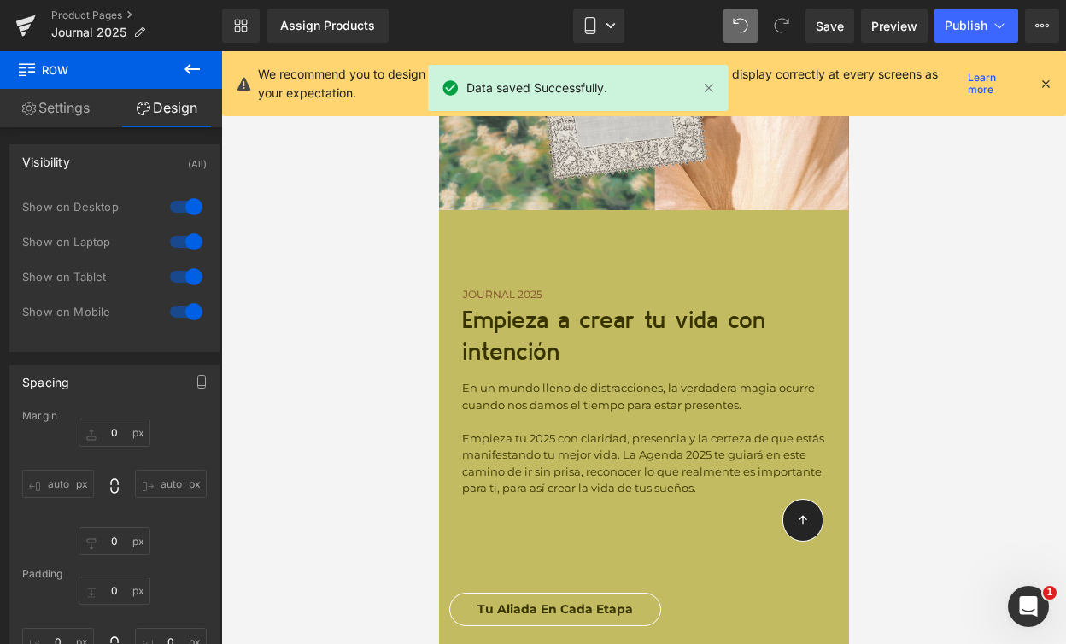
scroll to position [6934, 0]
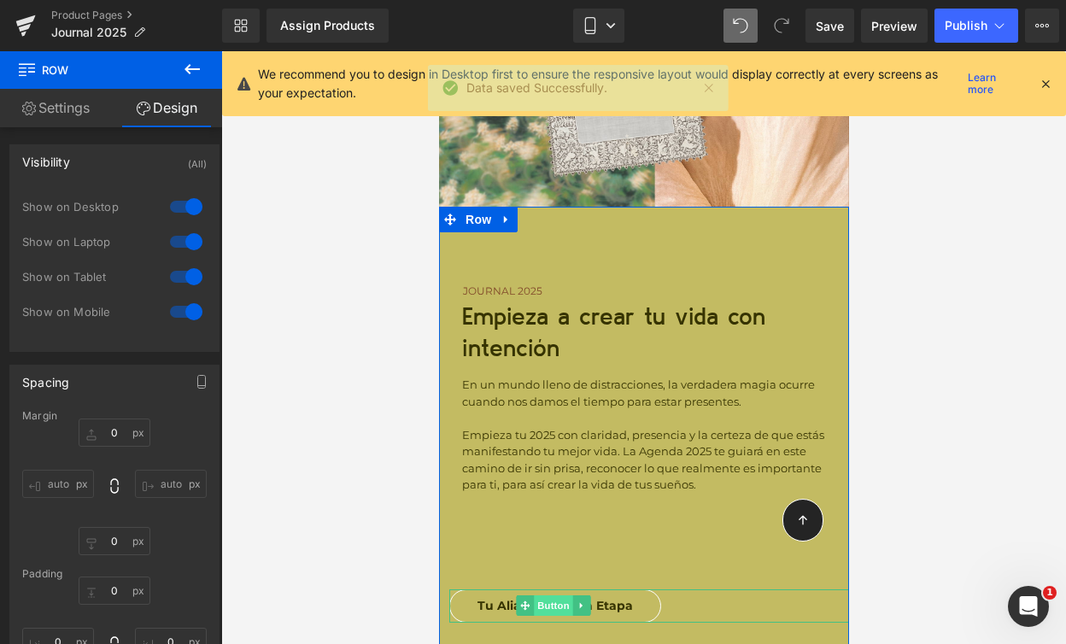
click at [546, 595] on span "Button" at bounding box center [552, 605] width 39 height 20
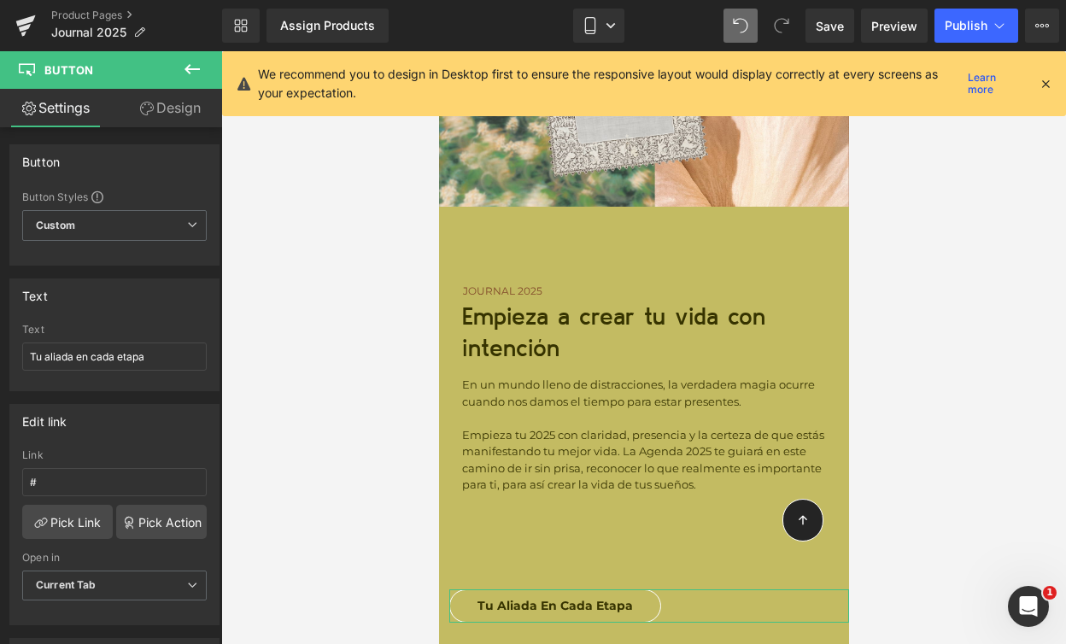
click at [167, 104] on link "Design" at bounding box center [169, 108] width 111 height 38
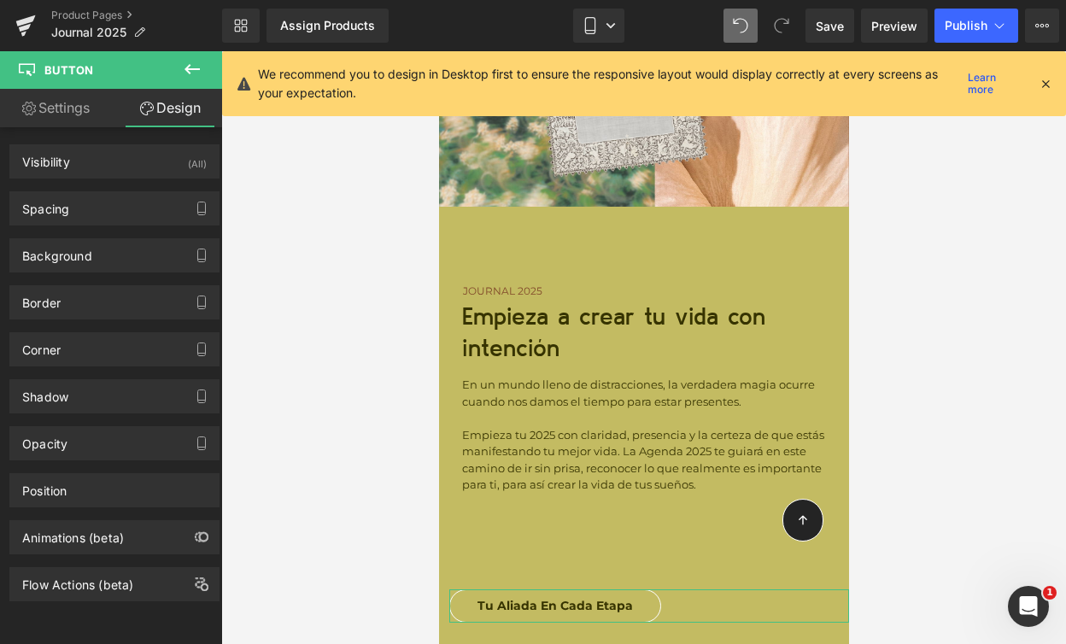
click at [71, 101] on link "Settings" at bounding box center [55, 108] width 111 height 38
type input "0"
type input "100"
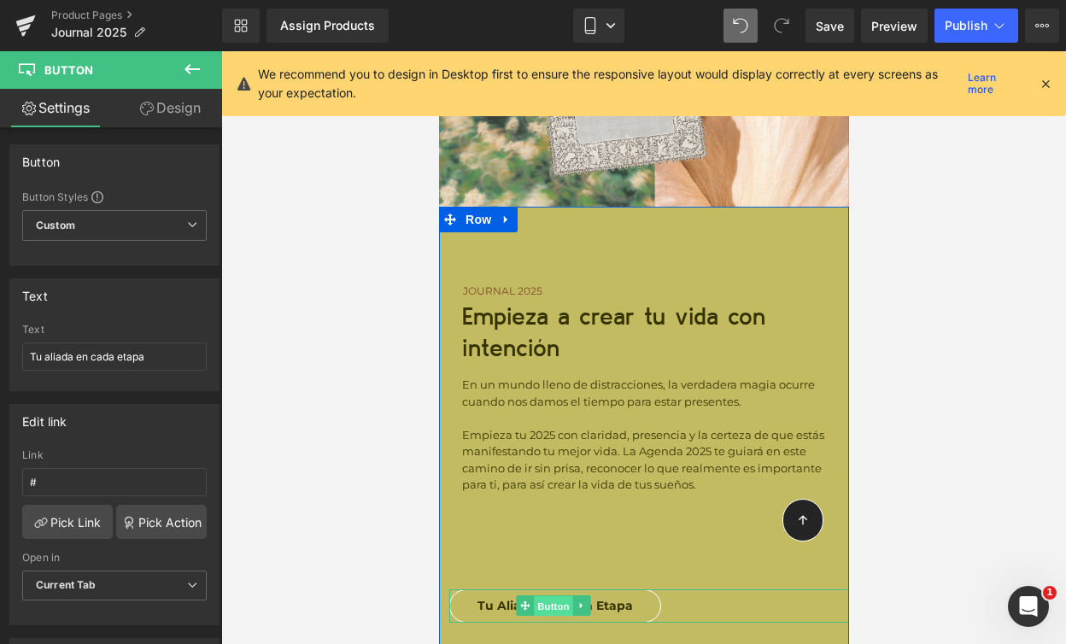
click at [543, 596] on span "Button" at bounding box center [552, 606] width 39 height 20
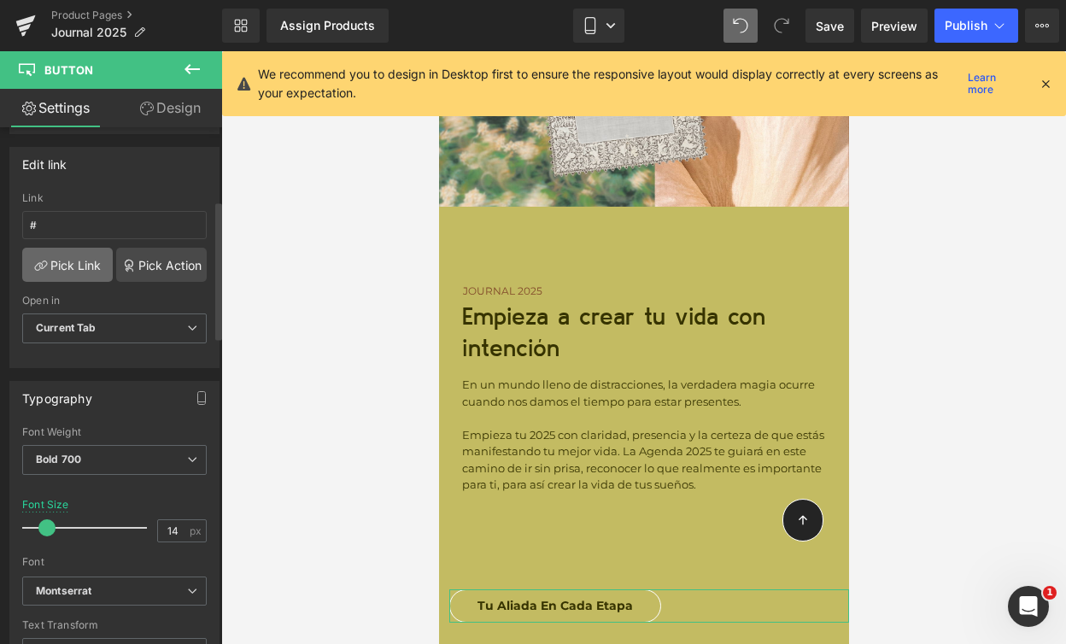
scroll to position [273, 0]
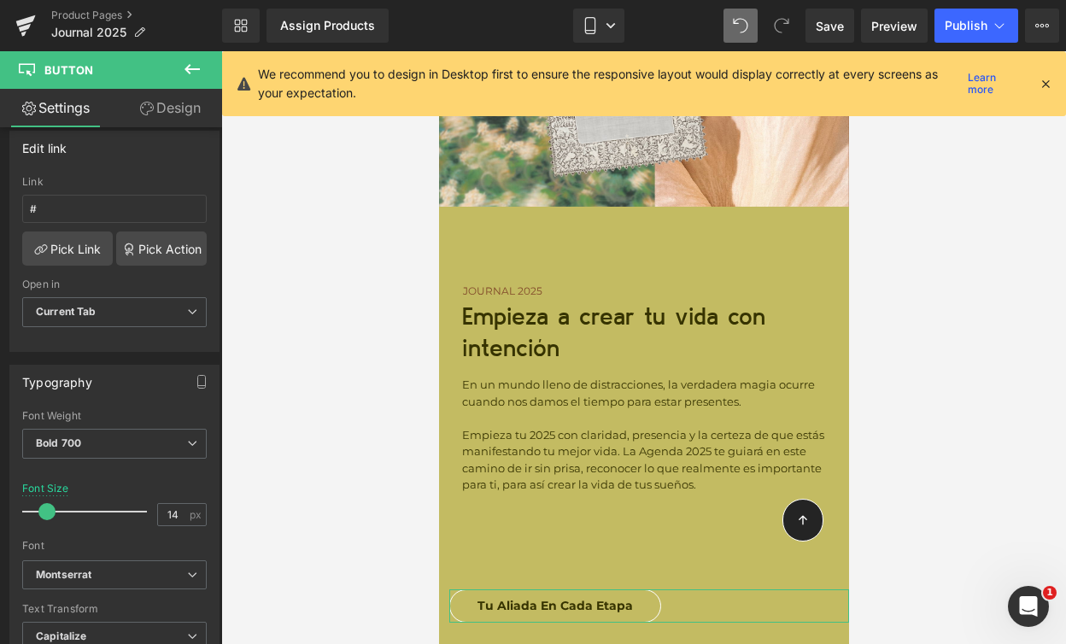
click at [157, 109] on link "Design" at bounding box center [169, 108] width 111 height 38
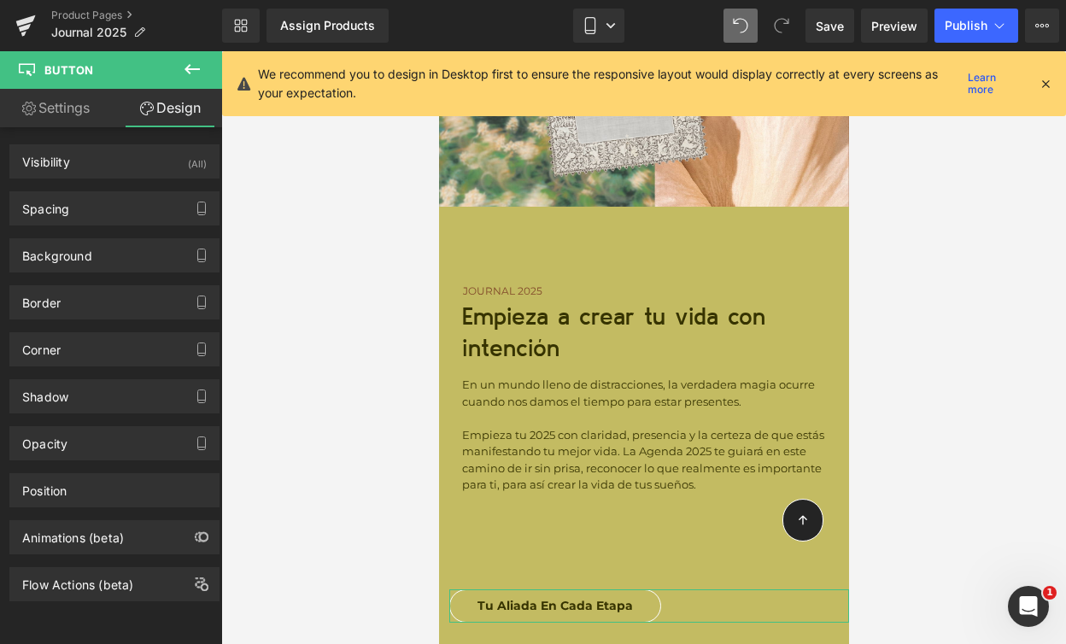
click at [67, 99] on link "Settings" at bounding box center [55, 108] width 111 height 38
type input "0"
type input "100"
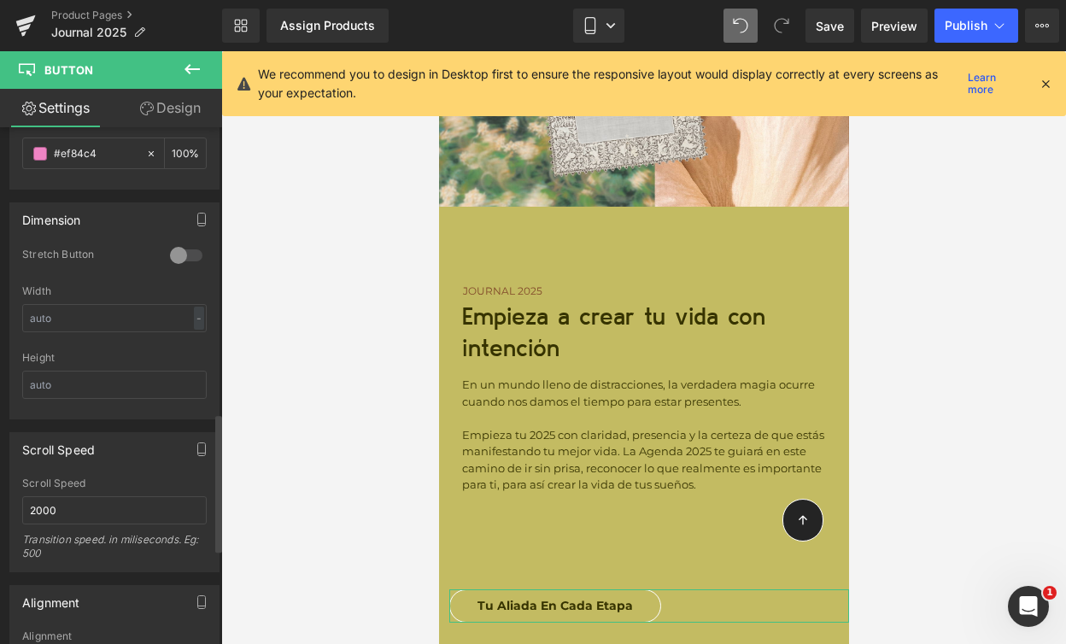
scroll to position [1297, 0]
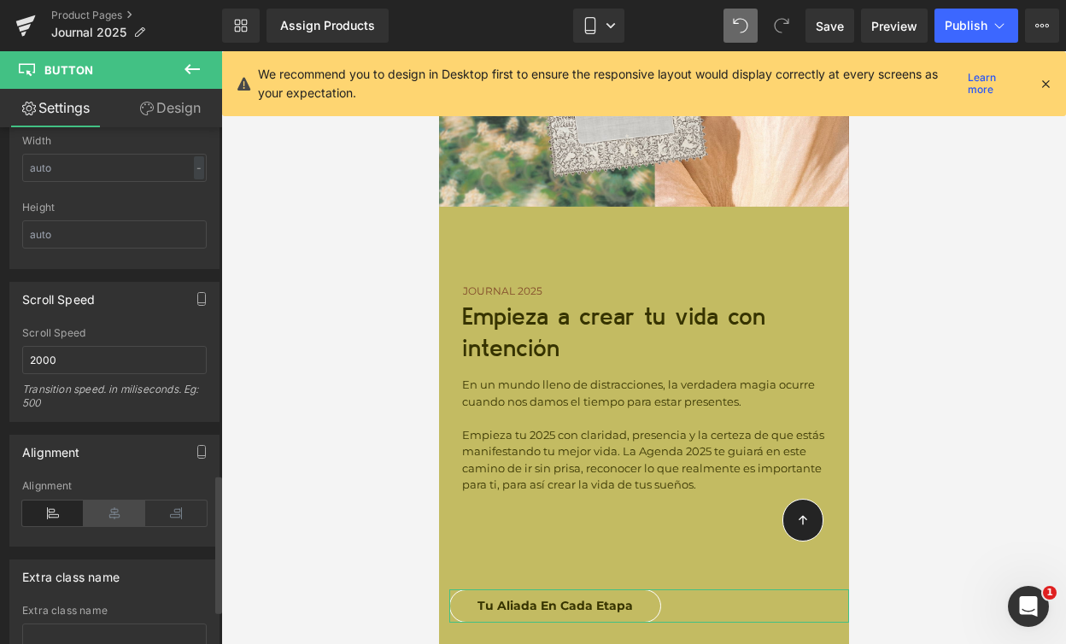
click at [102, 518] on icon at bounding box center [114, 514] width 61 height 26
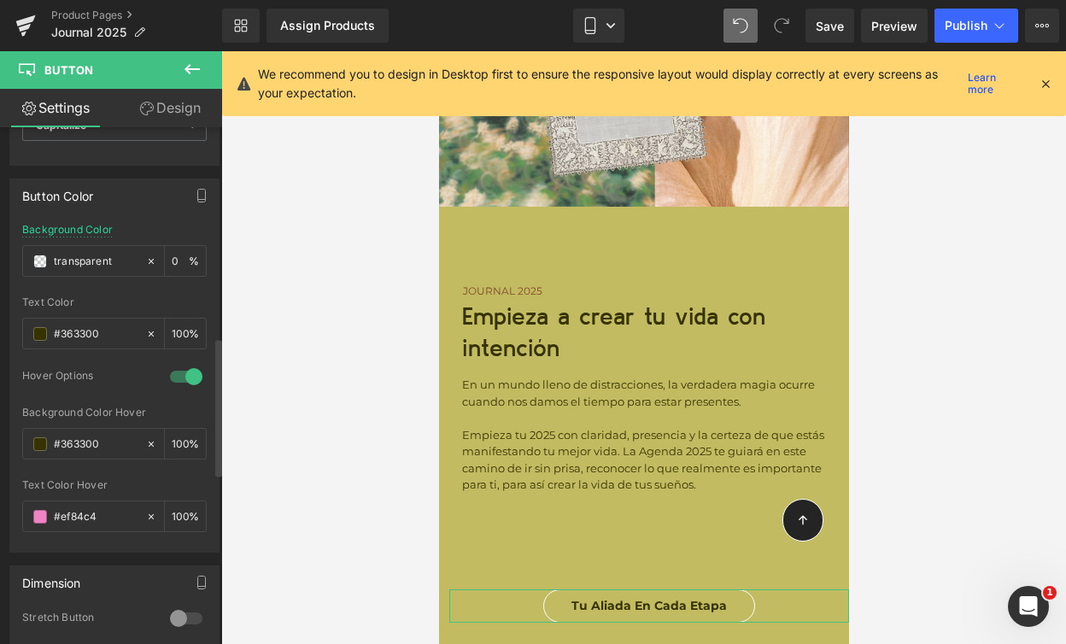
scroll to position [782, 0]
click at [73, 261] on input "transparent" at bounding box center [96, 264] width 84 height 19
paste input "#81492A"
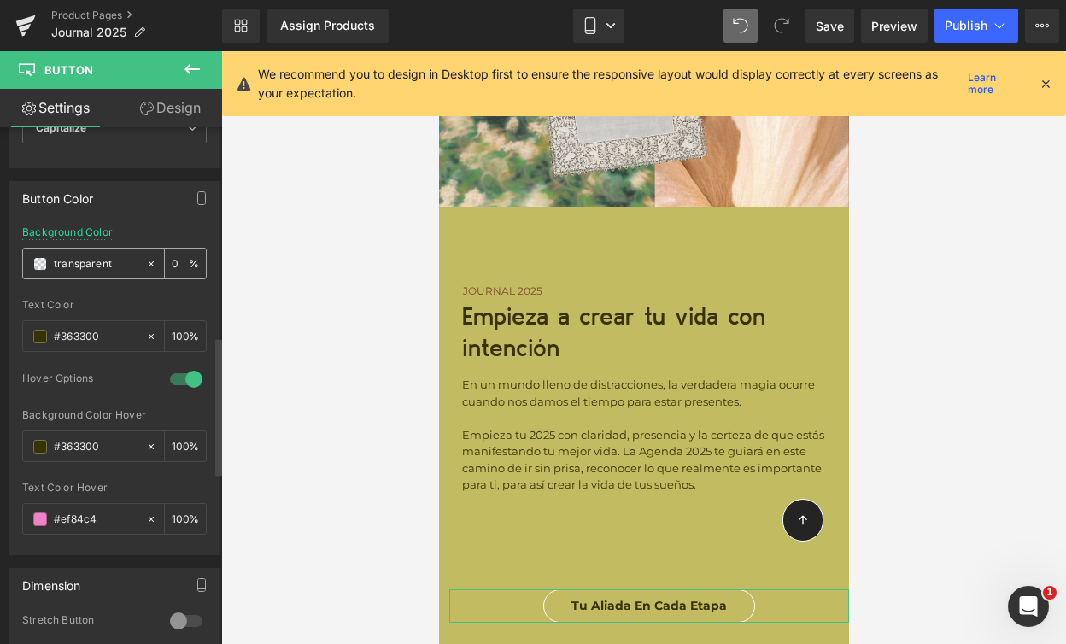
type input "#81492A"
type input "100"
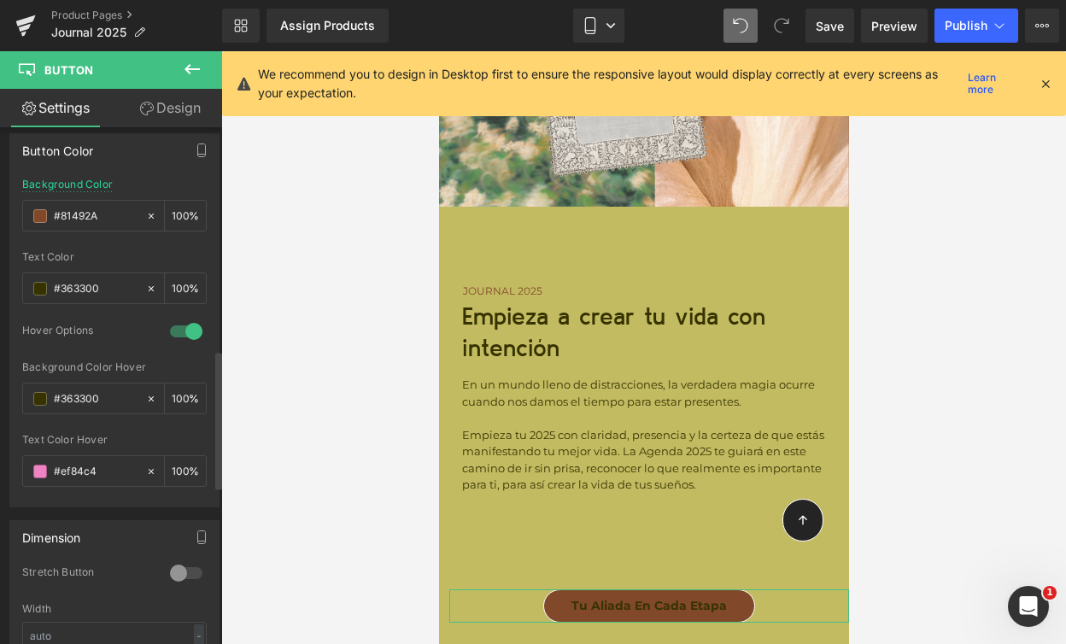
scroll to position [833, 0]
click at [74, 215] on input "#81492a" at bounding box center [96, 212] width 84 height 19
paste input "#A0BEE1"
type input "##A0BEE1"
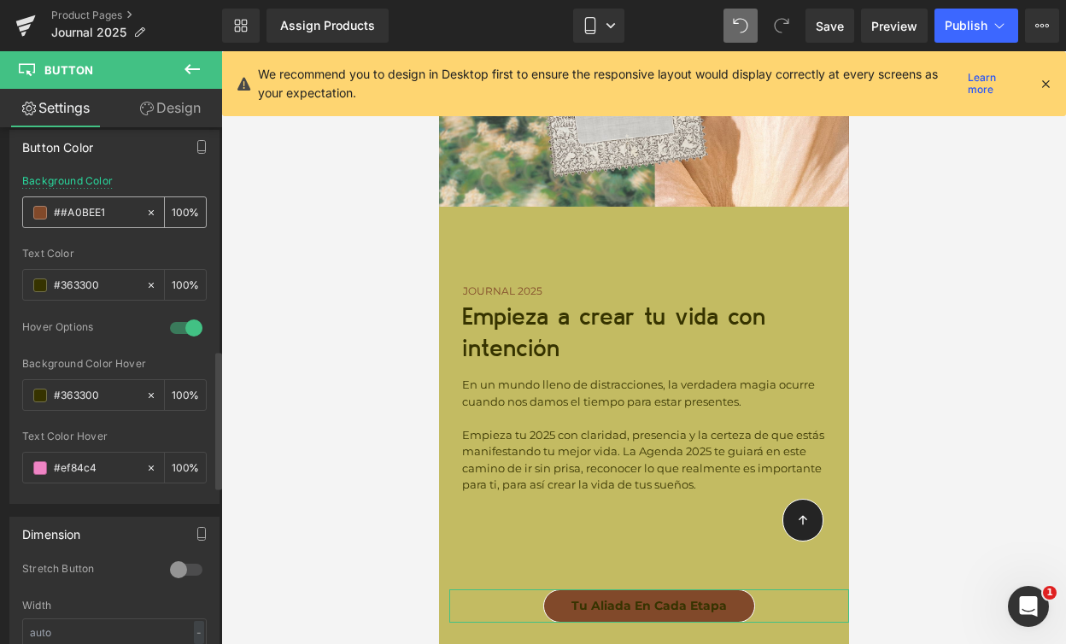
type input "0"
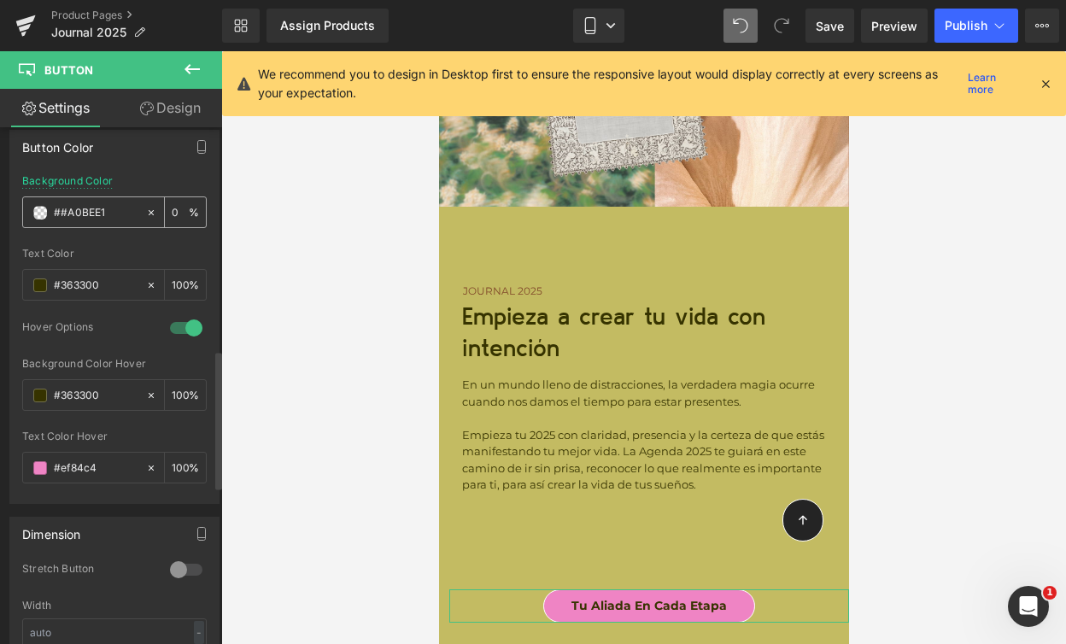
click at [86, 212] on input "##A0BEE1" at bounding box center [96, 212] width 84 height 19
click at [67, 216] on input "##A0BEE1" at bounding box center [96, 212] width 84 height 19
click at [64, 215] on input "##A0BEE1" at bounding box center [96, 212] width 84 height 19
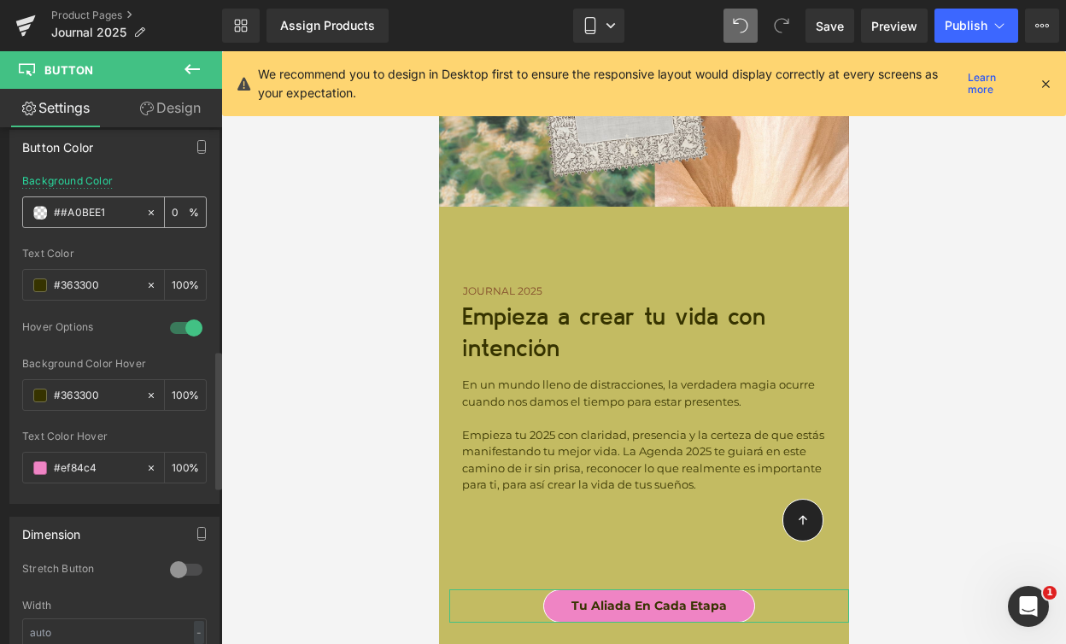
type input "#A0BEE1"
type input "100"
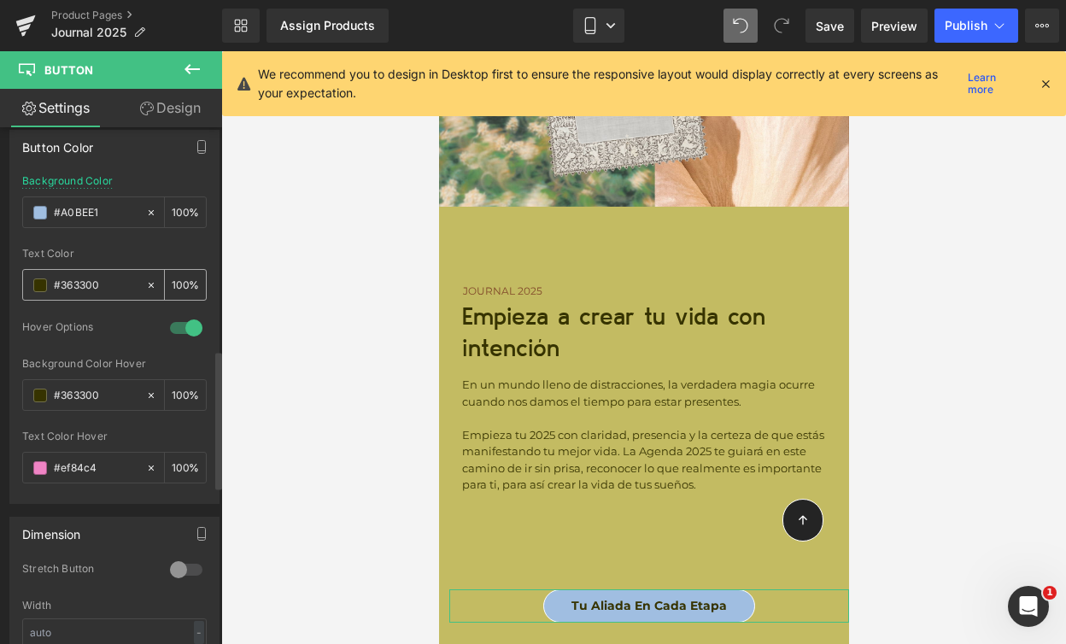
type input "#a0bee1"
click at [68, 276] on input "#363300" at bounding box center [96, 285] width 84 height 19
paste input "81492A"
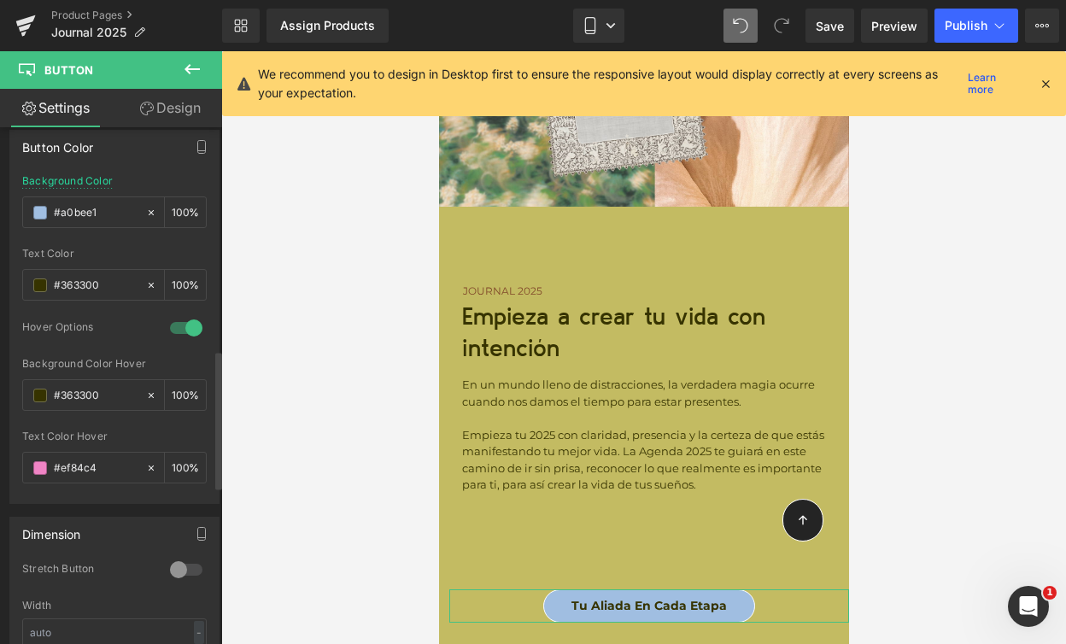
type input "#81492A"
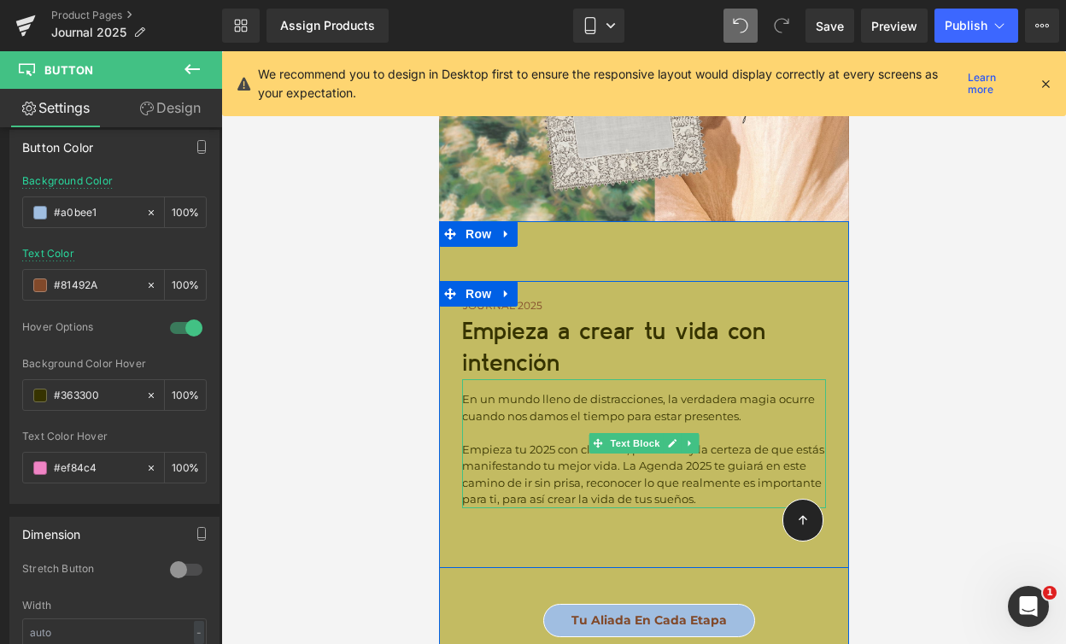
scroll to position [6917, 0]
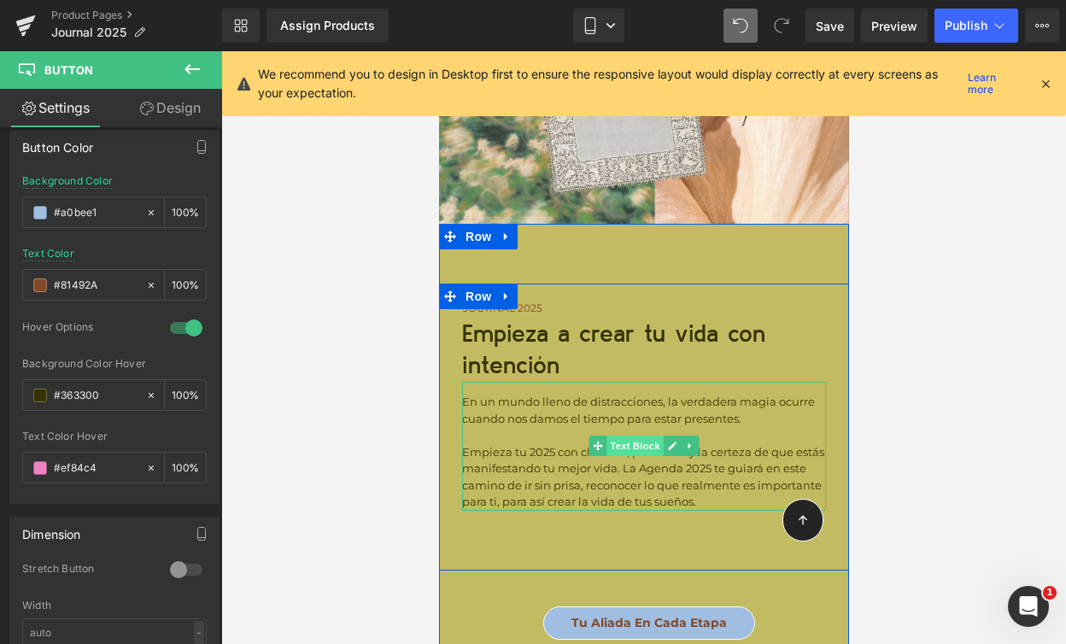
click at [627, 436] on span "Text Block" at bounding box center [634, 446] width 56 height 20
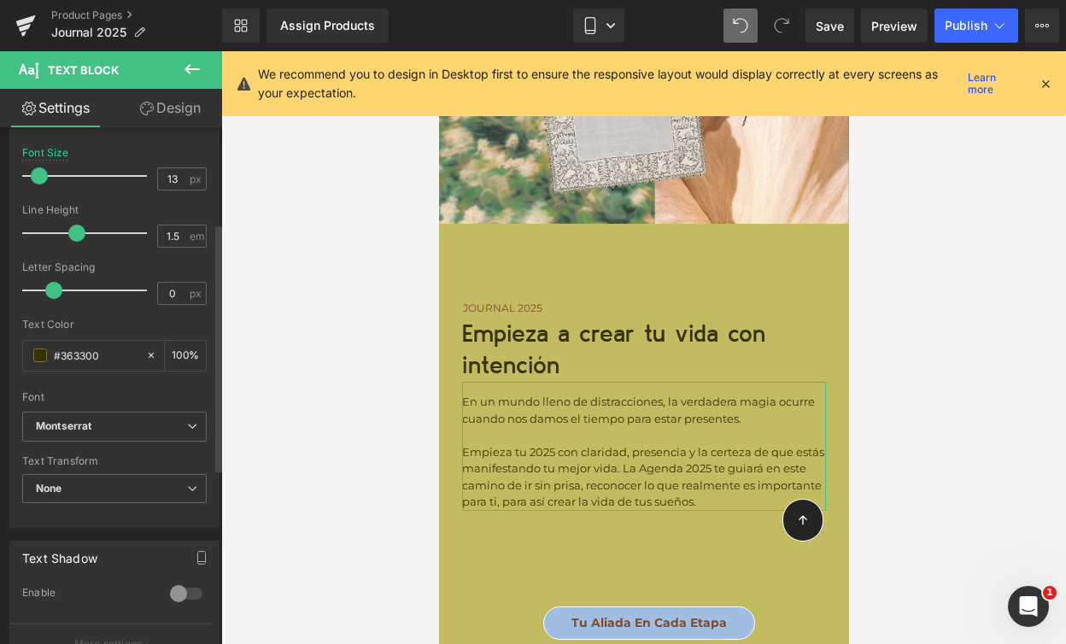
scroll to position [199, 0]
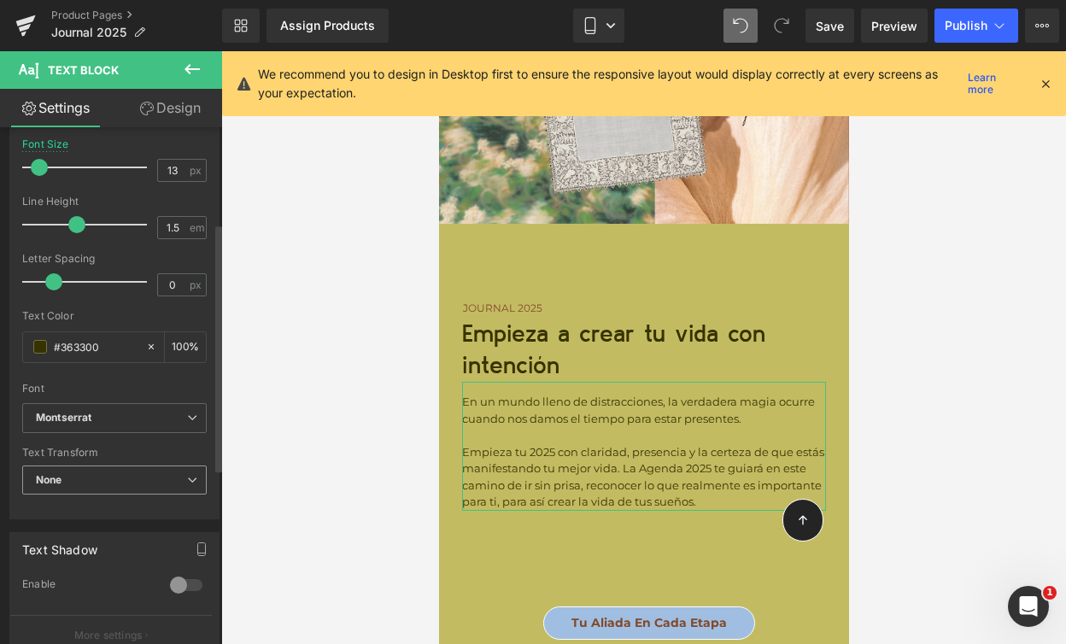
click at [79, 488] on span "None" at bounding box center [114, 480] width 184 height 30
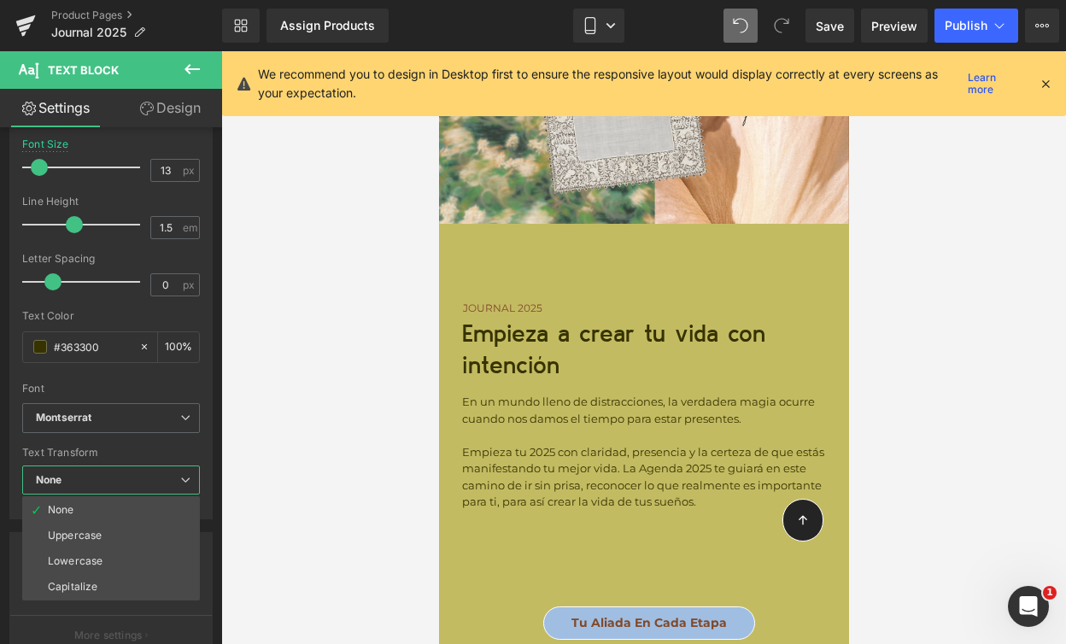
click at [583, 266] on body "La preventa de tu Journal termina en: Heading 17 Días 11 Horas 01 Minutos 05 Se…" at bounding box center [643, 375] width 410 height 14481
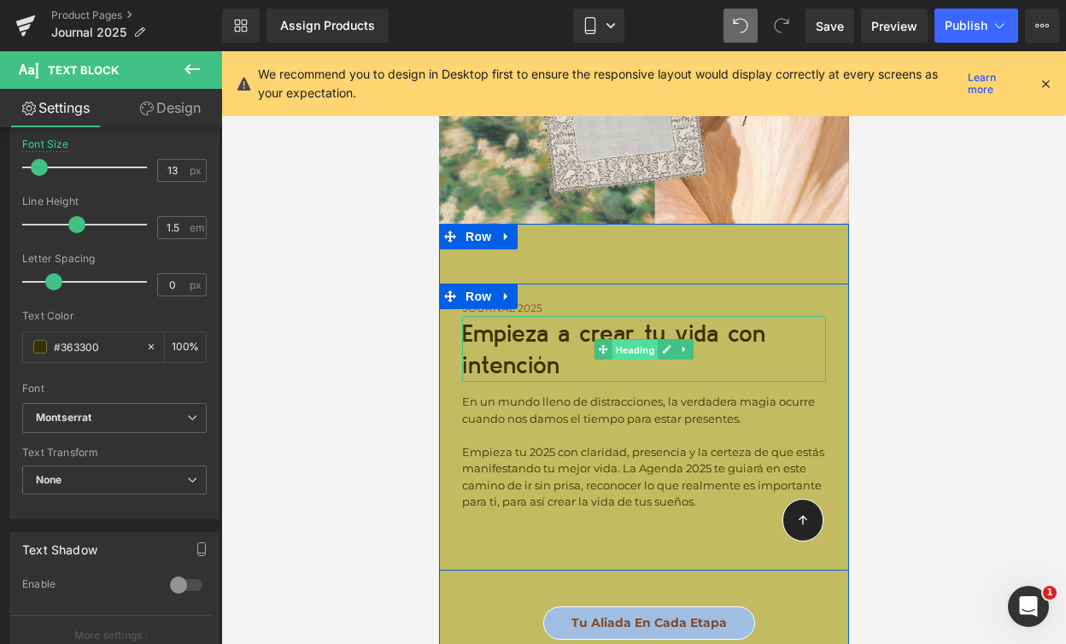
click at [619, 339] on span "Heading" at bounding box center [635, 349] width 46 height 20
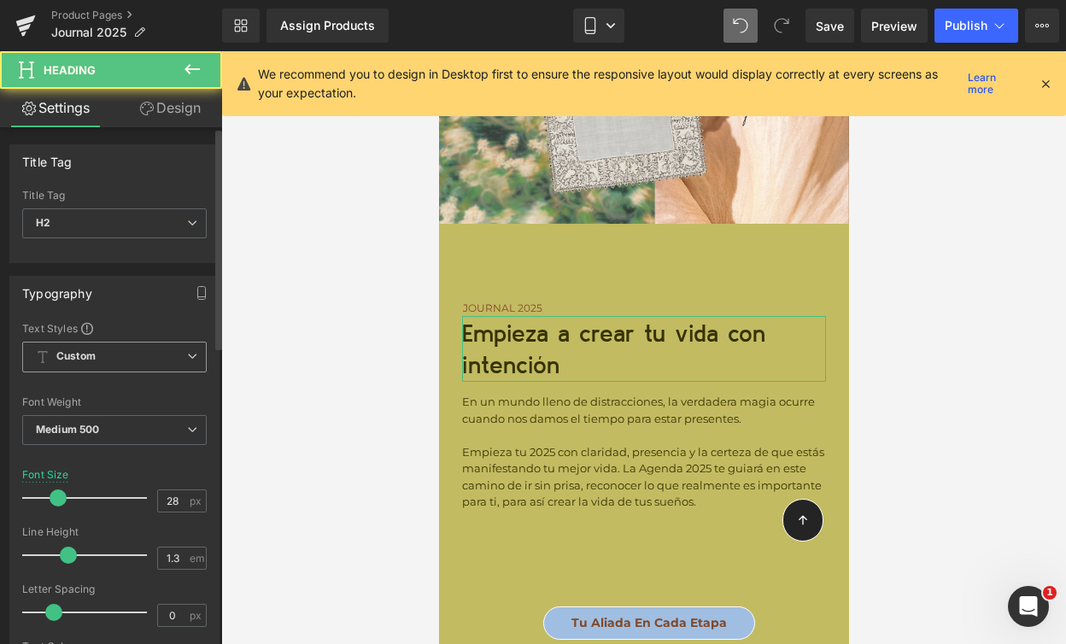
click at [109, 353] on span "Custom Setup Global Style" at bounding box center [114, 357] width 184 height 31
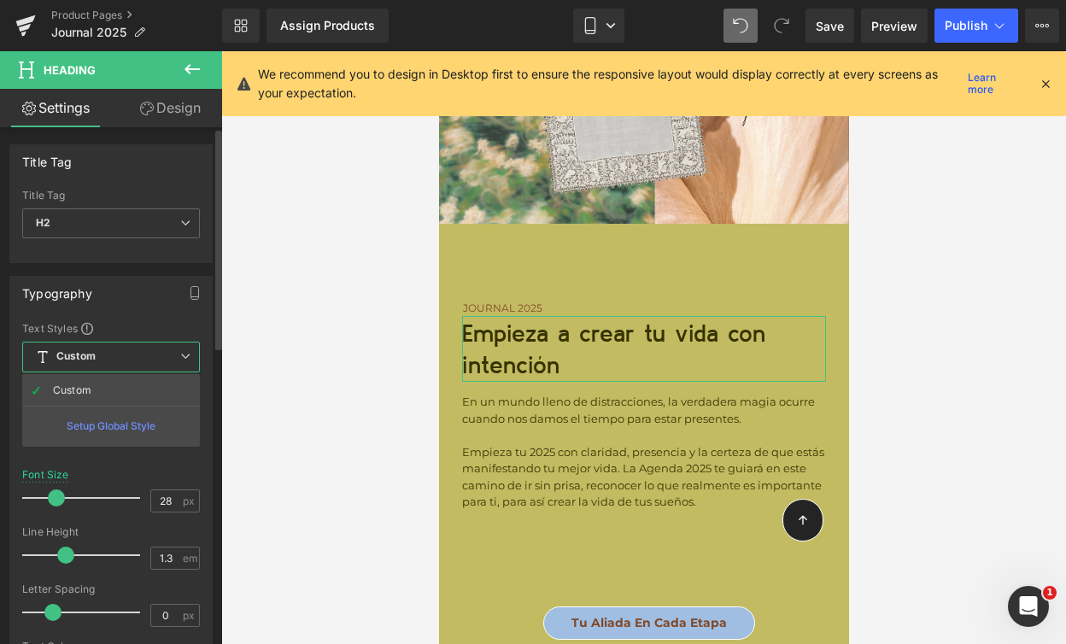
click at [125, 473] on div "Font Size 28 px" at bounding box center [111, 497] width 178 height 57
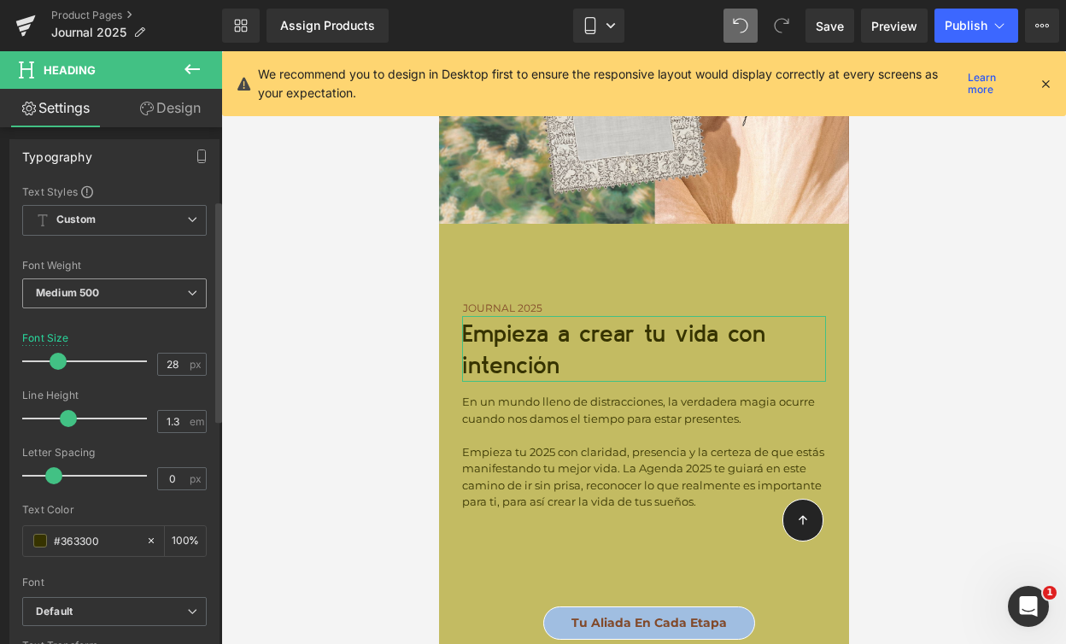
scroll to position [234, 0]
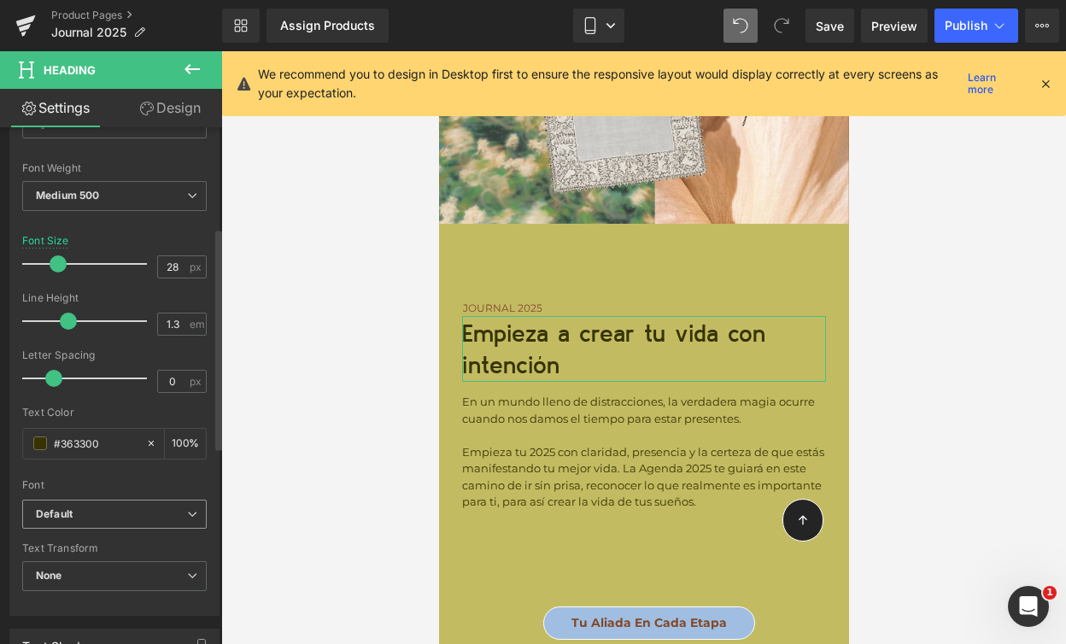
click at [99, 512] on b "Default" at bounding box center [111, 514] width 151 height 15
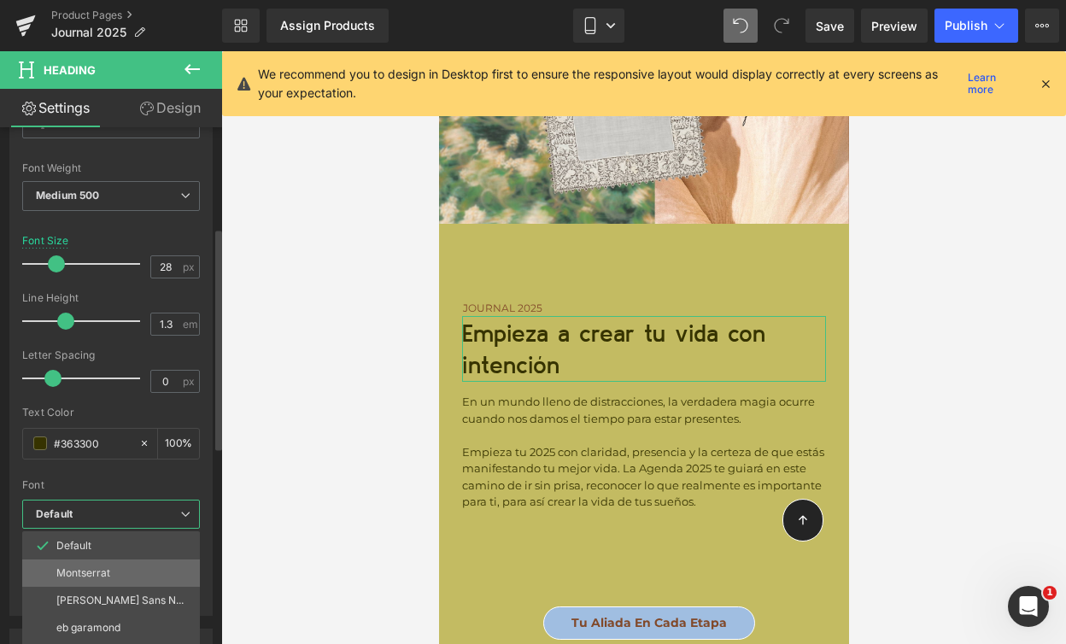
click at [97, 566] on li "Montserrat" at bounding box center [111, 572] width 178 height 27
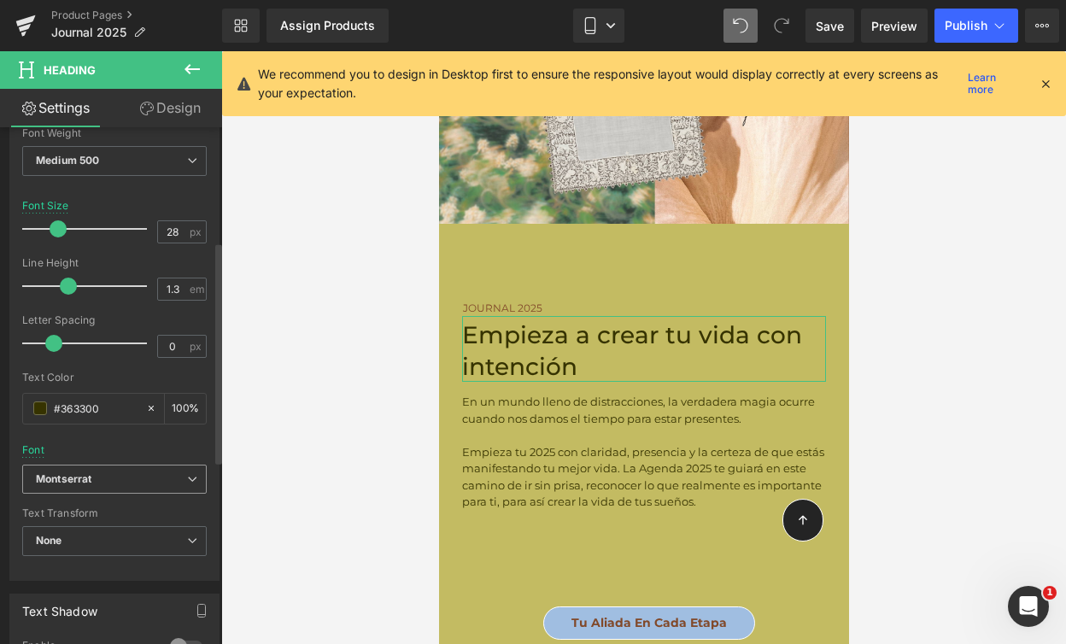
scroll to position [270, 0]
click at [94, 484] on b "Montserrat" at bounding box center [111, 478] width 151 height 15
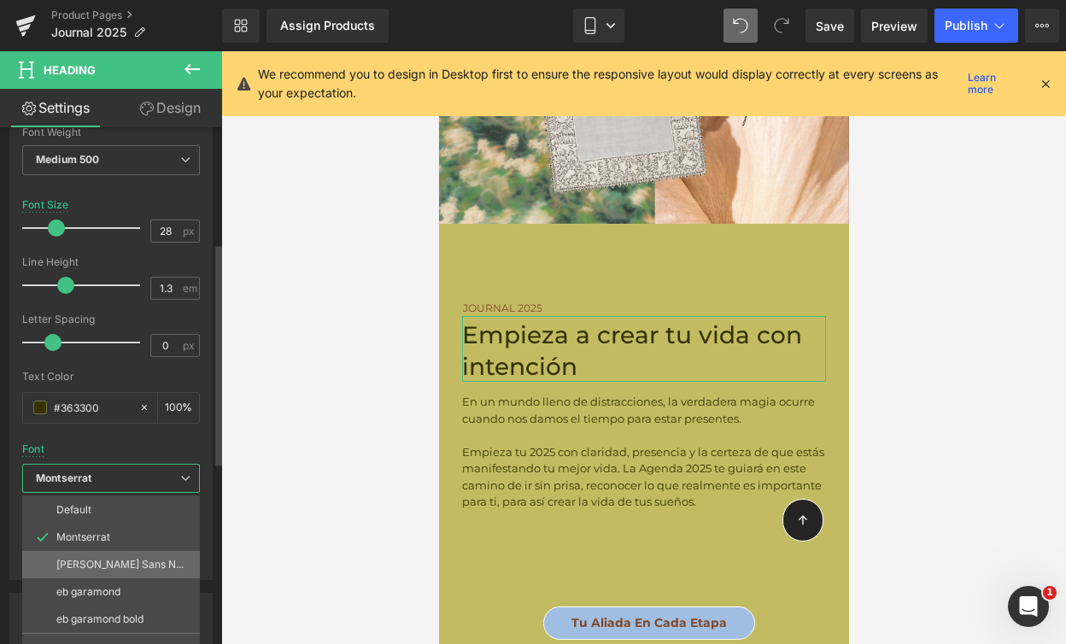
click at [97, 560] on p "[PERSON_NAME] Sans Nova" at bounding box center [121, 565] width 130 height 12
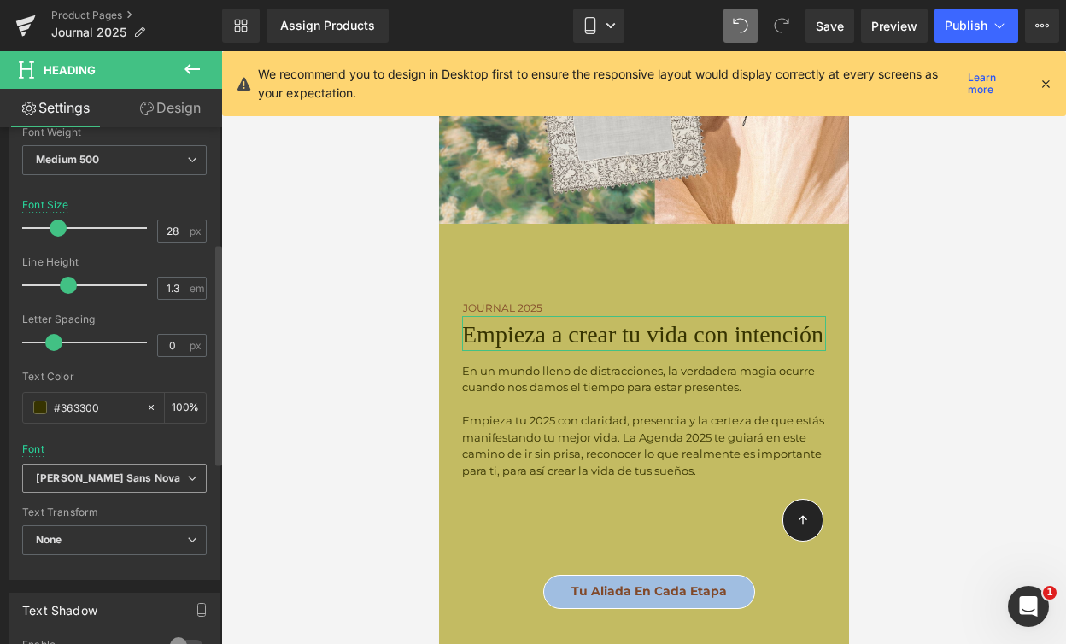
click at [115, 477] on b "[PERSON_NAME] Sans Nova" at bounding box center [111, 478] width 151 height 15
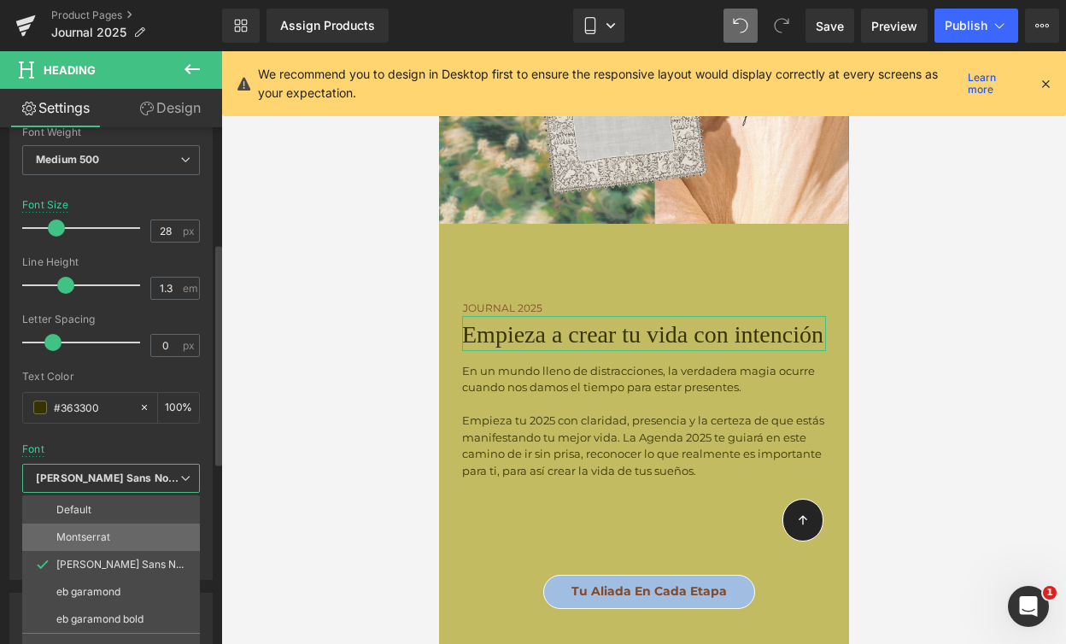
click at [110, 526] on li "Montserrat" at bounding box center [111, 537] width 178 height 27
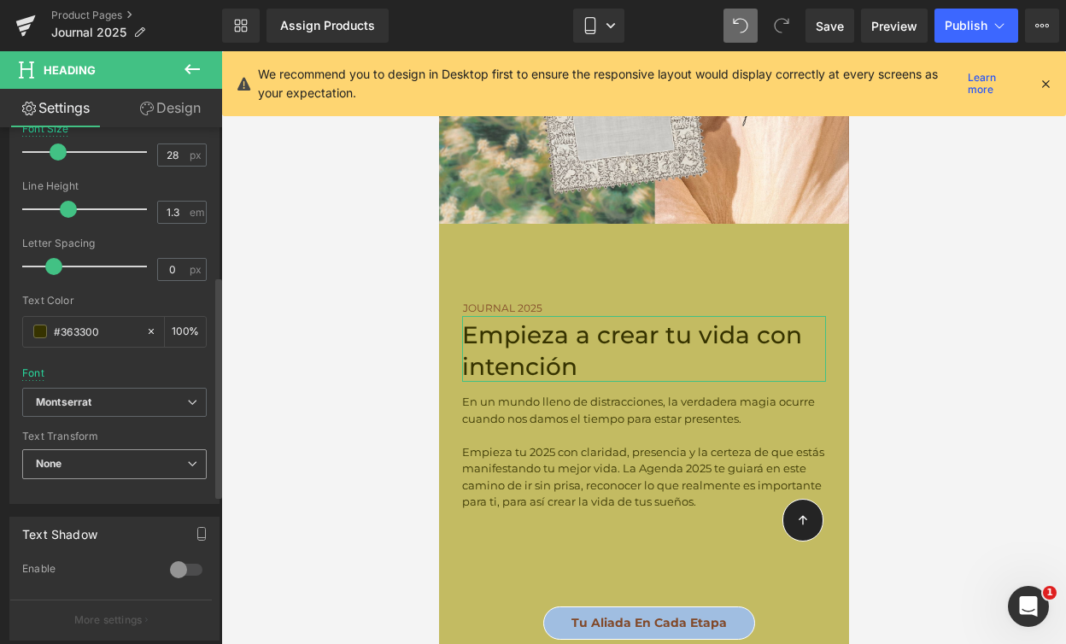
scroll to position [347, 0]
click at [135, 462] on span "None" at bounding box center [114, 463] width 184 height 30
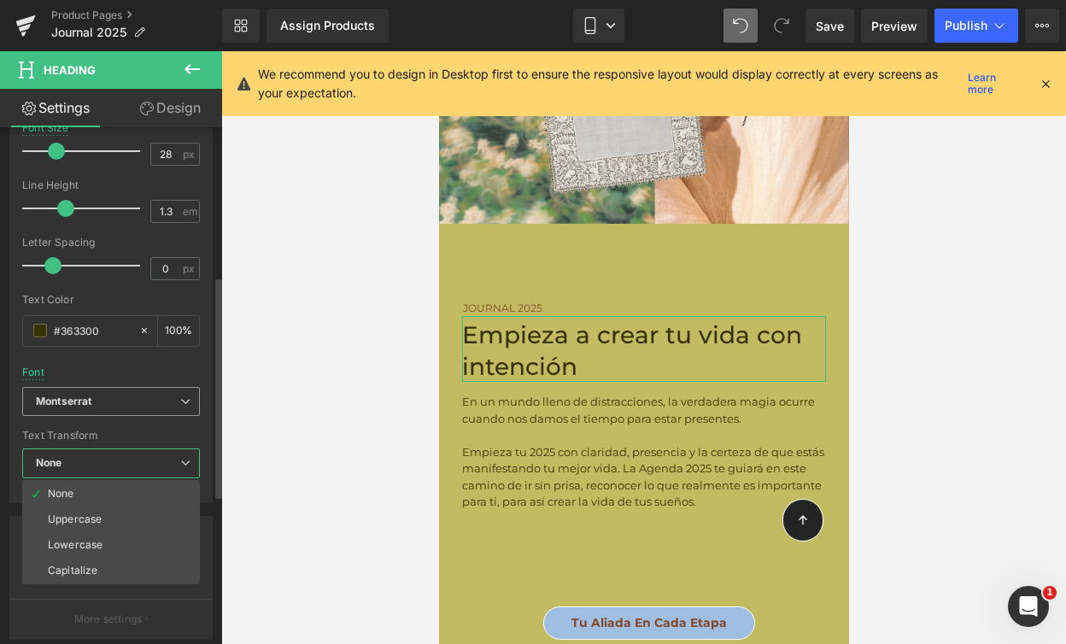
click at [136, 421] on div "Montserrat Default [GEOGRAPHIC_DATA][PERSON_NAME] Sans Nova eb garamond eb gara…" at bounding box center [111, 406] width 178 height 39
click at [133, 387] on span "Montserrat" at bounding box center [111, 402] width 178 height 30
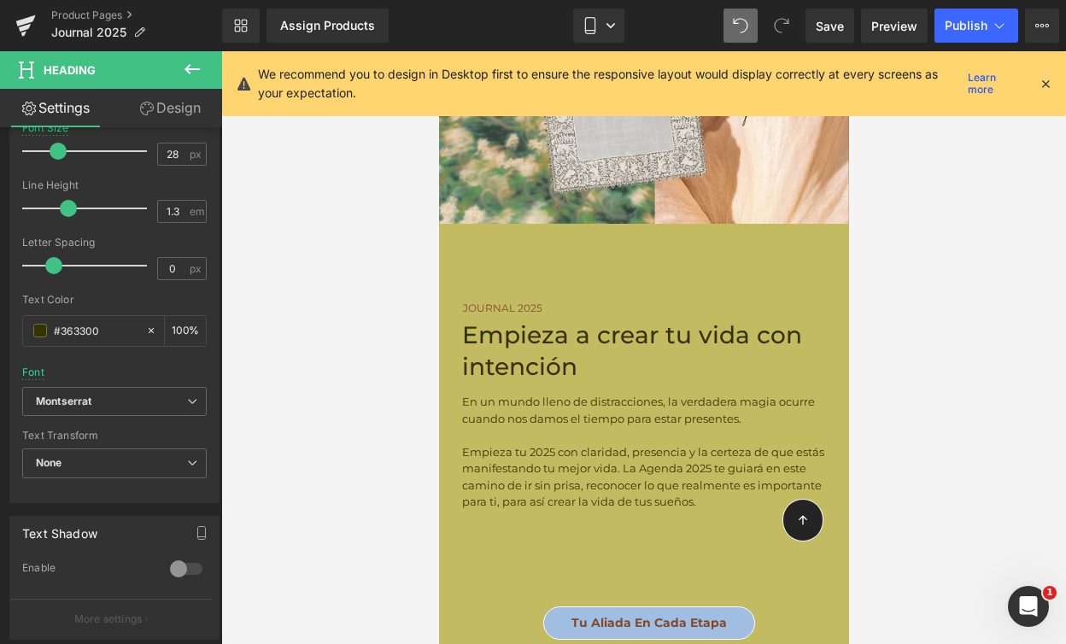
click at [509, 281] on body "La preventa de tu Journal termina en: Heading 17 Días 11 Horas 00 Minutos 47 Se…" at bounding box center [643, 375] width 410 height 14481
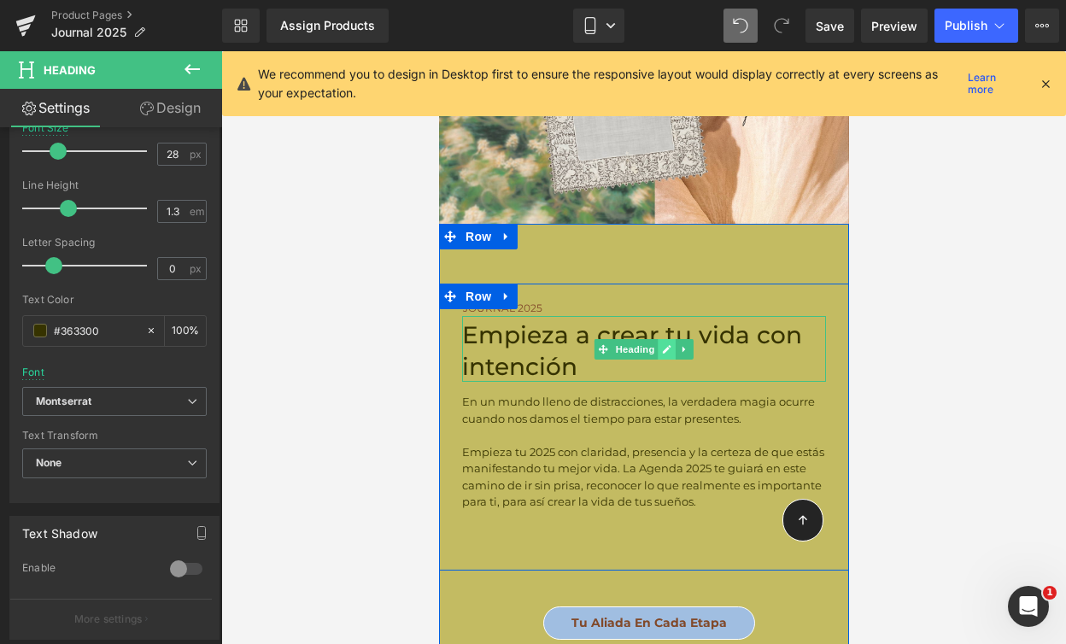
click at [662, 345] on icon at bounding box center [666, 349] width 9 height 9
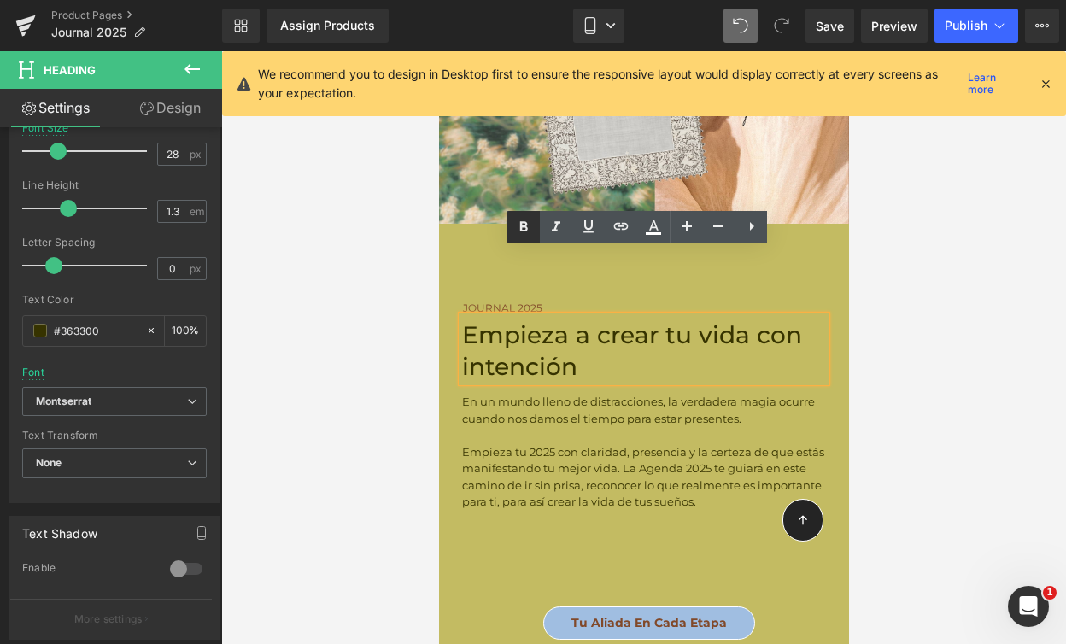
click at [518, 225] on icon at bounding box center [523, 227] width 20 height 20
click at [522, 319] on h2 "Empieza a crear tu vida con intención" at bounding box center [643, 350] width 364 height 62
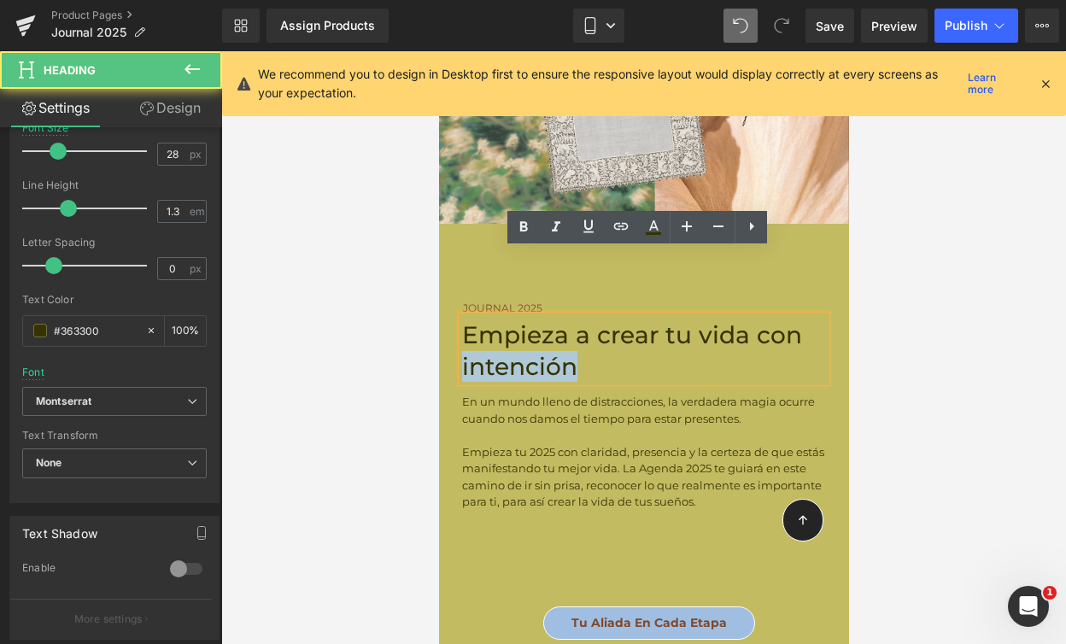
click at [522, 319] on h2 "Empieza a crear tu vida con intención" at bounding box center [643, 350] width 364 height 62
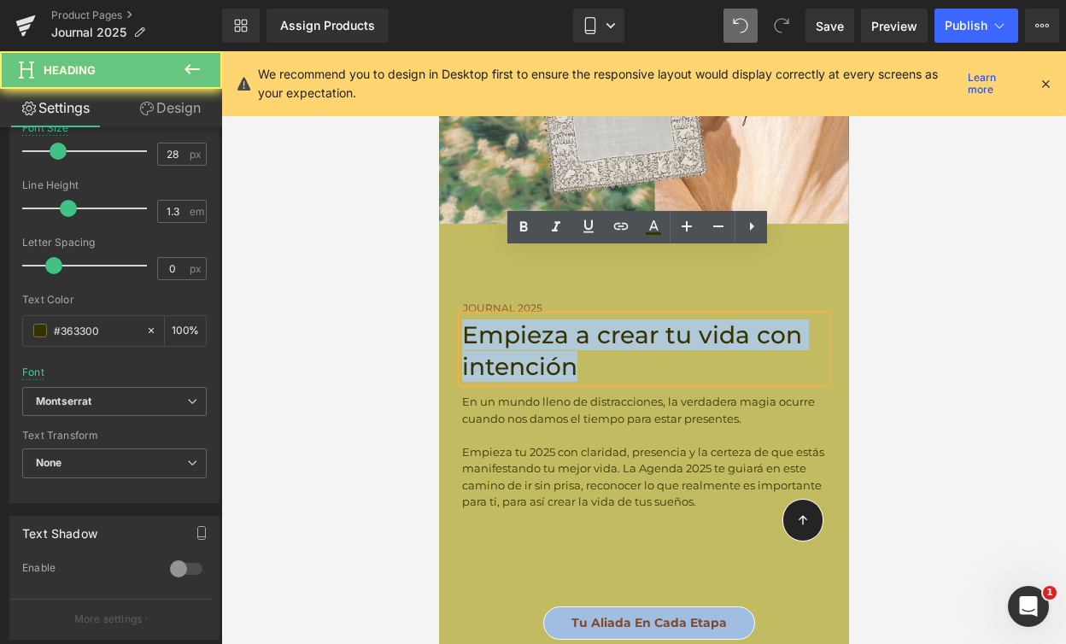
click at [522, 319] on h2 "Empieza a crear tu vida con intención" at bounding box center [643, 350] width 364 height 62
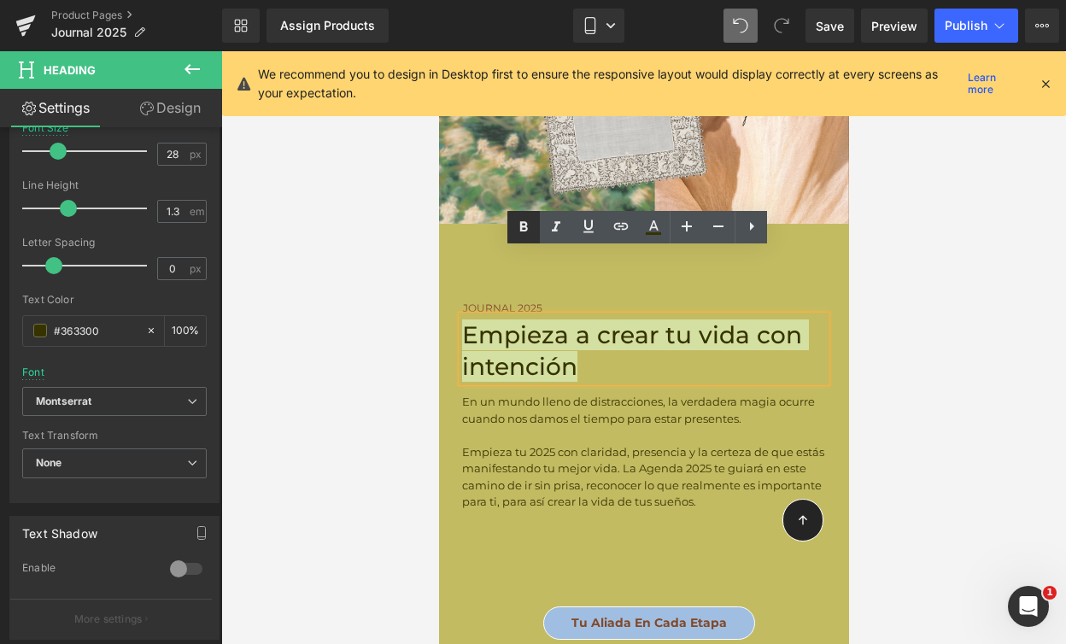
click at [523, 236] on icon at bounding box center [523, 227] width 20 height 20
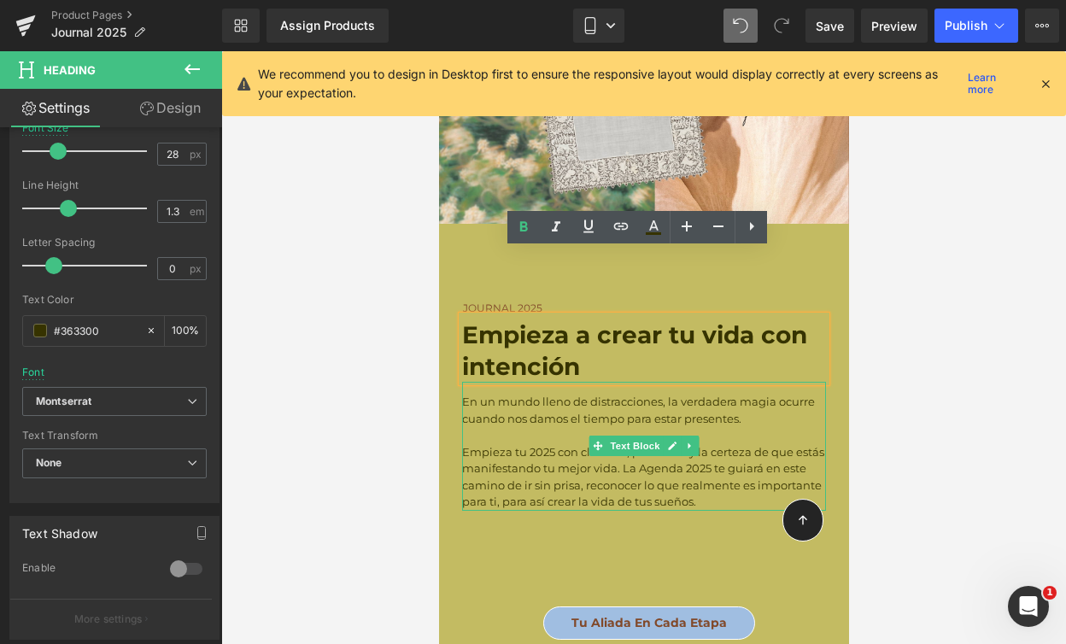
click at [516, 427] on p at bounding box center [643, 435] width 364 height 17
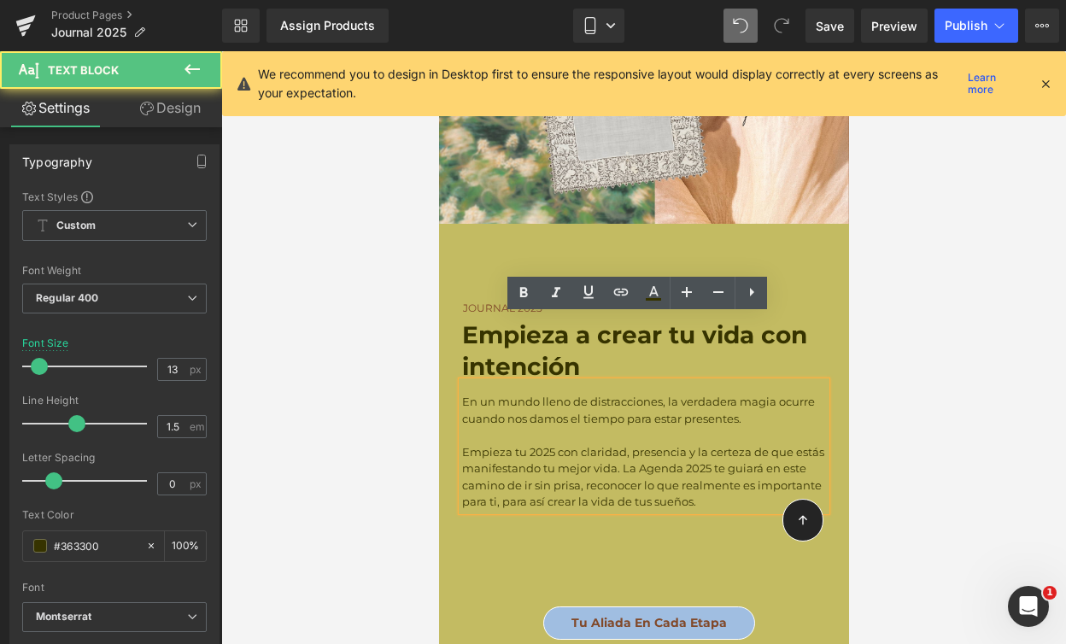
click at [555, 427] on p at bounding box center [643, 435] width 364 height 17
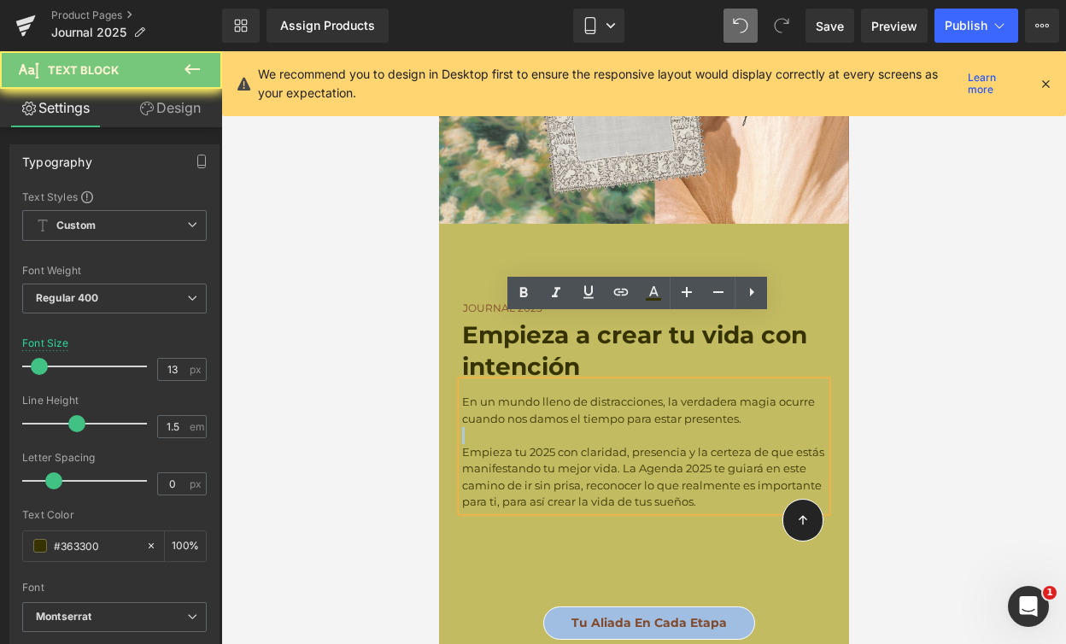
click at [555, 427] on p at bounding box center [643, 435] width 364 height 17
click at [694, 445] on span "Empieza tu 2025 con claridad, presencia y la certeza de que estás manifestando …" at bounding box center [642, 477] width 362 height 64
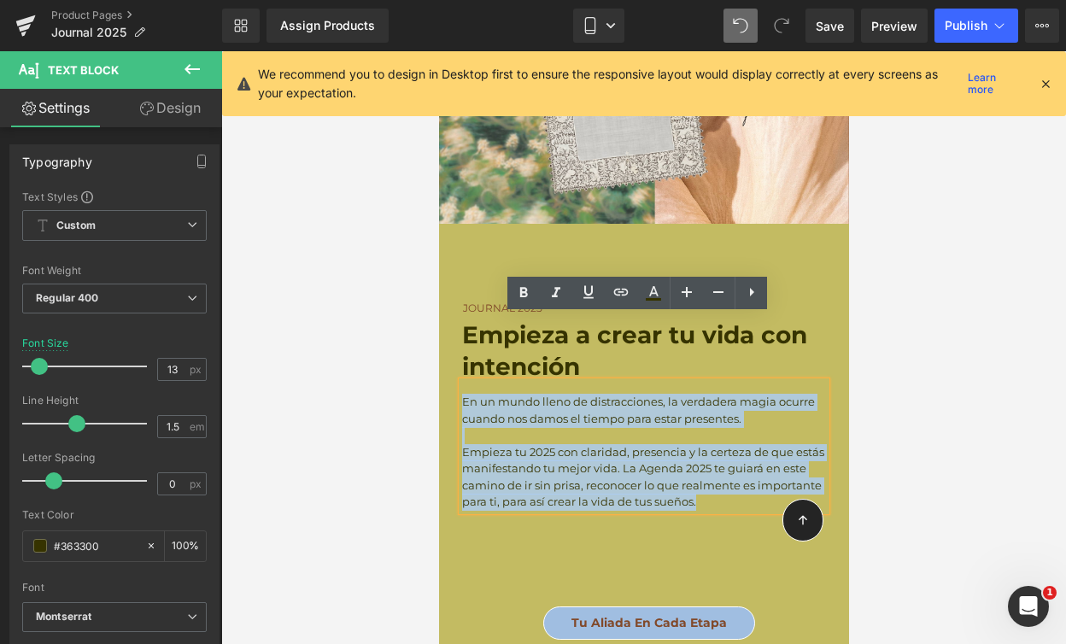
drag, startPoint x: 694, startPoint y: 435, endPoint x: 439, endPoint y: 332, distance: 274.4
click at [439, 332] on div "Journal 2025 Heading Empieza a crear tu vida con intención Heading En un mundo …" at bounding box center [643, 397] width 410 height 226
click at [438, 51] on div at bounding box center [438, 51] width 0 height 0
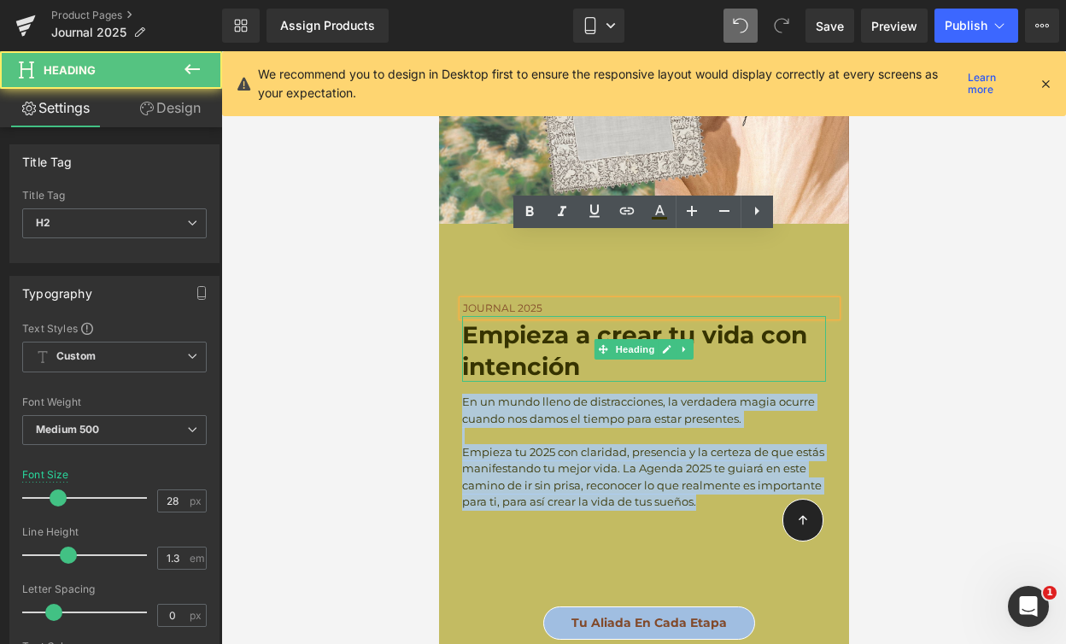
click at [498, 320] on strong "Empieza a crear tu vida con intención" at bounding box center [633, 350] width 345 height 60
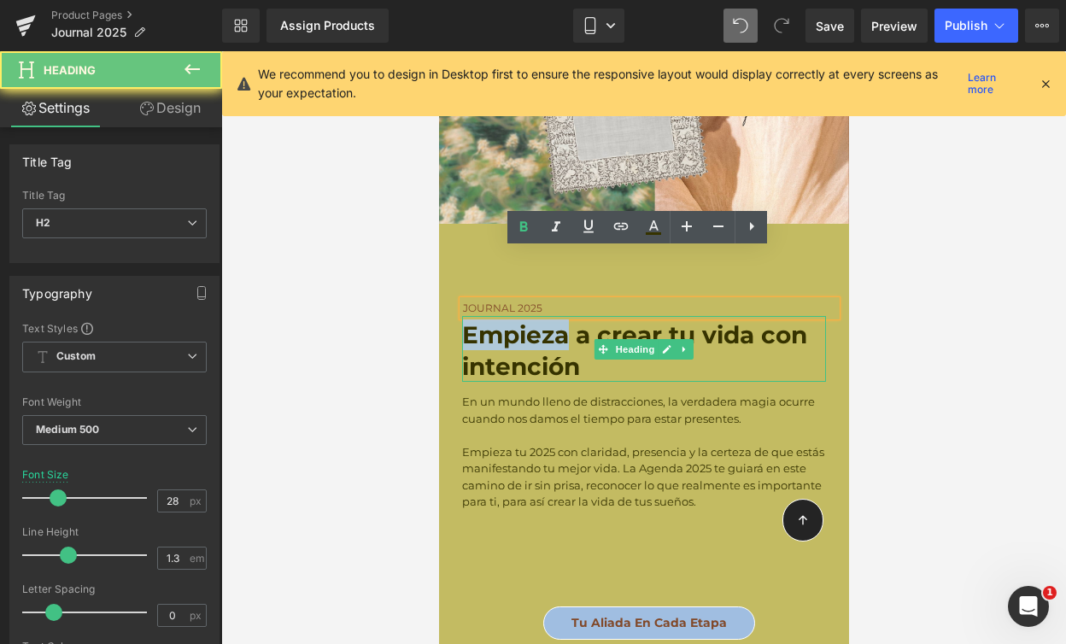
click at [498, 320] on strong "Empieza a crear tu vida con intención" at bounding box center [633, 350] width 345 height 60
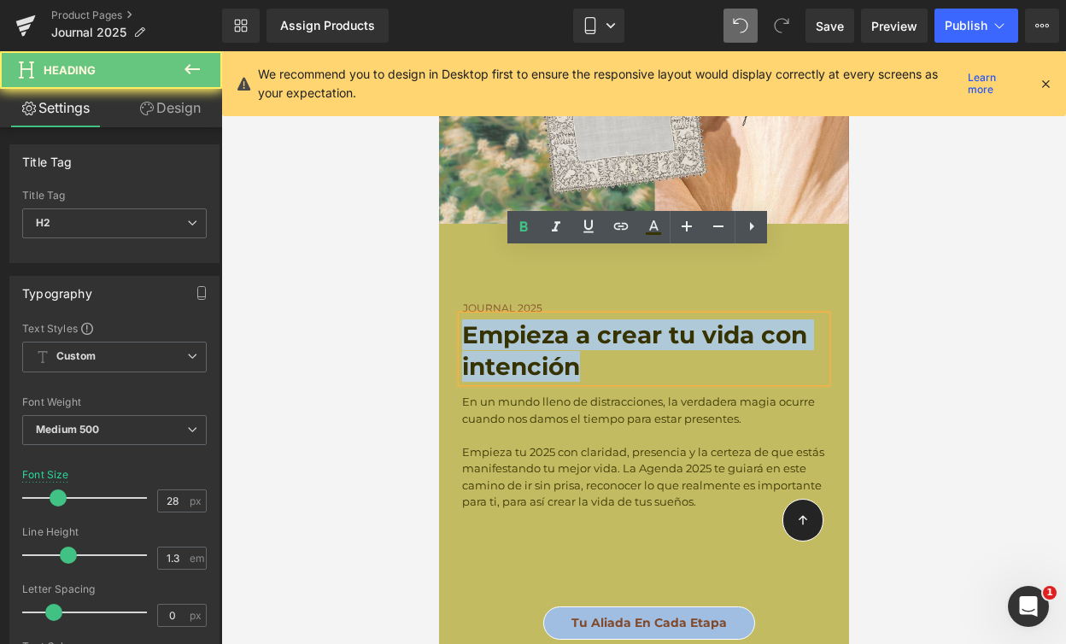
click at [498, 320] on strong "Empieza a crear tu vida con intención" at bounding box center [633, 350] width 345 height 60
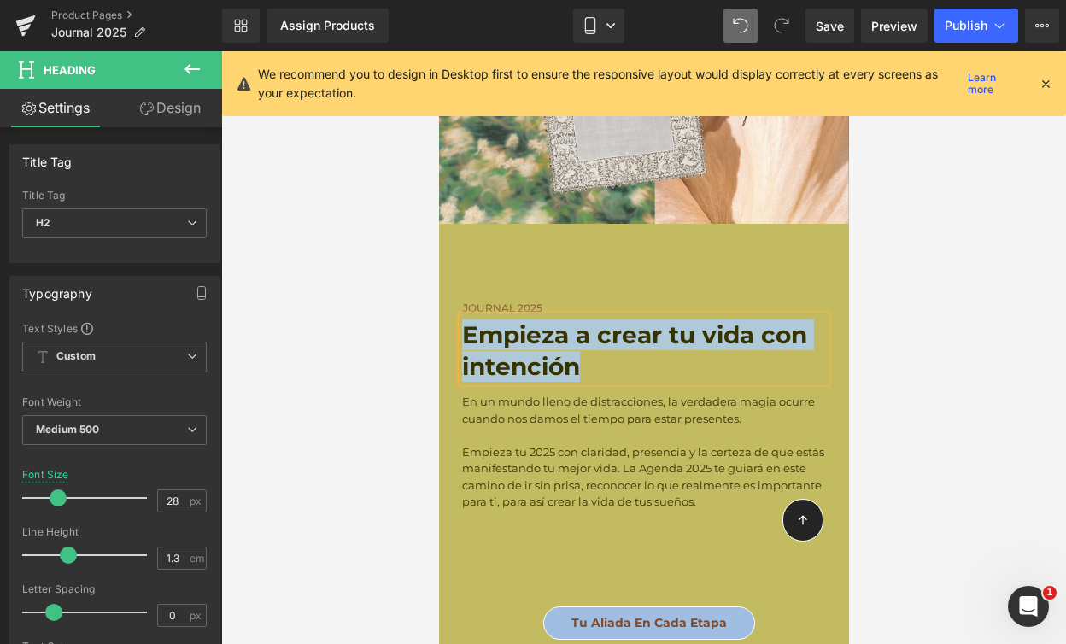
click at [569, 427] on p at bounding box center [643, 435] width 364 height 17
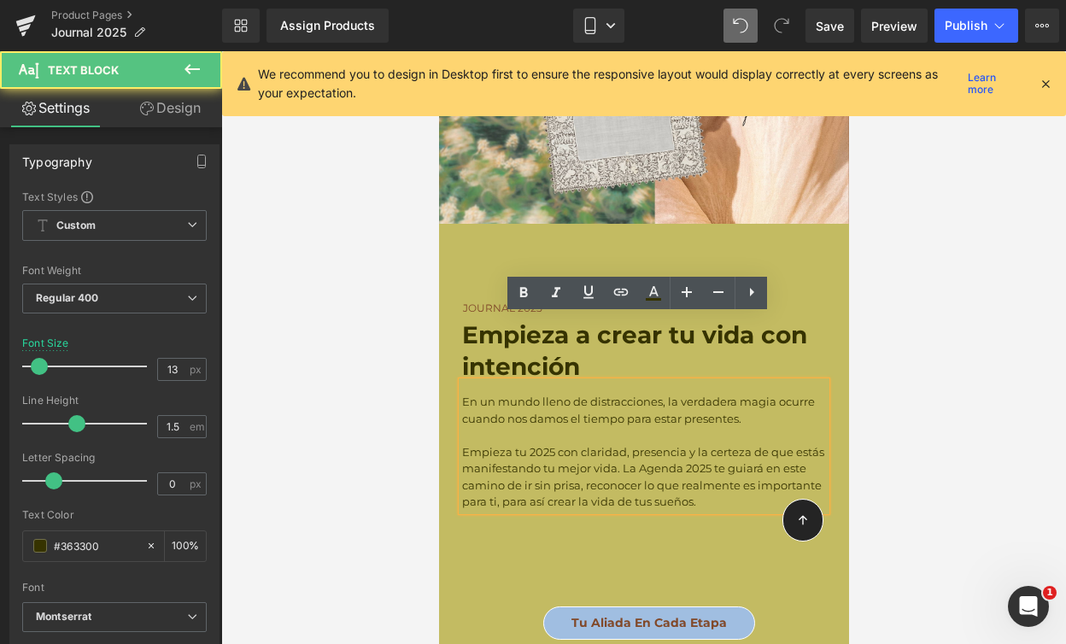
click at [957, 384] on div at bounding box center [643, 347] width 845 height 593
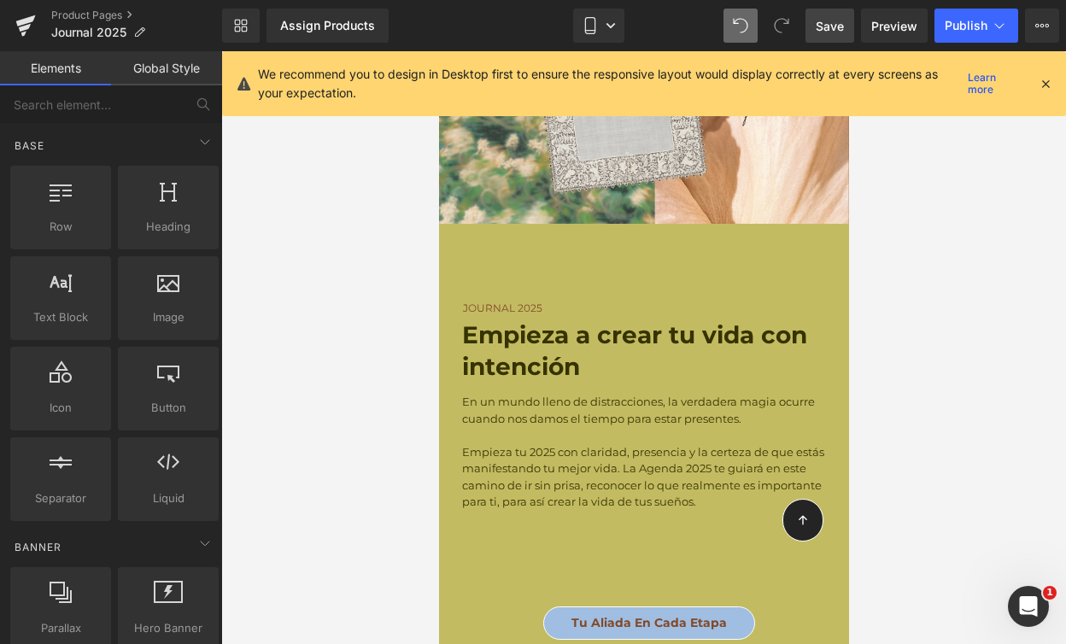
click at [836, 26] on span "Save" at bounding box center [830, 26] width 28 height 18
